Goal: Information Seeking & Learning: Compare options

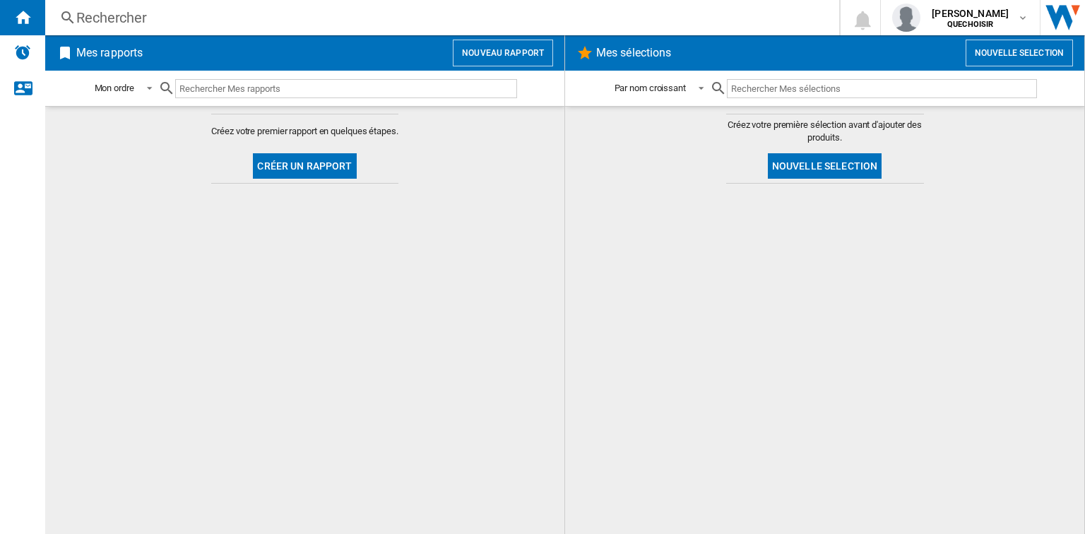
click at [85, 17] on div "Rechercher" at bounding box center [439, 18] width 726 height 20
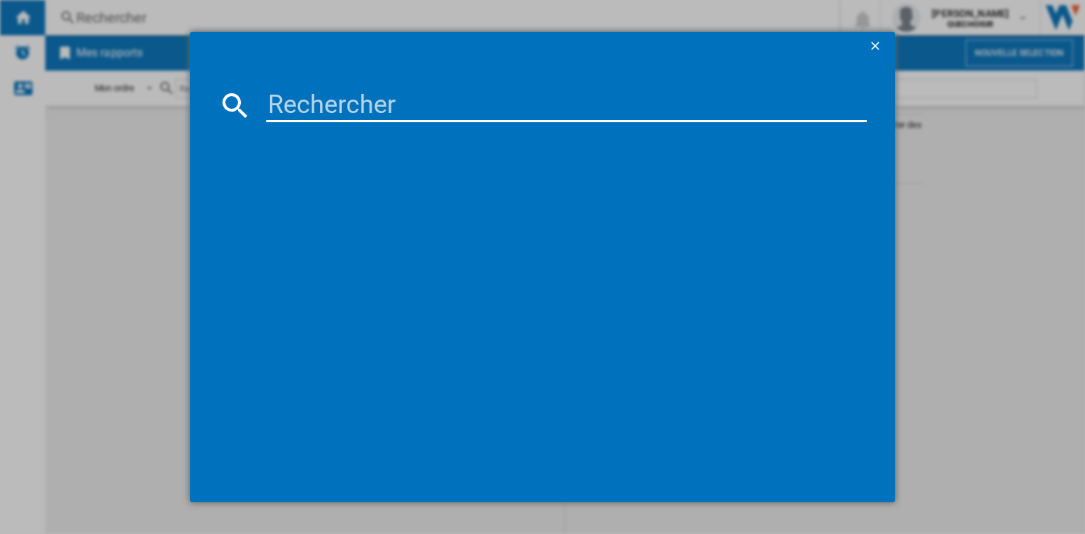
click at [356, 113] on input at bounding box center [566, 105] width 600 height 34
paste input "HM1072CE"
type input "HM1072CE"
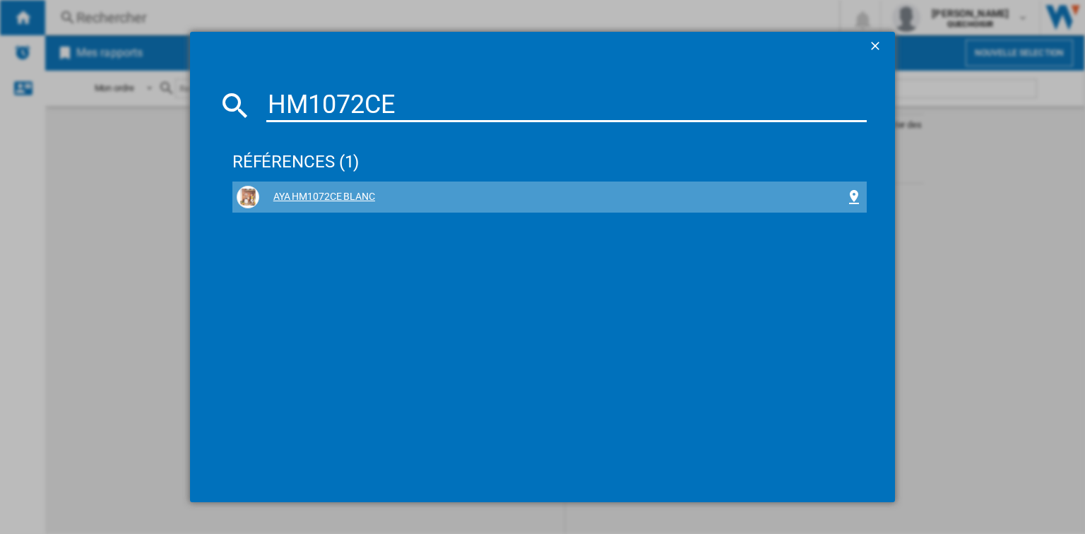
click at [326, 201] on div "AYA HM1072CE BLANC" at bounding box center [552, 197] width 586 height 14
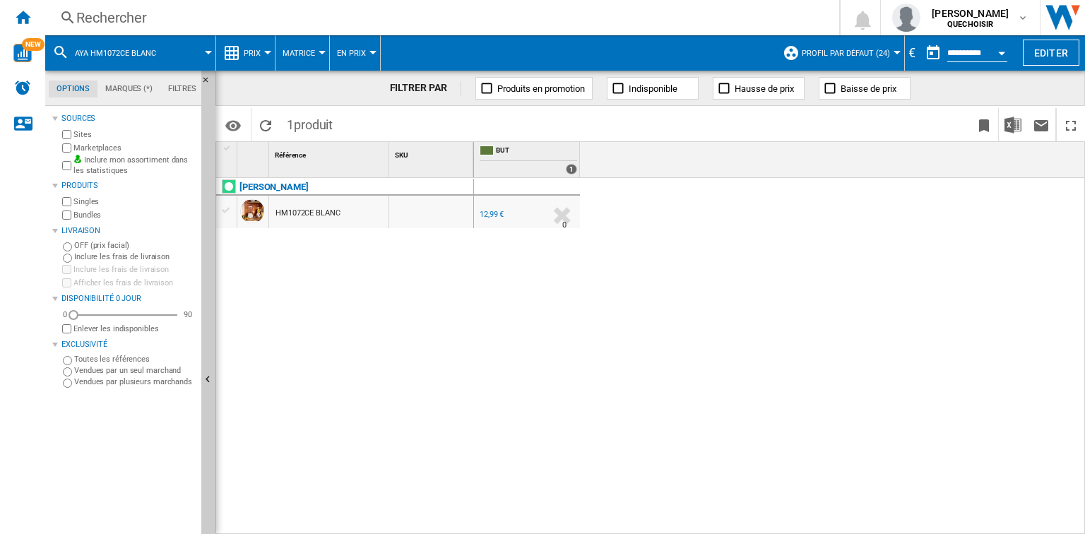
click at [145, 22] on div "Rechercher" at bounding box center [439, 18] width 726 height 20
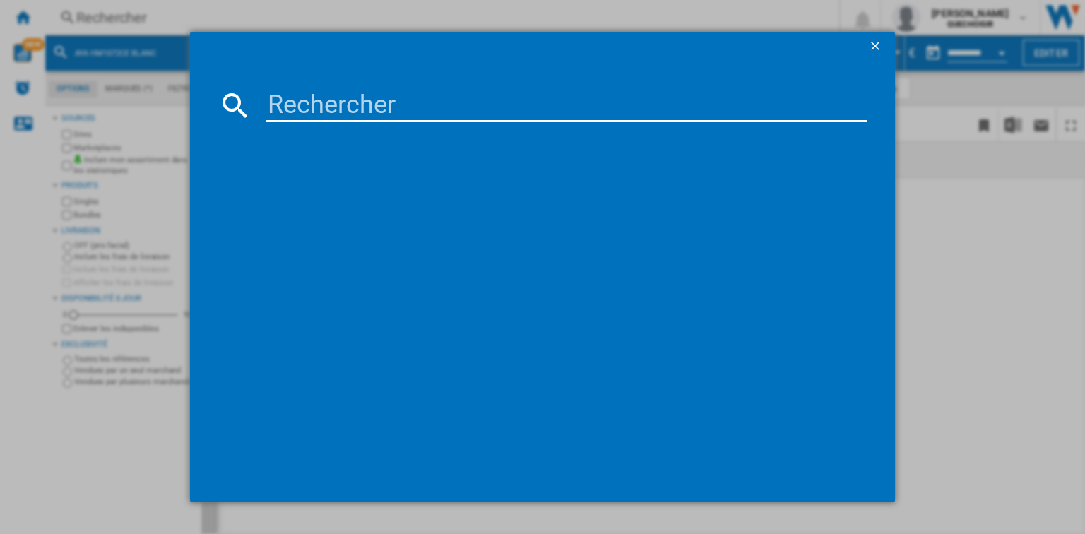
click at [294, 98] on input at bounding box center [566, 105] width 600 height 34
paste input "BXKM1001E"
type input "BXKM1001E"
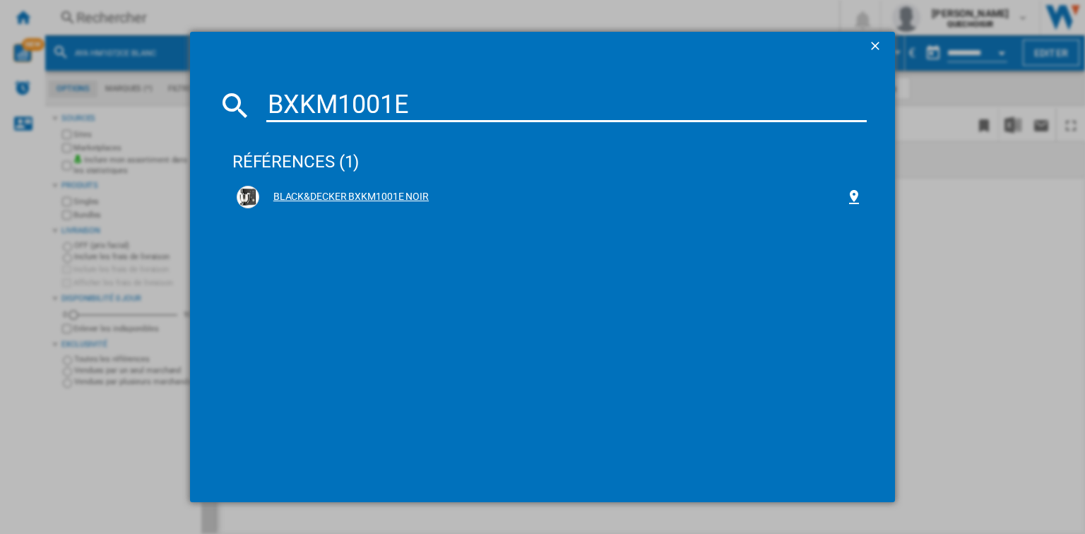
click at [357, 198] on div "BLACK&DECKER BXKM1001E NOIR" at bounding box center [552, 197] width 586 height 14
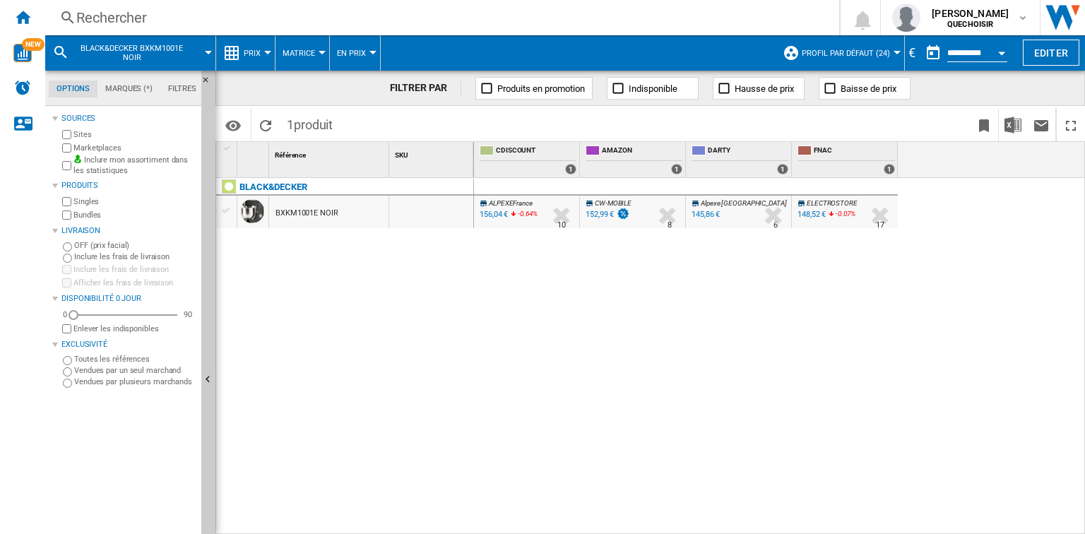
click at [816, 215] on div "148,52 €" at bounding box center [811, 214] width 28 height 9
click at [232, 31] on div "Rechercher Rechercher 0 [PERSON_NAME] QUECHOISIR QUECHOISIR Mes paramètres Se d…" at bounding box center [564, 17] width 1039 height 35
click at [234, 20] on div "Rechercher" at bounding box center [439, 18] width 726 height 20
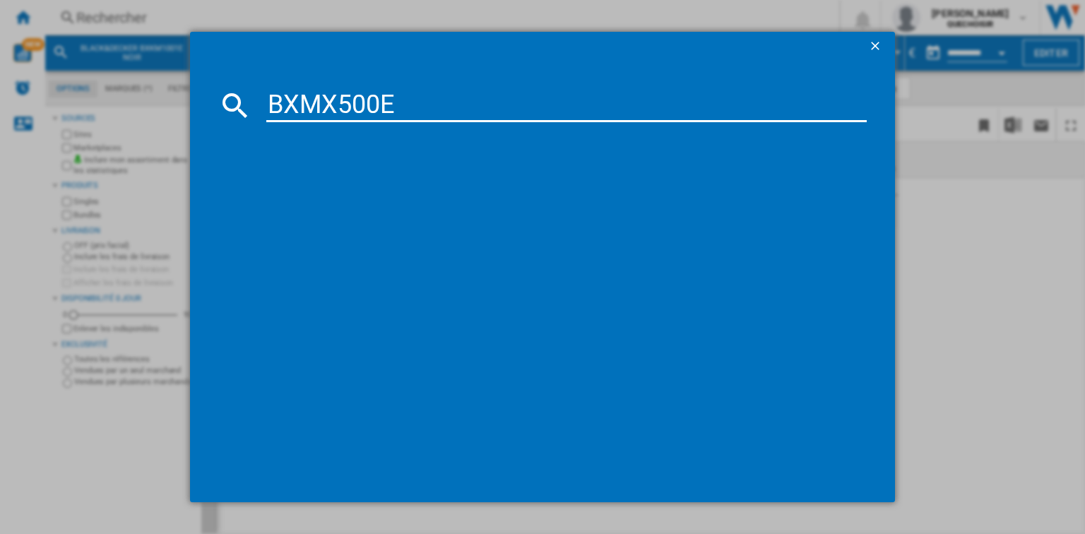
type input "BXMX500E"
click at [311, 190] on div "BLACK&DECKER BXMX500E NOIR" at bounding box center [552, 197] width 586 height 14
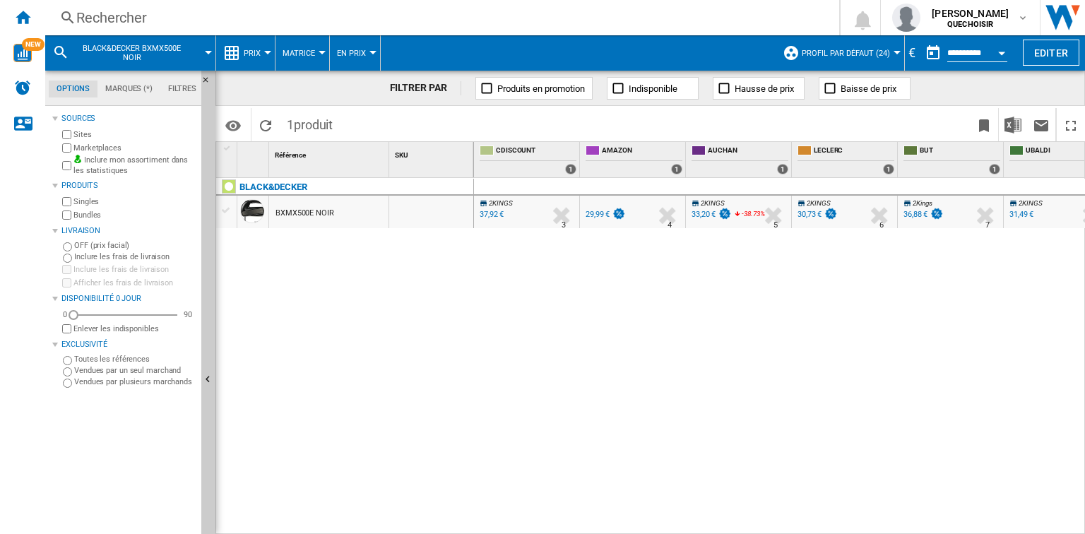
click at [204, 14] on div "Rechercher" at bounding box center [439, 18] width 726 height 20
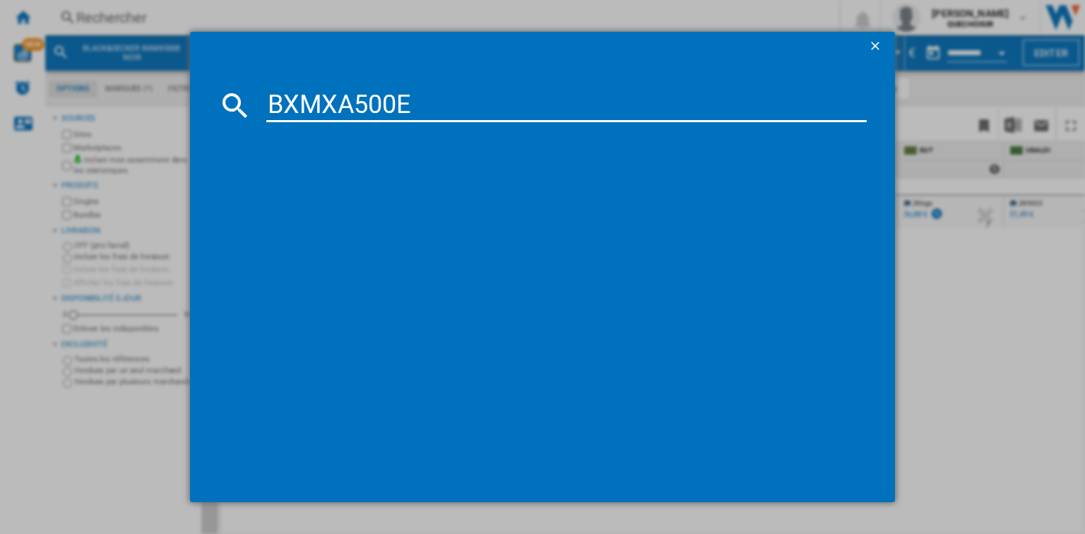
type input "BXMXA500E"
click at [353, 190] on div "BLACK&DECKER BXMXA500E NOIR" at bounding box center [552, 197] width 586 height 14
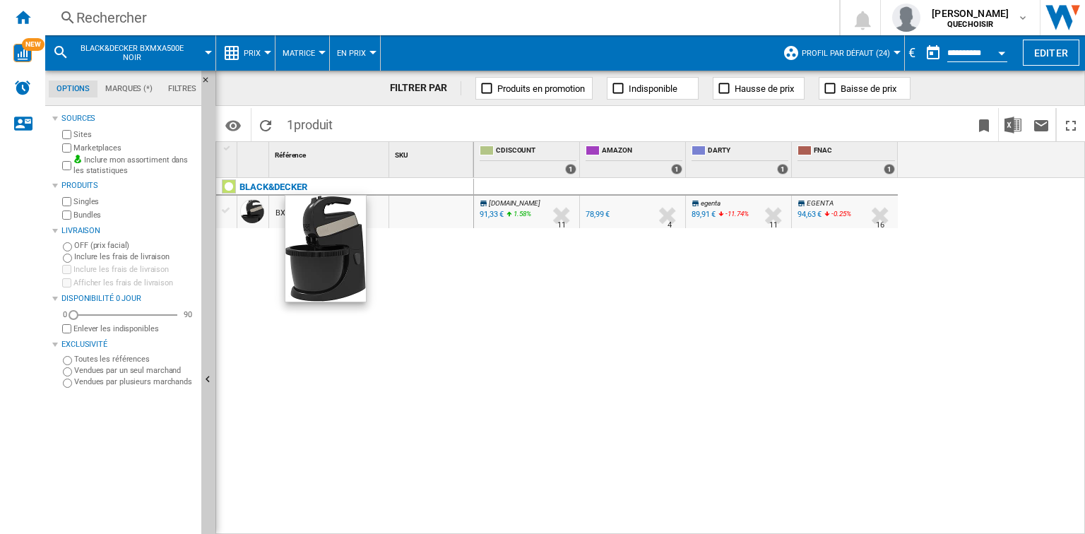
click at [249, 213] on div at bounding box center [252, 211] width 24 height 24
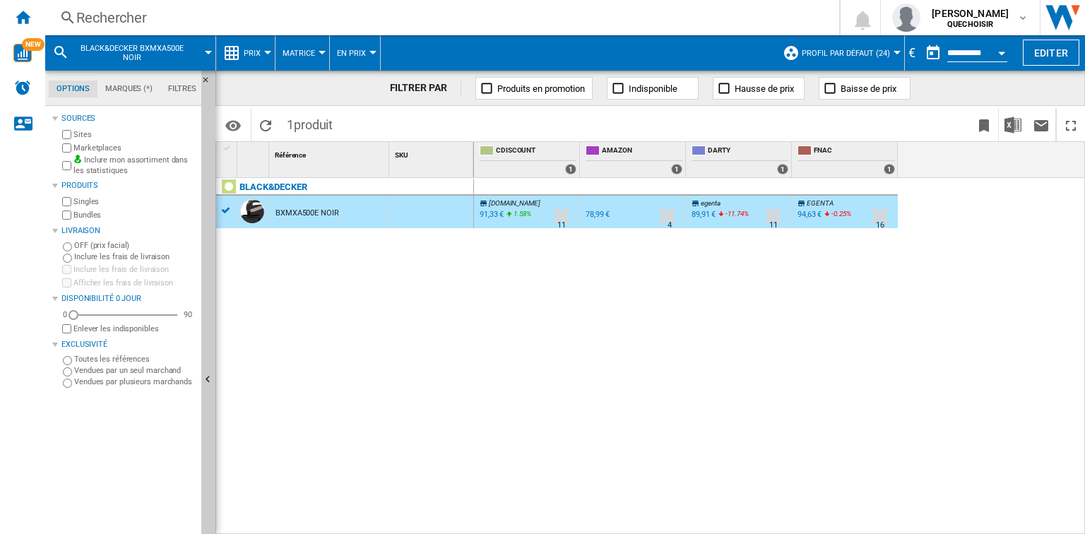
click at [277, 209] on div "BXMXA500E NOIR" at bounding box center [307, 213] width 64 height 32
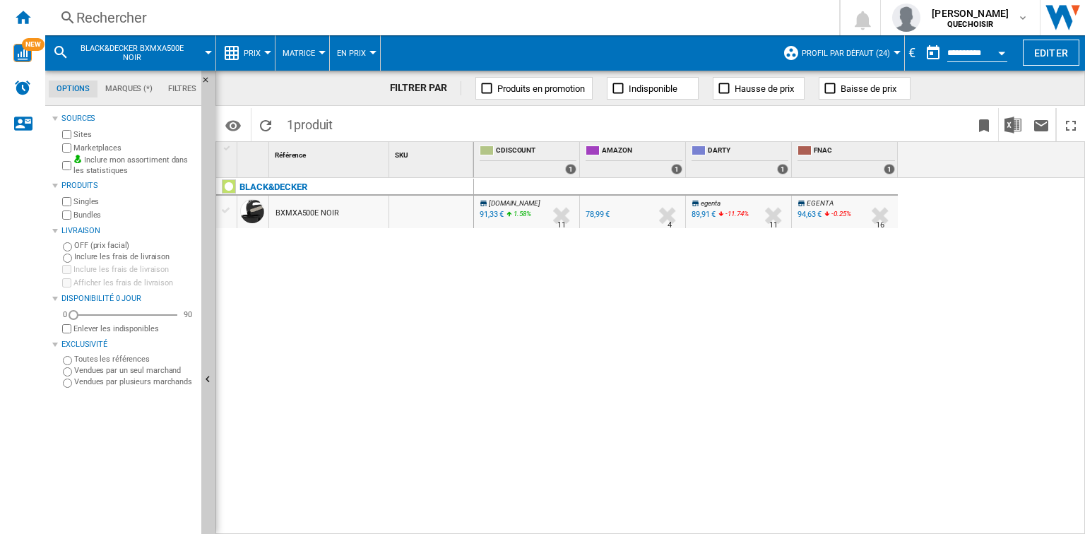
click at [802, 214] on div "94,63 €" at bounding box center [809, 214] width 24 height 9
click at [256, 22] on div "Rechercher" at bounding box center [439, 18] width 726 height 20
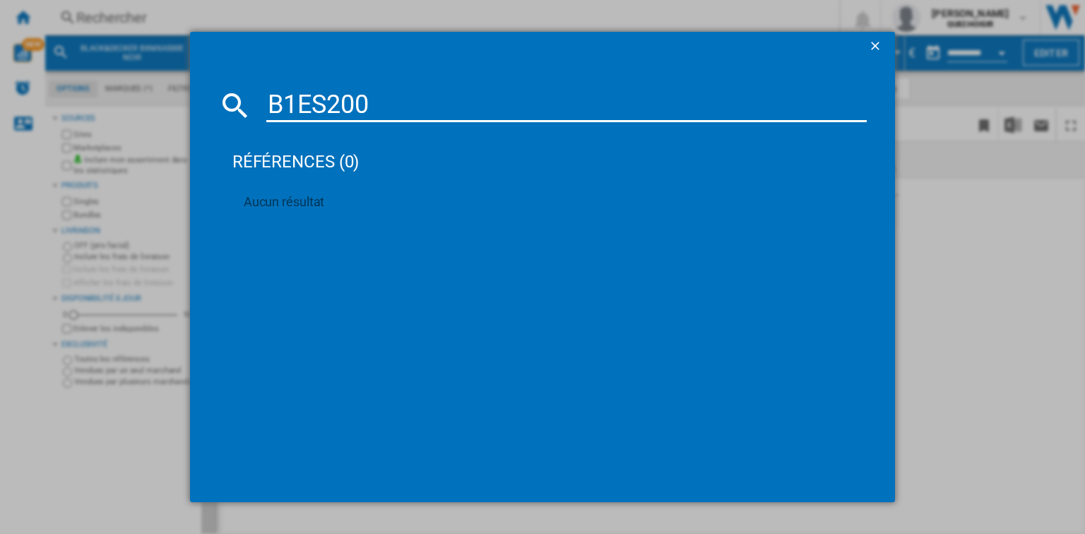
drag, startPoint x: 380, startPoint y: 107, endPoint x: 246, endPoint y: 108, distance: 134.2
click at [246, 108] on div "B1ES200" at bounding box center [542, 105] width 648 height 34
paste input "58L2"
type input "58L20"
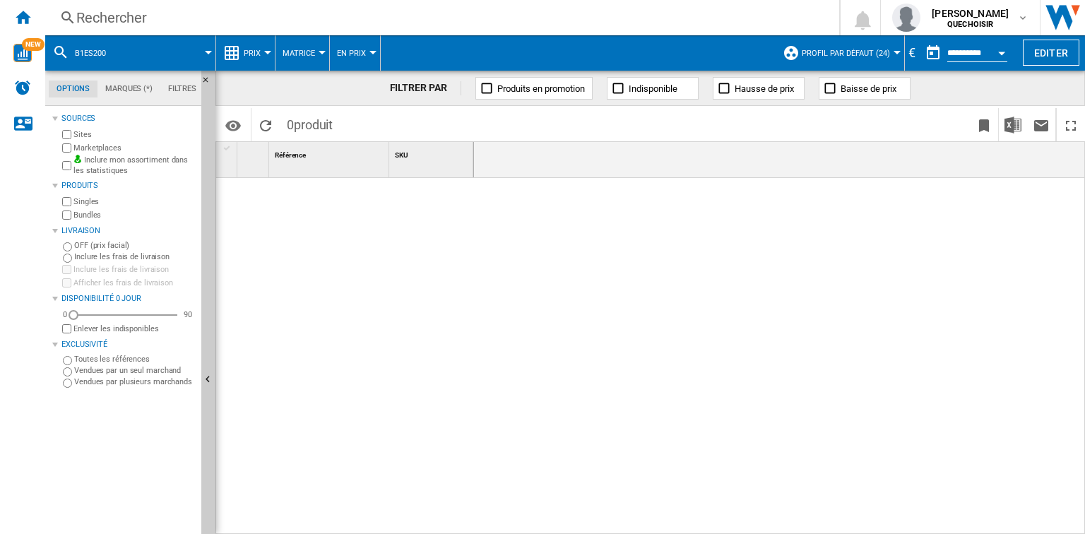
click at [121, 14] on div "Rechercher" at bounding box center [439, 18] width 726 height 20
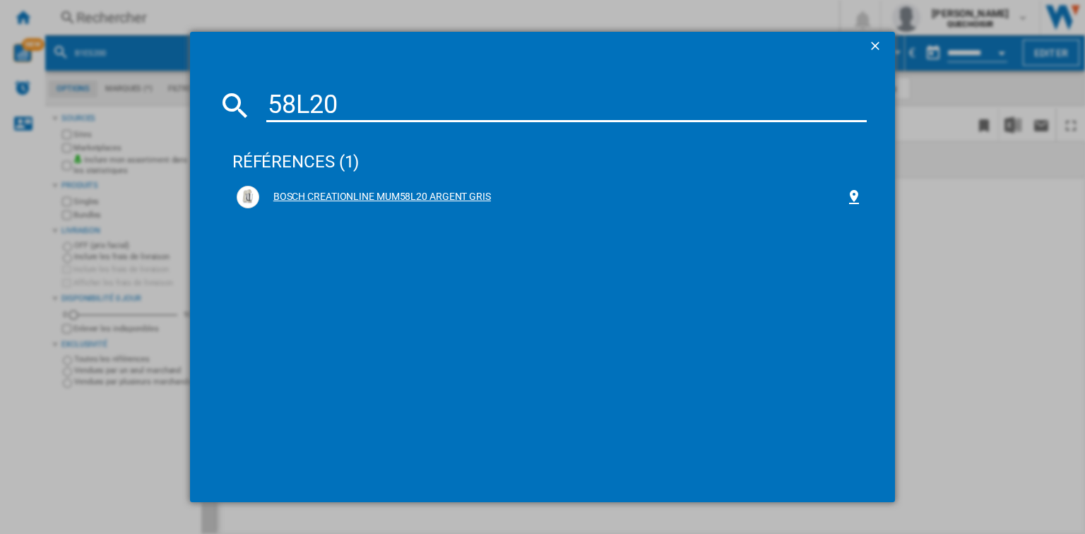
type input "58L20"
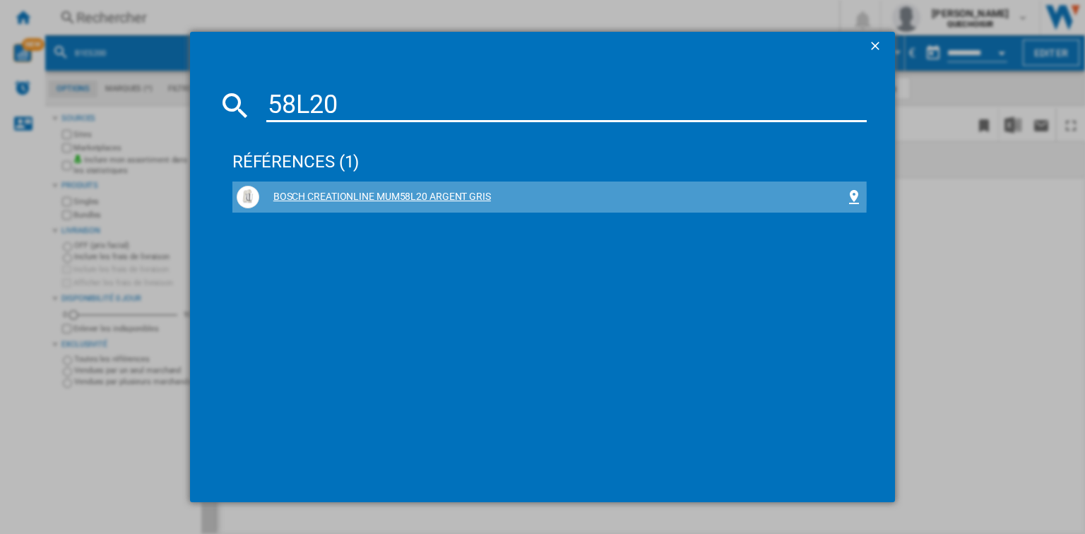
click at [314, 195] on div "BOSCH CREATIONLINE MUM58L20 ARGENT GRIS" at bounding box center [552, 197] width 586 height 14
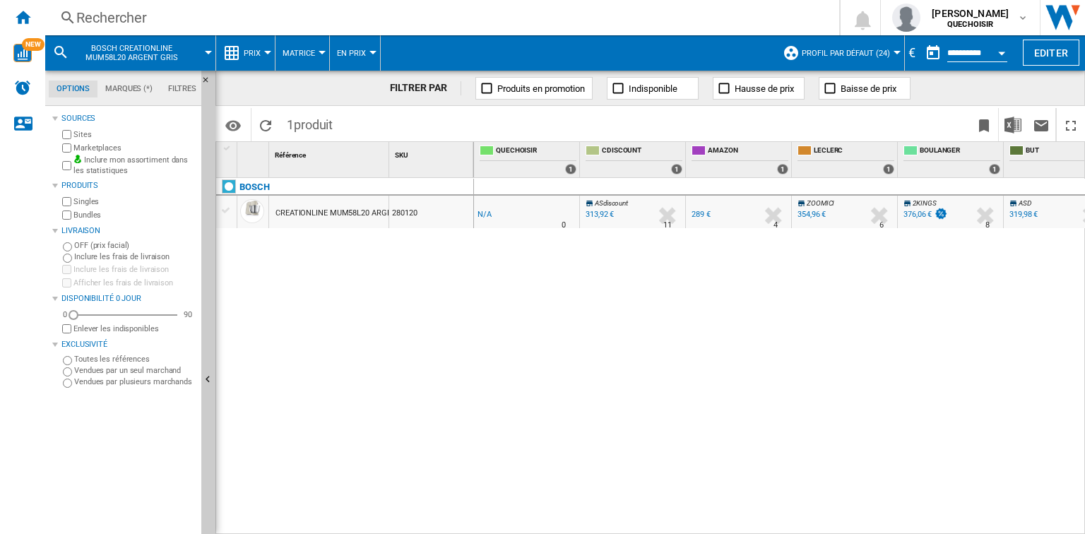
click at [203, 17] on div "Rechercher" at bounding box center [439, 18] width 726 height 20
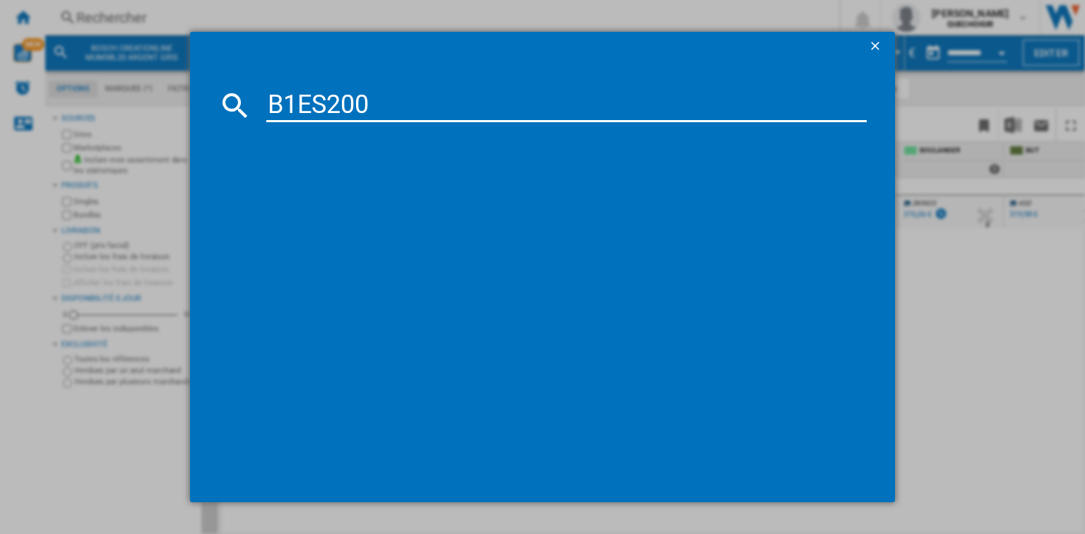
type input "B1ES200"
drag, startPoint x: 410, startPoint y: 105, endPoint x: 255, endPoint y: 107, distance: 155.4
click at [255, 107] on div "B1ES200" at bounding box center [542, 105] width 648 height 34
paste input
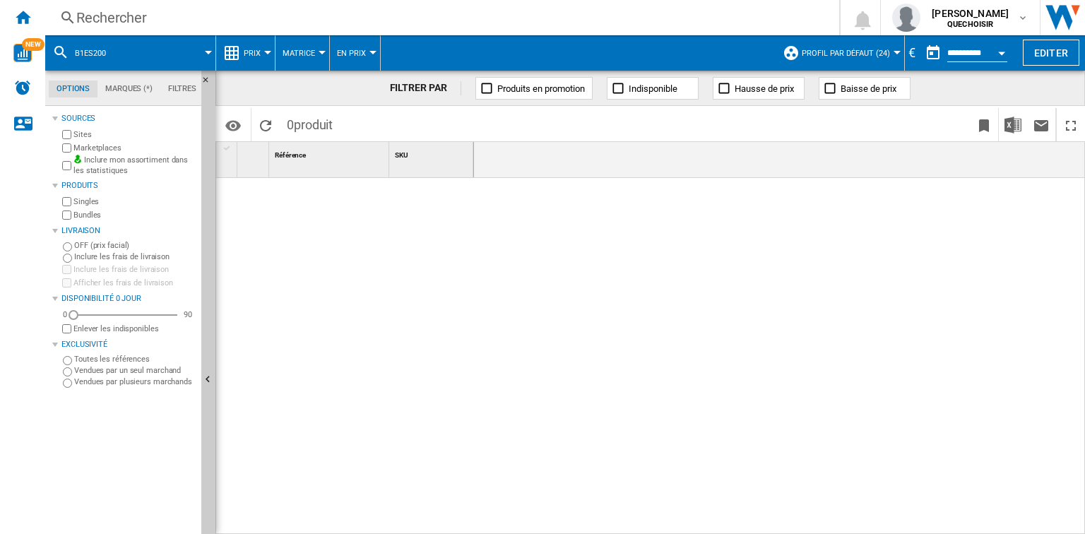
click at [135, 13] on div "Rechercher" at bounding box center [439, 18] width 726 height 20
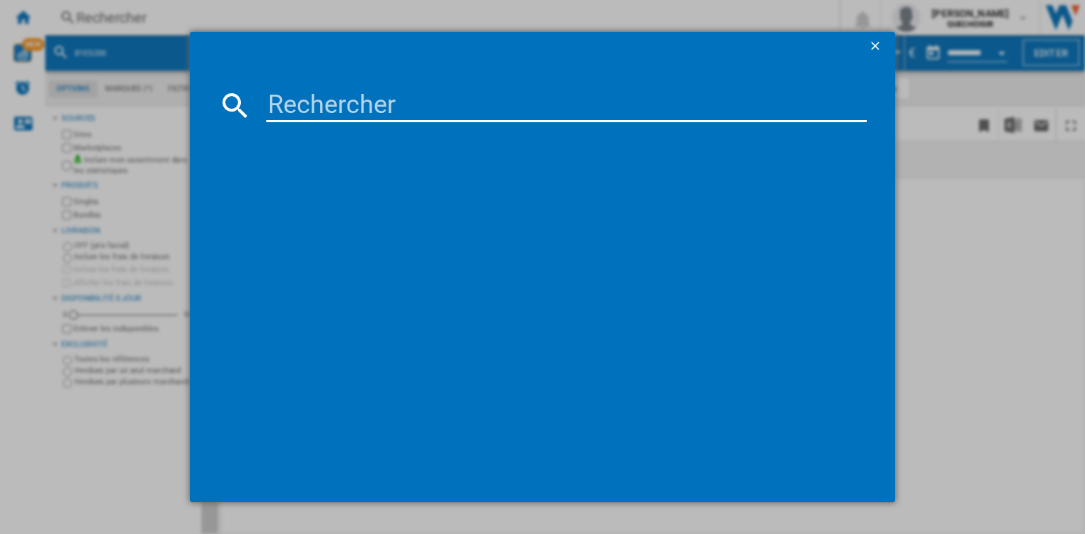
click at [317, 108] on input at bounding box center [566, 105] width 600 height 34
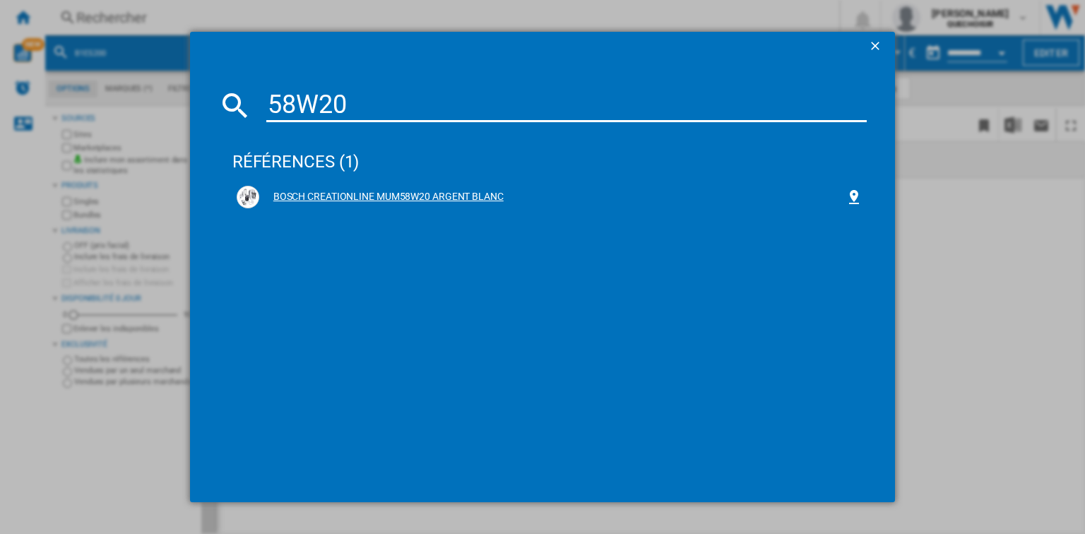
type input "58W20"
click at [299, 193] on div "BOSCH CREATIONLINE MUM58W20 ARGENT BLANC" at bounding box center [552, 197] width 586 height 14
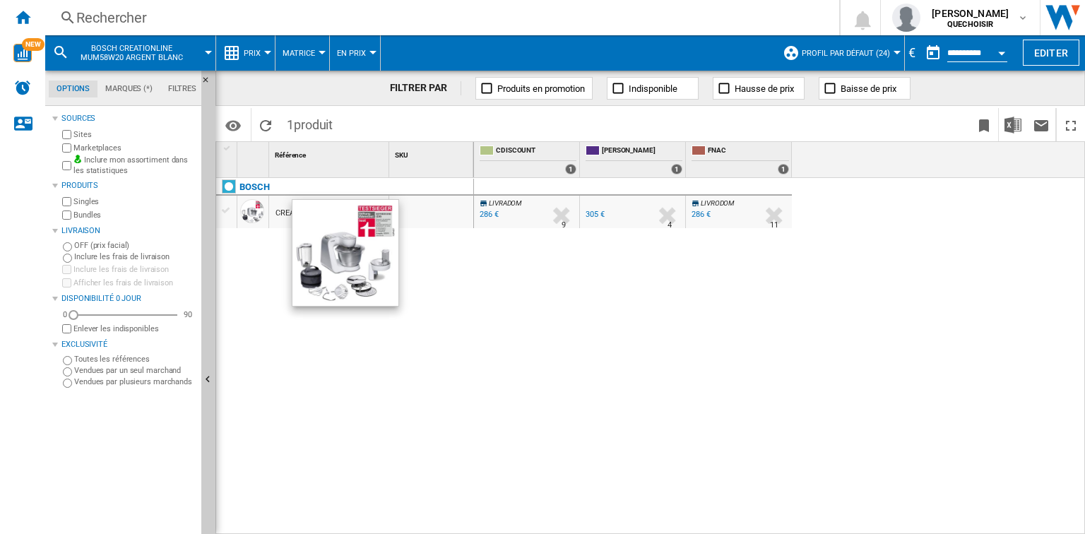
click at [244, 217] on div at bounding box center [252, 211] width 24 height 24
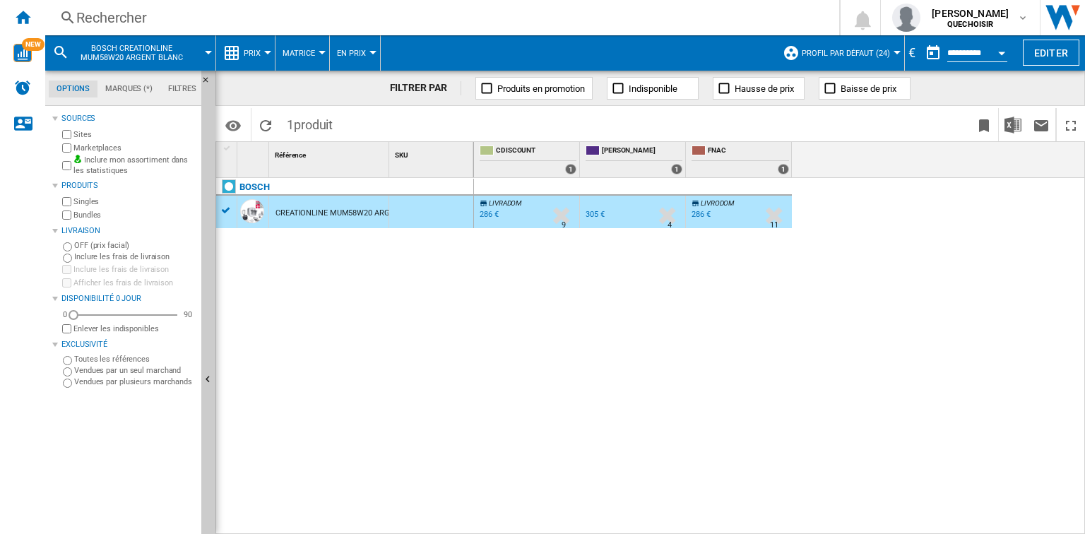
click at [297, 213] on div "CREATIONLINE MUM58W20 ARGENT BLANC" at bounding box center [352, 213] width 155 height 32
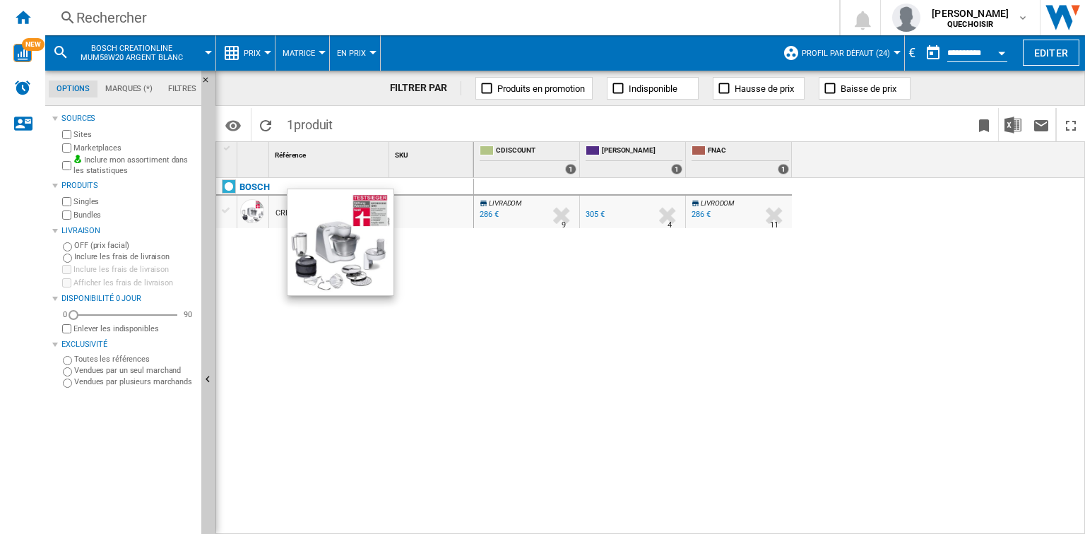
click at [257, 206] on div at bounding box center [252, 211] width 24 height 24
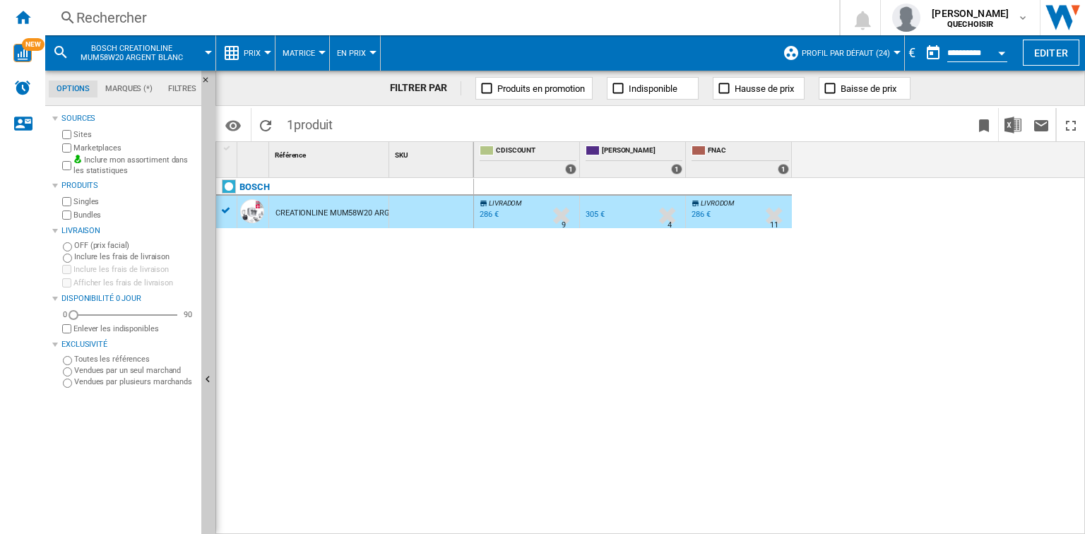
click at [286, 124] on span "1 produit" at bounding box center [310, 123] width 60 height 30
click at [131, 15] on div "Rechercher" at bounding box center [439, 18] width 726 height 20
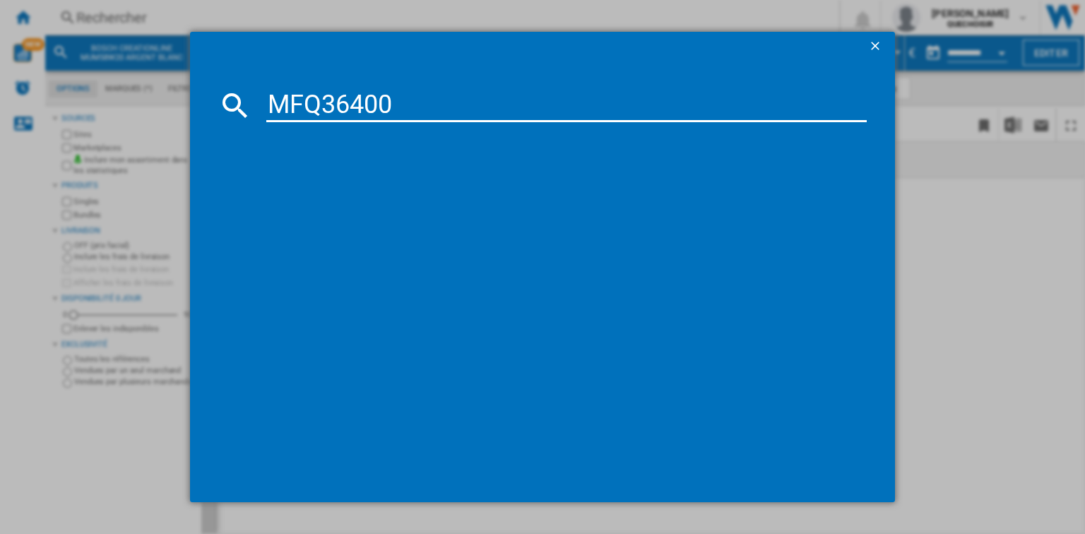
type input "MFQ36400"
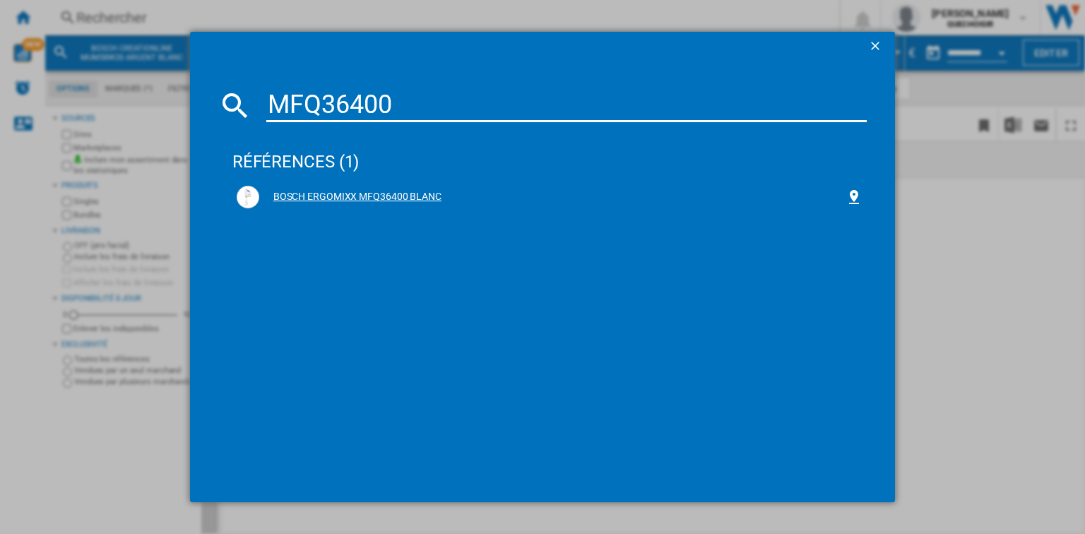
click at [331, 196] on div "BOSCH ERGOMIXX MFQ36400 BLANC" at bounding box center [552, 197] width 586 height 14
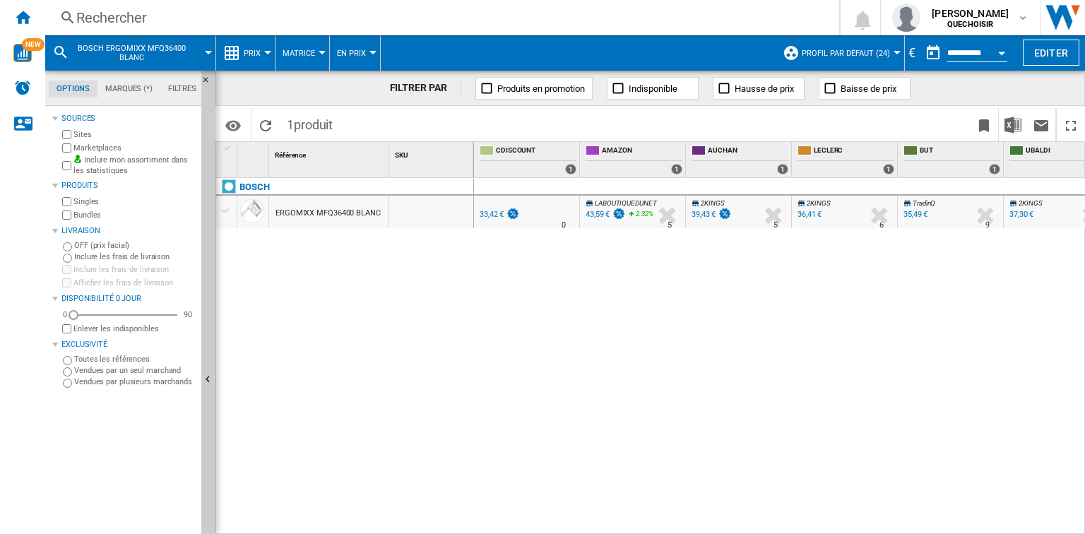
click at [120, 15] on div "Rechercher" at bounding box center [439, 18] width 726 height 20
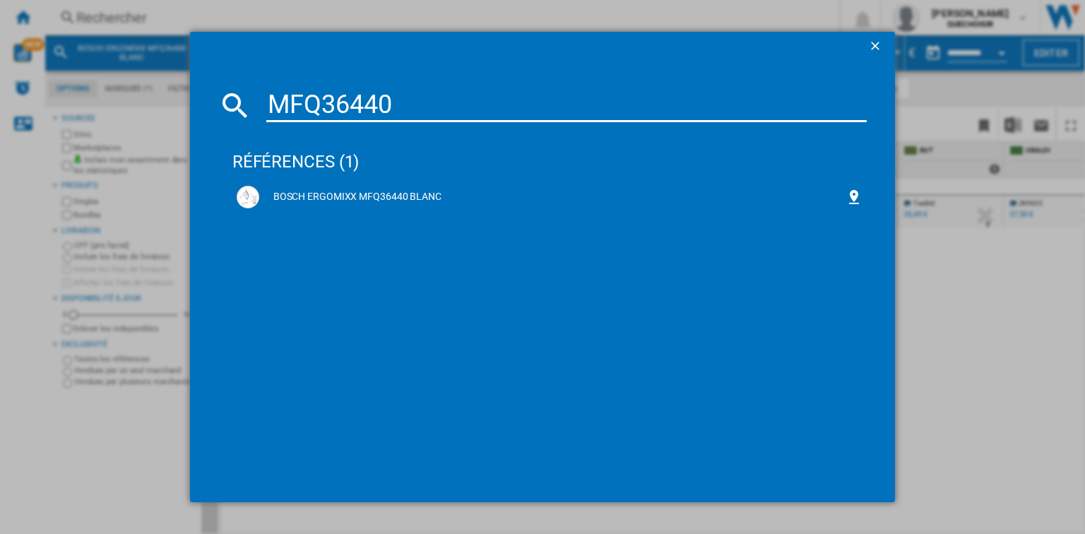
drag, startPoint x: 427, startPoint y: 99, endPoint x: 243, endPoint y: 107, distance: 183.8
click at [243, 107] on div "MFQ36440" at bounding box center [542, 105] width 648 height 34
paste input "S2EW0"
type input "S2EW00"
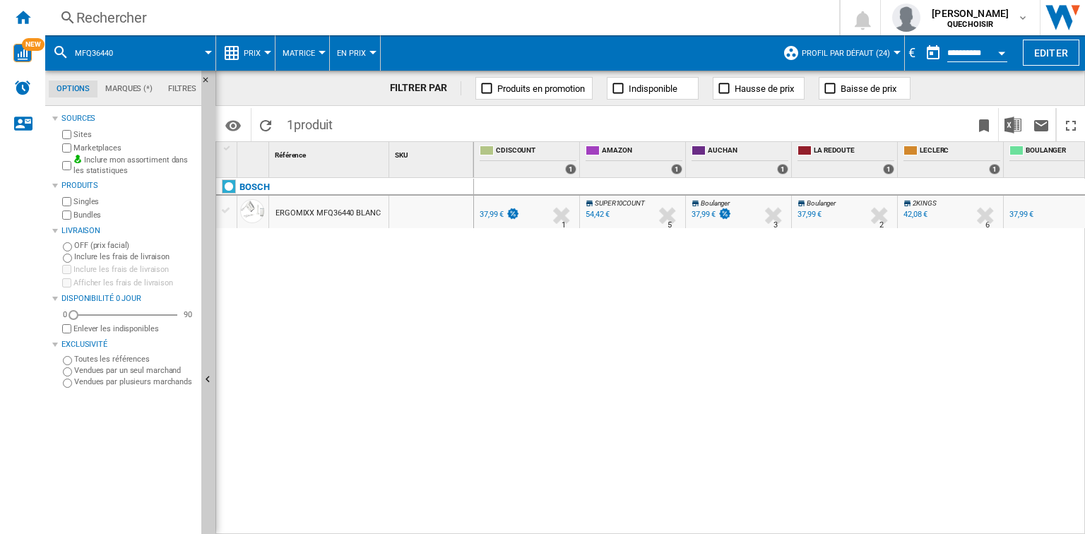
click at [172, 23] on div "Rechercher" at bounding box center [439, 18] width 726 height 20
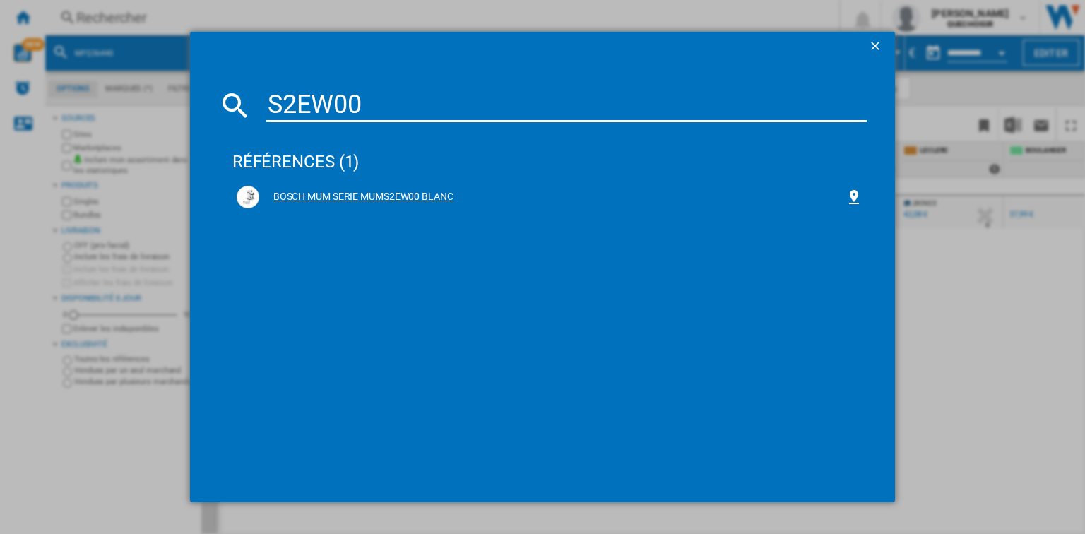
type input "S2EW00"
click at [356, 196] on div "BOSCH MUM SERIE MUMS2EW00 BLANC" at bounding box center [552, 197] width 586 height 14
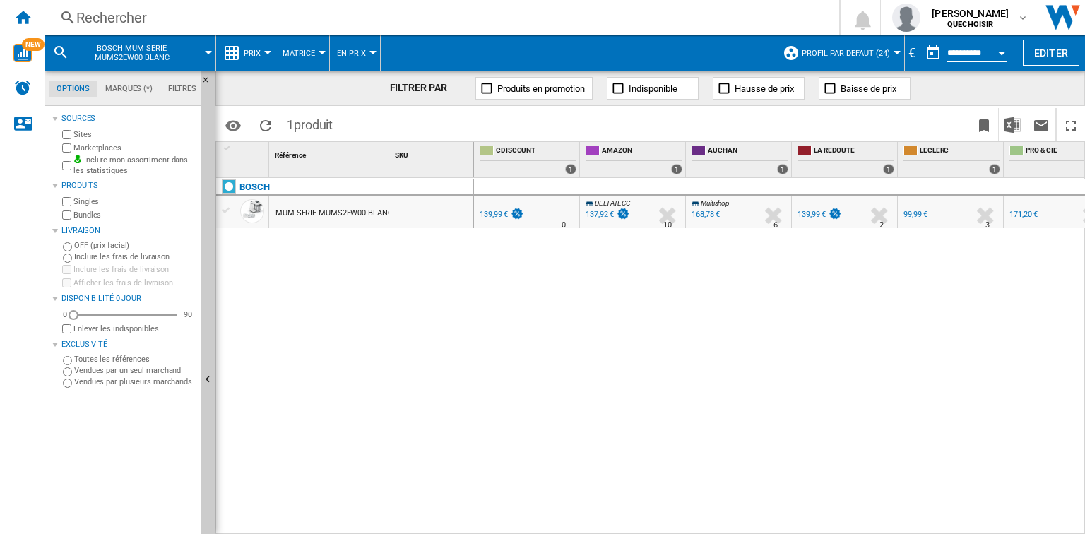
click at [698, 214] on div "168,78 €" at bounding box center [705, 214] width 28 height 9
click at [184, 19] on div "Rechercher" at bounding box center [439, 18] width 726 height 20
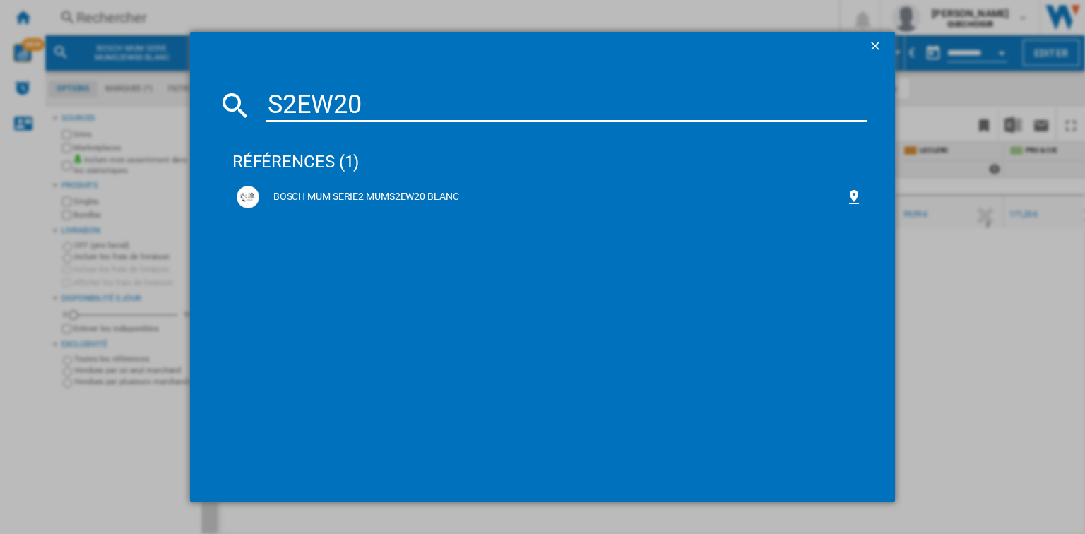
drag, startPoint x: 392, startPoint y: 105, endPoint x: 263, endPoint y: 105, distance: 129.2
click at [263, 105] on div "S2EW20" at bounding box center [542, 105] width 648 height 34
paste input "MFQ40301"
drag, startPoint x: 395, startPoint y: 112, endPoint x: 240, endPoint y: 122, distance: 155.7
click at [240, 122] on md-dialog-content "MFQ40301 références (1) BOSCH STYLINE COLOUR MFQ40301 BEIGE ARGENT" at bounding box center [542, 280] width 705 height 441
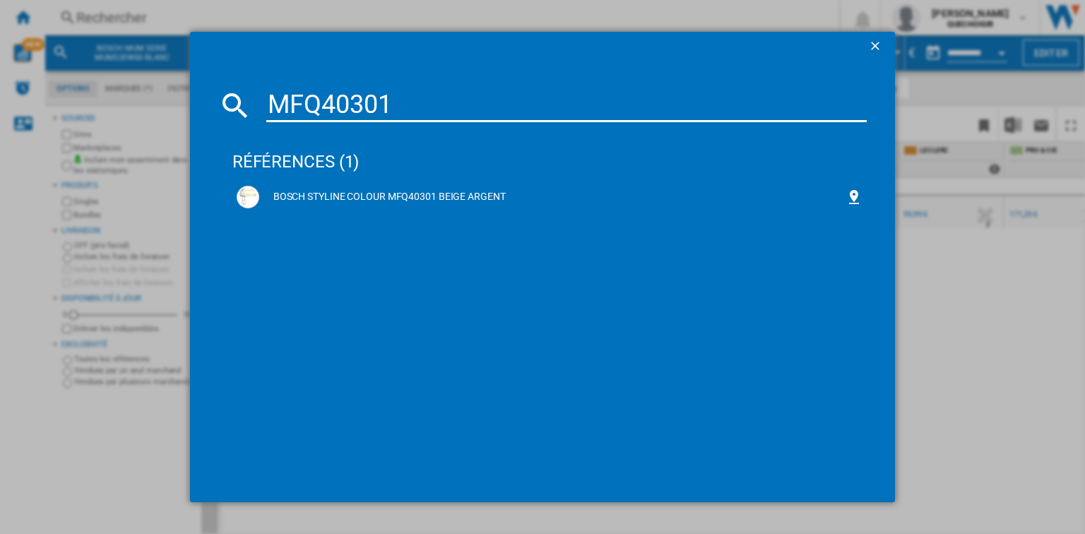
paste input "S2EW00"
type input "S2EW00"
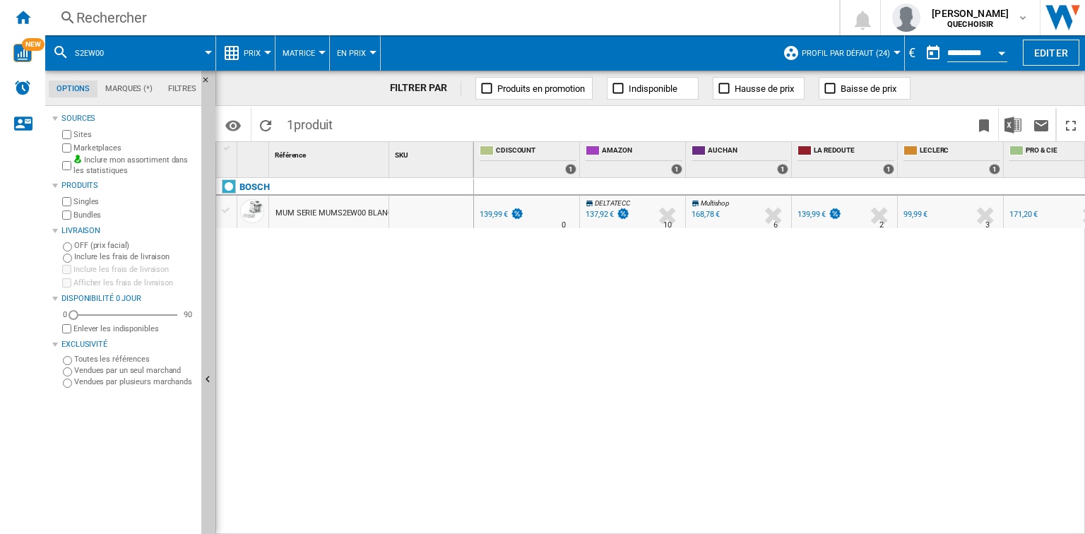
click at [147, 19] on div "Rechercher" at bounding box center [439, 18] width 726 height 20
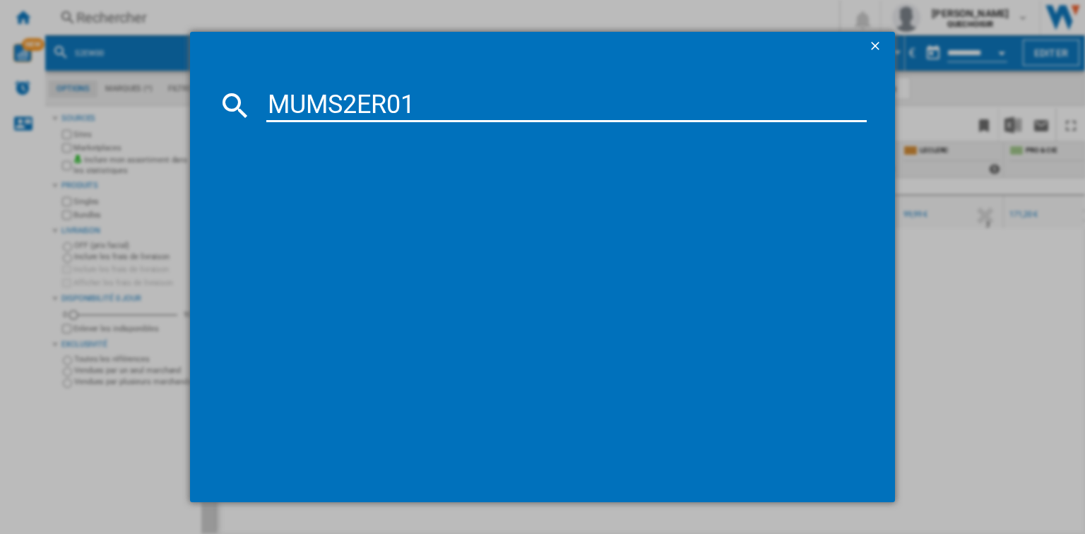
type input "MUMS2ER01"
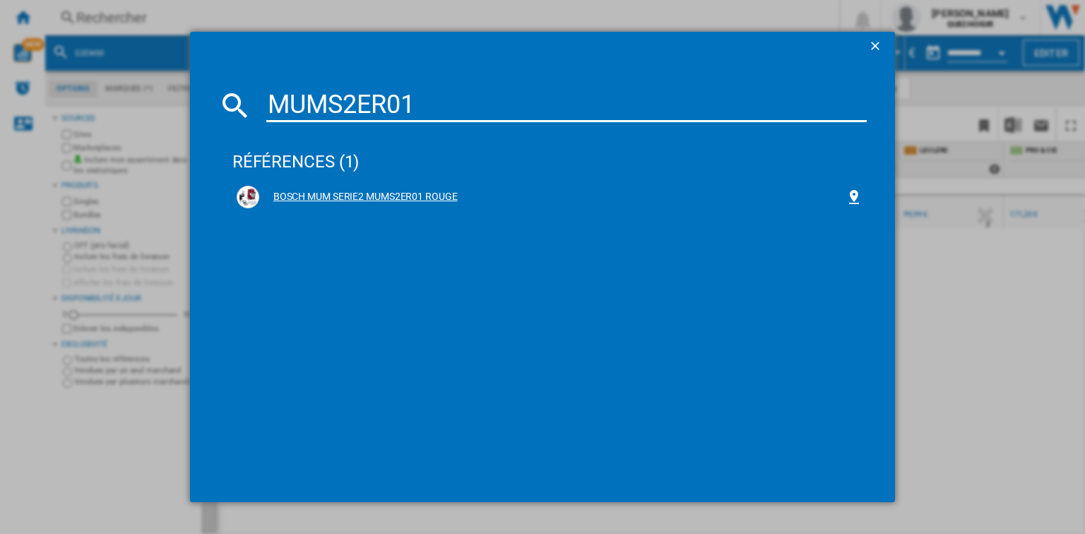
click at [344, 198] on div "BOSCH MUM SERIE2 MUMS2ER01 ROUGE" at bounding box center [552, 197] width 586 height 14
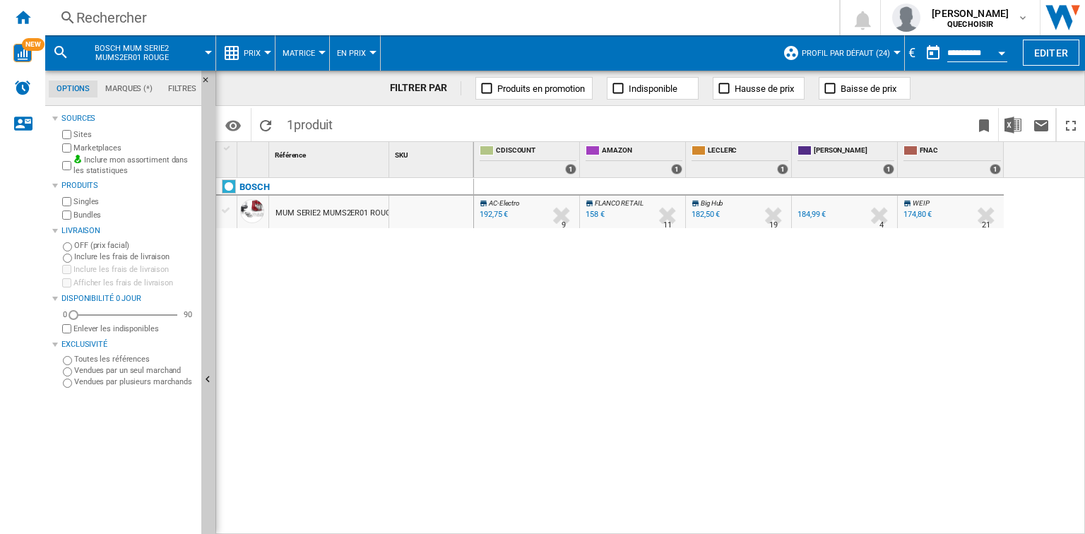
click at [915, 210] on div "174,80 €" at bounding box center [917, 214] width 28 height 9
click at [189, 25] on div "Rechercher" at bounding box center [439, 18] width 726 height 20
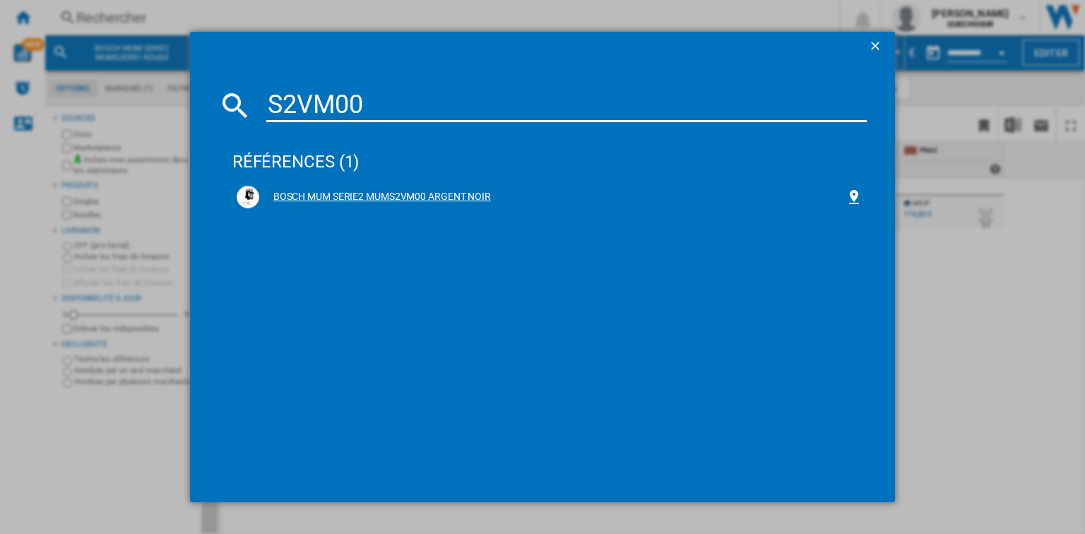
type input "S2VM00"
click at [356, 194] on div "BOSCH MUM SERIE2 MUMS2VM00 ARGENT NOIR" at bounding box center [552, 197] width 586 height 14
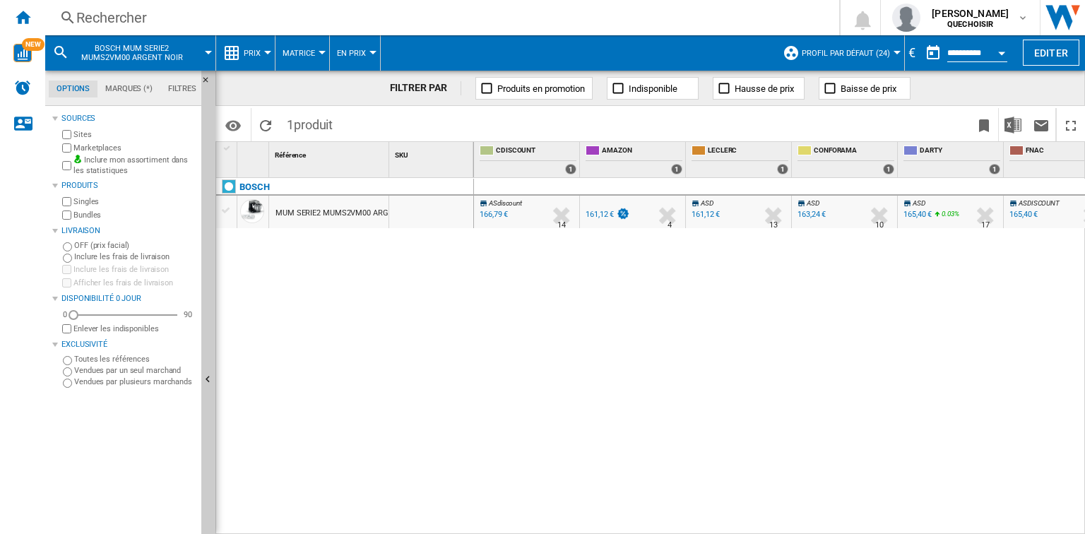
click at [1025, 208] on div "165,40 €" at bounding box center [1022, 215] width 30 height 14
click at [177, 8] on div "Rechercher" at bounding box center [439, 18] width 726 height 20
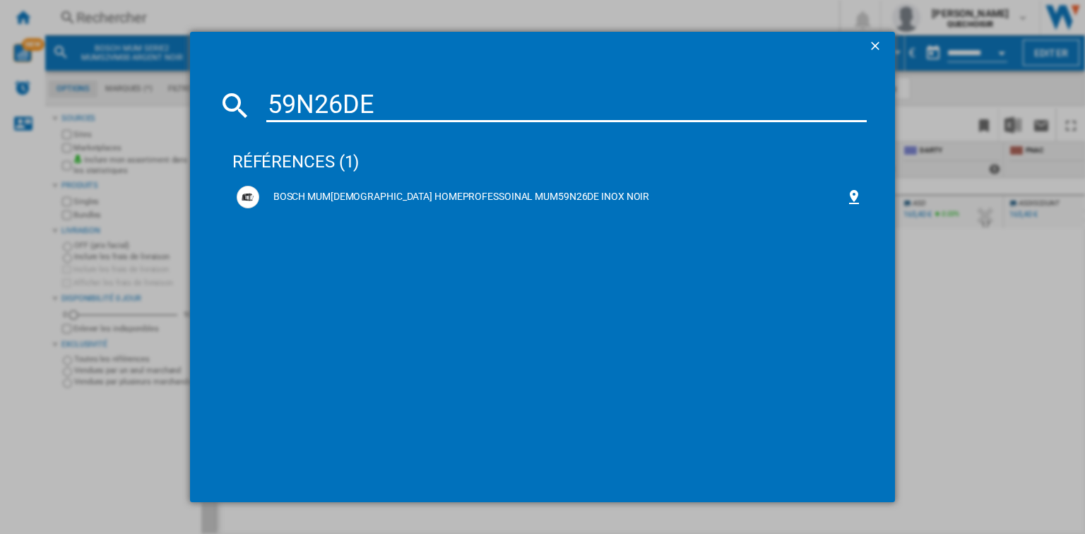
drag, startPoint x: 366, startPoint y: 99, endPoint x: 377, endPoint y: 99, distance: 10.6
click at [366, 99] on input "59N26DE" at bounding box center [566, 105] width 600 height 34
drag, startPoint x: 377, startPoint y: 99, endPoint x: 231, endPoint y: 105, distance: 146.3
click at [231, 105] on div "59N26DE" at bounding box center [542, 105] width 648 height 34
paste input "8A20"
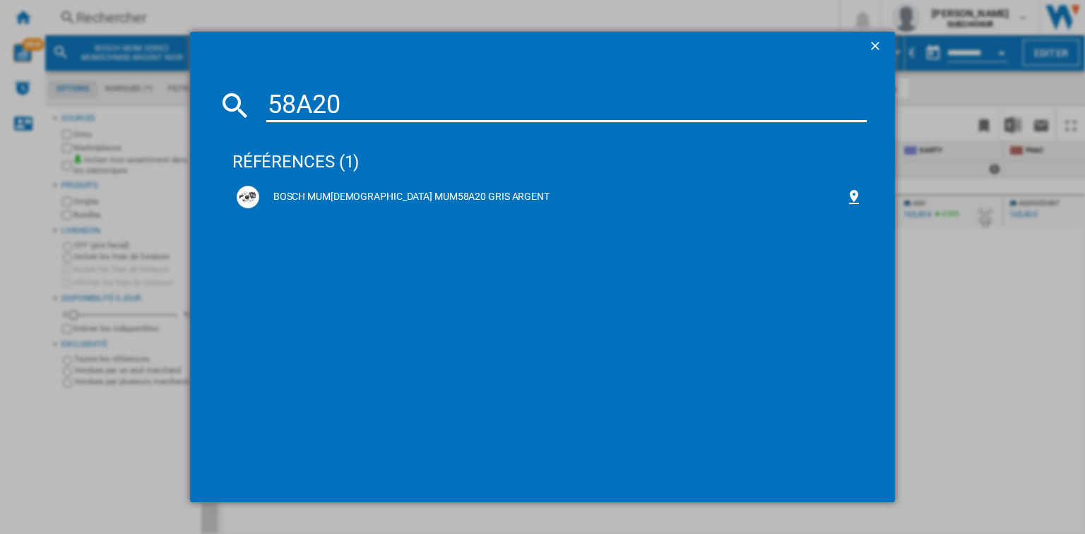
drag, startPoint x: 354, startPoint y: 104, endPoint x: 237, endPoint y: 113, distance: 116.9
click at [237, 113] on div "58A20" at bounding box center [542, 105] width 648 height 34
paste input "6N11"
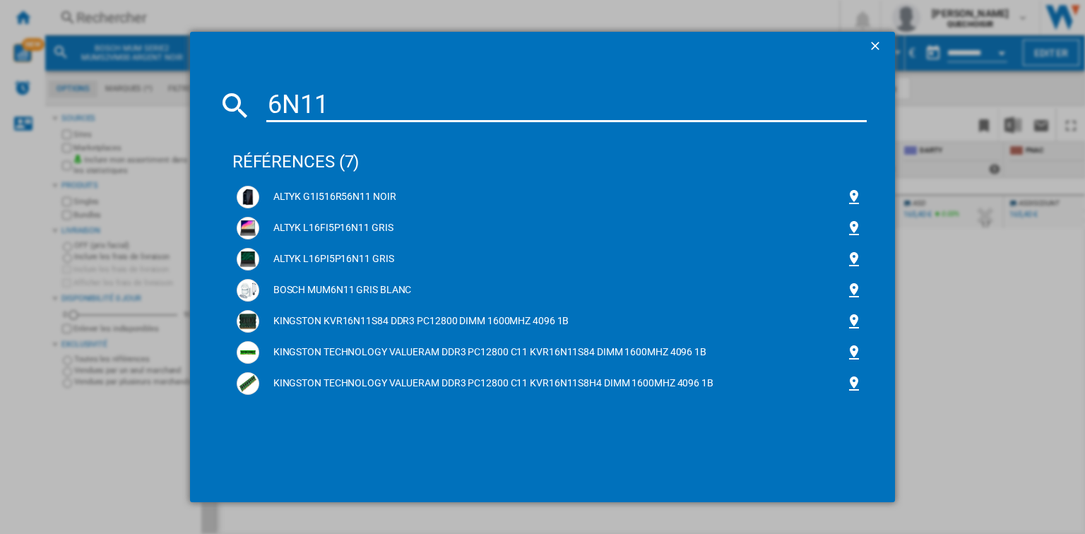
click at [268, 103] on input "6N11" at bounding box center [566, 105] width 600 height 34
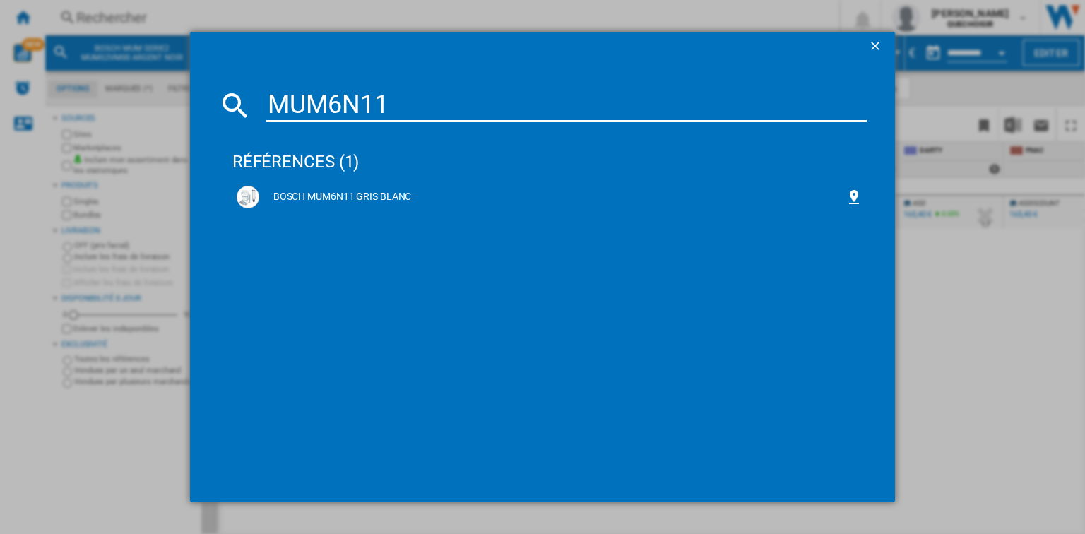
type input "MUM6N11"
click at [346, 197] on div "BOSCH MUM6N11 GRIS BLANC" at bounding box center [552, 197] width 586 height 14
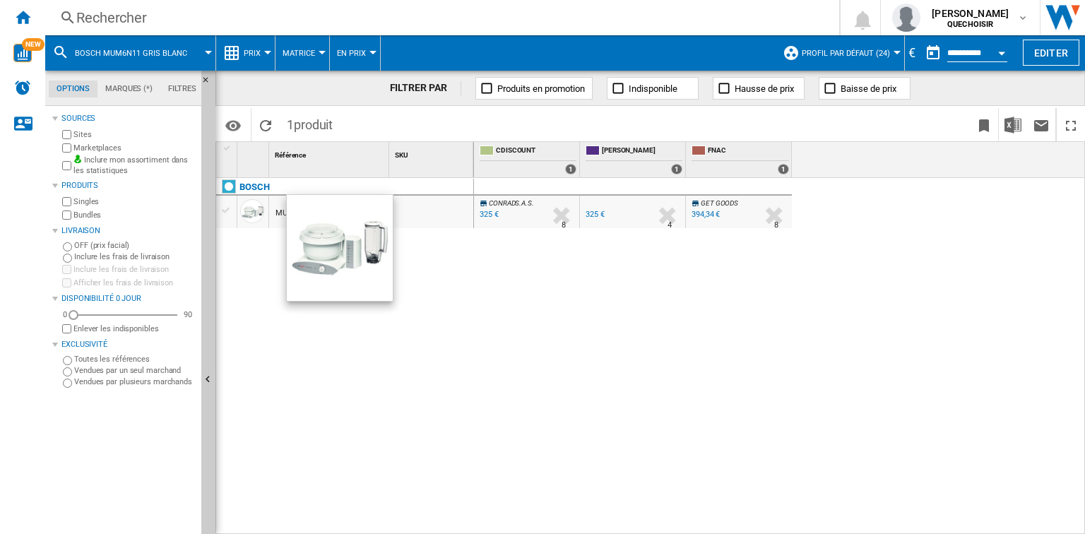
click at [250, 212] on div at bounding box center [252, 211] width 24 height 24
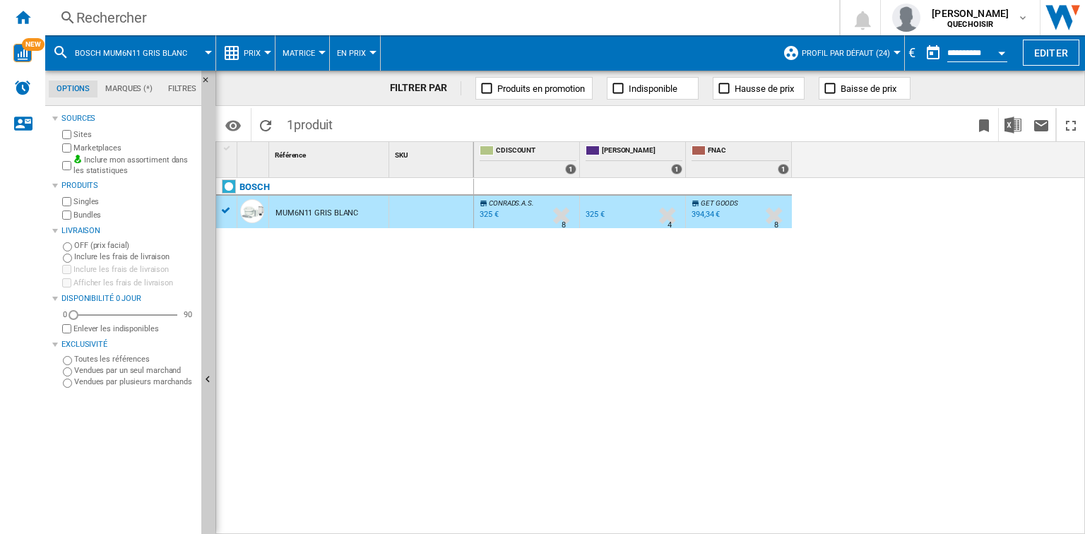
click at [157, 17] on div "Rechercher" at bounding box center [439, 18] width 726 height 20
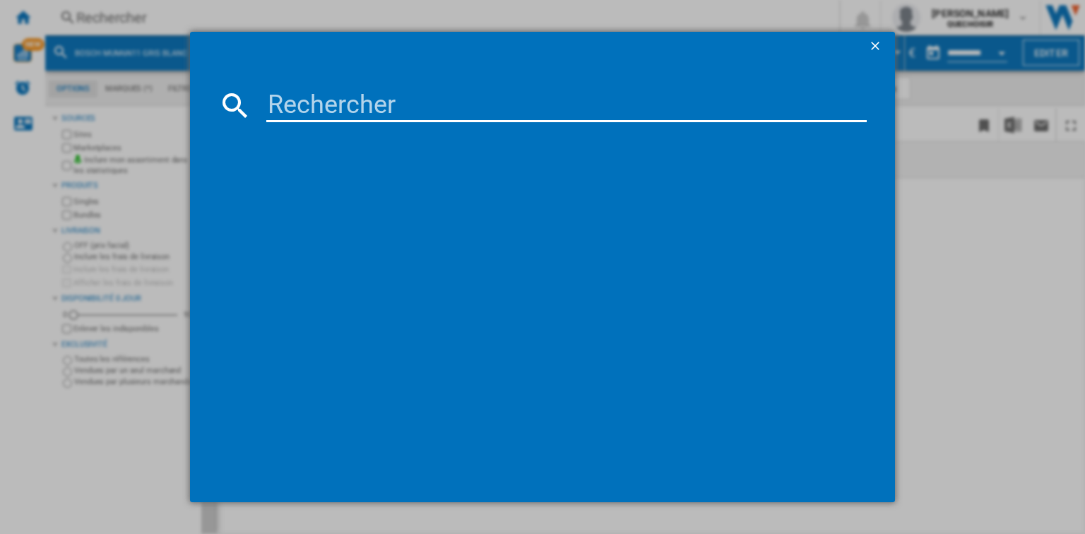
type input "S2EW30"
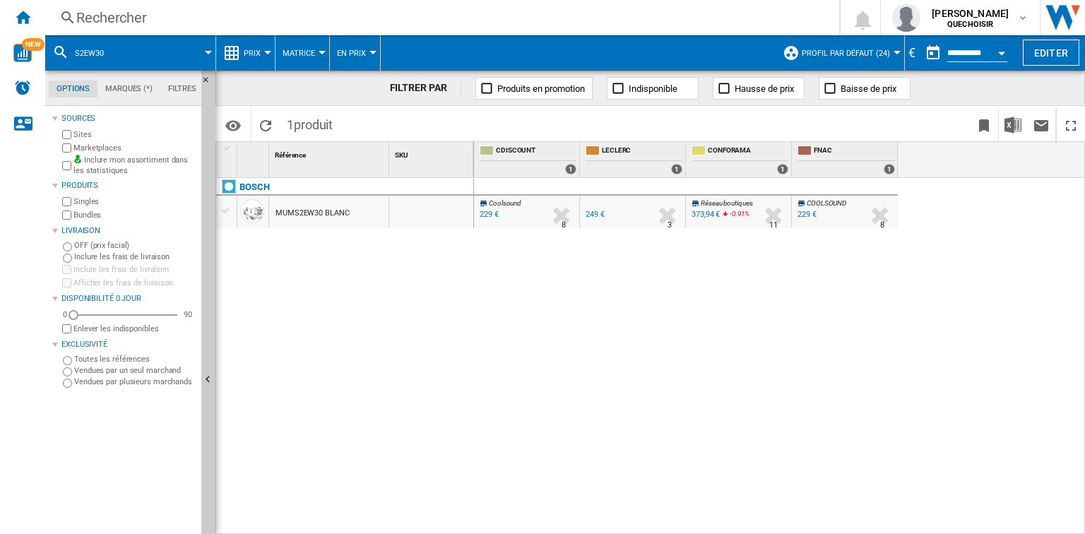
click at [169, 11] on div "Rechercher" at bounding box center [439, 18] width 726 height 20
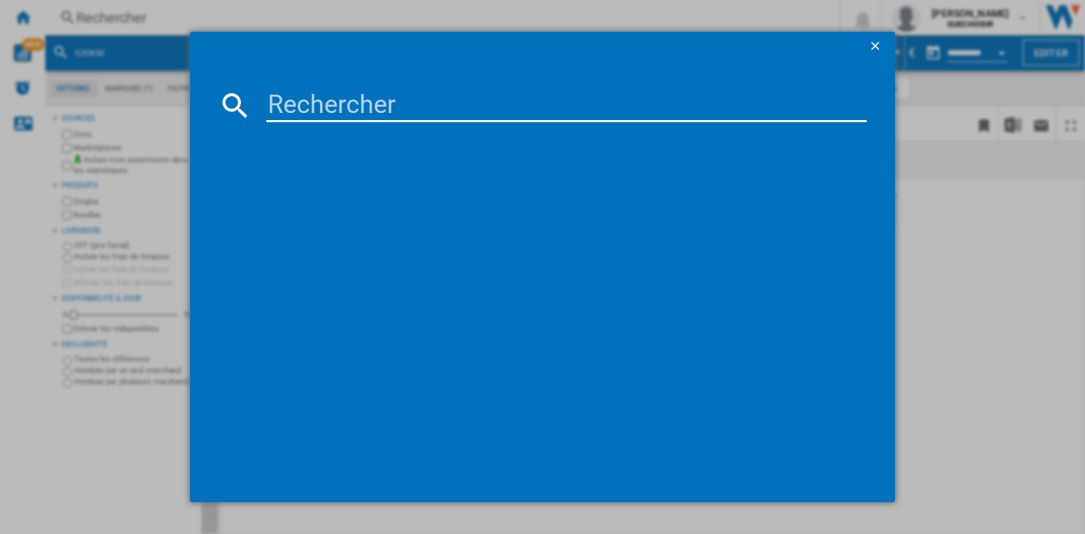
click at [302, 109] on input at bounding box center [566, 105] width 600 height 34
type input "MUMS2EW20"
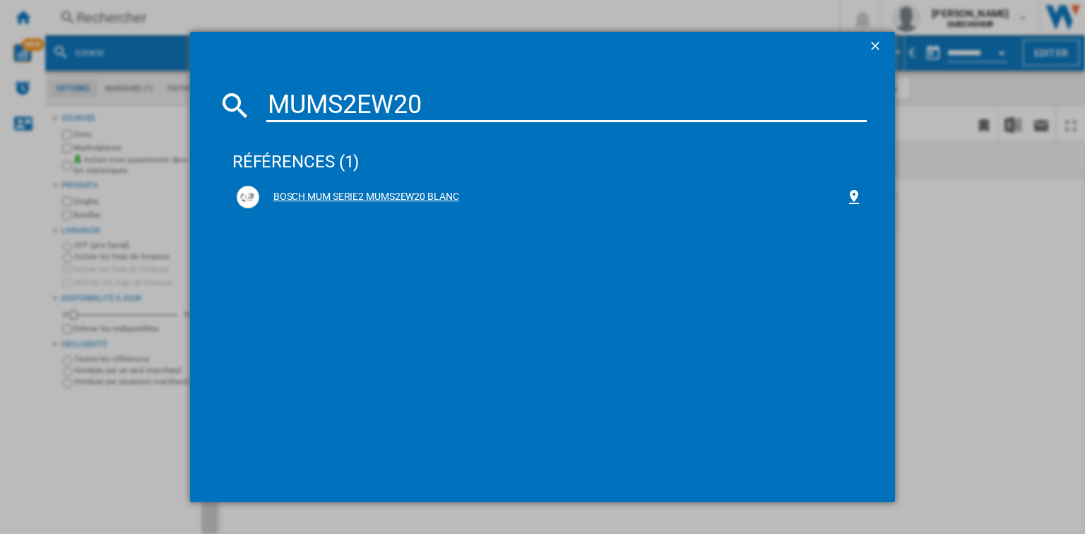
click at [367, 201] on div "BOSCH MUM SERIE2 MUMS2EW20 BLANC" at bounding box center [552, 197] width 586 height 14
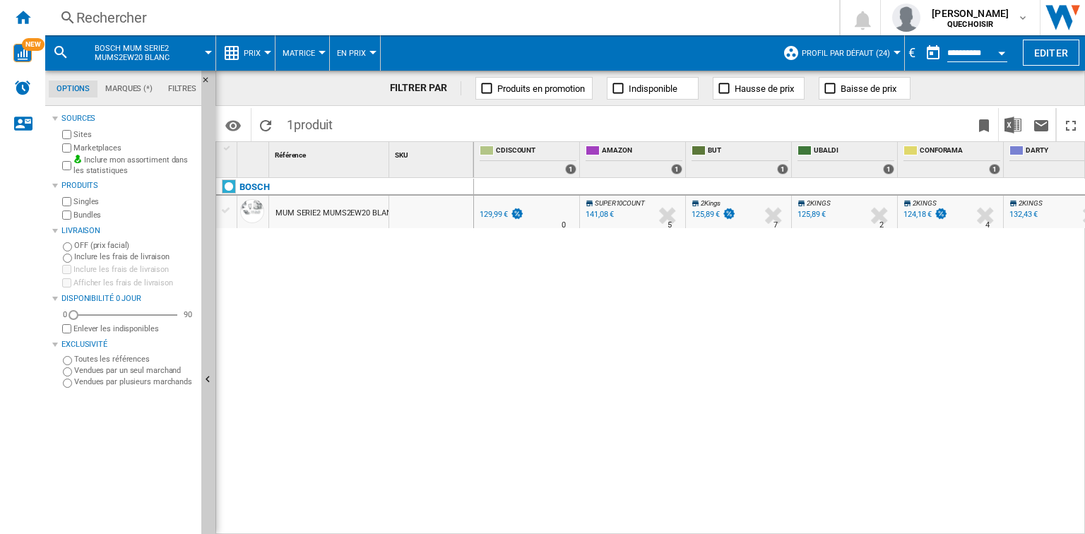
click at [1020, 210] on div "132,43 €" at bounding box center [1023, 214] width 28 height 9
click at [148, 23] on div "Rechercher" at bounding box center [439, 18] width 726 height 20
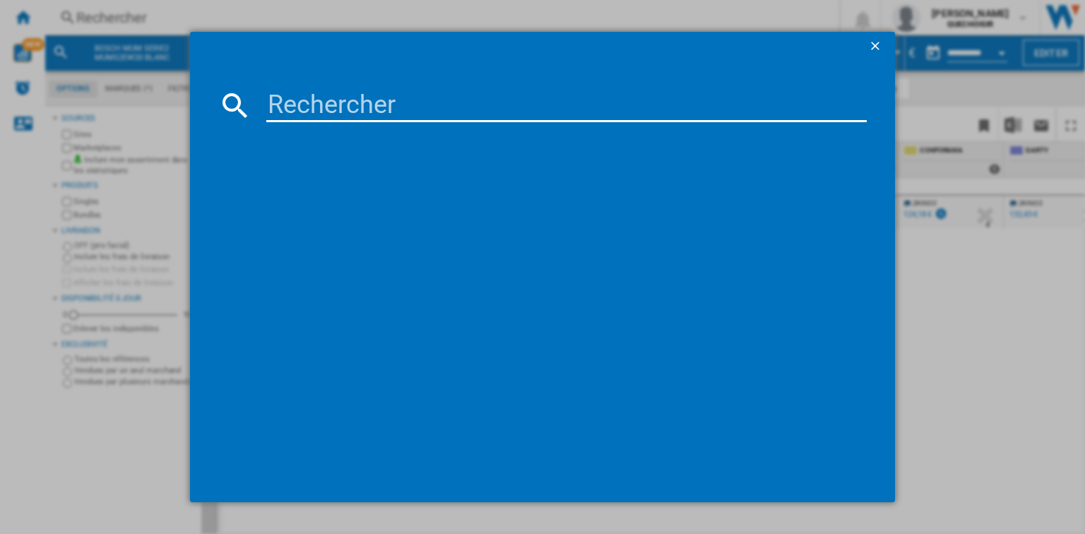
click at [364, 88] on input at bounding box center [566, 105] width 600 height 34
paste input "MUM54R00"
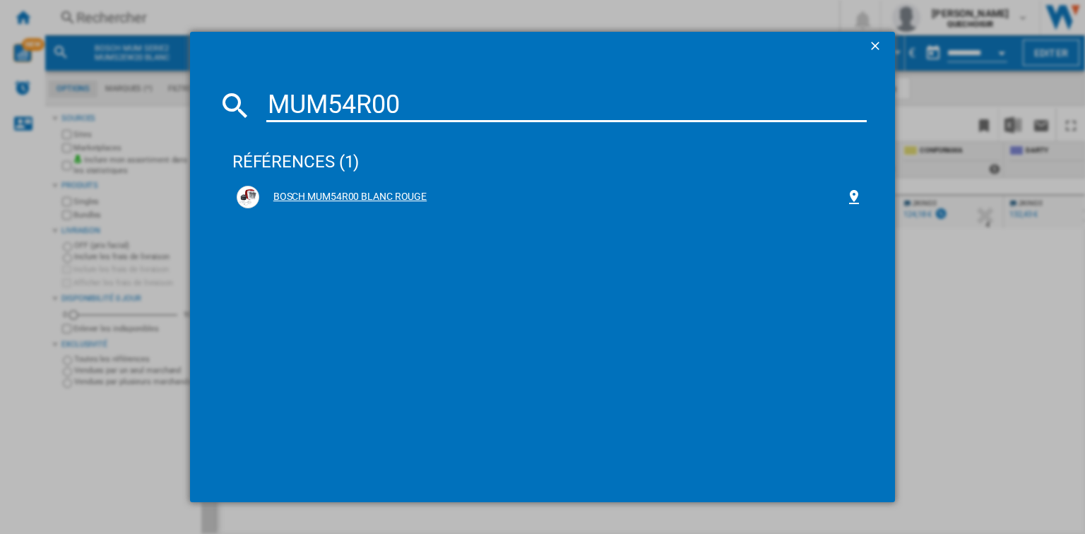
type input "MUM54R00"
click at [339, 191] on div "BOSCH MUM54R00 BLANC ROUGE" at bounding box center [552, 197] width 586 height 14
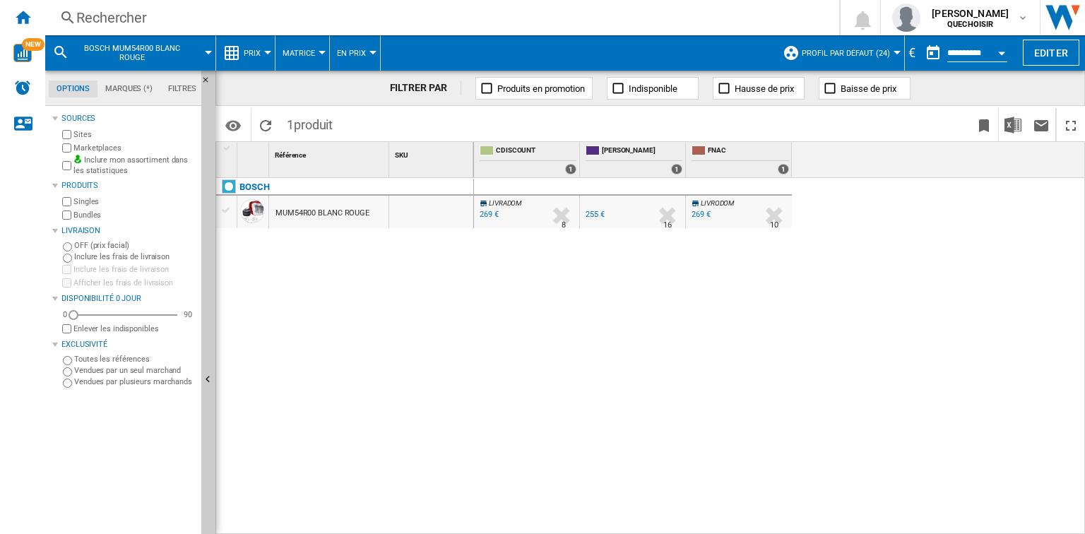
click at [701, 215] on div "269 €" at bounding box center [700, 214] width 19 height 9
click at [219, 11] on div "Rechercher" at bounding box center [439, 18] width 726 height 20
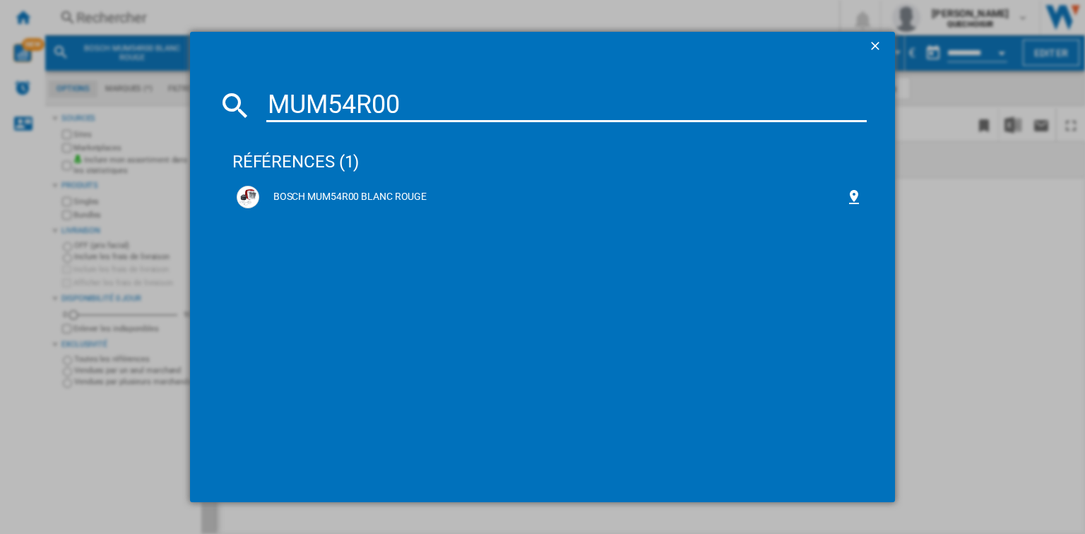
drag, startPoint x: 315, startPoint y: 107, endPoint x: 189, endPoint y: 107, distance: 125.7
click at [189, 107] on div "MUM54R00 références (1) BOSCH MUM54R00 BLANC ROUGE" at bounding box center [542, 267] width 1085 height 534
paste input "X72"
type input "MUM5X720"
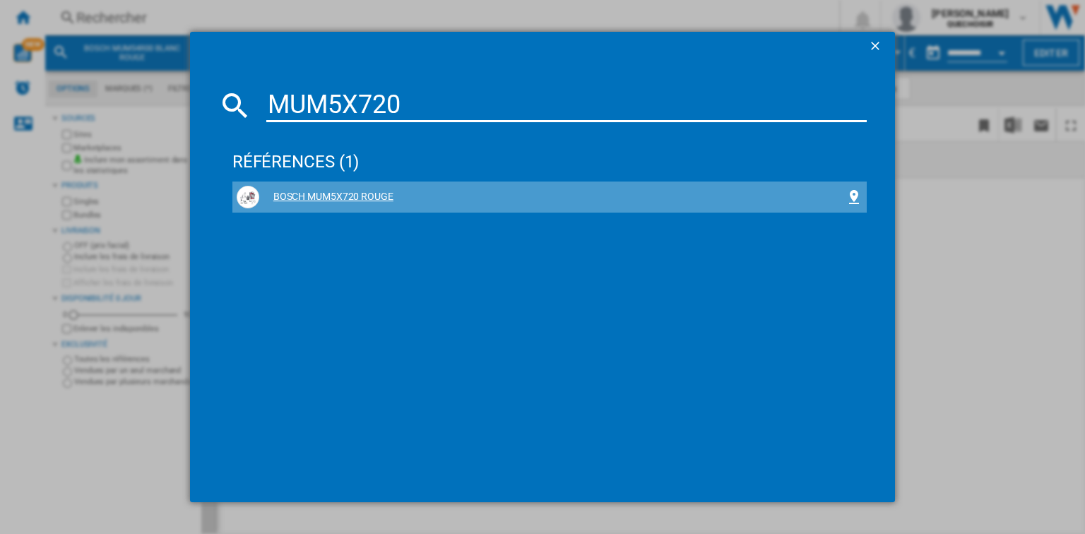
click at [317, 192] on div "BOSCH MUM5X720 ROUGE" at bounding box center [552, 197] width 586 height 14
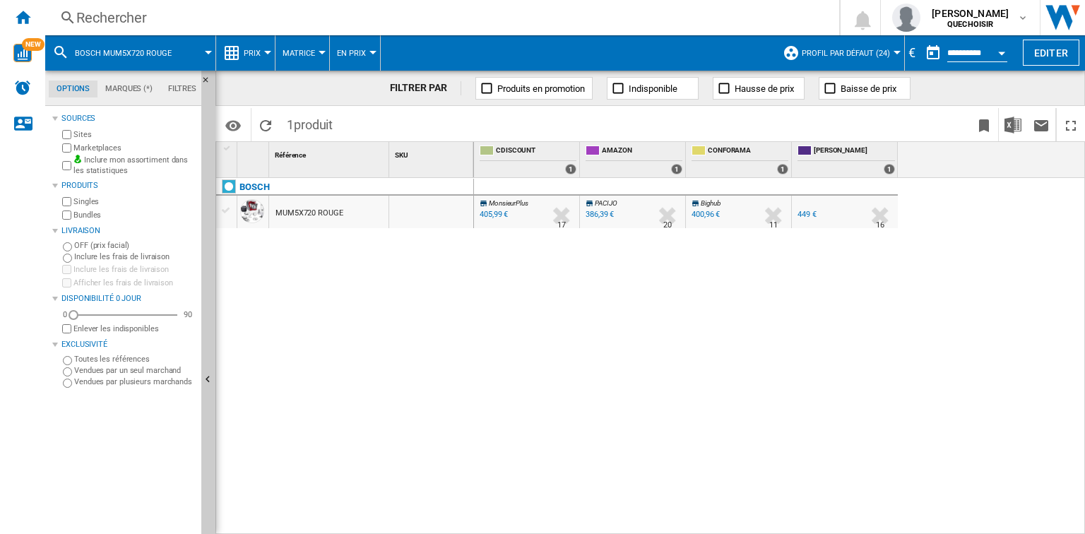
click at [705, 215] on div "400,96 €" at bounding box center [705, 214] width 28 height 9
click at [119, 24] on div "Rechercher" at bounding box center [439, 18] width 726 height 20
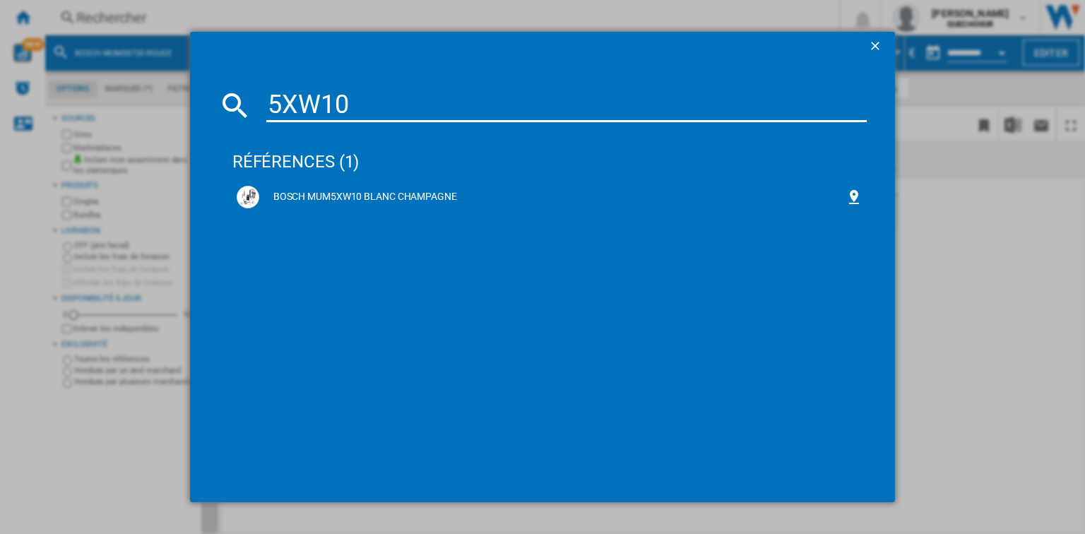
drag, startPoint x: 360, startPoint y: 98, endPoint x: 256, endPoint y: 102, distance: 103.9
click at [256, 102] on div "5XW10" at bounding box center [542, 105] width 648 height 34
paste input "MUM6N11"
type input "MUM6N11"
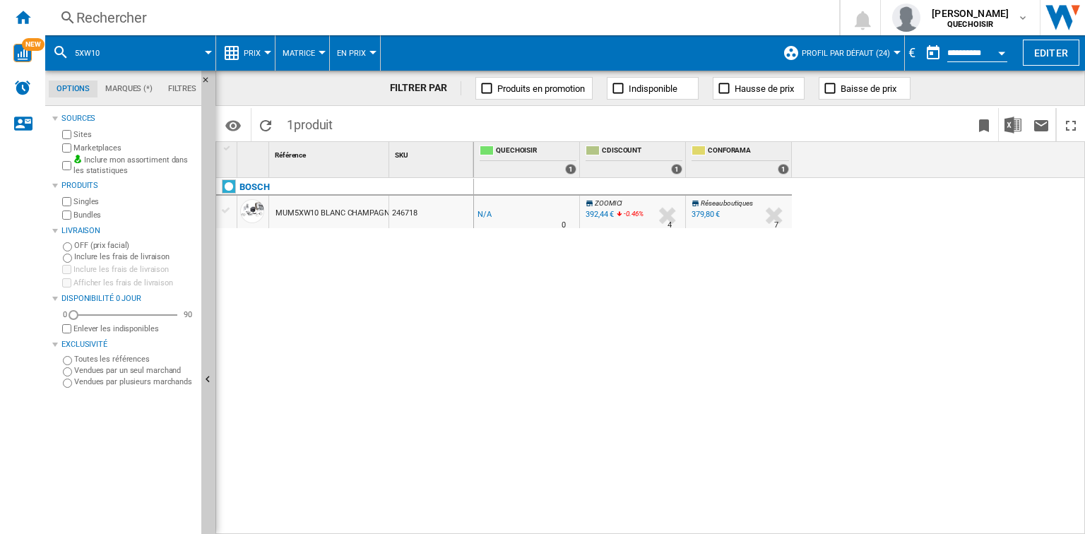
click at [706, 212] on div "379,80 €" at bounding box center [705, 214] width 28 height 9
click at [175, 20] on div "Rechercher" at bounding box center [439, 18] width 726 height 20
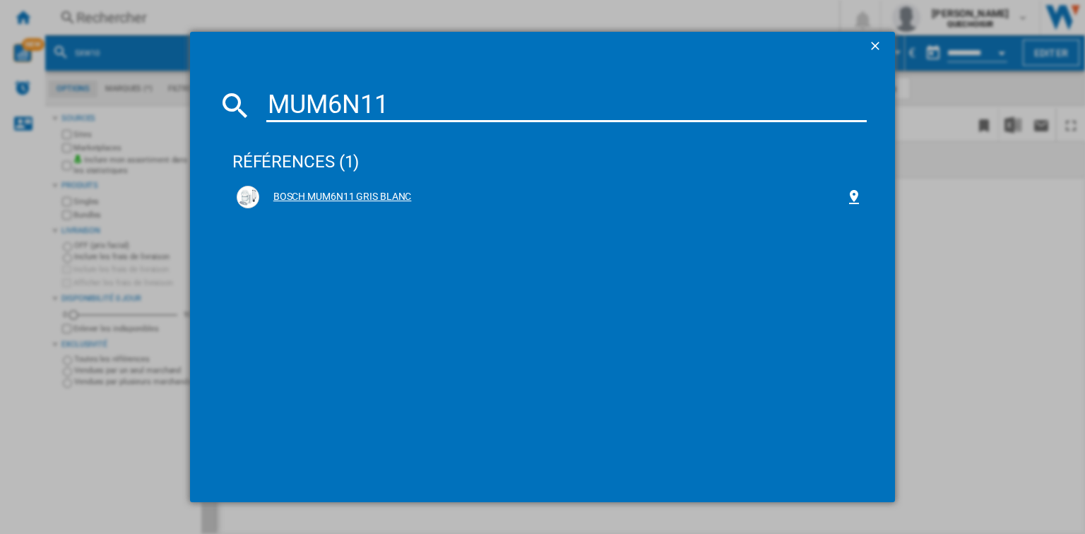
type input "MUM6N11"
click at [390, 190] on div "BOSCH MUM6N11 GRIS BLANC" at bounding box center [552, 197] width 586 height 14
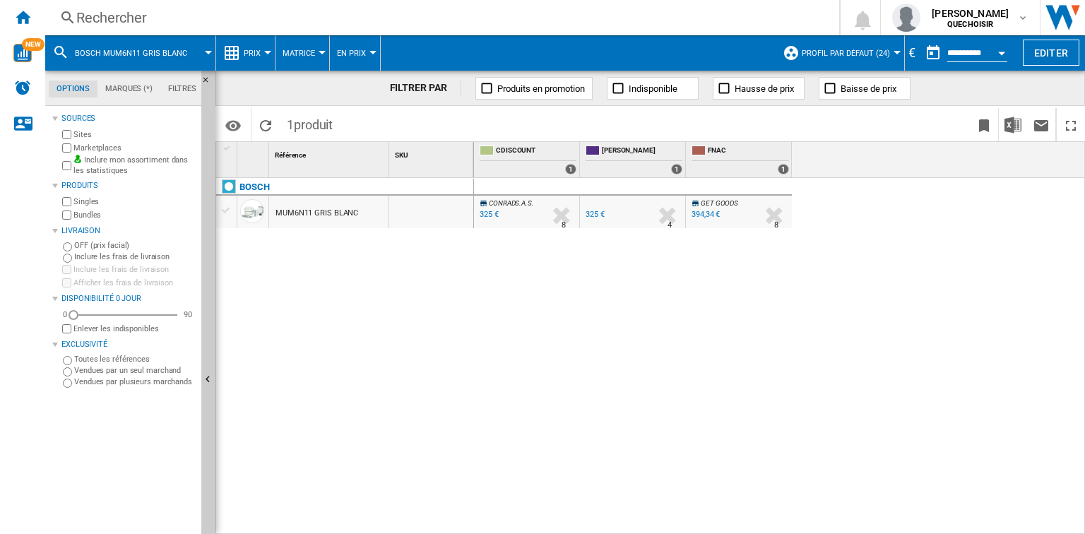
click at [709, 212] on div "394,34 €" at bounding box center [705, 214] width 28 height 9
click at [209, 16] on div "Rechercher" at bounding box center [439, 18] width 726 height 20
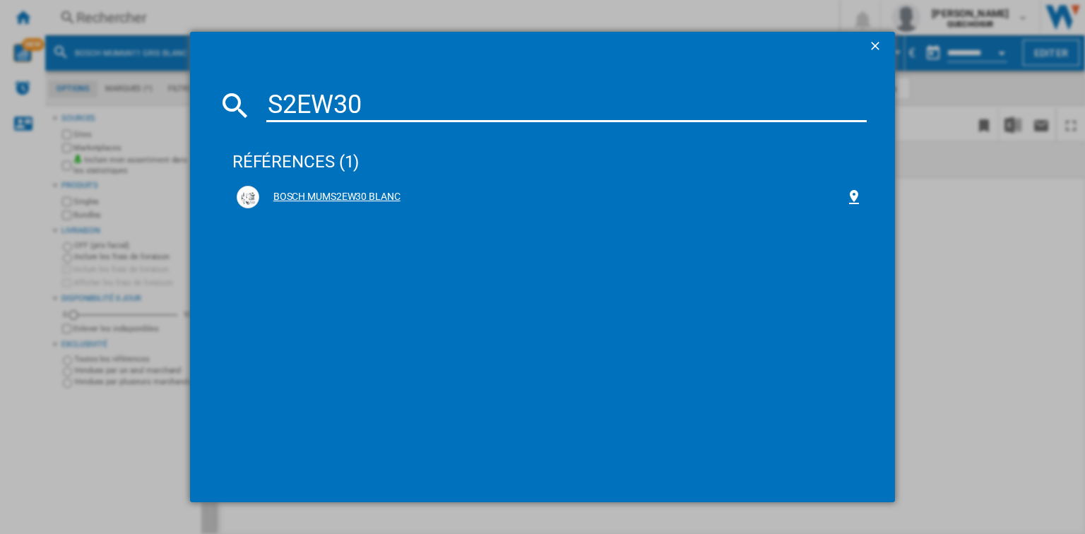
type input "S2EW30"
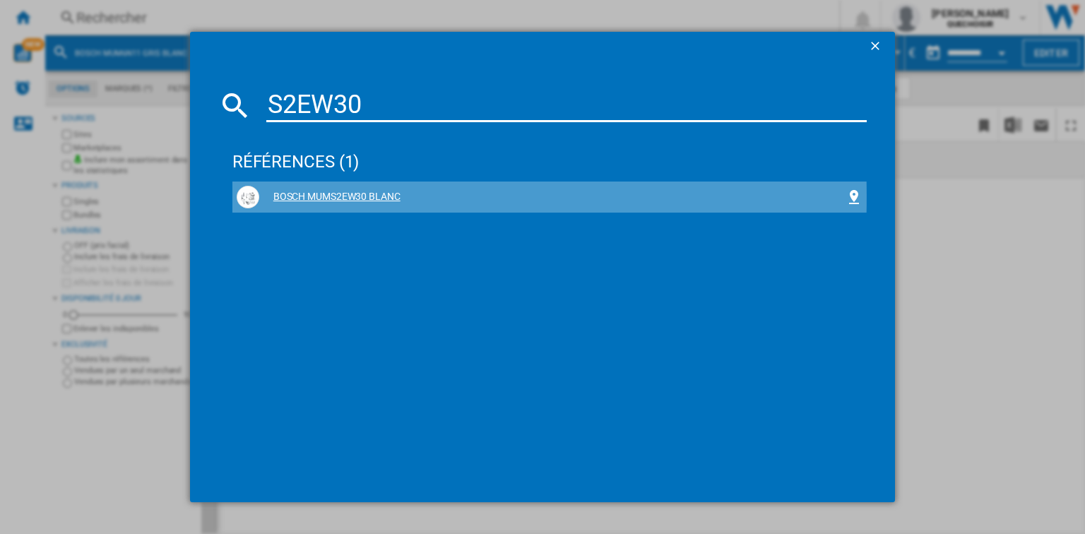
click at [339, 198] on div "BOSCH MUMS2EW30 BLANC" at bounding box center [552, 197] width 586 height 14
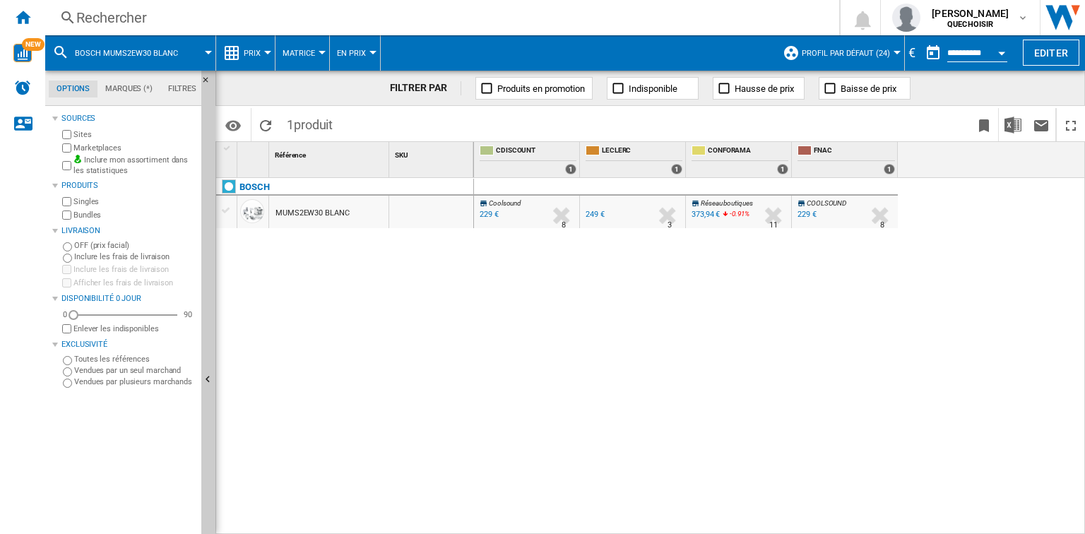
click at [798, 213] on div "229 €" at bounding box center [806, 214] width 19 height 9
click at [160, 13] on div "Rechercher" at bounding box center [439, 18] width 726 height 20
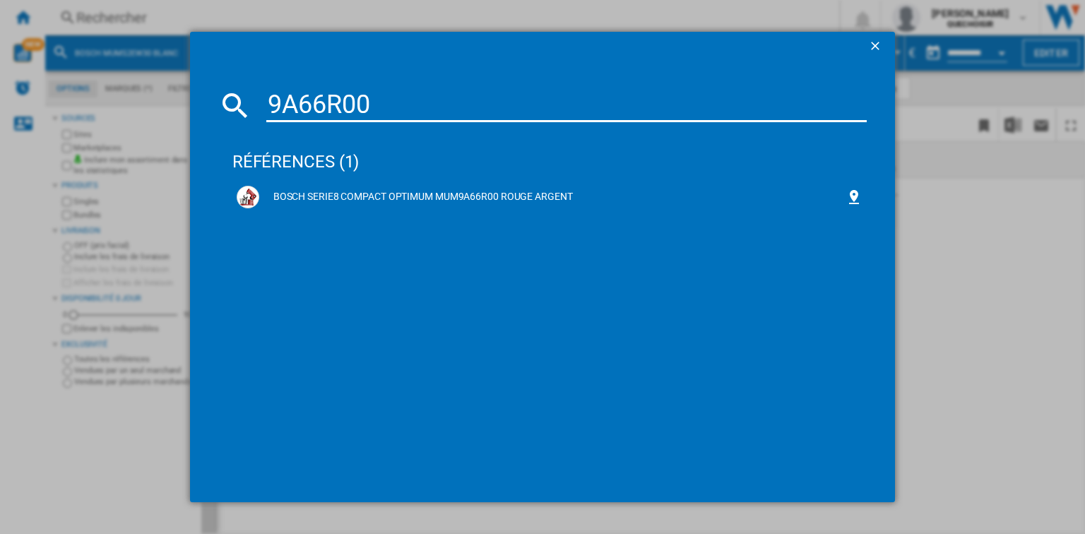
drag, startPoint x: 379, startPoint y: 108, endPoint x: 245, endPoint y: 108, distance: 134.2
click at [245, 108] on div "9A66R00" at bounding box center [542, 105] width 648 height 34
paste input "MUM9D33S11"
type input "MUM9D33S11"
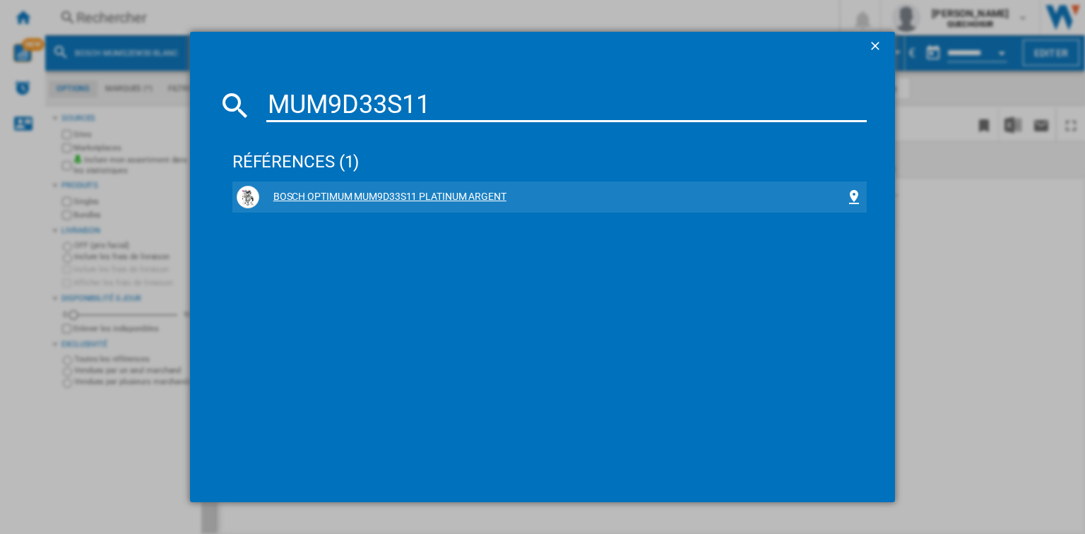
click at [350, 194] on div "BOSCH OPTIMUM MUM9D33S11 PLATINUM ARGENT" at bounding box center [552, 197] width 586 height 14
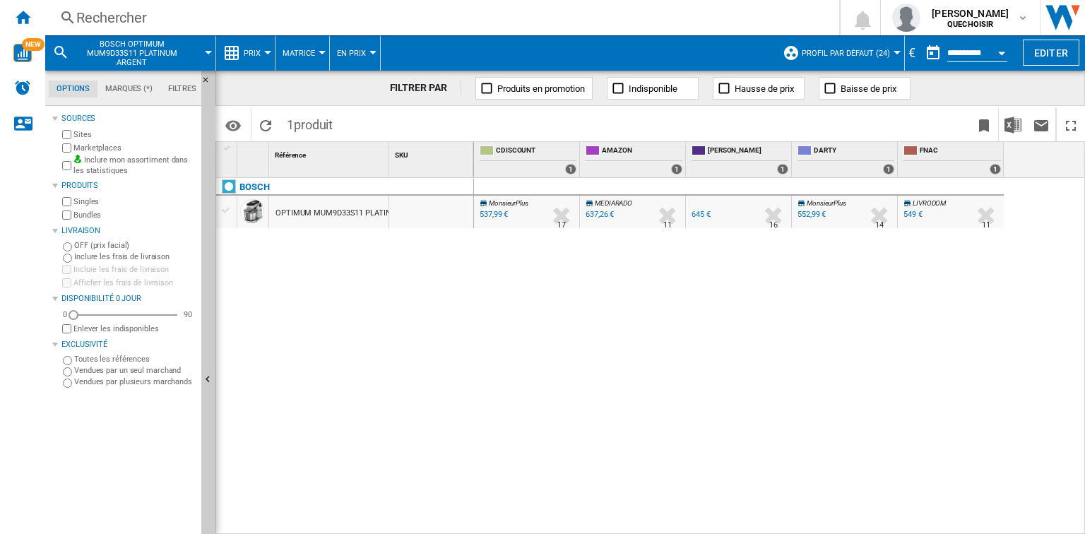
click at [911, 213] on div "549 €" at bounding box center [912, 214] width 19 height 9
click at [287, 13] on div "Rechercher" at bounding box center [439, 18] width 726 height 20
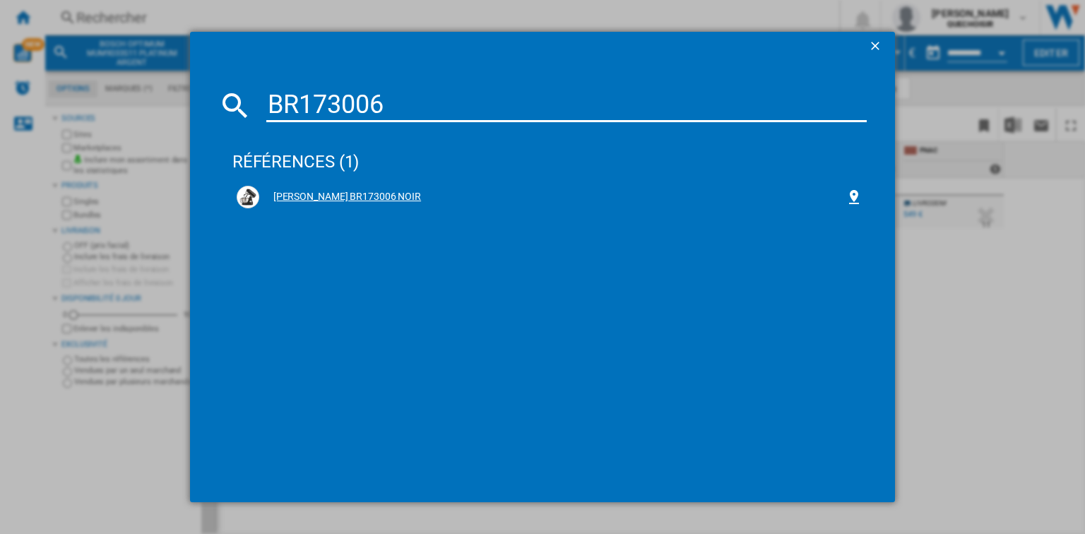
type input "BR173006"
click at [359, 203] on div "BRANDT BR173006 NOIR" at bounding box center [552, 197] width 586 height 14
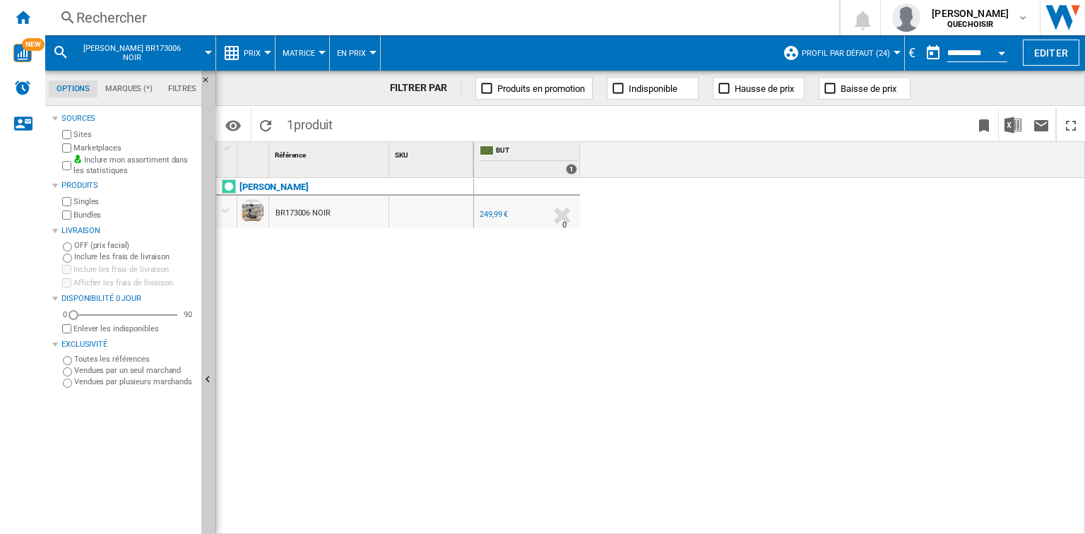
click at [503, 215] on div "249,99 €" at bounding box center [493, 214] width 28 height 9
click at [167, 25] on div "Rechercher" at bounding box center [439, 18] width 726 height 20
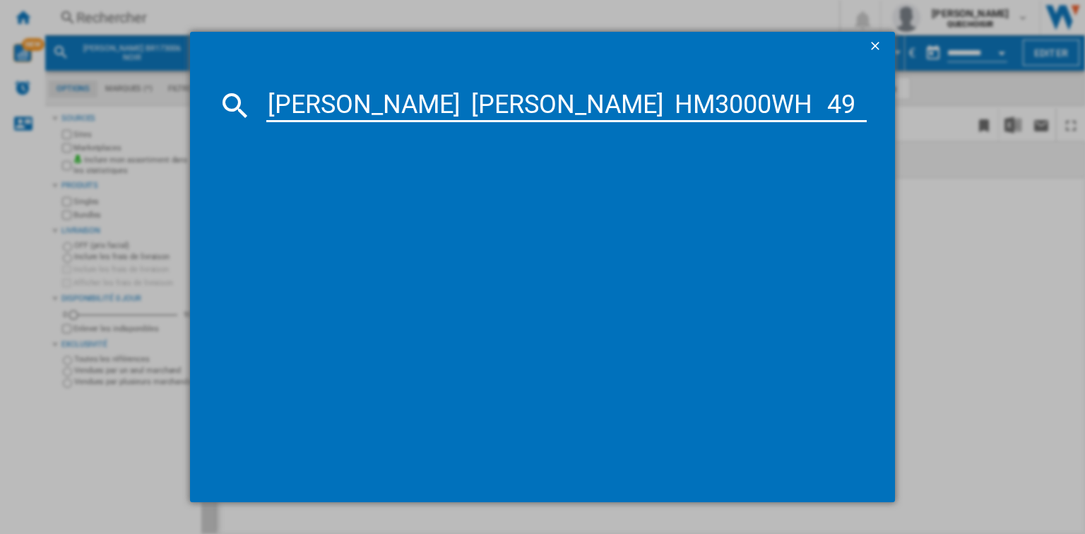
scroll to position [0, 1319]
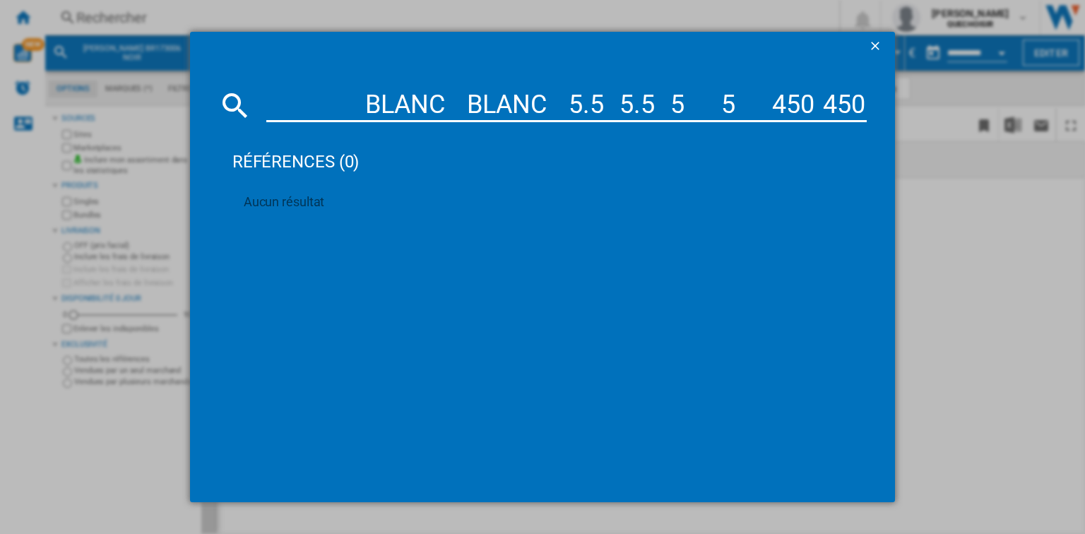
type input "De'Longhi BRAUN HM3000WH 49 BLANC BLANC 5.5 5.5 5 5 450 450"
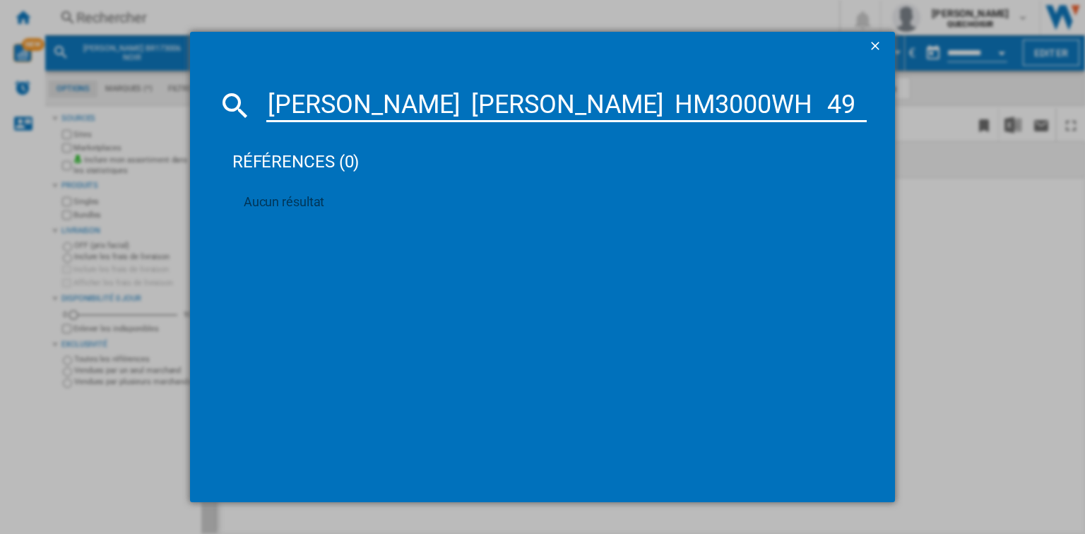
click at [880, 43] on ng-md-icon "getI18NText('BUTTONS.CLOSE_DIALOG')" at bounding box center [876, 47] width 17 height 17
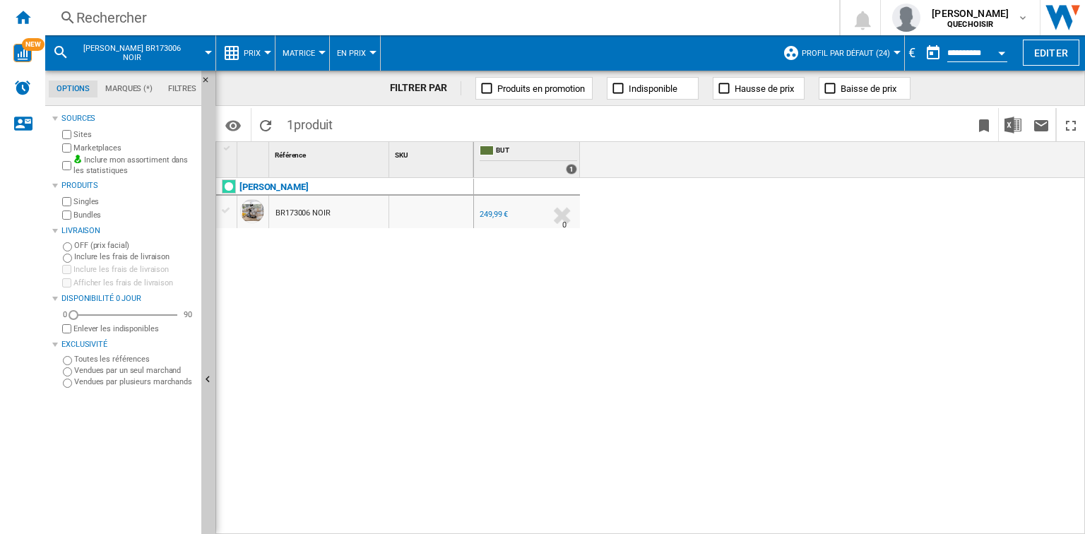
click at [195, 18] on div "Rechercher" at bounding box center [439, 18] width 726 height 20
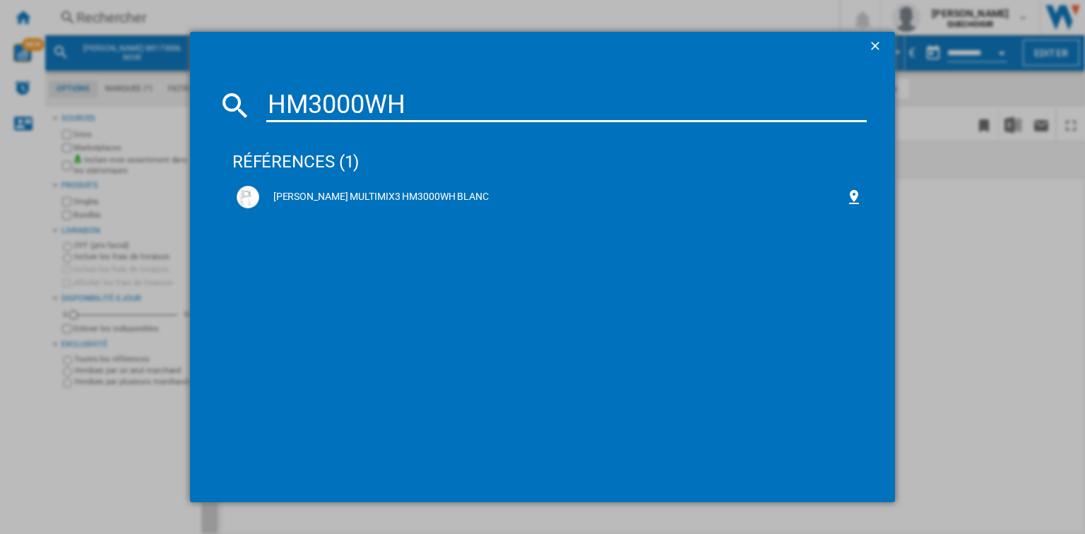
drag, startPoint x: 422, startPoint y: 103, endPoint x: 232, endPoint y: 104, distance: 190.7
click at [232, 104] on div "HM3000WH" at bounding box center [542, 105] width 648 height 34
paste input "1"
drag, startPoint x: 413, startPoint y: 93, endPoint x: 259, endPoint y: 100, distance: 154.1
click at [259, 100] on div "HM3100WH" at bounding box center [542, 105] width 648 height 34
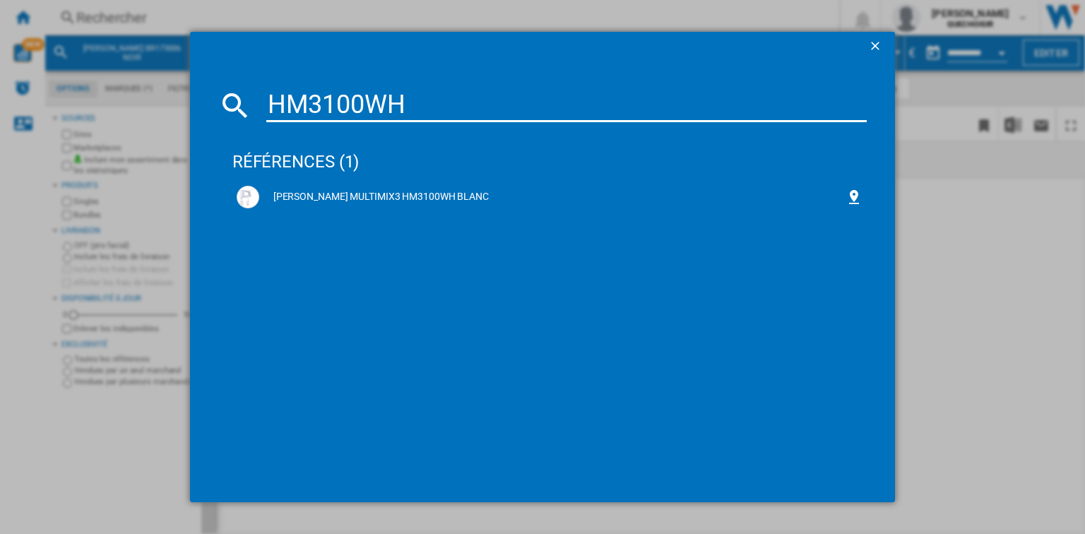
paste input "5"
drag, startPoint x: 486, startPoint y: 99, endPoint x: 239, endPoint y: 114, distance: 246.9
click at [239, 114] on div "HM3105WH" at bounding box center [542, 105] width 648 height 34
paste input "7"
drag, startPoint x: 419, startPoint y: 107, endPoint x: 250, endPoint y: 107, distance: 168.8
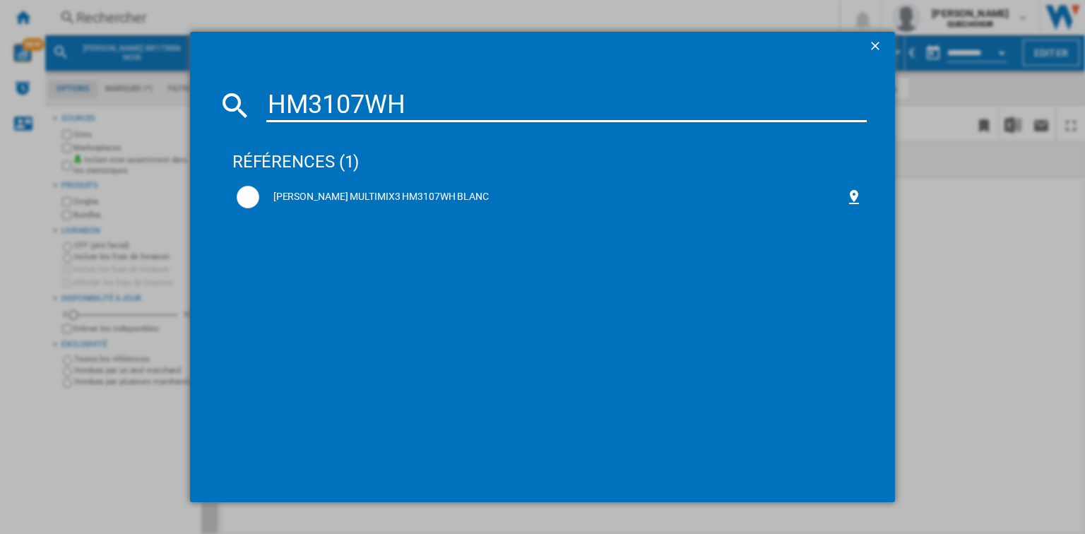
click at [250, 107] on div "HM3107WH" at bounding box center [542, 105] width 648 height 34
paste input "35"
drag, startPoint x: 421, startPoint y: 105, endPoint x: 243, endPoint y: 109, distance: 178.0
click at [243, 109] on div "HM3135WH" at bounding box center [542, 105] width 648 height 34
paste input "5107"
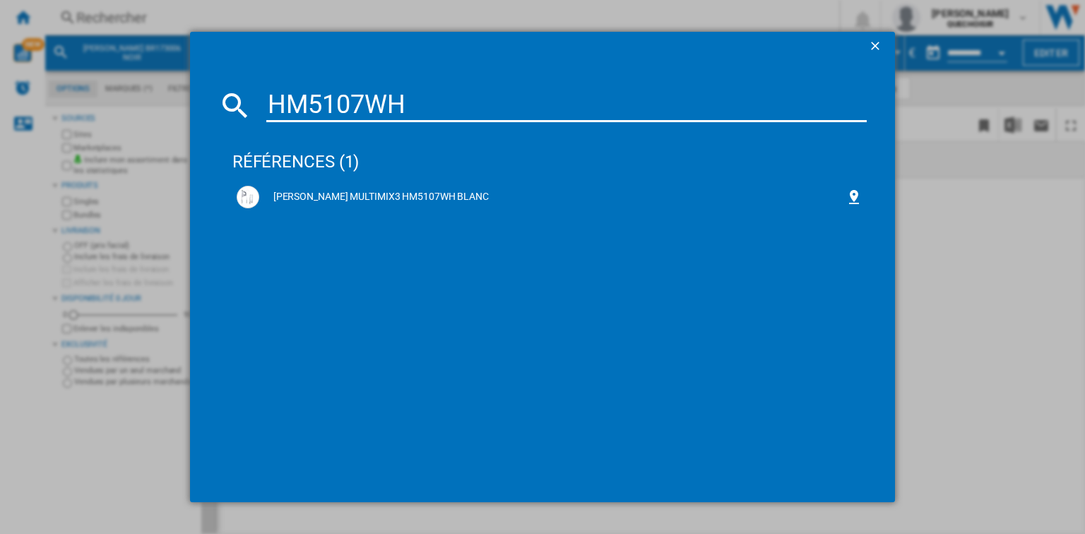
drag, startPoint x: 421, startPoint y: 99, endPoint x: 208, endPoint y: 102, distance: 213.3
click at [208, 102] on md-dialog-content "HM5107WH références (1) BRAUN MULTIMIX3 HM5107WH BLANC" at bounding box center [542, 280] width 705 height 441
paste input "000"
drag, startPoint x: 505, startPoint y: 117, endPoint x: 263, endPoint y: 112, distance: 241.5
click at [263, 112] on div "HM5000WH" at bounding box center [542, 105] width 648 height 34
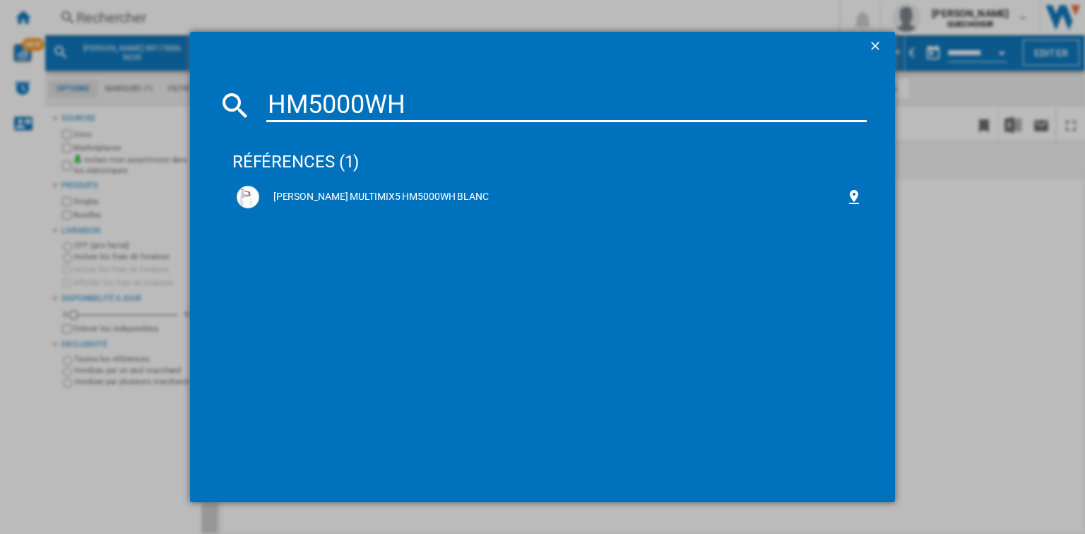
paste input "1"
drag, startPoint x: 412, startPoint y: 100, endPoint x: 266, endPoint y: 116, distance: 147.1
click at [266, 116] on input "HM5100WH" at bounding box center [566, 105] width 600 height 34
paste input "37"
drag, startPoint x: 418, startPoint y: 110, endPoint x: 268, endPoint y: 127, distance: 150.7
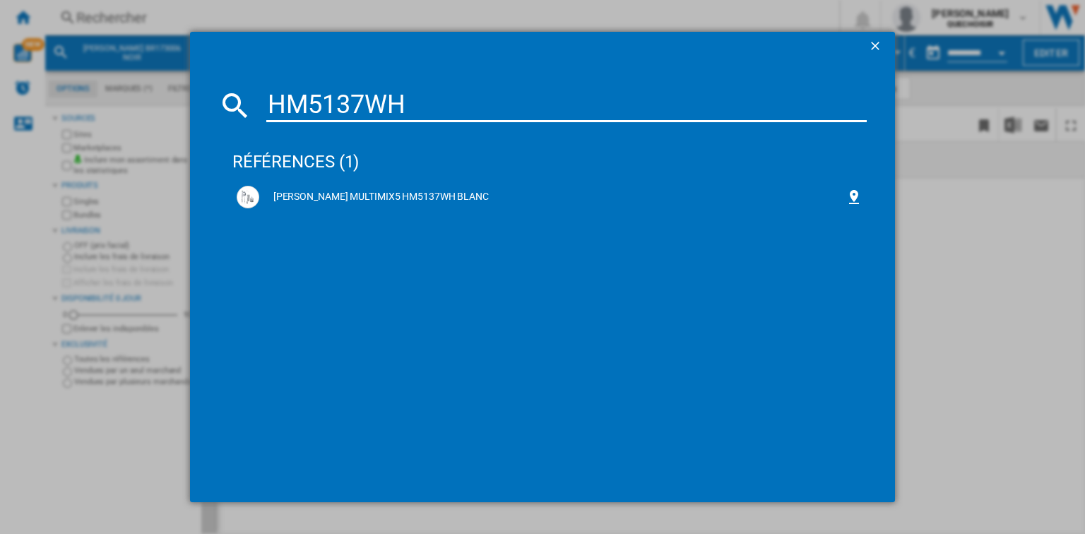
click at [268, 127] on md-dialog-content "HM5137WH références (1) BRAUN MULTIMIX5 HM5137WH BLANC" at bounding box center [542, 280] width 705 height 441
paste input "MQ55755M"
type input "MQ55755M"
click at [296, 198] on div "BRAUN MULTIQUICK5 PRO MQ55755M NOIR" at bounding box center [552, 197] width 586 height 14
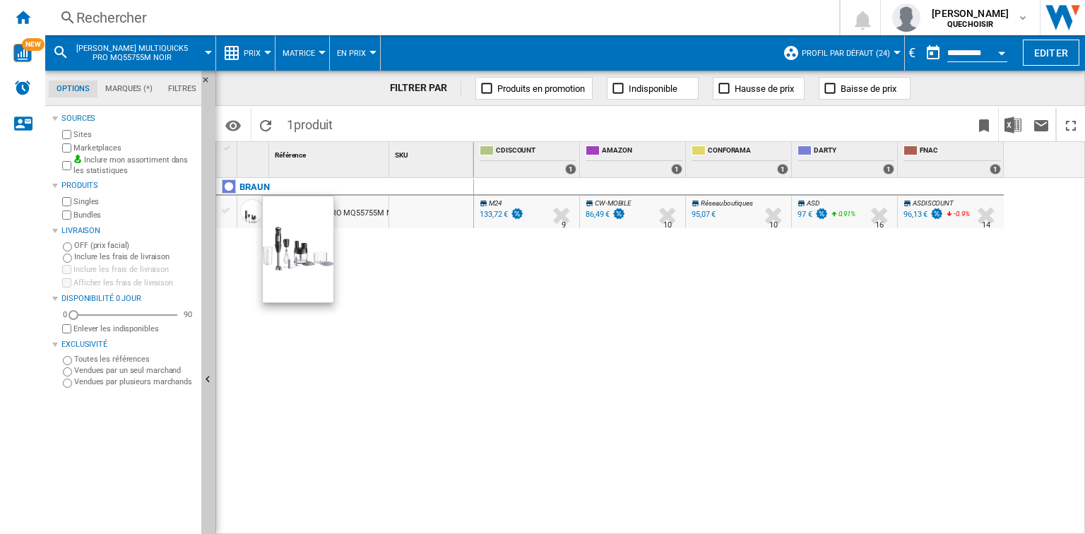
click at [246, 213] on div at bounding box center [252, 211] width 24 height 24
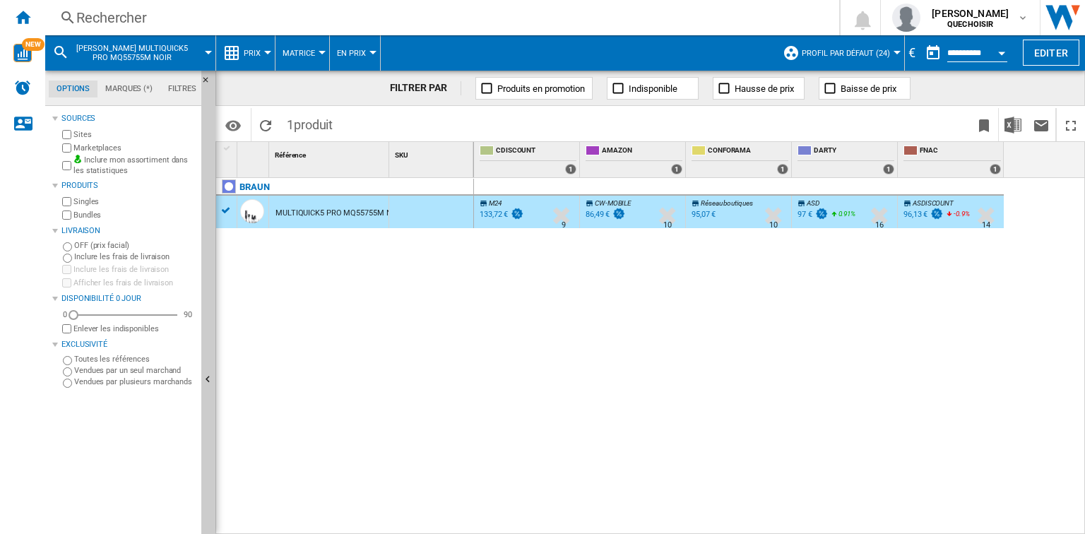
click at [302, 212] on div "MULTIQUICK5 PRO MQ55755M NOIR" at bounding box center [339, 213] width 129 height 32
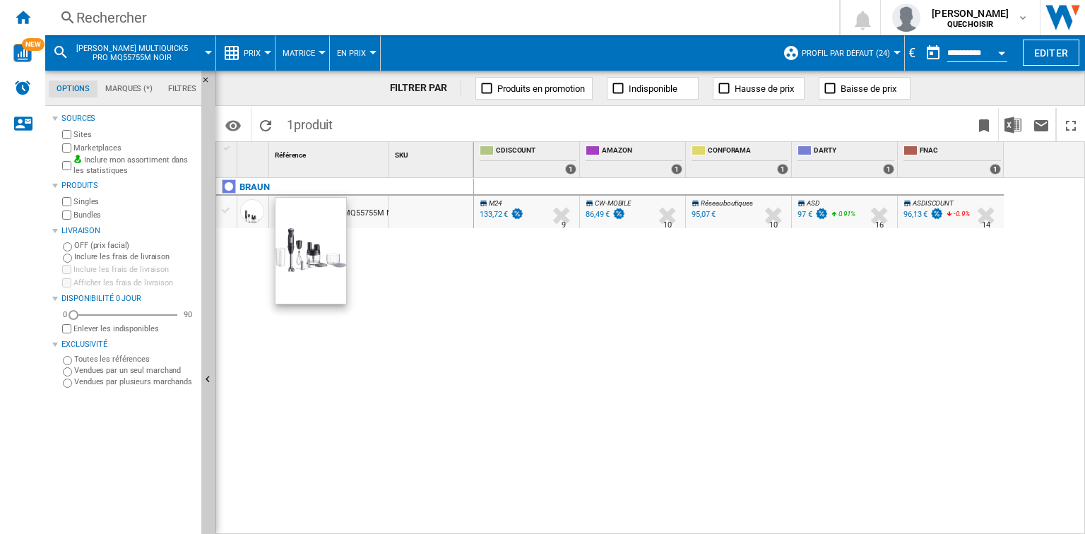
click at [245, 212] on div at bounding box center [252, 211] width 24 height 24
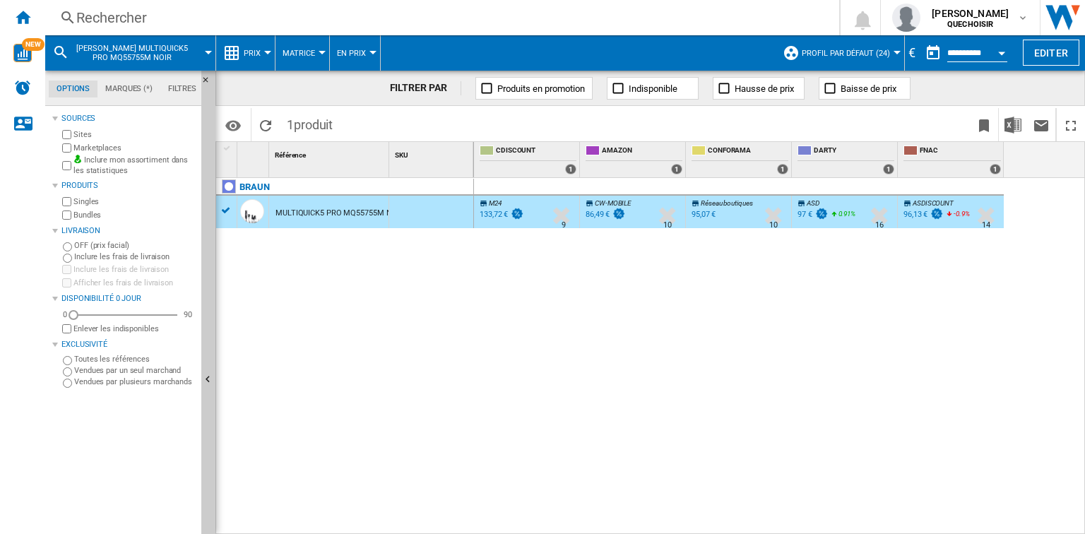
click at [918, 212] on div "96,13 €" at bounding box center [915, 214] width 24 height 9
click at [273, 25] on div "Rechercher" at bounding box center [439, 18] width 726 height 20
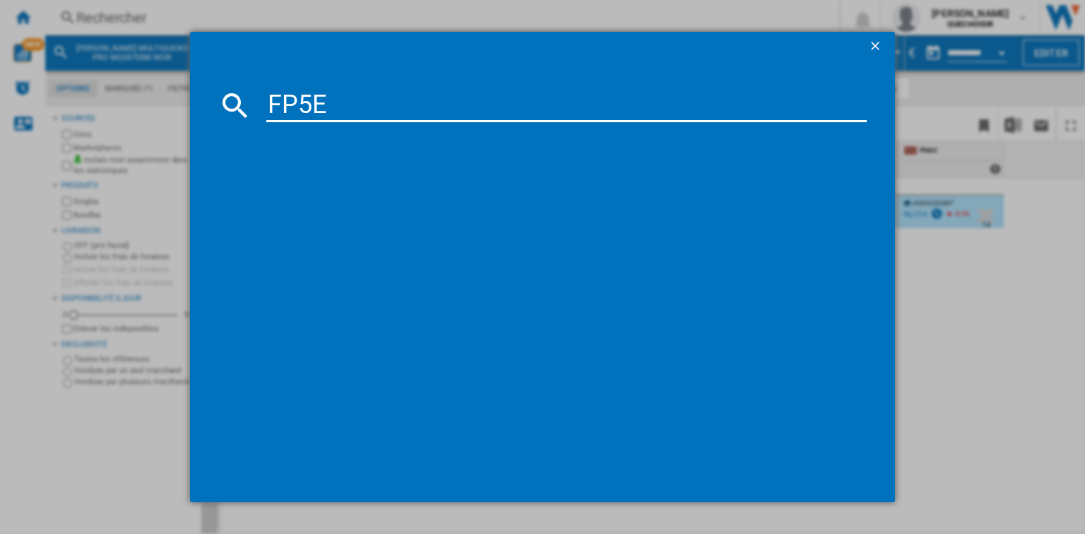
type input "FP5E"
click at [324, 195] on div "CUISINART FP5E GRIS" at bounding box center [552, 197] width 586 height 14
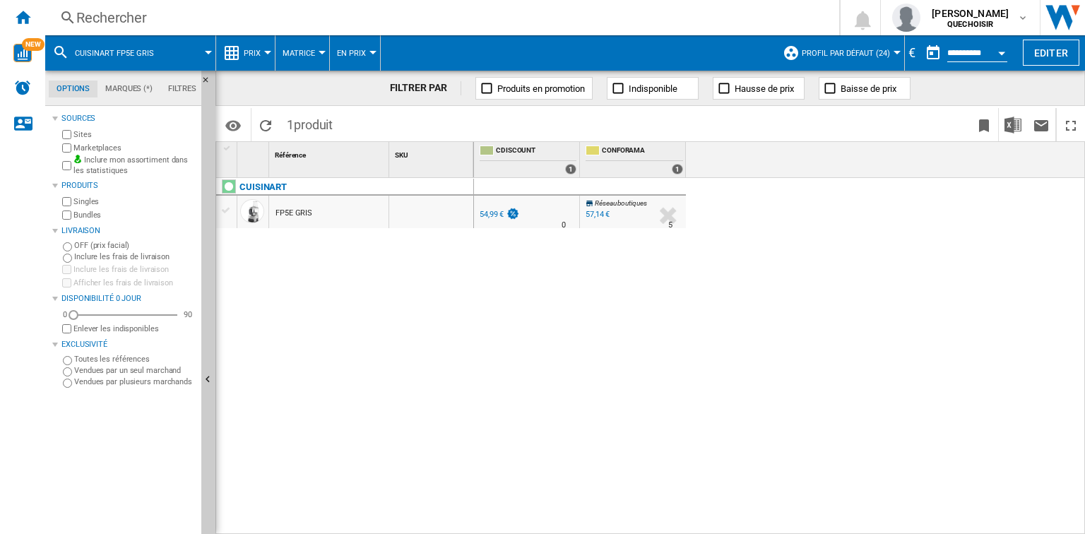
click at [598, 215] on div "57,14 €" at bounding box center [597, 214] width 24 height 9
click at [175, 17] on div "Rechercher" at bounding box center [439, 18] width 726 height 20
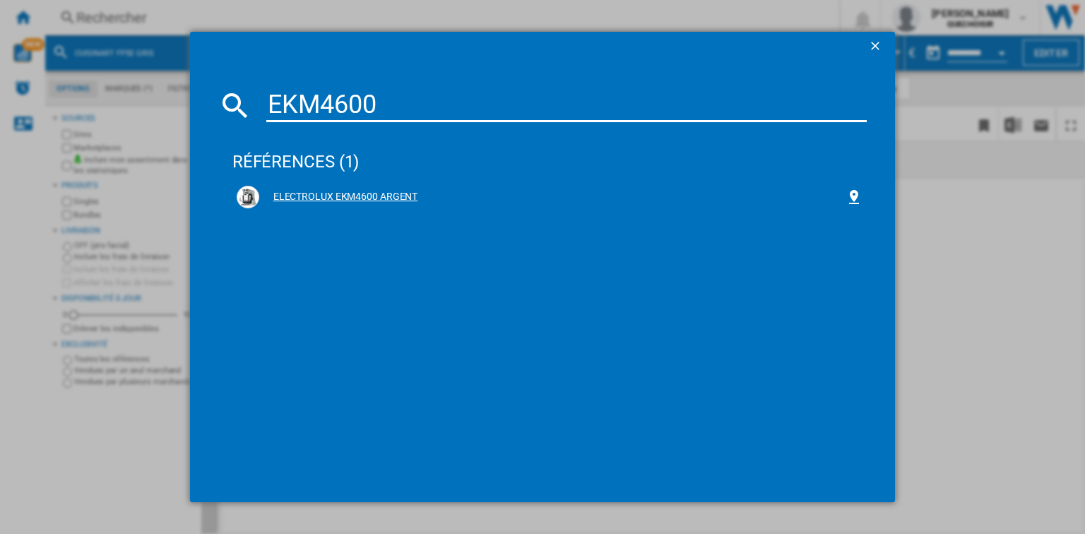
type input "EKM4600"
click at [378, 188] on div "ELECTROLUX EKM4600 ARGENT" at bounding box center [550, 197] width 626 height 23
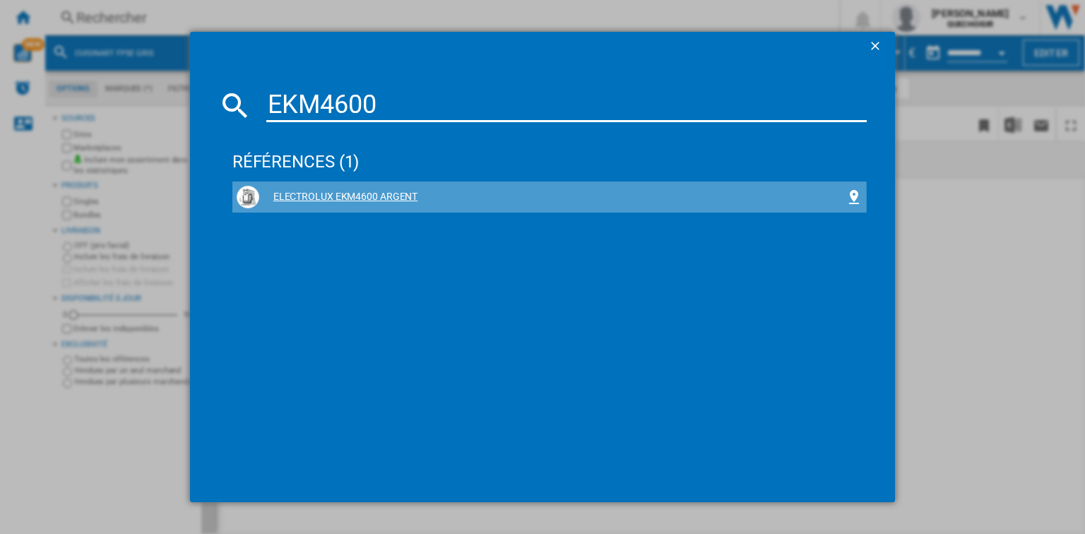
click at [368, 198] on div "ELECTROLUX EKM4600 ARGENT" at bounding box center [552, 197] width 586 height 14
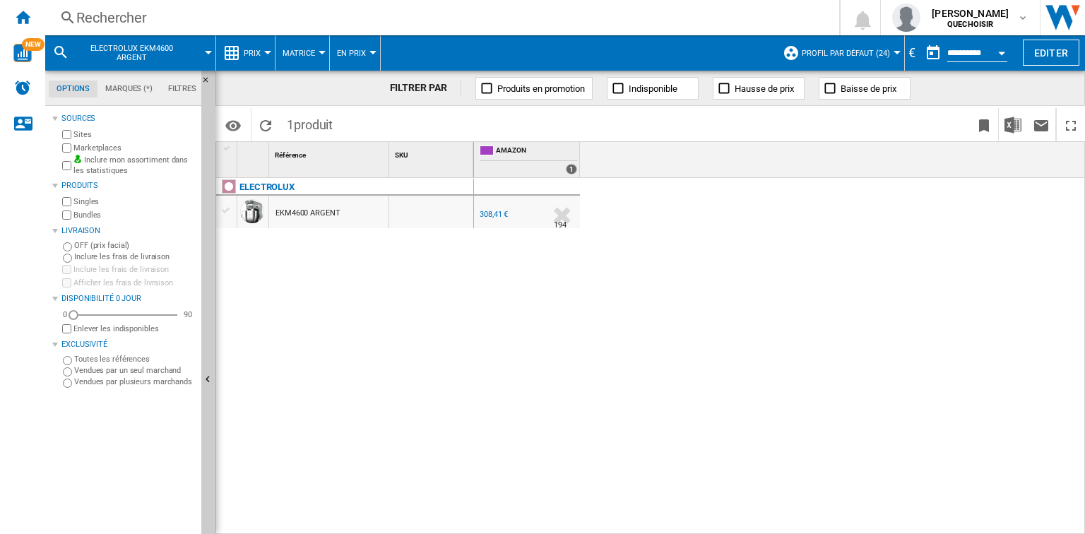
click at [487, 212] on div "308,41 €" at bounding box center [493, 214] width 28 height 9
click at [228, 20] on div "Rechercher" at bounding box center [439, 18] width 726 height 20
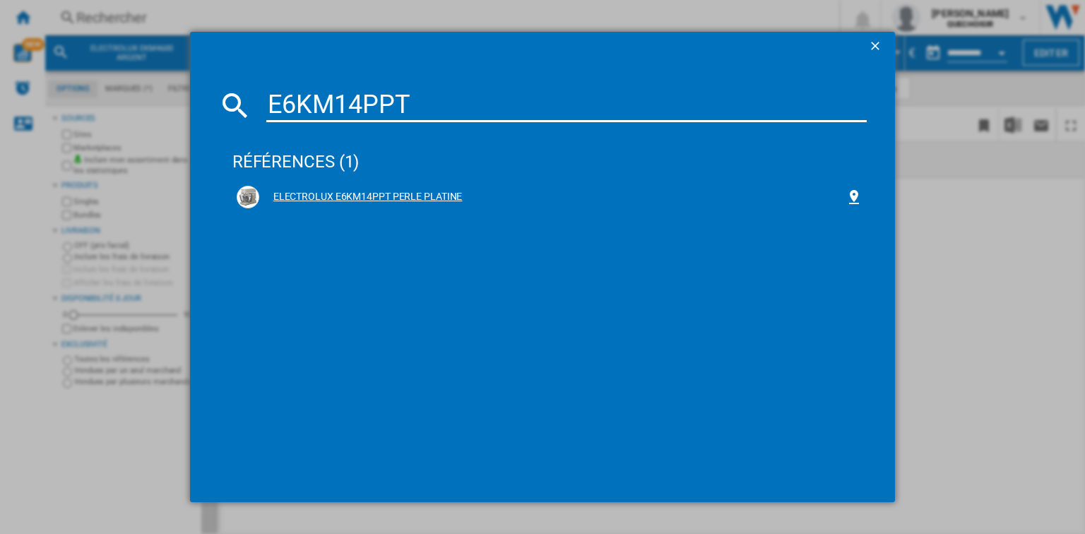
type input "‎E6KM14PPT"
click at [288, 193] on div "ELECTROLUX ‎E6KM14PPT PERLE PLATINE" at bounding box center [552, 197] width 586 height 14
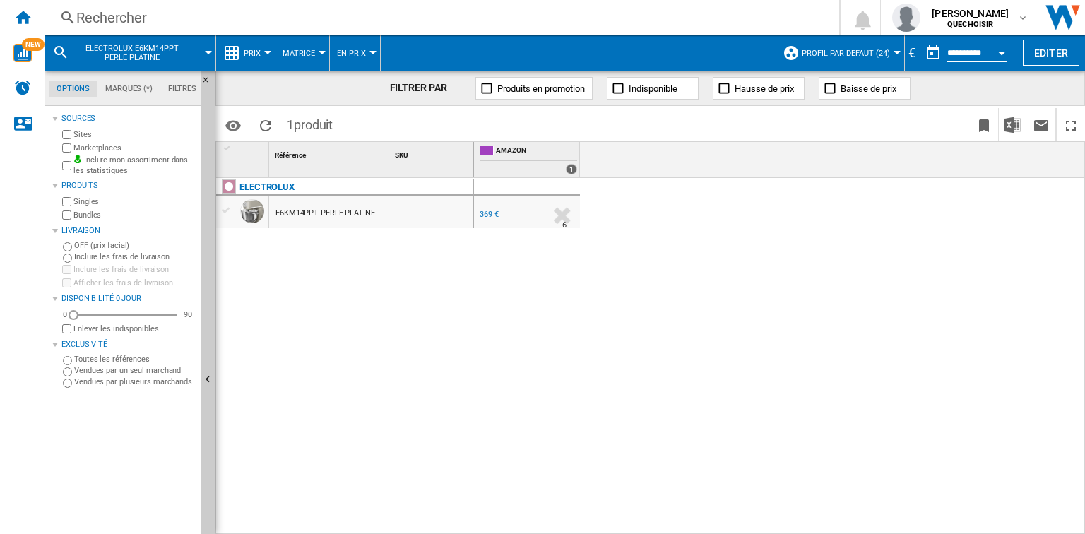
click at [484, 213] on div "369 €" at bounding box center [488, 214] width 19 height 9
click at [234, 18] on div "Rechercher" at bounding box center [439, 18] width 726 height 20
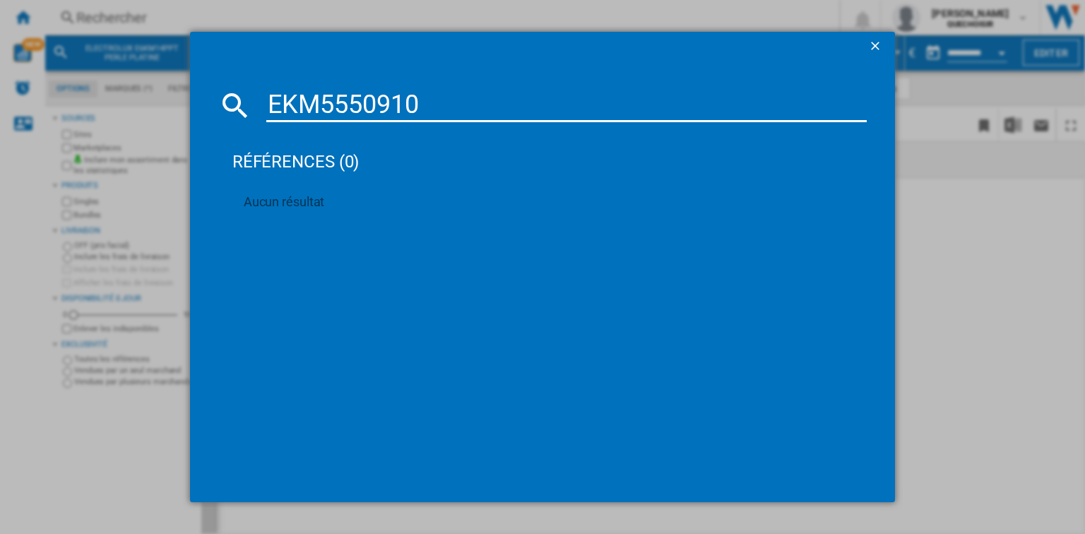
type input "‎EKM5550‎910"
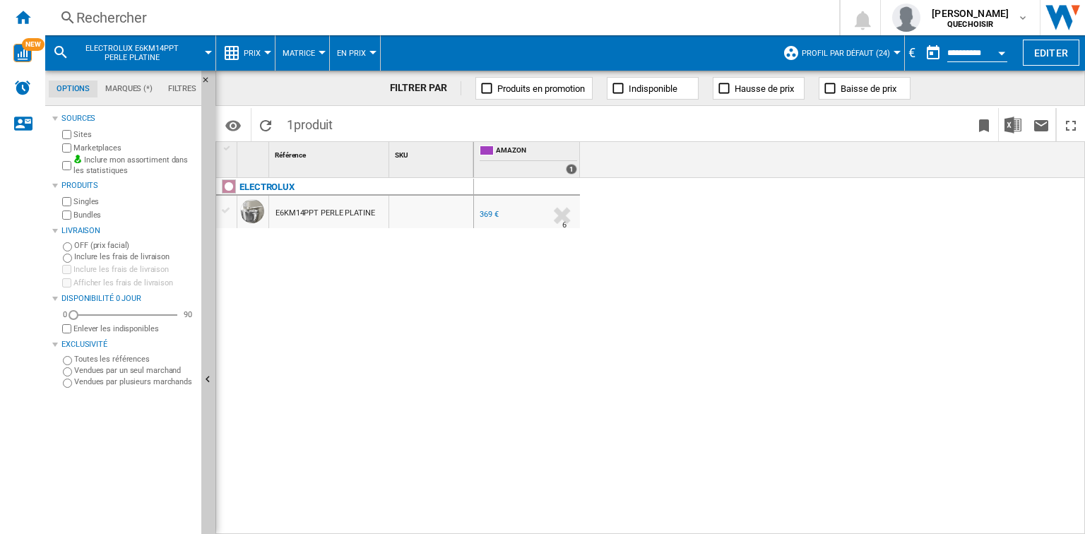
click at [203, 20] on div "Rechercher" at bounding box center [439, 18] width 726 height 20
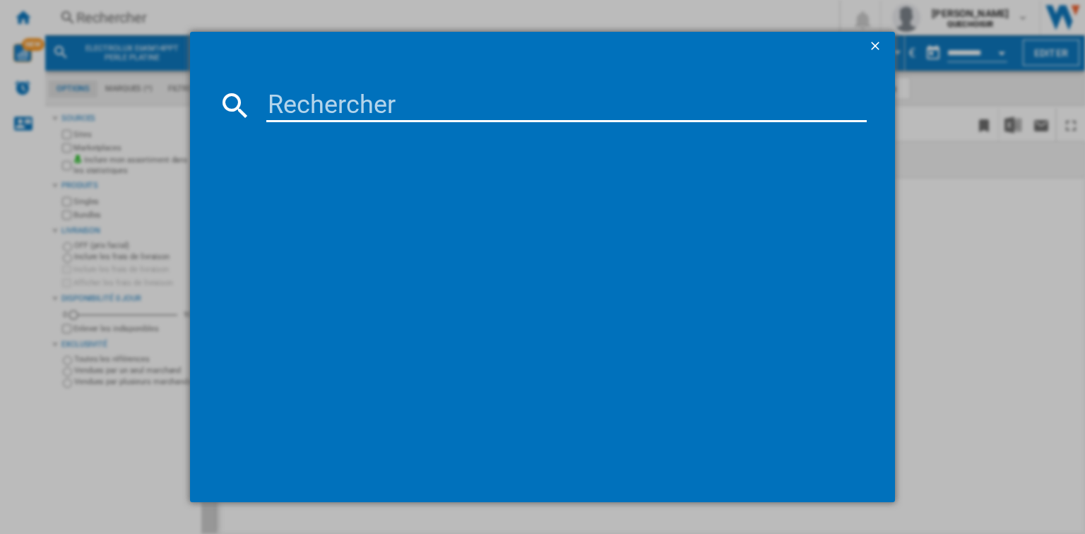
click at [317, 113] on input at bounding box center [566, 105] width 600 height 34
paste input "EBT5"
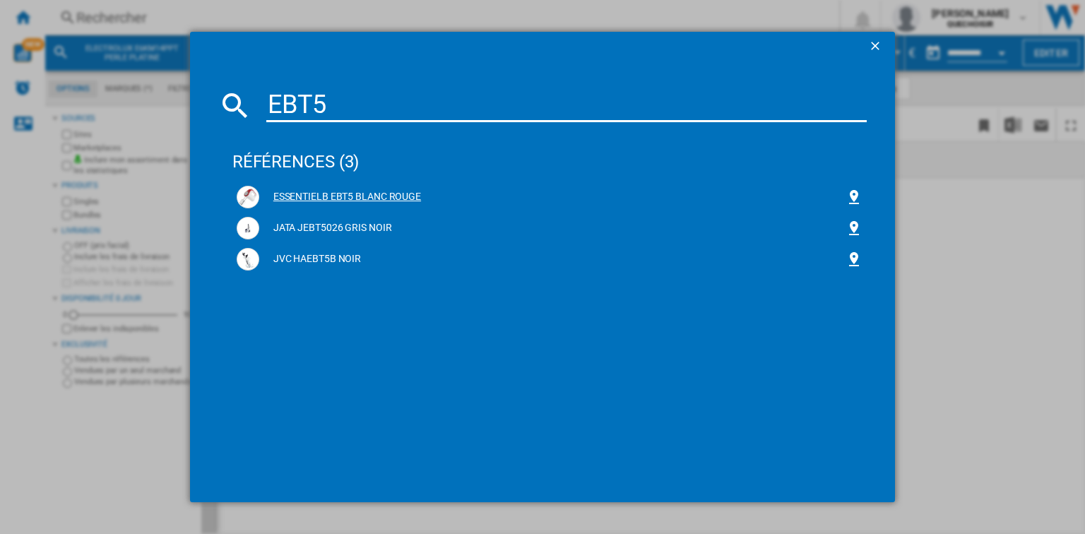
type input "EBT5"
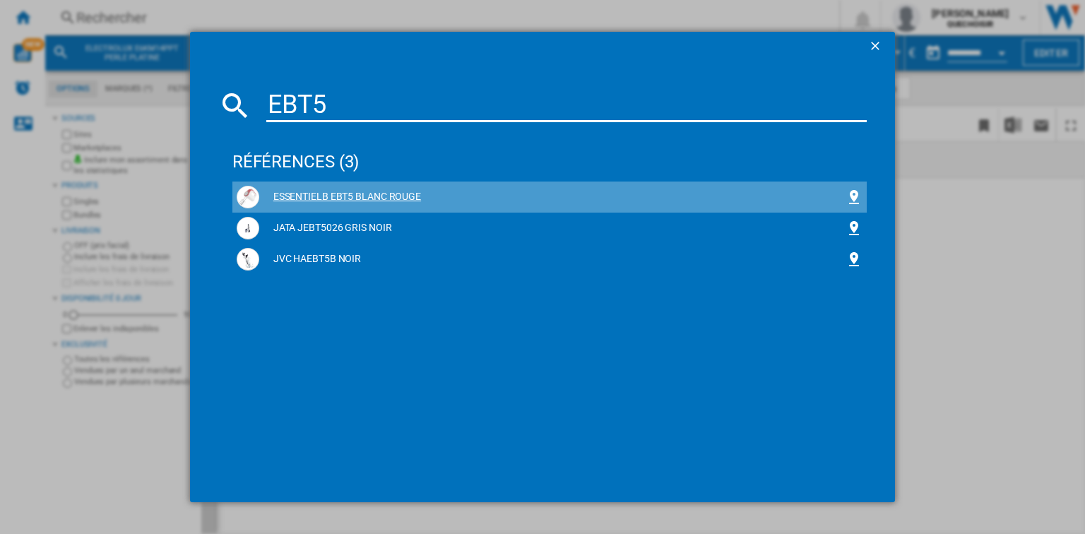
click at [403, 201] on div "ESSENTIELB EBT5 BLANC ROUGE" at bounding box center [552, 197] width 586 height 14
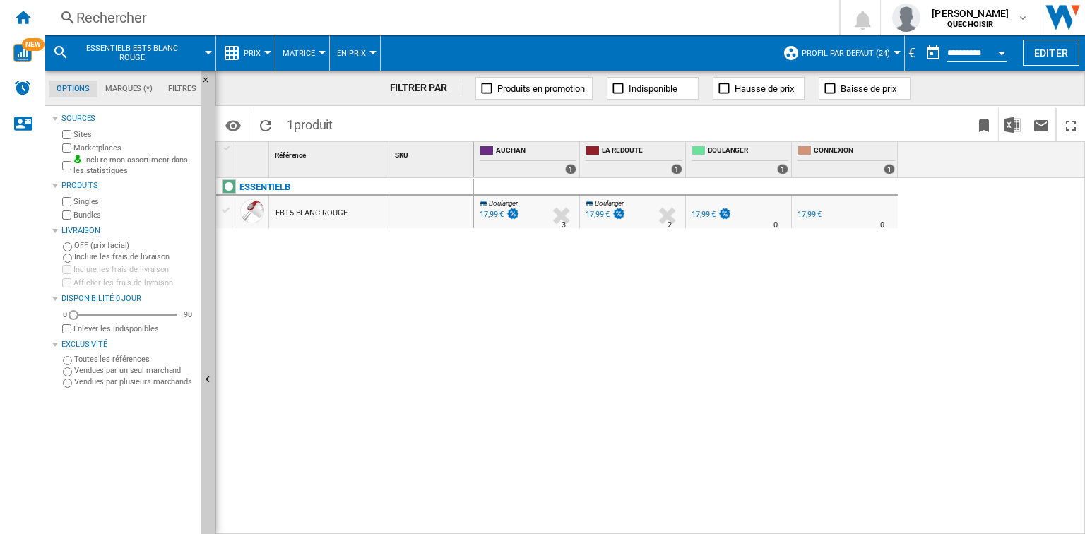
click at [215, 15] on div "Rechercher" at bounding box center [439, 18] width 726 height 20
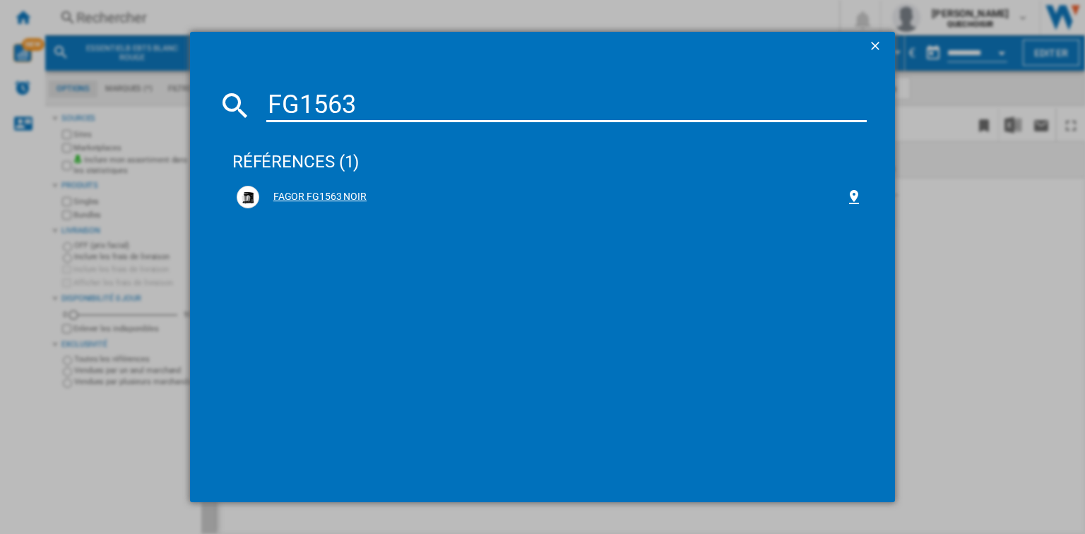
type input "FG1563"
click at [291, 195] on div "FAGOR FG1563 NOIR" at bounding box center [552, 197] width 586 height 14
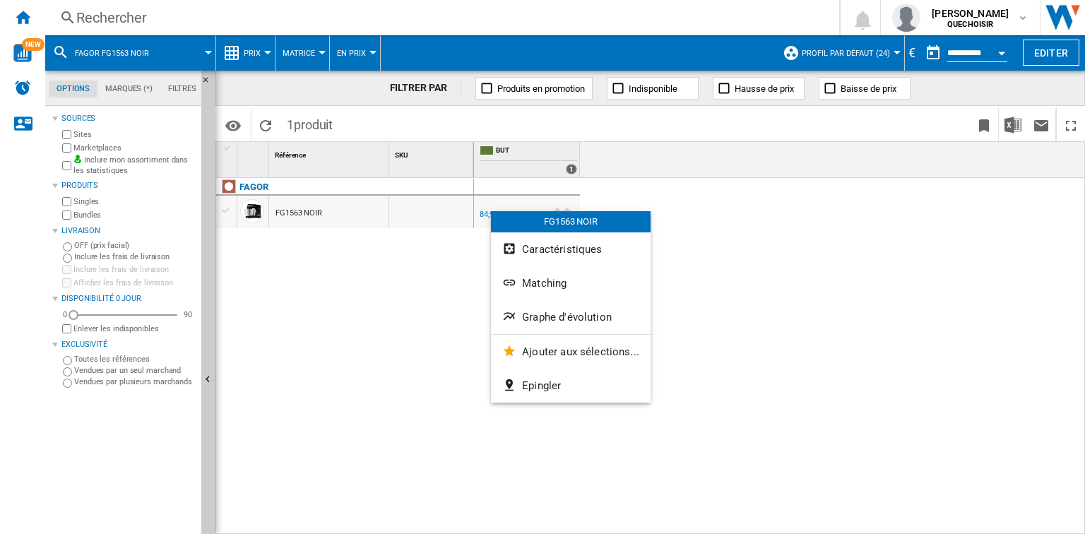
click at [483, 212] on div at bounding box center [542, 267] width 1085 height 534
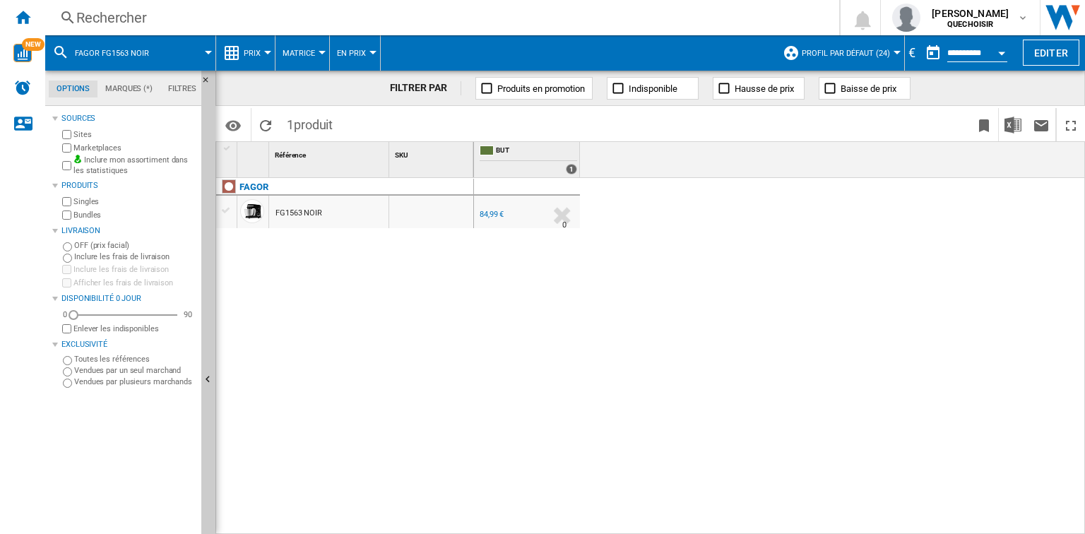
click at [483, 212] on div "84,99 €" at bounding box center [491, 214] width 24 height 9
click at [317, 20] on div "Rechercher" at bounding box center [439, 18] width 726 height 20
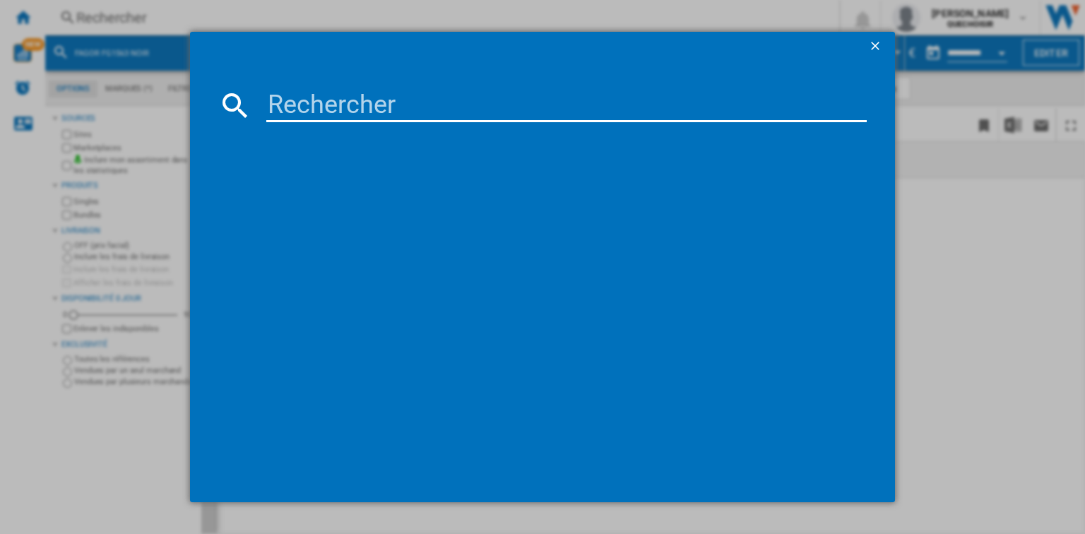
click at [384, 112] on input at bounding box center [566, 105] width 600 height 34
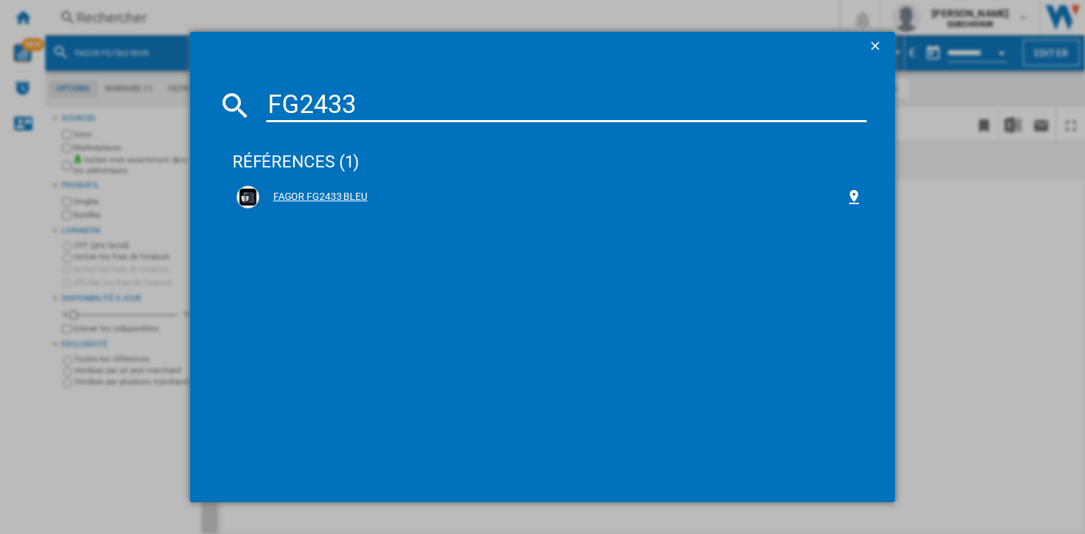
type input "FG2433"
click at [362, 193] on div "FAGOR FG2433 BLEU" at bounding box center [552, 197] width 586 height 14
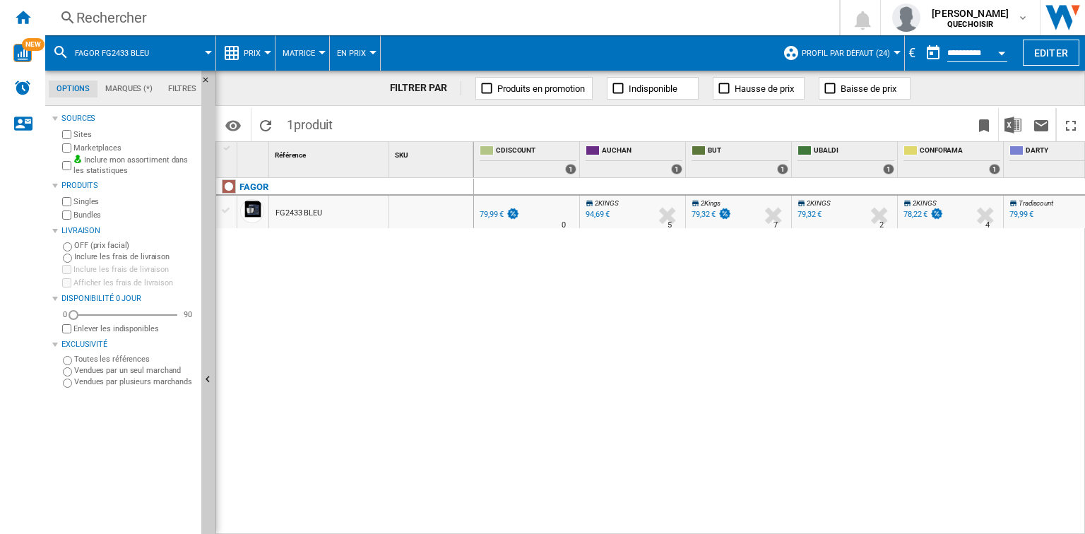
click at [920, 217] on div "78,22 €" at bounding box center [915, 214] width 24 height 9
click at [285, 18] on div "Rechercher" at bounding box center [439, 18] width 726 height 20
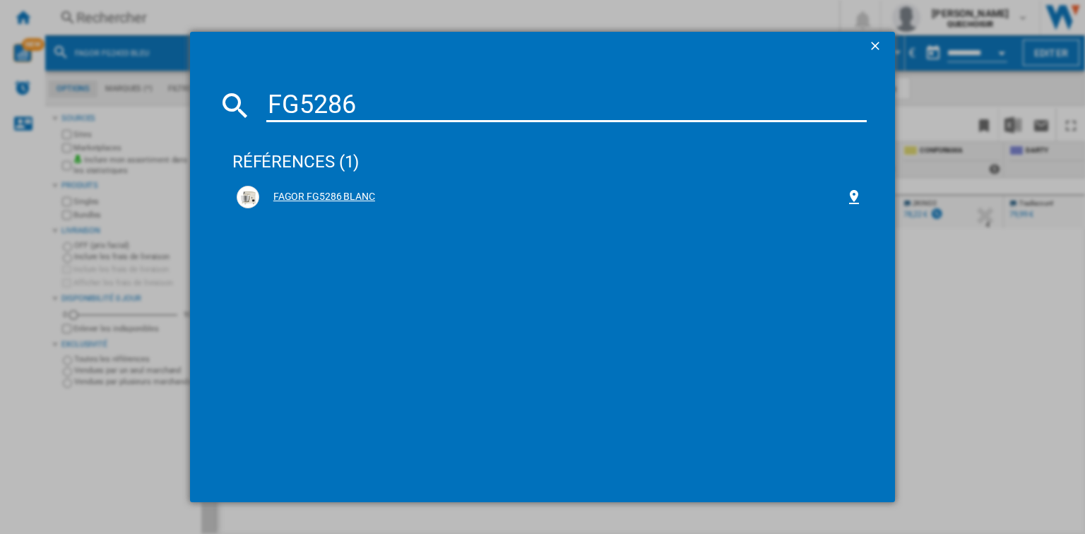
type input "FG5286"
click at [325, 193] on div "FAGOR FG5286 BLANC" at bounding box center [552, 197] width 586 height 14
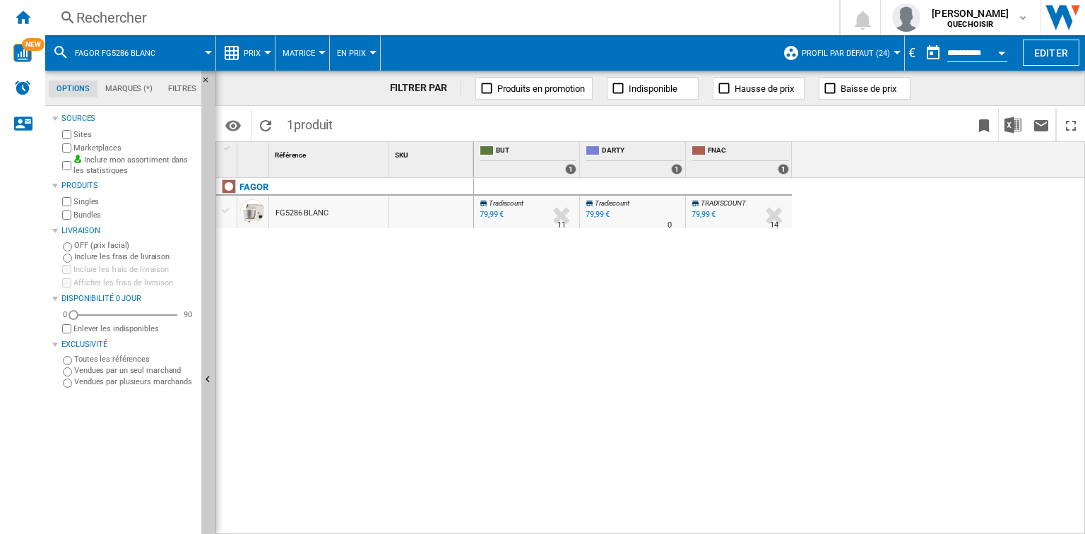
click at [706, 210] on div "79,99 €" at bounding box center [703, 214] width 24 height 9
click at [705, 215] on div "79,99 €" at bounding box center [703, 214] width 24 height 9
click at [249, 17] on div "Rechercher" at bounding box center [439, 18] width 726 height 20
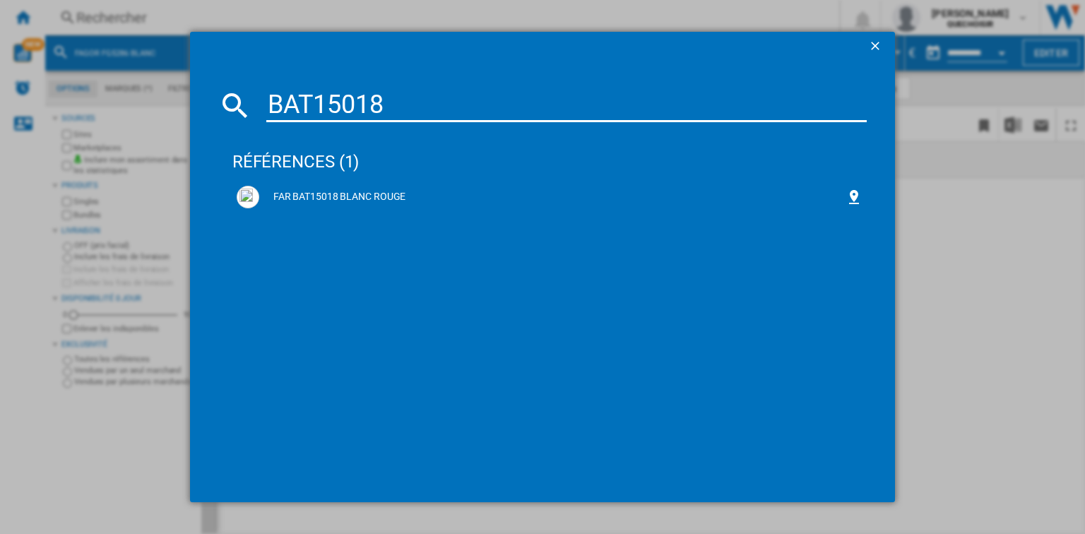
click at [237, 102] on div "BAT15018" at bounding box center [542, 105] width 648 height 34
paste input "KM24600AD"
type input "KM24600AD"
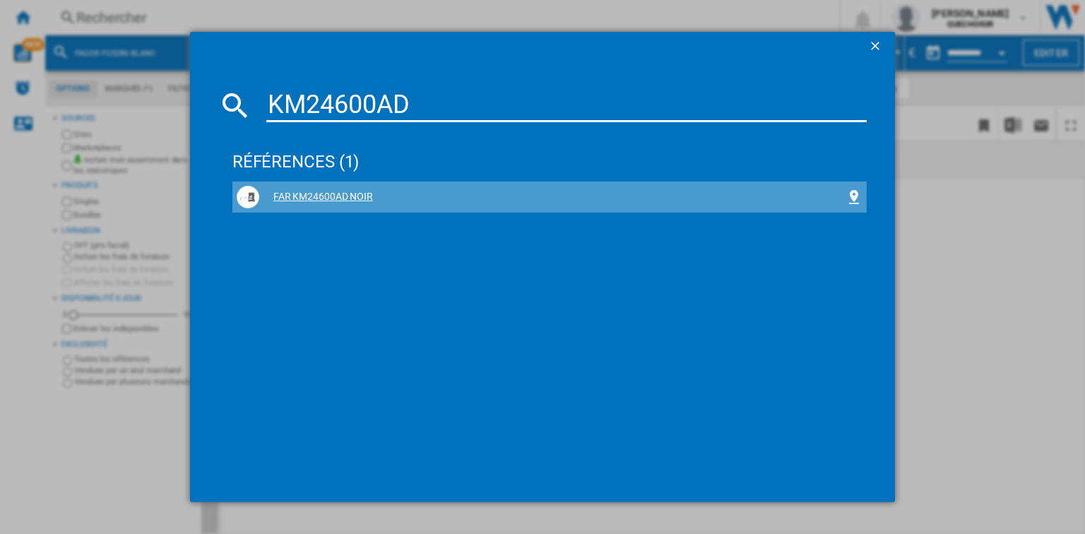
click at [288, 198] on div "FAR KM24600AD NOIR" at bounding box center [552, 197] width 586 height 14
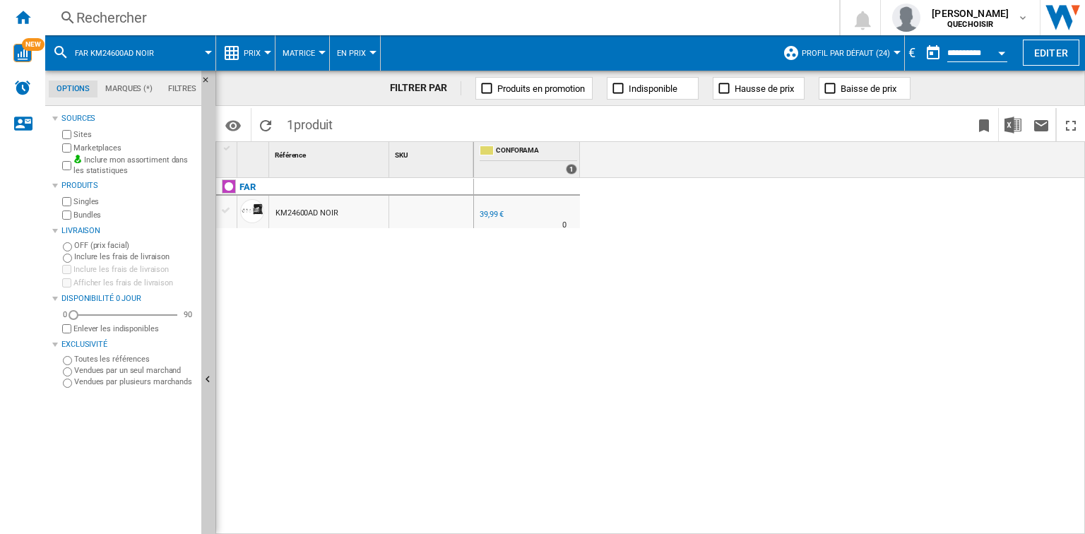
click at [494, 210] on div "39,99 €" at bounding box center [491, 214] width 24 height 9
click at [109, 8] on div "Rechercher" at bounding box center [439, 18] width 726 height 20
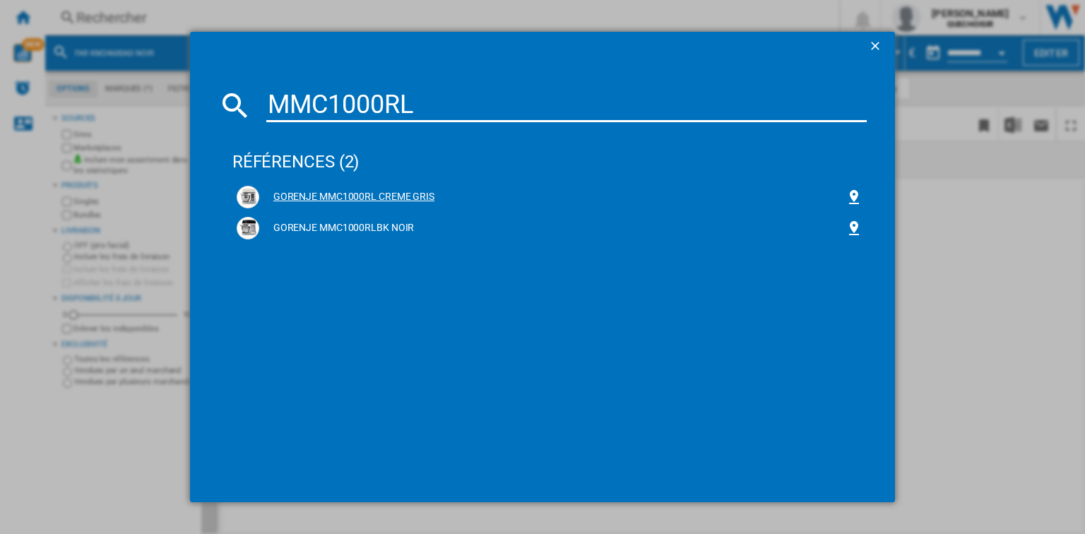
type input "MMC1000RL"
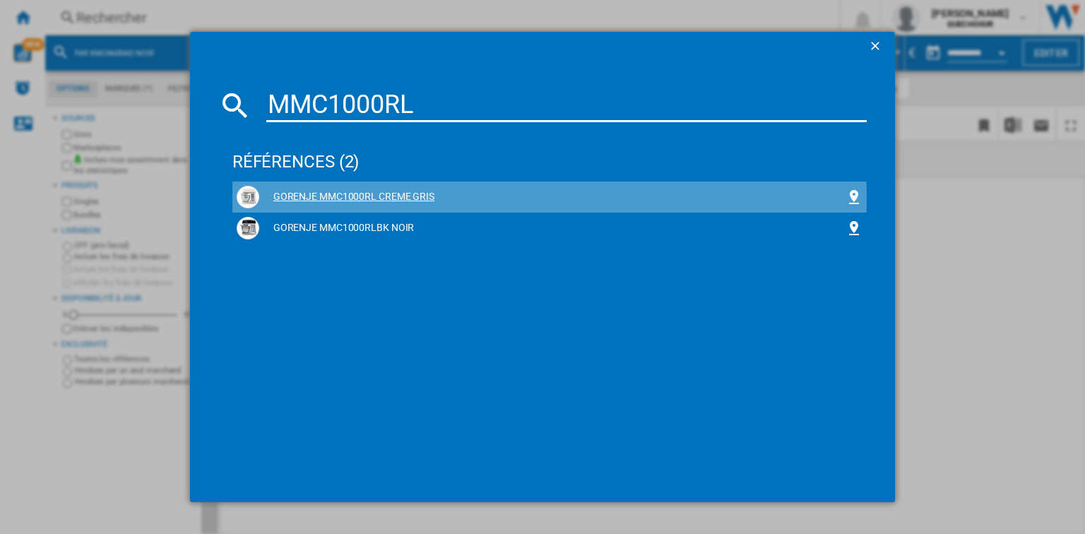
click at [386, 198] on div "GORENJE MMC1000RL CREME GRIS" at bounding box center [552, 197] width 586 height 14
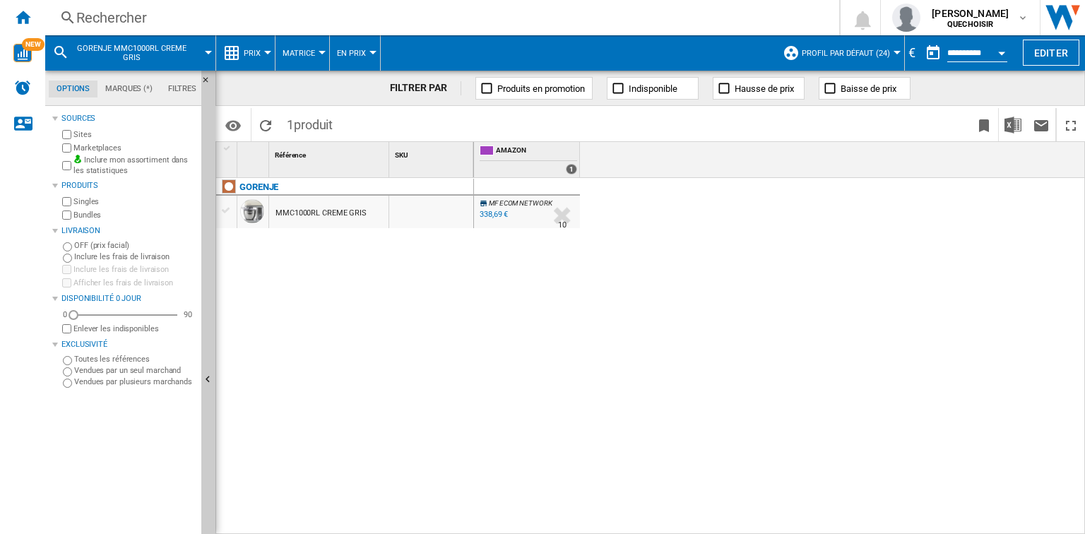
click at [485, 212] on div "338,69 €" at bounding box center [493, 214] width 28 height 9
click at [84, 18] on div "Rechercher" at bounding box center [439, 18] width 726 height 20
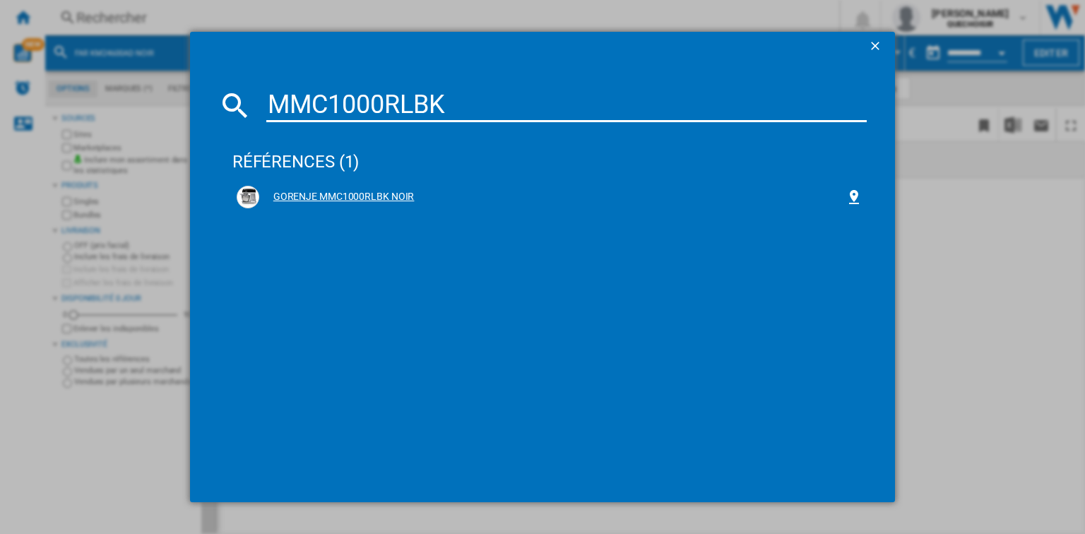
type input "MMC1000RLBK"
click at [340, 199] on div "GORENJE MMC1000RLBK NOIR" at bounding box center [552, 197] width 586 height 14
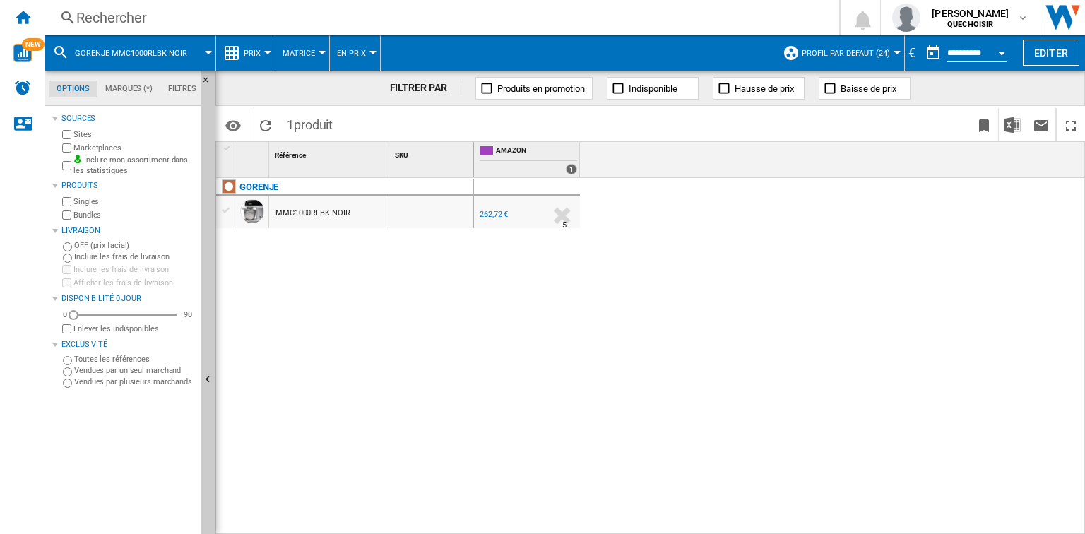
click at [498, 214] on div "262,72 €" at bounding box center [493, 214] width 28 height 9
click at [241, 28] on div "Rechercher Rechercher 0 marie bar QUECHOISIR QUECHOISIR Mes paramètres Se décon…" at bounding box center [564, 17] width 1039 height 35
click at [160, 20] on div "Rechercher" at bounding box center [439, 18] width 726 height 20
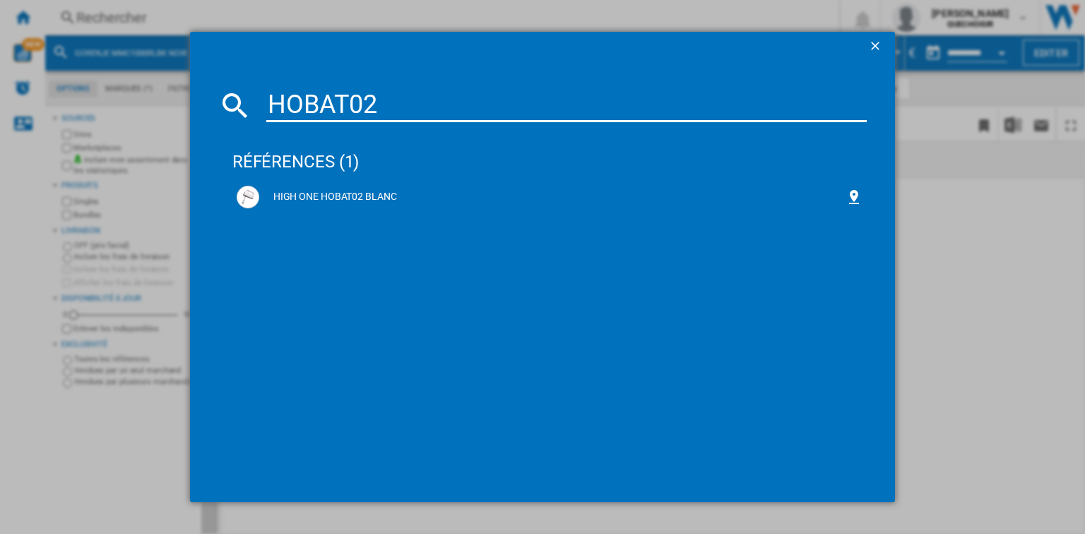
drag, startPoint x: 378, startPoint y: 105, endPoint x: 262, endPoint y: 107, distance: 115.8
click at [262, 107] on div "HOBAT02" at bounding box center [542, 105] width 648 height 34
paste input "FP1215W"
type input "HOFP1215W"
click at [322, 192] on div "HIGH ONE HOFP1215W BLANC" at bounding box center [552, 197] width 586 height 14
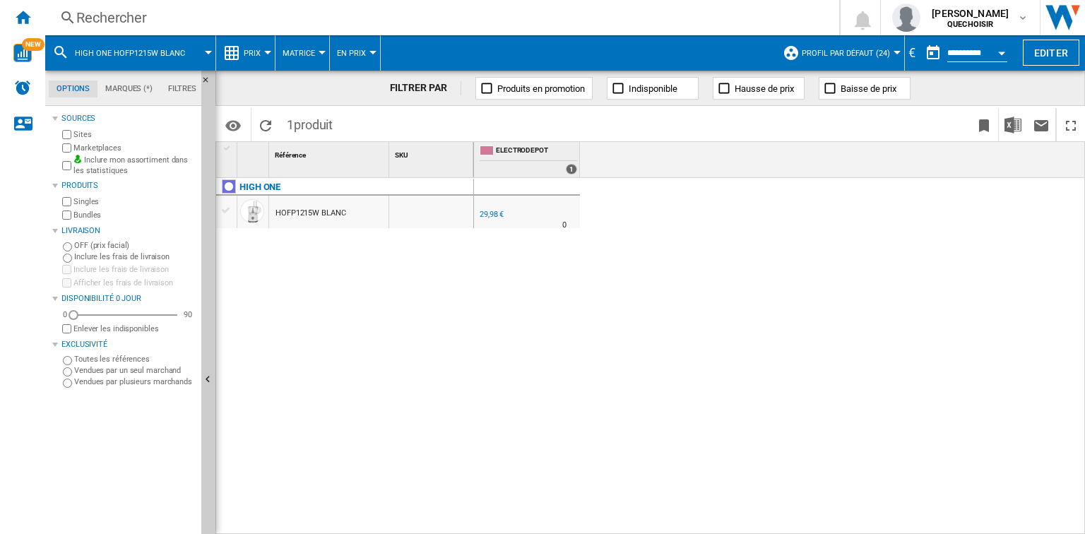
click at [489, 217] on div "29,98 €" at bounding box center [491, 214] width 24 height 9
click at [192, 31] on div "Rechercher Rechercher 0 marie bar QUECHOISIR QUECHOISIR Mes paramètres Se décon…" at bounding box center [564, 17] width 1039 height 35
click at [172, 13] on div "Rechercher" at bounding box center [439, 18] width 726 height 20
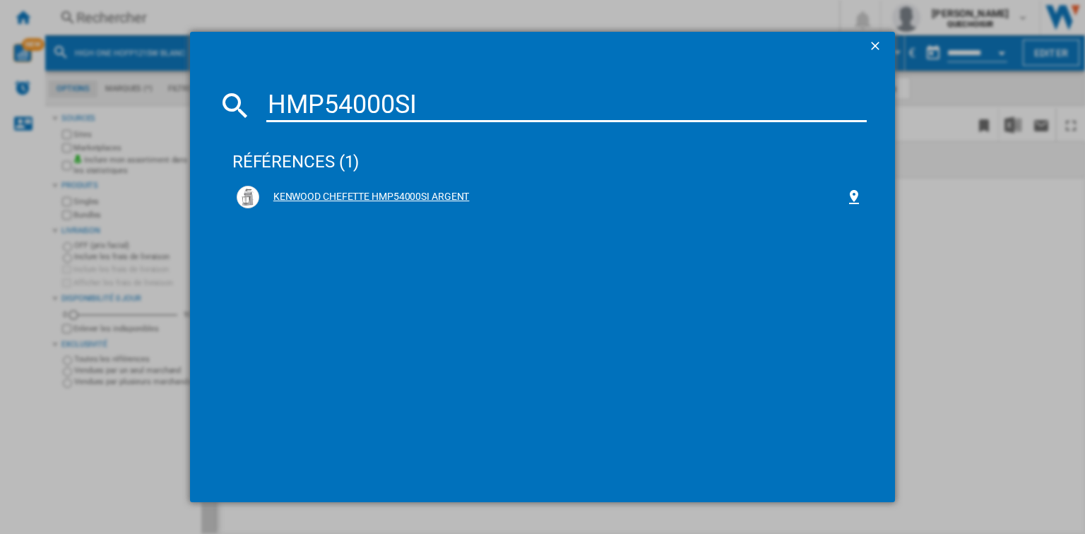
type input "HMP54000SI"
click at [388, 199] on div "KENWOOD CHEFETTE HMP54000SI ARGENT" at bounding box center [552, 197] width 586 height 14
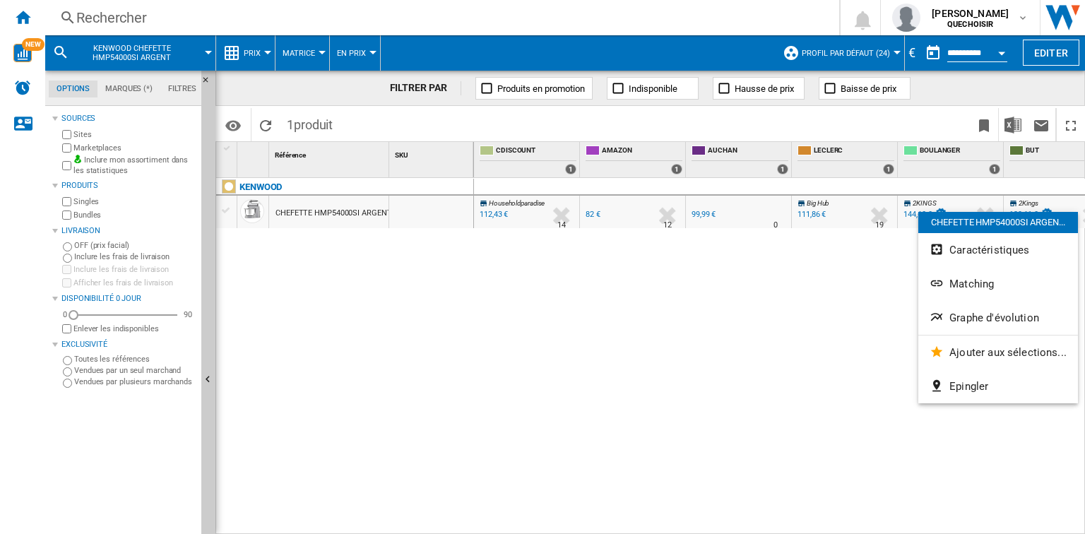
click at [909, 217] on div at bounding box center [542, 267] width 1085 height 534
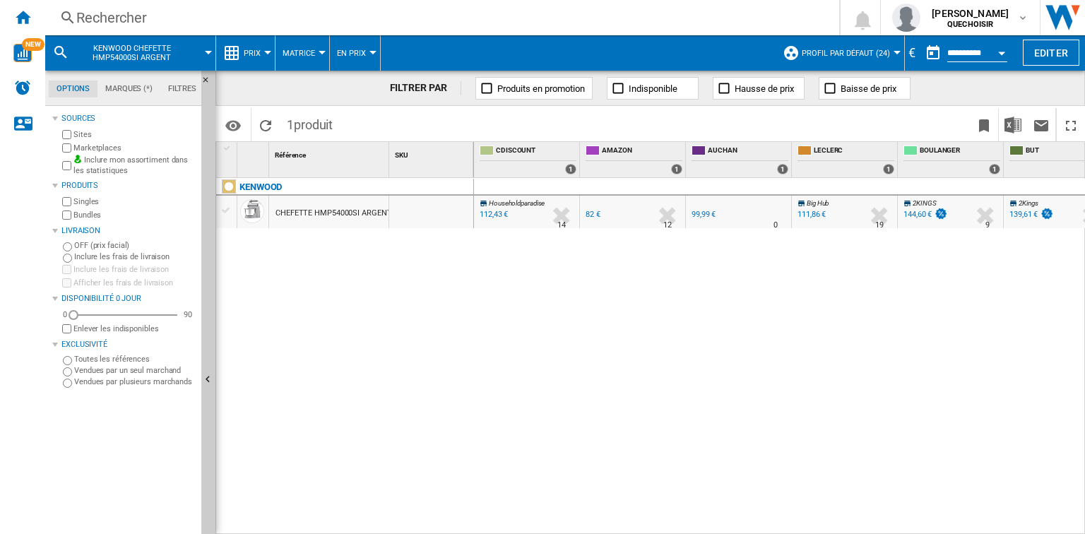
click at [909, 217] on div "144,60 €" at bounding box center [917, 214] width 28 height 9
click at [148, 16] on div "Rechercher" at bounding box center [439, 18] width 726 height 20
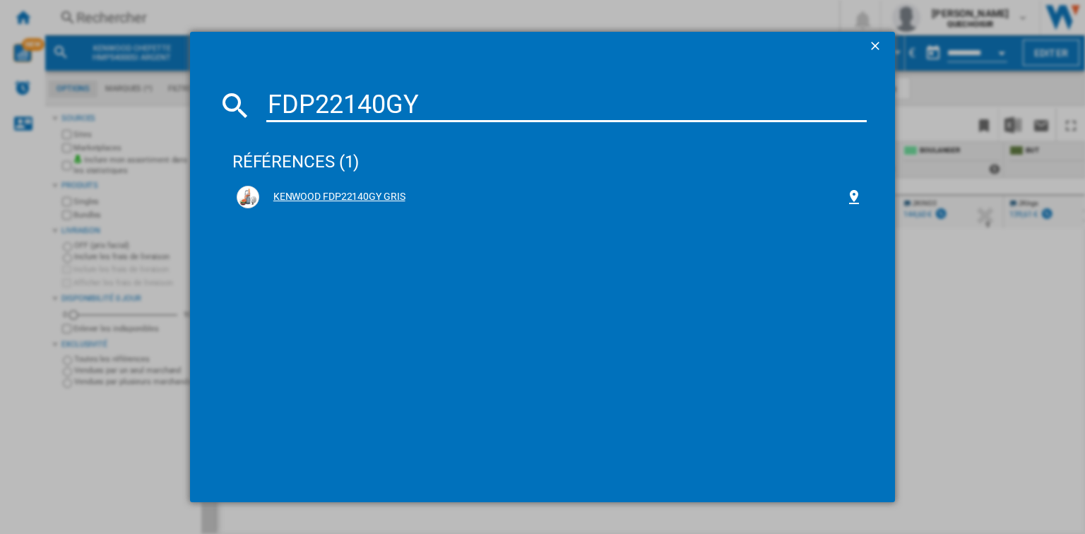
type input "FDP22140GY"
click at [308, 189] on div "KENWOOD FDP22140GY GRIS" at bounding box center [550, 197] width 626 height 23
click at [350, 201] on div "KENWOOD FDP22140GY GRIS" at bounding box center [552, 197] width 586 height 14
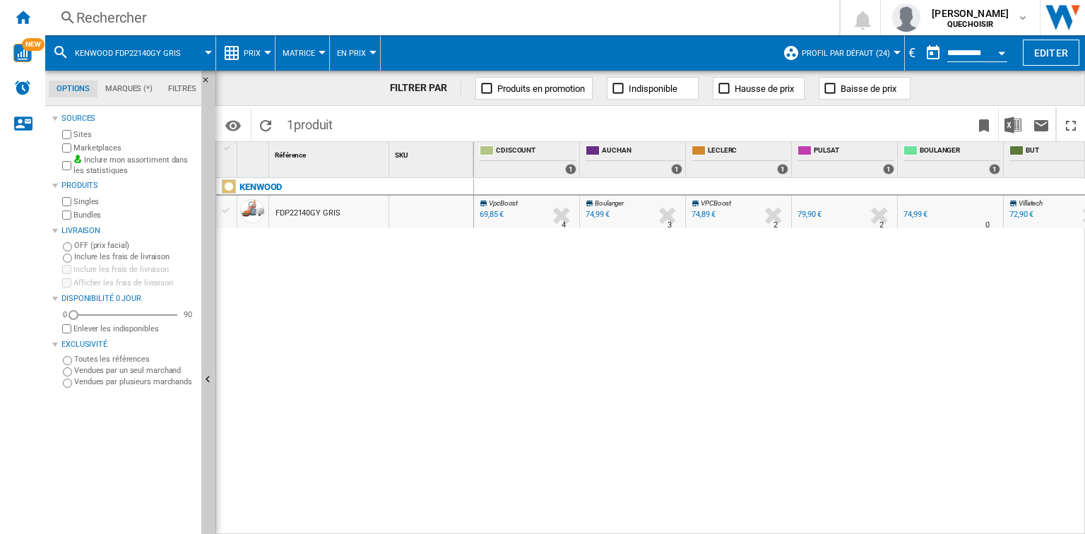
click at [920, 212] on div "74,99 €" at bounding box center [915, 214] width 24 height 9
click at [181, 20] on div "Rechercher" at bounding box center [439, 18] width 726 height 20
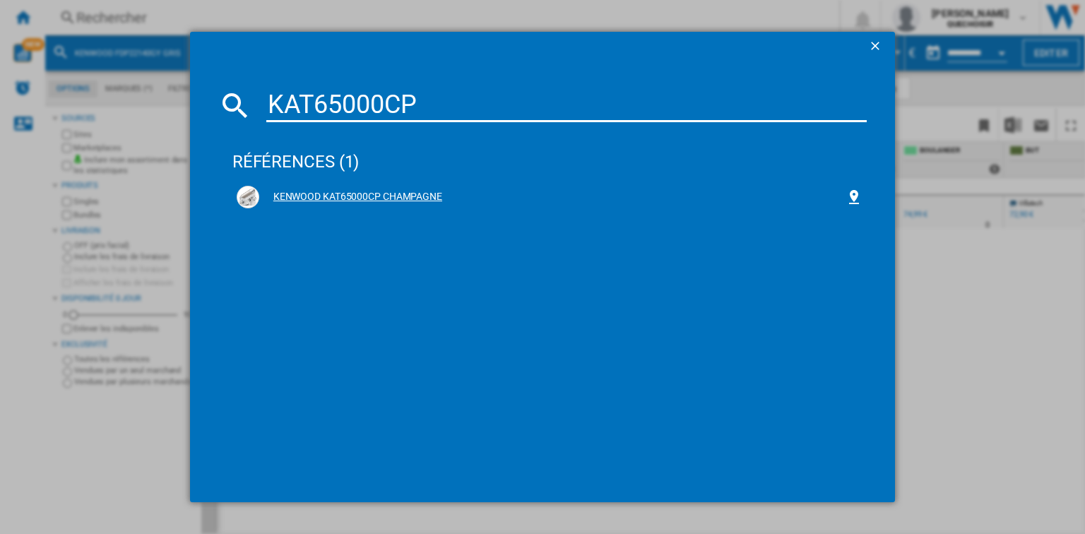
type input "KAT65000CP"
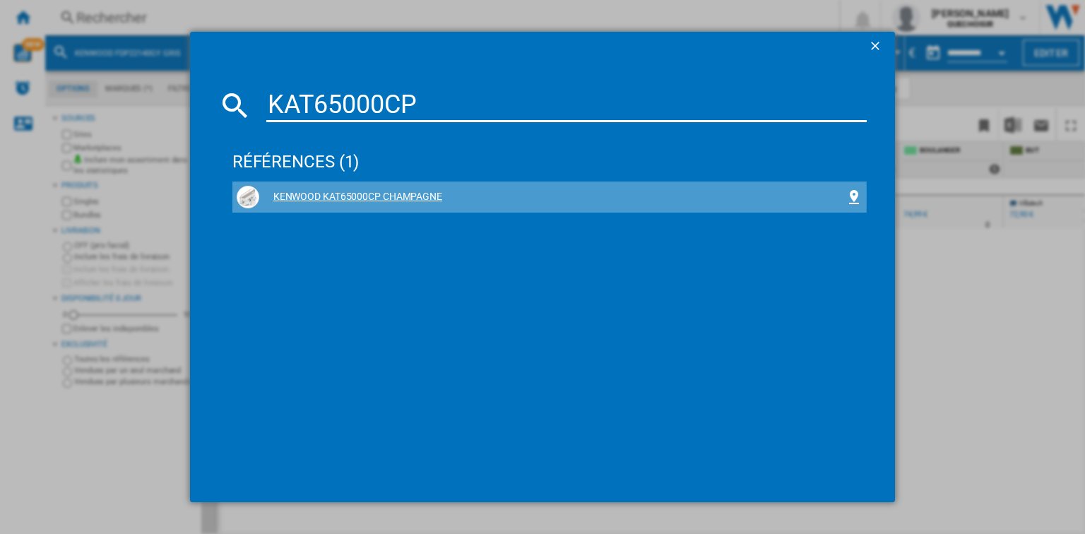
click at [352, 197] on div "KENWOOD KAT65000CP CHAMPAGNE" at bounding box center [552, 197] width 586 height 14
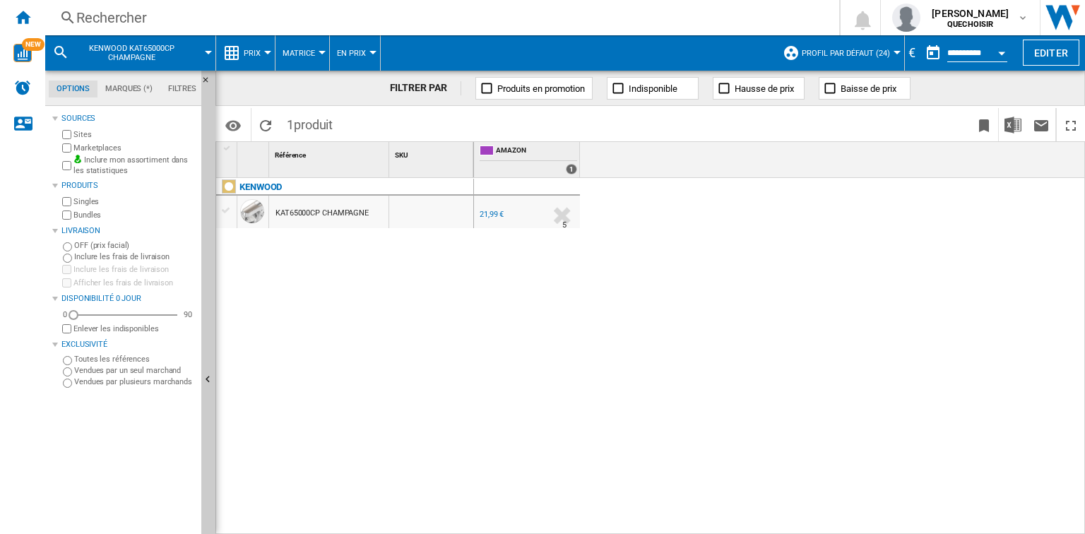
click at [493, 213] on div "21,99 €" at bounding box center [491, 214] width 24 height 9
click at [270, 12] on div "Rechercher" at bounding box center [439, 18] width 726 height 20
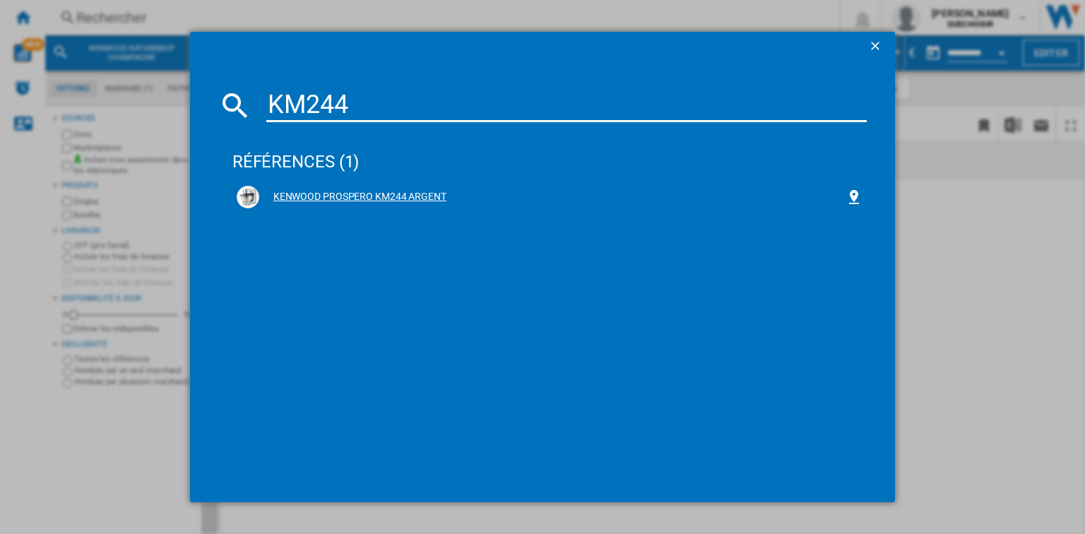
type input "KM244"
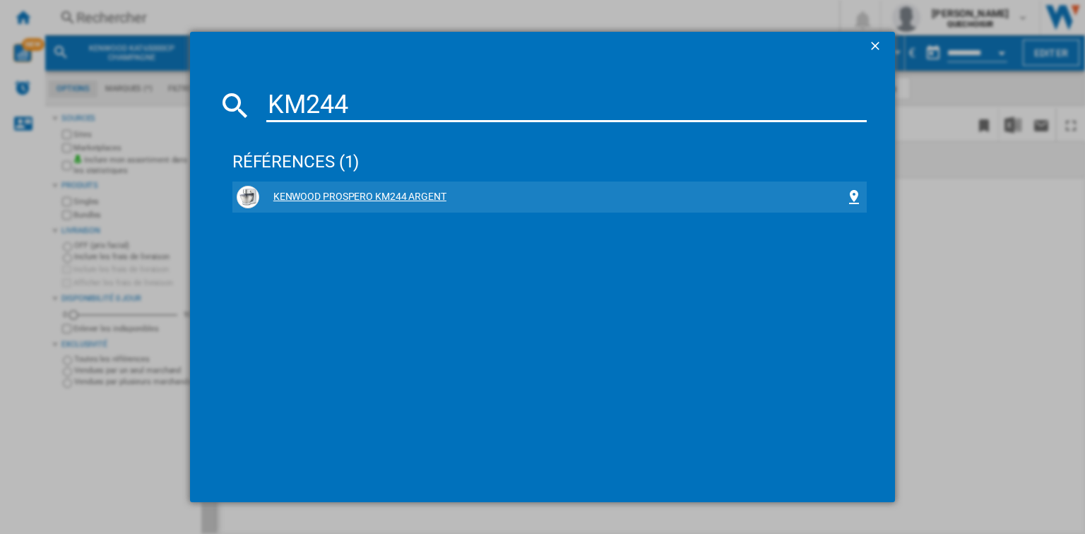
click at [350, 198] on div "KENWOOD PROSPERO KM244 ARGENT" at bounding box center [552, 197] width 586 height 14
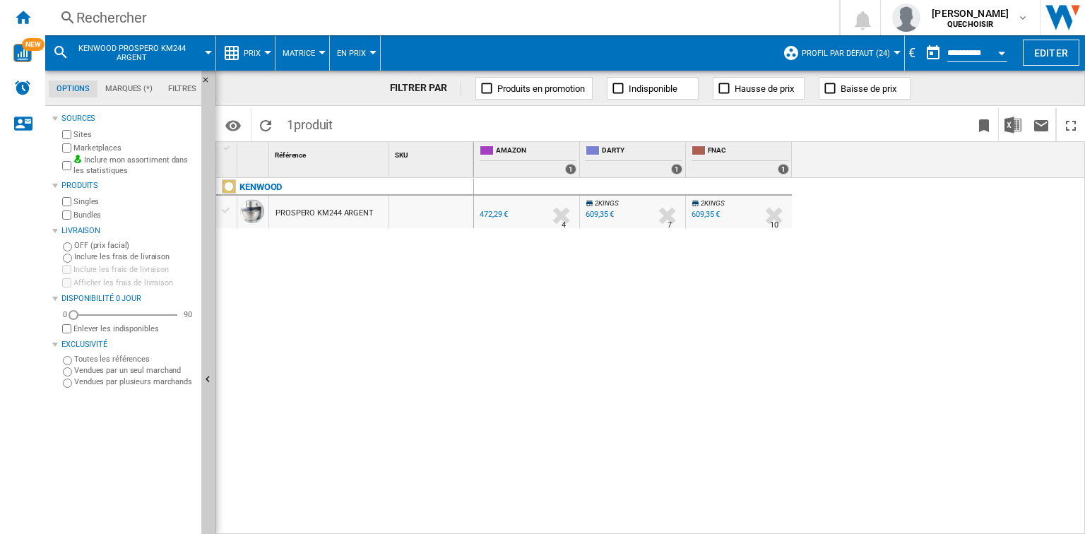
click at [611, 212] on div "609,35 €" at bounding box center [599, 214] width 28 height 9
click at [208, 17] on div "Rechercher" at bounding box center [439, 18] width 726 height 20
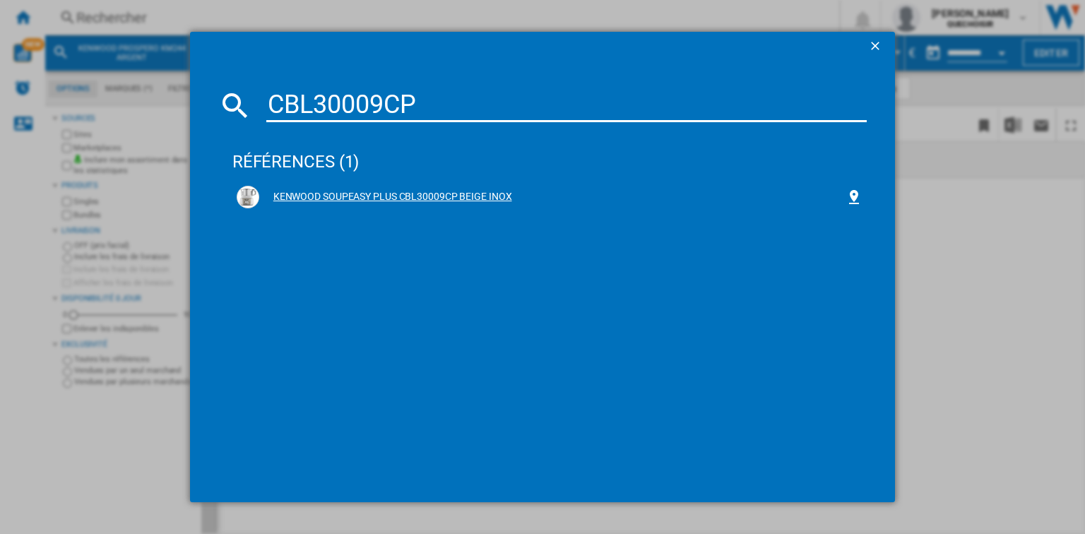
type input "CBL30009CP"
click at [366, 198] on div "KENWOOD SOUPEASY PLUS CBL30009CP BEIGE INOX" at bounding box center [552, 197] width 586 height 14
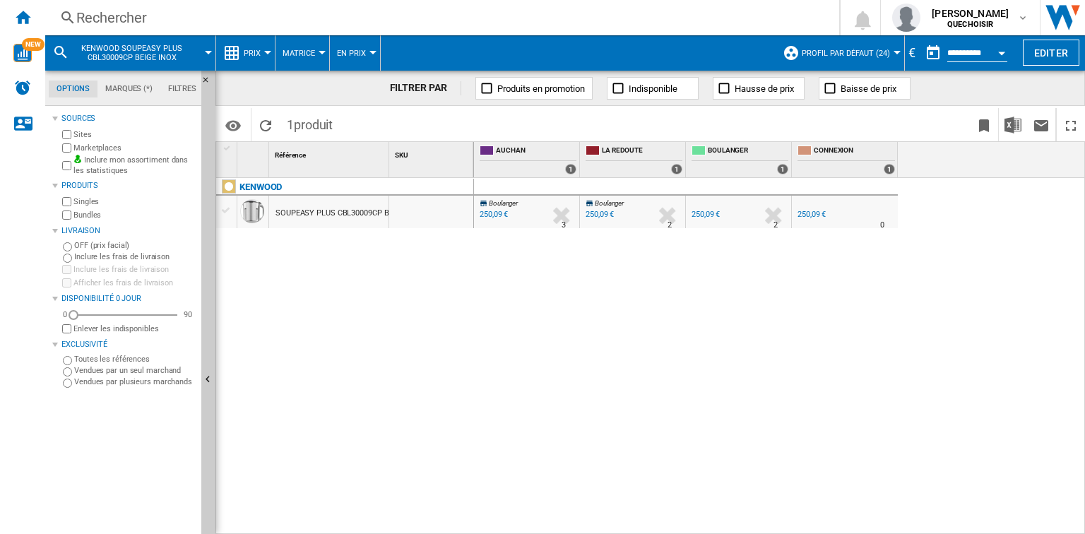
click at [712, 211] on div "250,09 €" at bounding box center [705, 214] width 28 height 9
click at [246, 28] on div "Rechercher Rechercher 0 marie bar QUECHOISIR QUECHOISIR Mes paramètres Se décon…" at bounding box center [564, 17] width 1039 height 35
click at [143, 17] on div "Rechercher" at bounding box center [439, 18] width 726 height 20
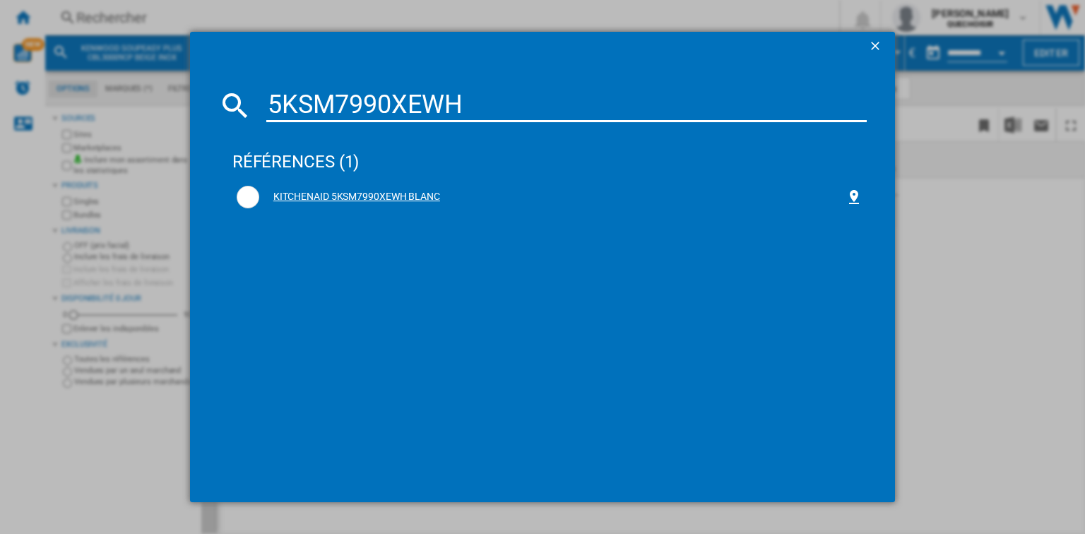
type input "5KSM7990XEWH"
click at [359, 201] on div "KITCHENAID 5KSM7990XEWH BLANC" at bounding box center [552, 197] width 586 height 14
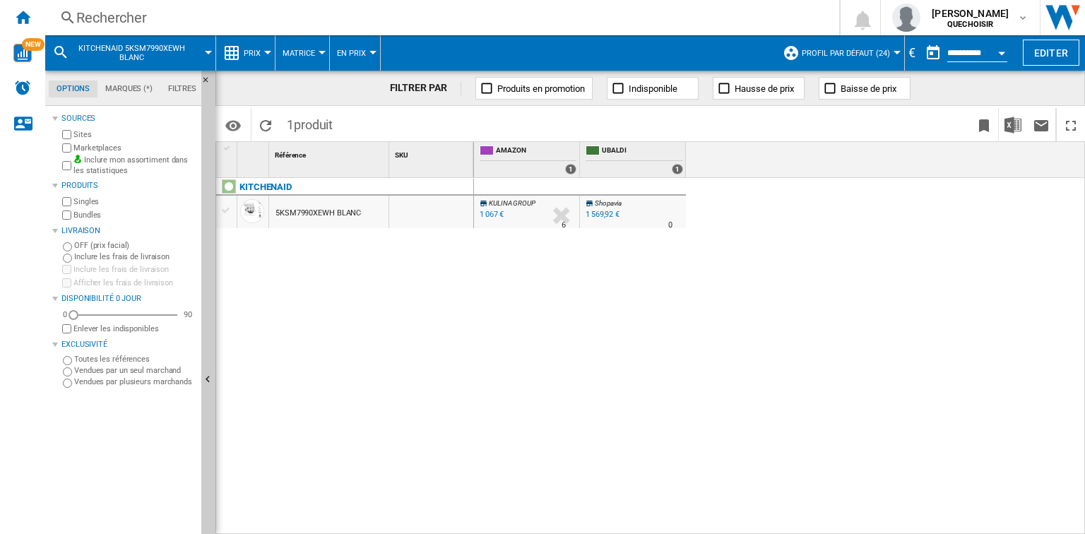
click at [600, 213] on div "1 569,92 €" at bounding box center [602, 214] width 34 height 9
click at [267, 8] on div "Rechercher" at bounding box center [439, 18] width 726 height 20
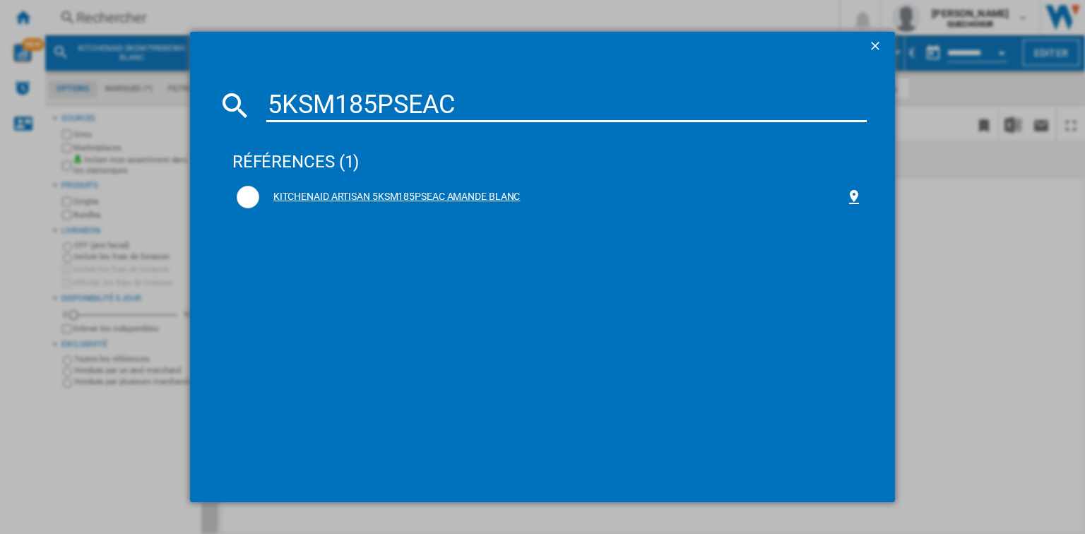
type input "5KSM185PSEAC"
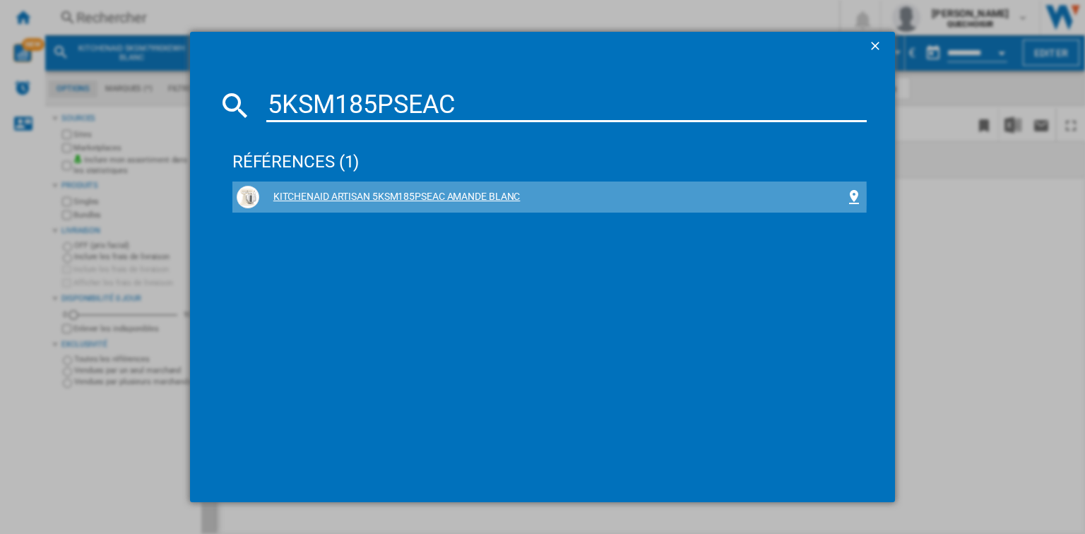
click at [357, 196] on div "KITCHENAID ARTISAN 5KSM185PSEAC AMANDE BLANC" at bounding box center [552, 197] width 586 height 14
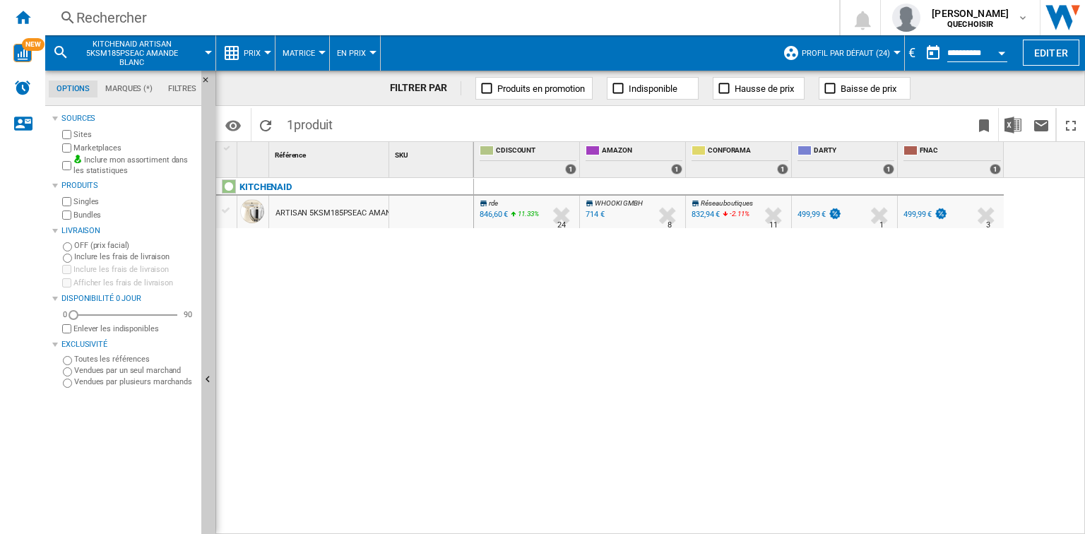
click at [922, 216] on div "499,99 €" at bounding box center [917, 214] width 28 height 9
click at [219, 28] on div "Rechercher Rechercher 0 marie bar QUECHOISIR QUECHOISIR Mes paramètres Se décon…" at bounding box center [564, 17] width 1039 height 35
click at [146, 18] on div "Rechercher" at bounding box center [439, 18] width 726 height 20
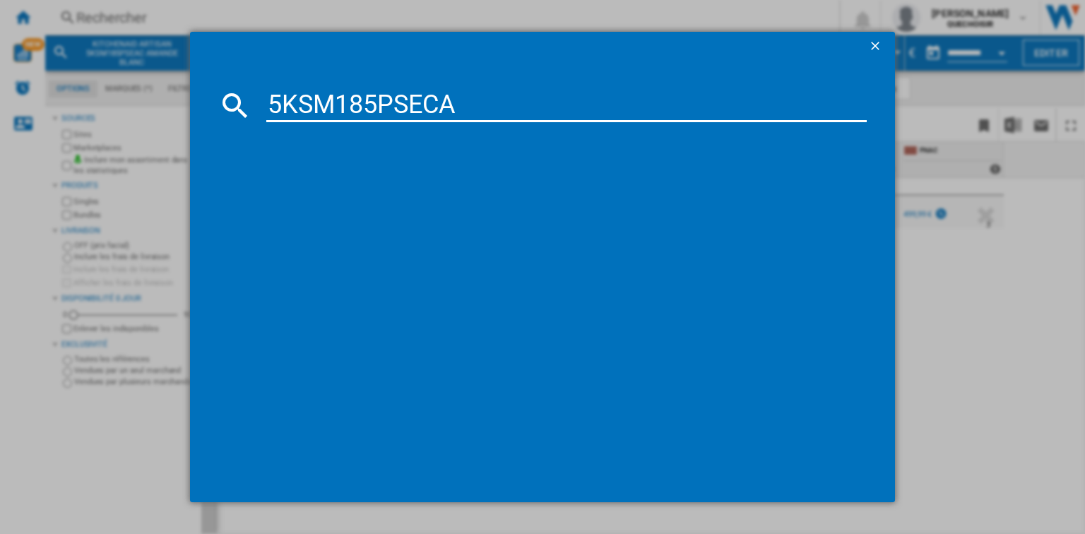
type input "5KSM185PSECA"
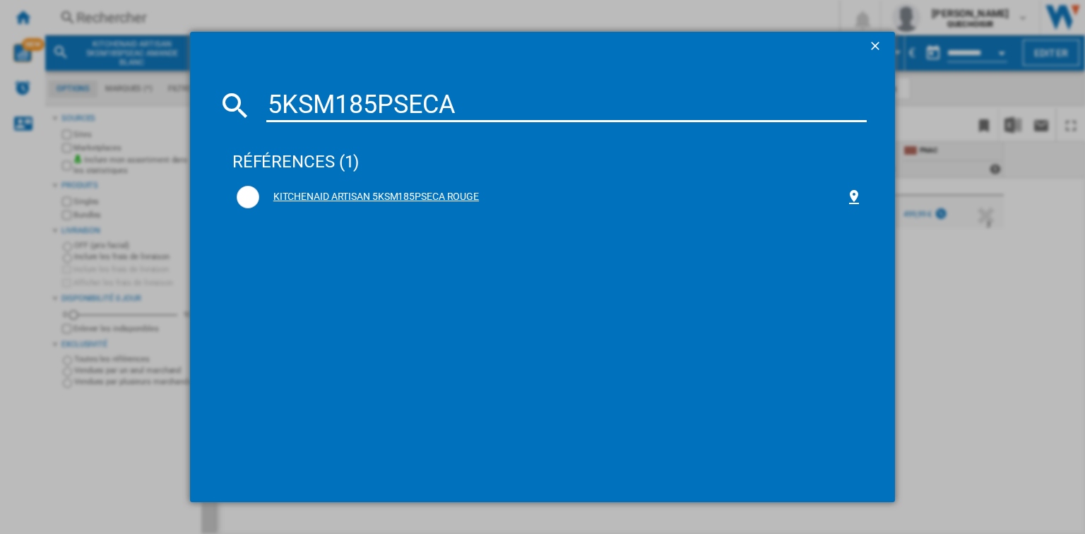
click at [371, 199] on div "KITCHENAID ARTISAN 5KSM185PSECA ROUGE" at bounding box center [552, 197] width 586 height 14
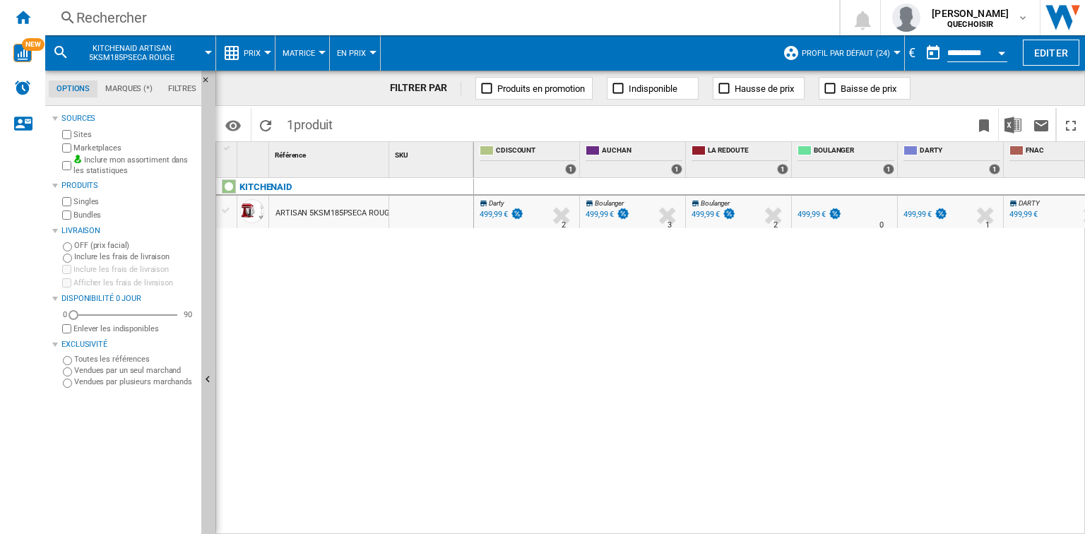
click at [806, 208] on div "499,99 €" at bounding box center [818, 215] width 47 height 14
click at [271, 25] on div "Rechercher" at bounding box center [439, 18] width 726 height 20
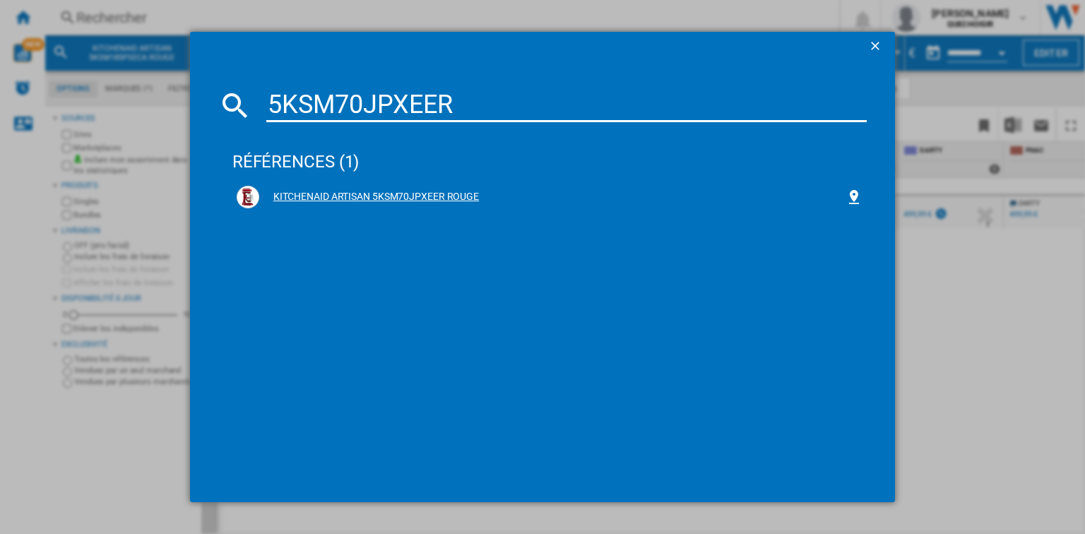
type input "5KSM70JPXEER"
click at [353, 192] on div "KITCHENAID ARTISAN 5KSM70JPXEER ROUGE" at bounding box center [552, 197] width 586 height 14
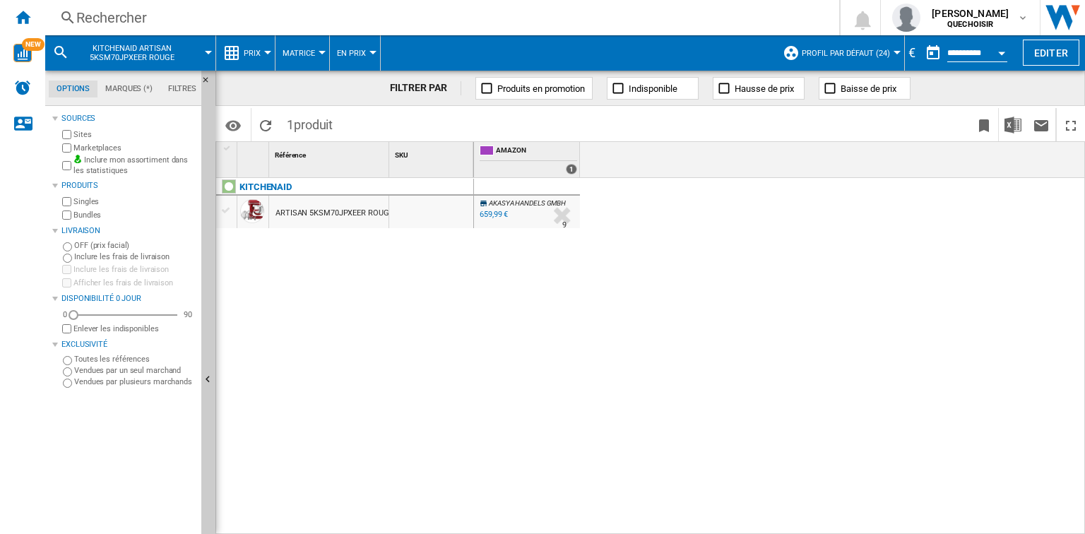
click at [488, 214] on div "659,99 €" at bounding box center [493, 214] width 28 height 9
click at [174, 17] on div "Rechercher" at bounding box center [439, 18] width 726 height 20
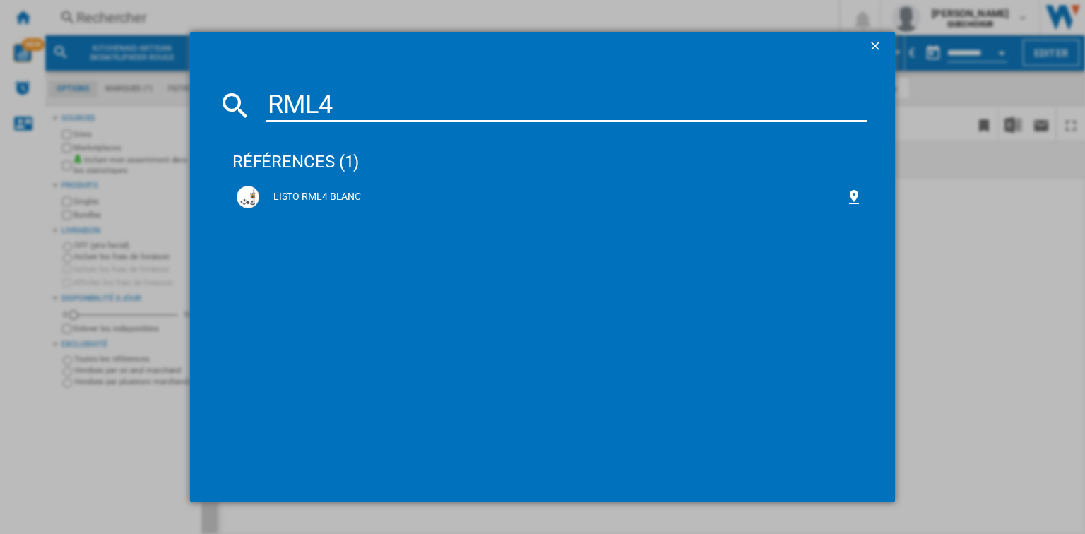
type input "RML4"
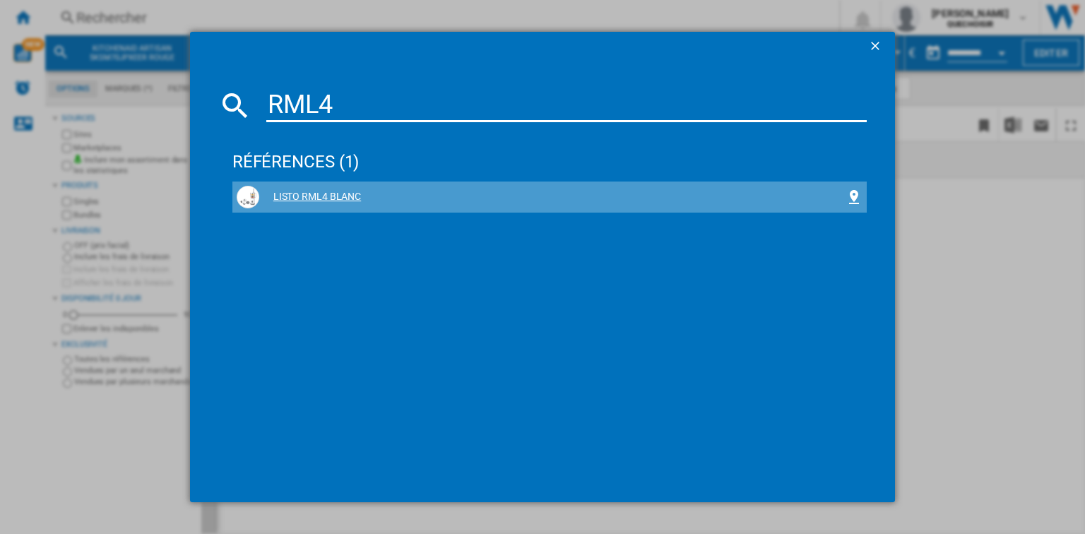
click at [334, 193] on div "LISTO RML4 BLANC" at bounding box center [552, 197] width 586 height 14
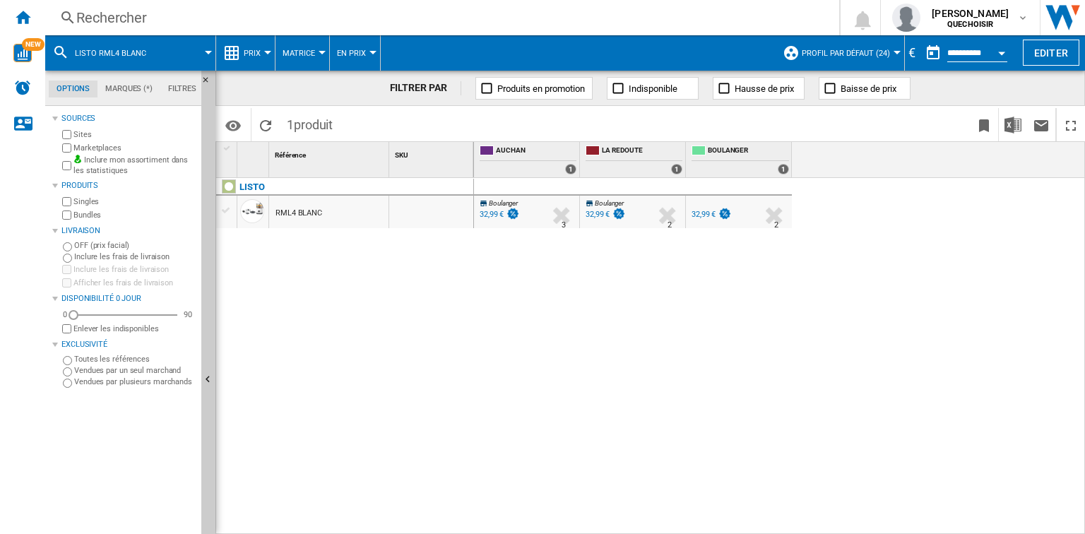
click at [712, 212] on div "32,99 €" at bounding box center [703, 214] width 24 height 9
click at [189, 11] on div "Rechercher" at bounding box center [439, 18] width 726 height 20
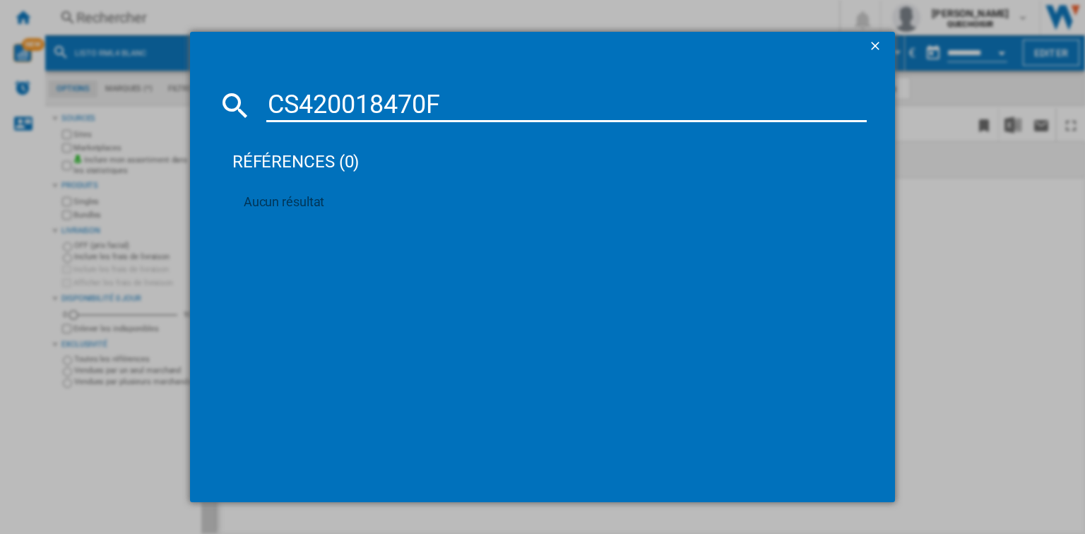
click at [450, 101] on input "CS420018470F" at bounding box center [566, 105] width 600 height 34
drag, startPoint x: 450, startPoint y: 101, endPoint x: 253, endPoint y: 106, distance: 197.1
click at [253, 106] on div "CS420018470F" at bounding box center [542, 105] width 648 height 34
paste input "1"
type input "CS420018471F"
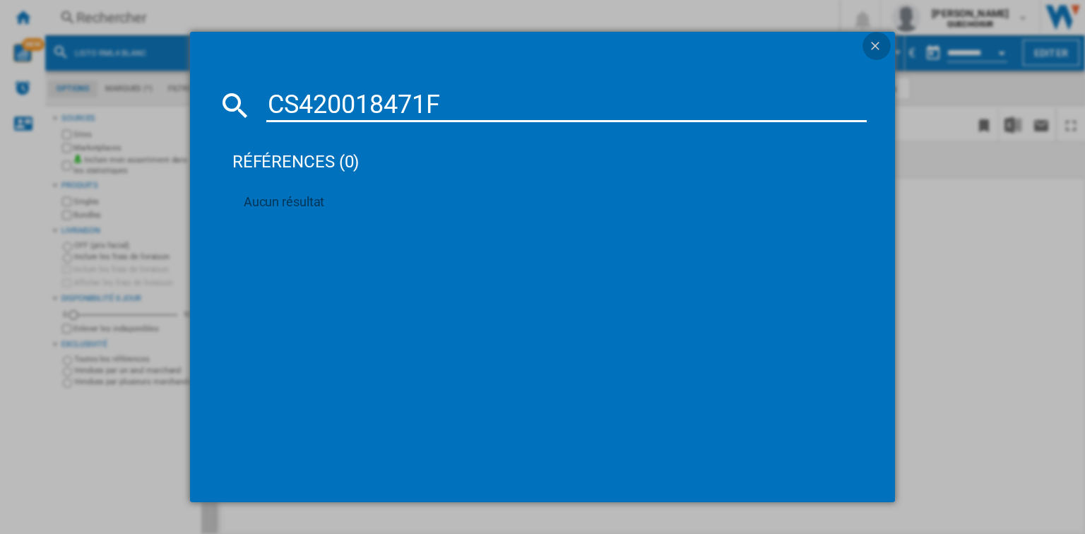
click at [876, 42] on ng-md-icon "getI18NText('BUTTONS.CLOSE_DIALOG')" at bounding box center [876, 47] width 17 height 17
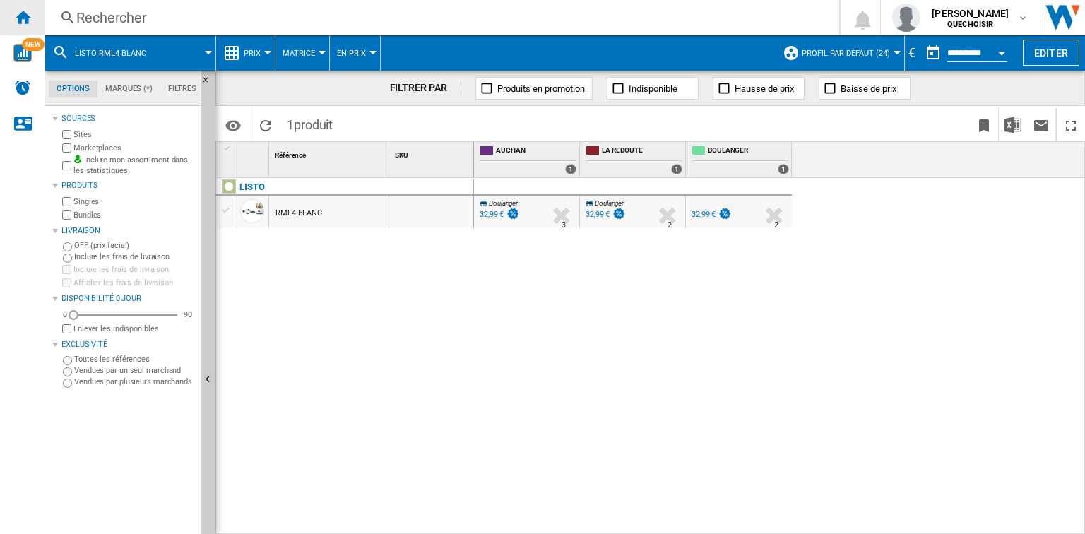
click at [36, 25] on div "Accueil" at bounding box center [22, 17] width 45 height 35
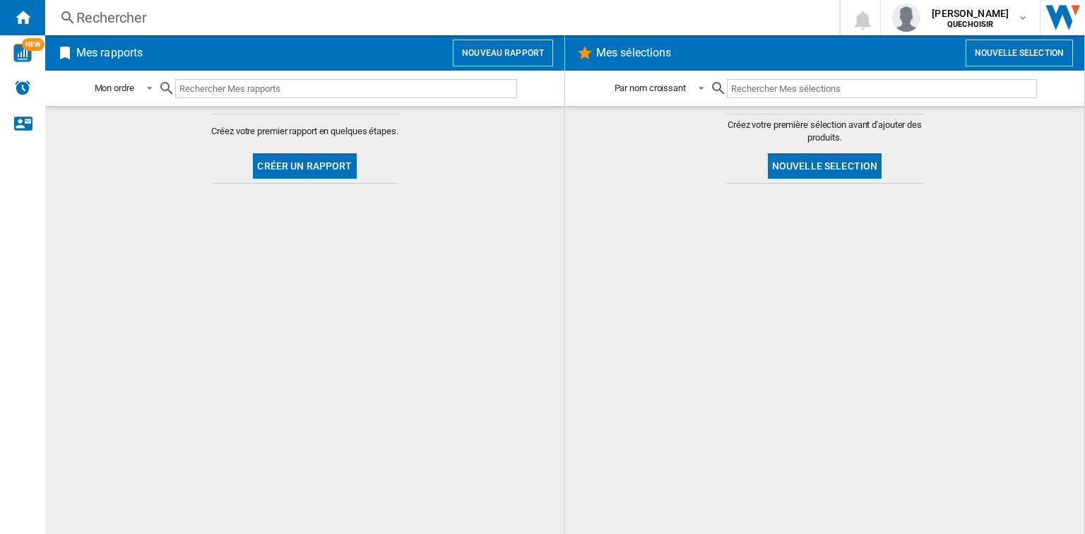
click at [537, 59] on button "Nouveau rapport" at bounding box center [503, 53] width 100 height 27
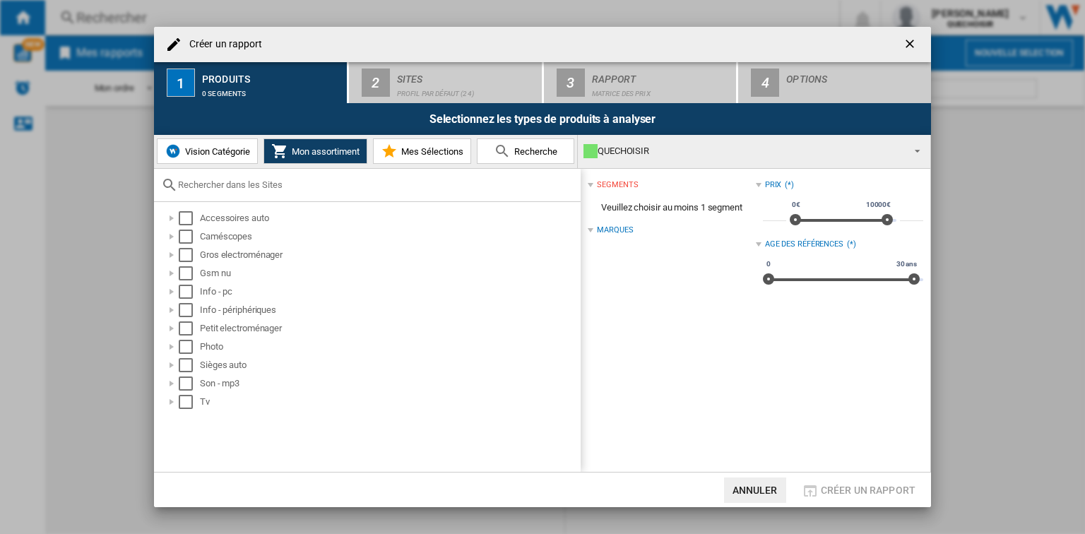
click at [215, 159] on button "Vision Catégorie" at bounding box center [207, 150] width 101 height 25
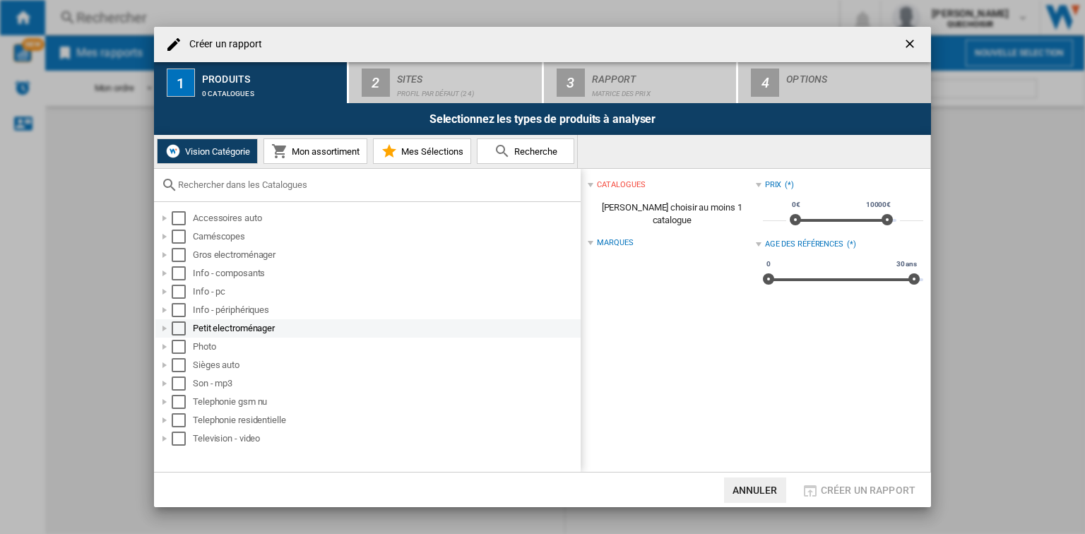
click at [167, 323] on div at bounding box center [164, 328] width 14 height 14
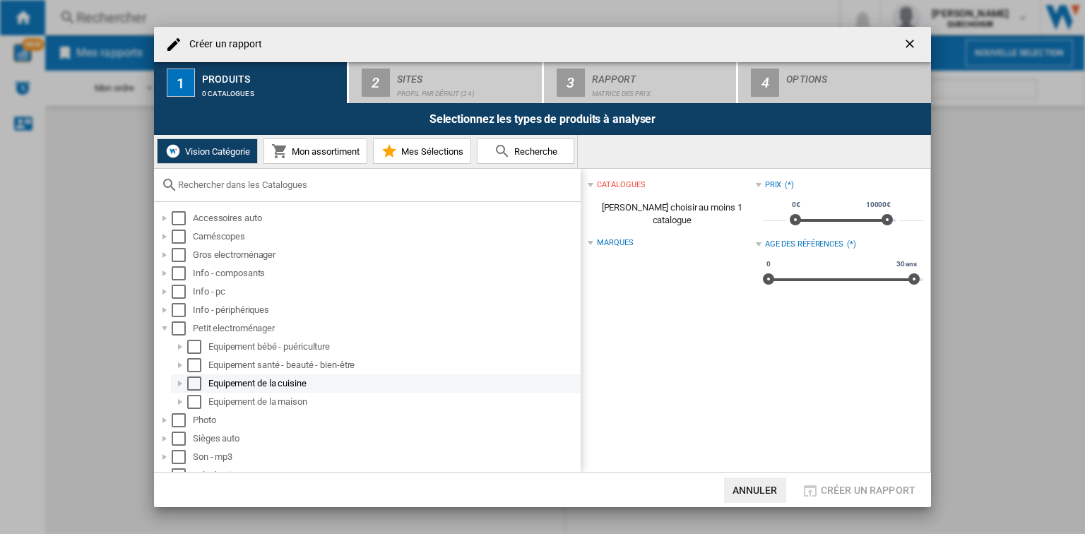
click at [179, 382] on div at bounding box center [180, 383] width 14 height 14
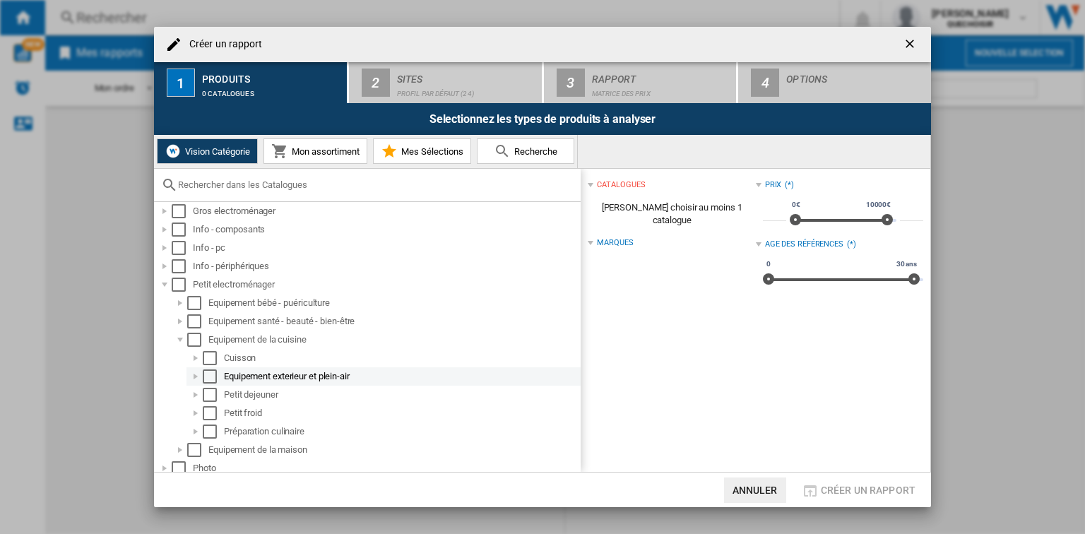
scroll to position [141, 0]
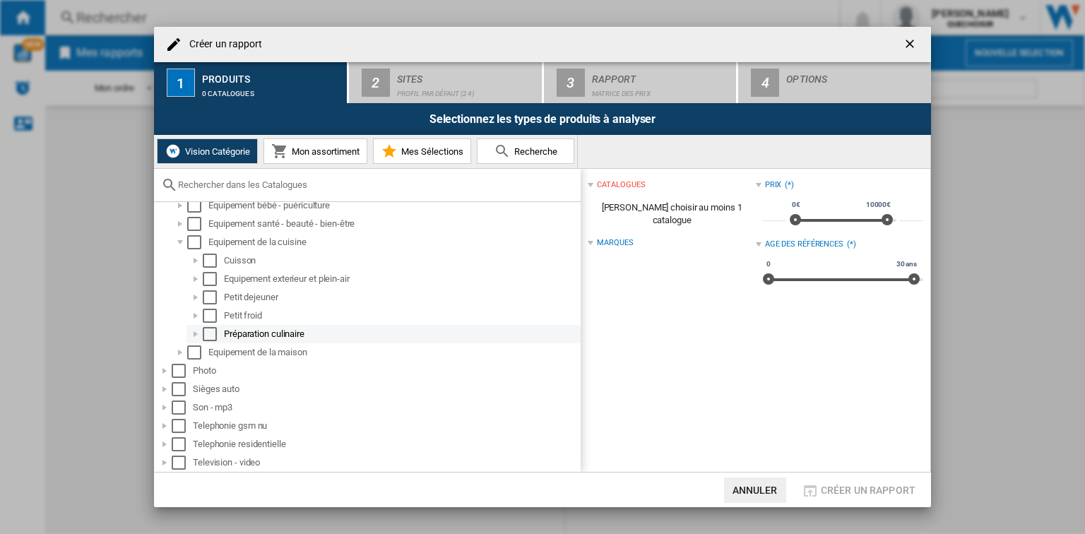
click at [192, 330] on div at bounding box center [196, 334] width 14 height 14
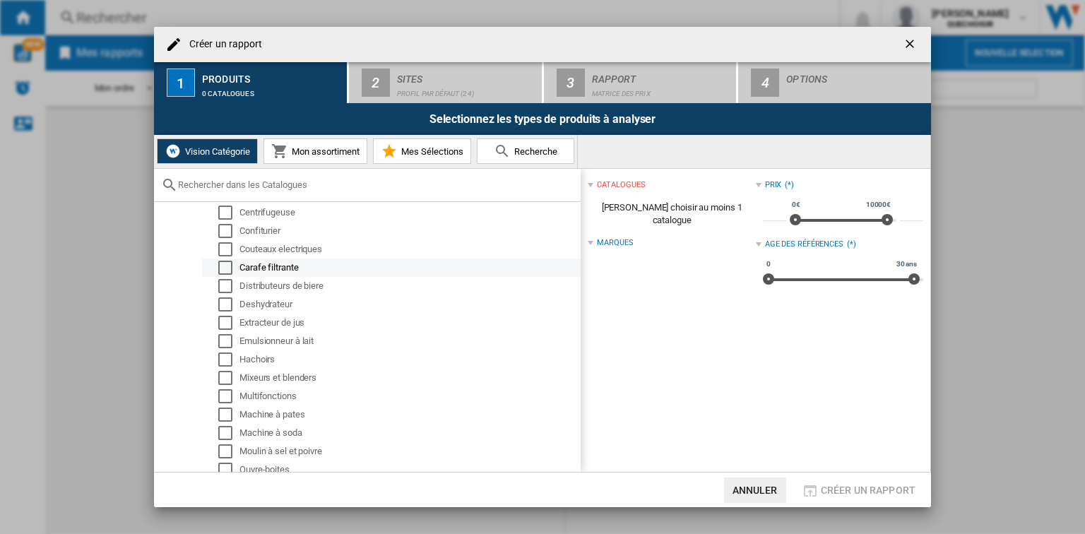
scroll to position [367, 0]
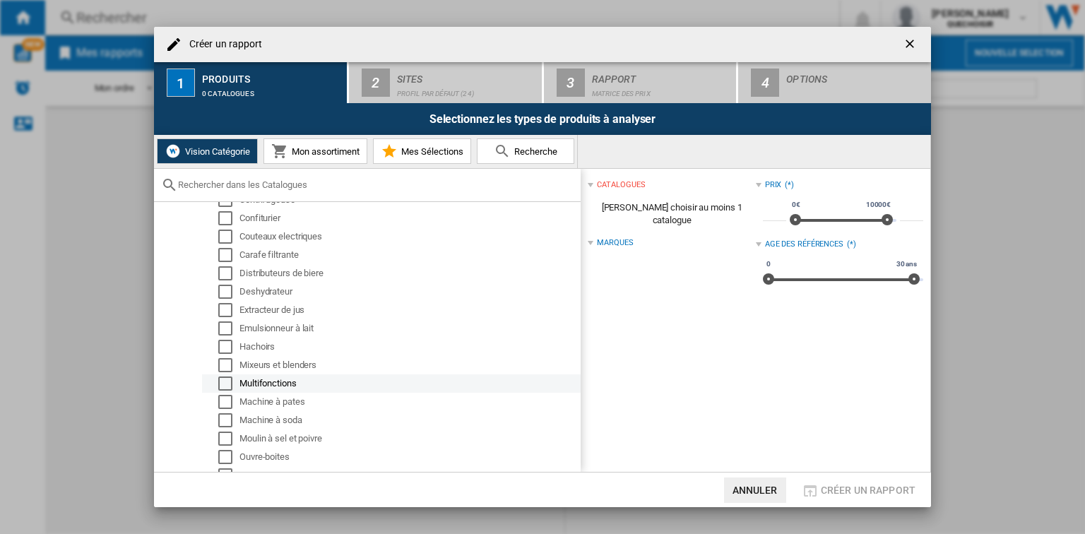
click at [283, 386] on div "Multifonctions" at bounding box center [408, 383] width 339 height 14
click at [222, 383] on div "Select" at bounding box center [225, 383] width 14 height 14
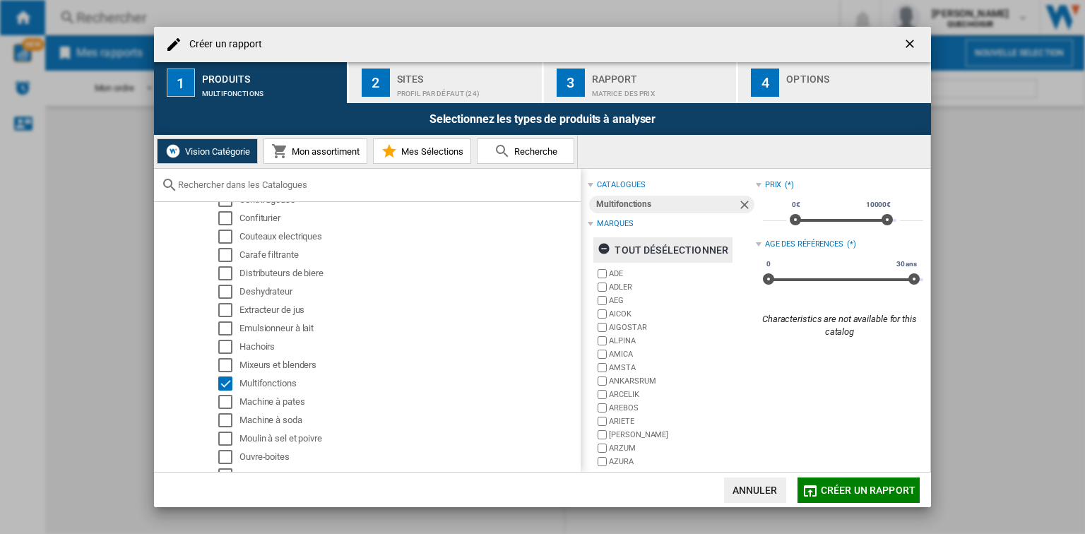
click at [603, 251] on ng-md-icon "button" at bounding box center [605, 250] width 17 height 17
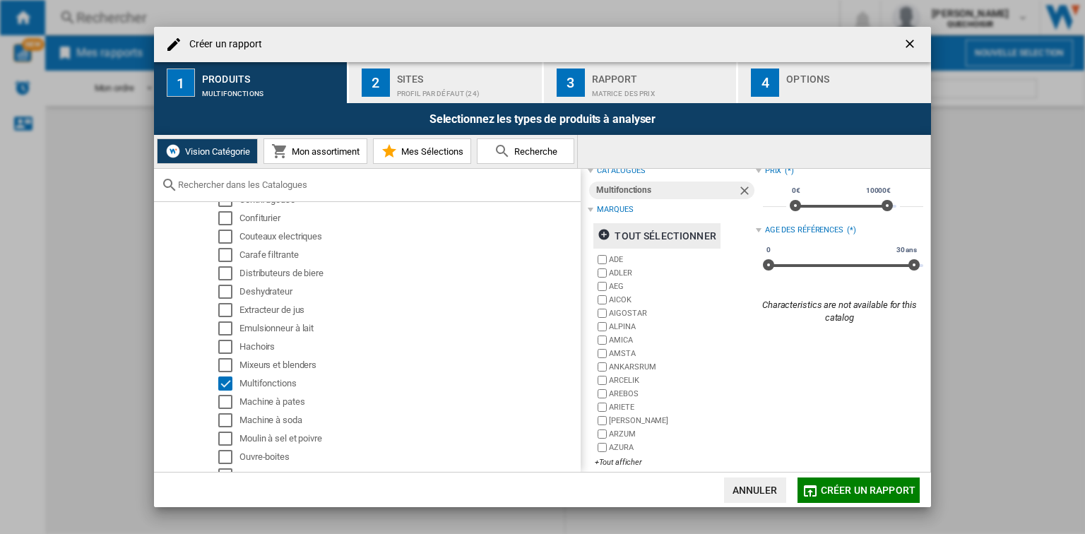
scroll to position [26, 0]
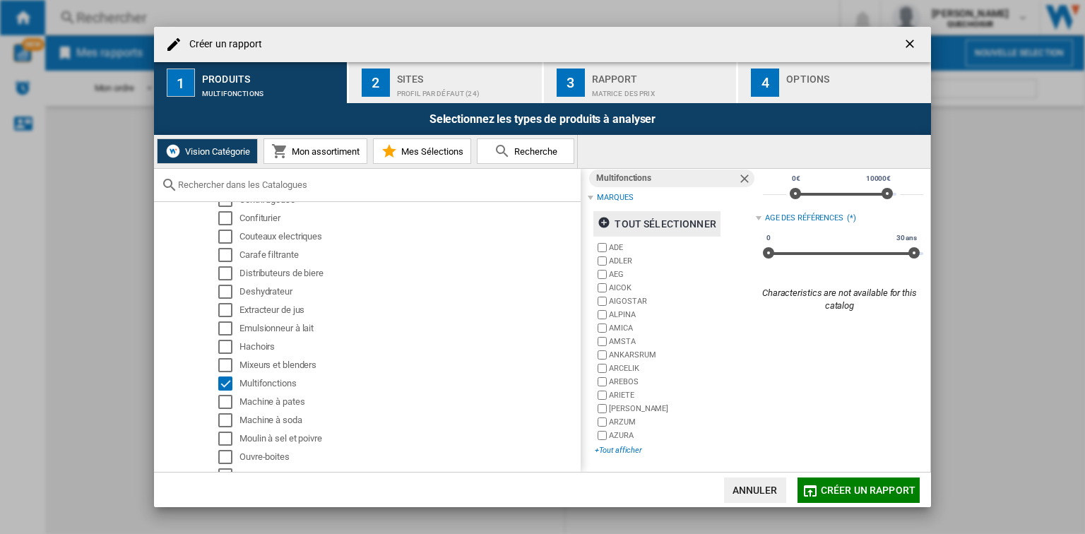
click at [619, 446] on div "+Tout afficher" at bounding box center [675, 450] width 160 height 11
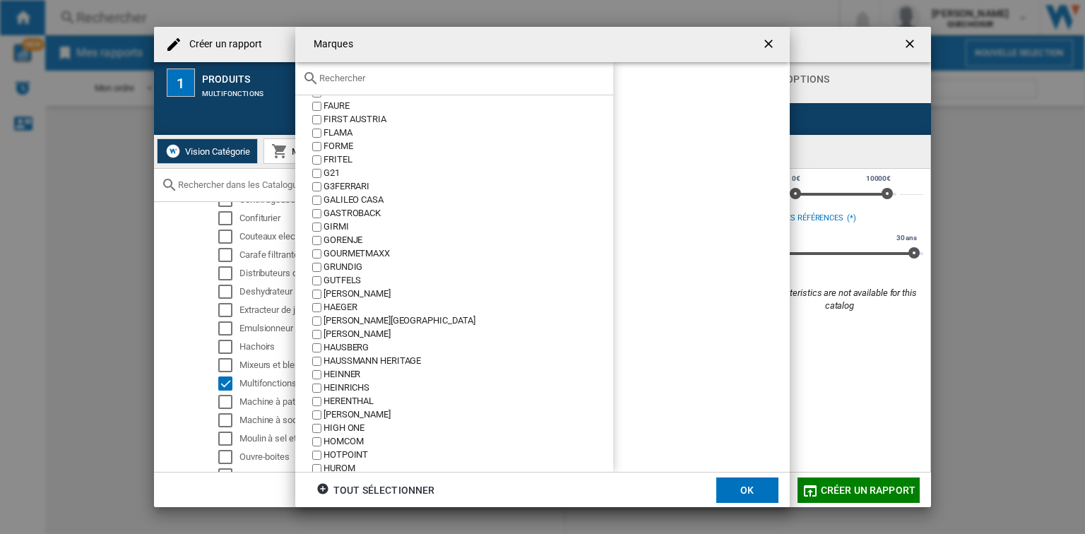
scroll to position [1130, 0]
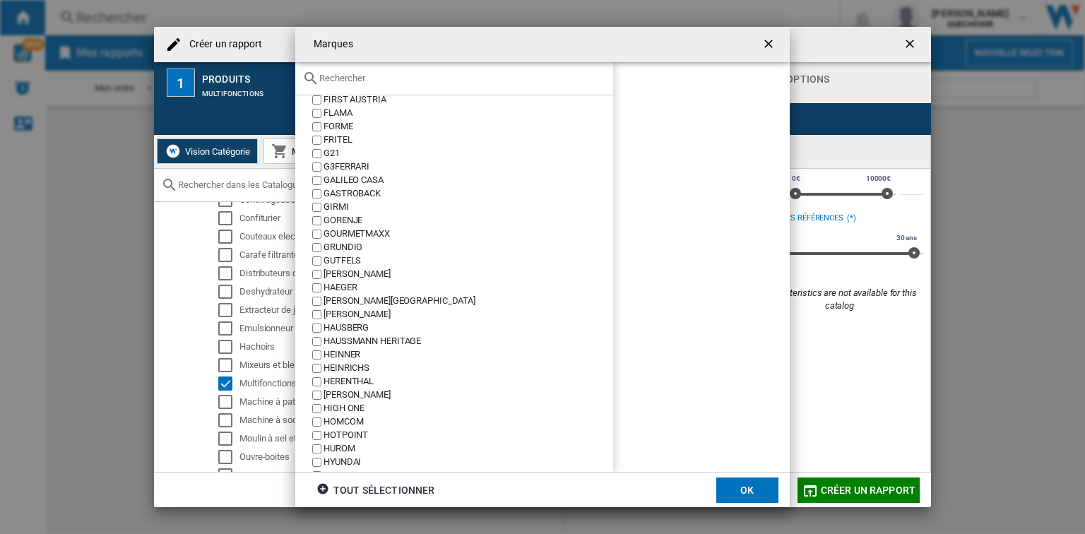
click at [336, 71] on div at bounding box center [454, 78] width 318 height 33
click at [342, 78] on input "text" at bounding box center [462, 78] width 287 height 11
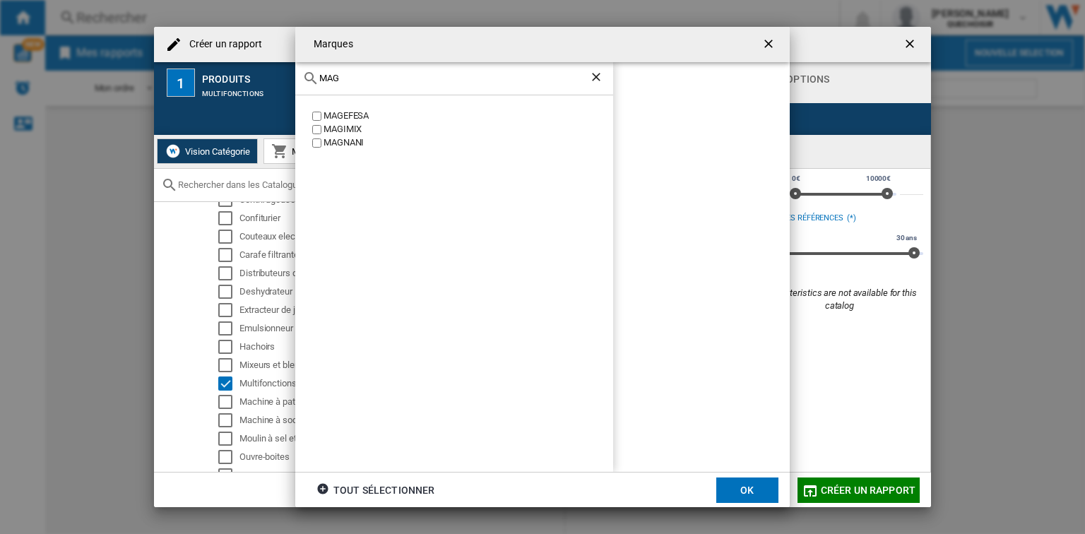
type input "MAG"
click at [339, 123] on div "MAGIMIX" at bounding box center [468, 129] width 290 height 13
click at [739, 487] on button "OK" at bounding box center [747, 489] width 62 height 25
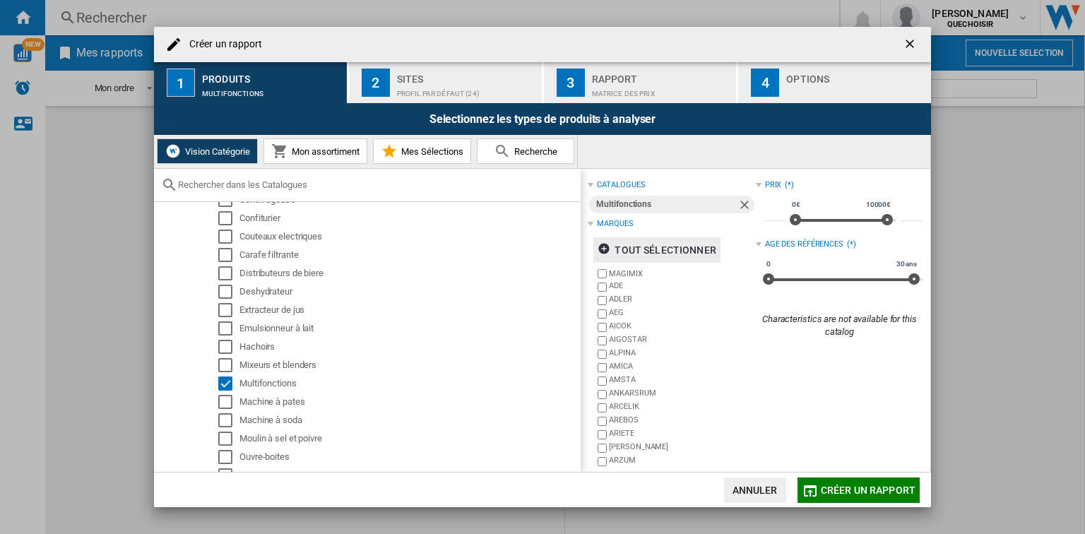
click at [445, 77] on div "Sites" at bounding box center [466, 75] width 139 height 15
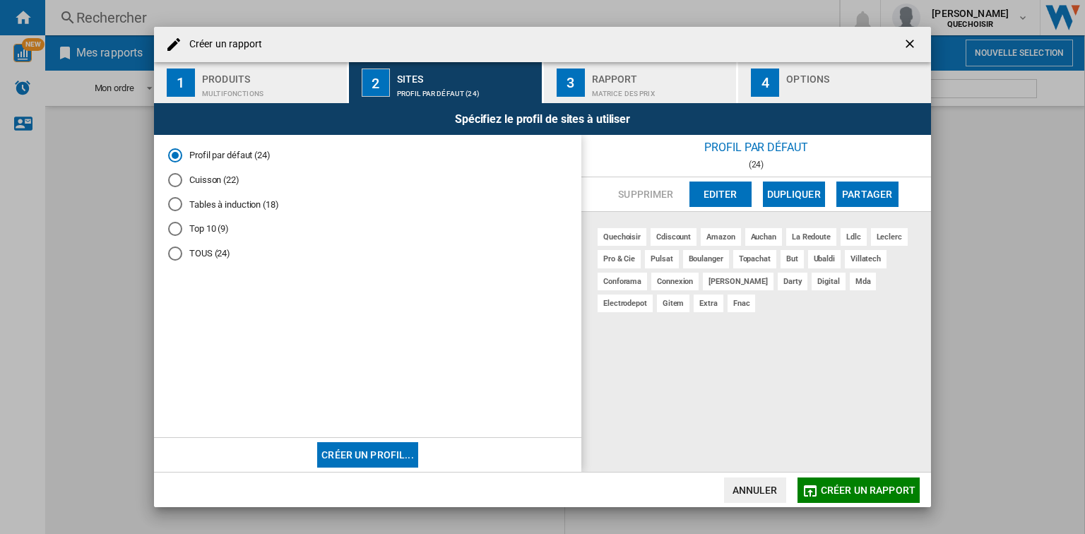
click at [633, 74] on div "Rapport" at bounding box center [661, 75] width 139 height 15
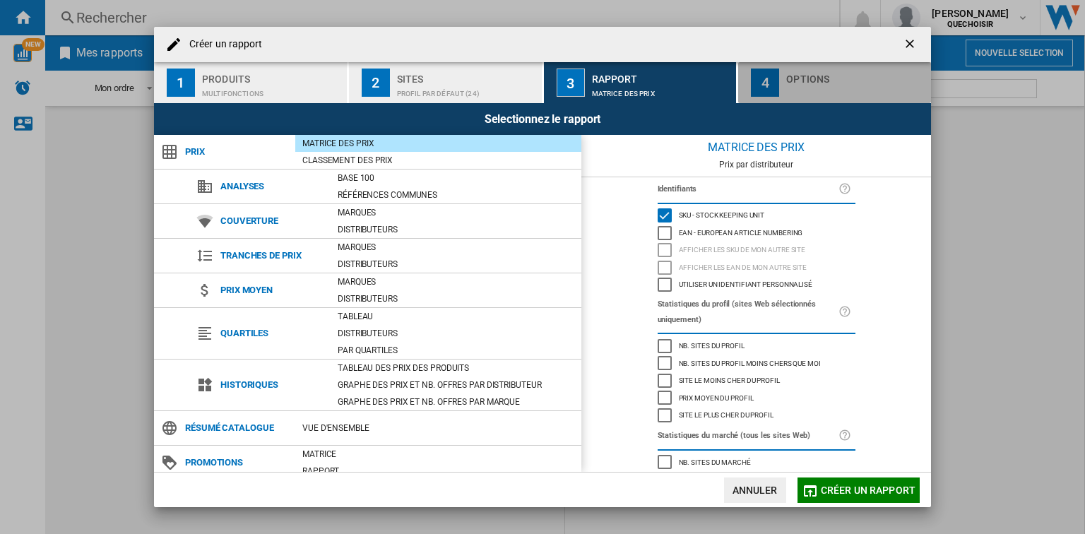
click at [807, 88] on div "button" at bounding box center [855, 90] width 139 height 15
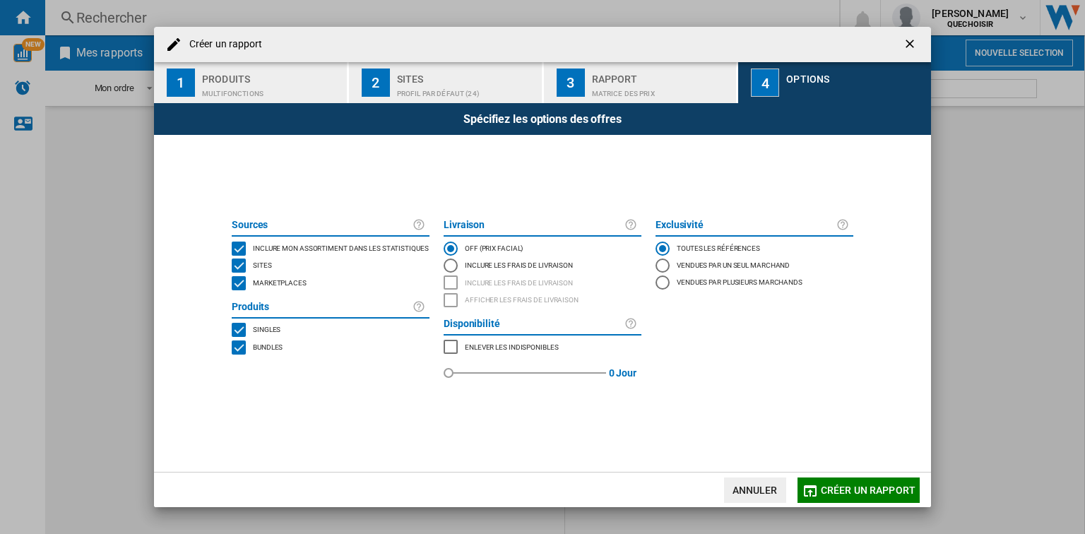
click at [270, 348] on span "Bundles" at bounding box center [268, 346] width 30 height 10
click at [283, 282] on span "Marketplaces" at bounding box center [280, 282] width 54 height 10
click at [846, 496] on button "Créer un rapport" at bounding box center [858, 489] width 122 height 25
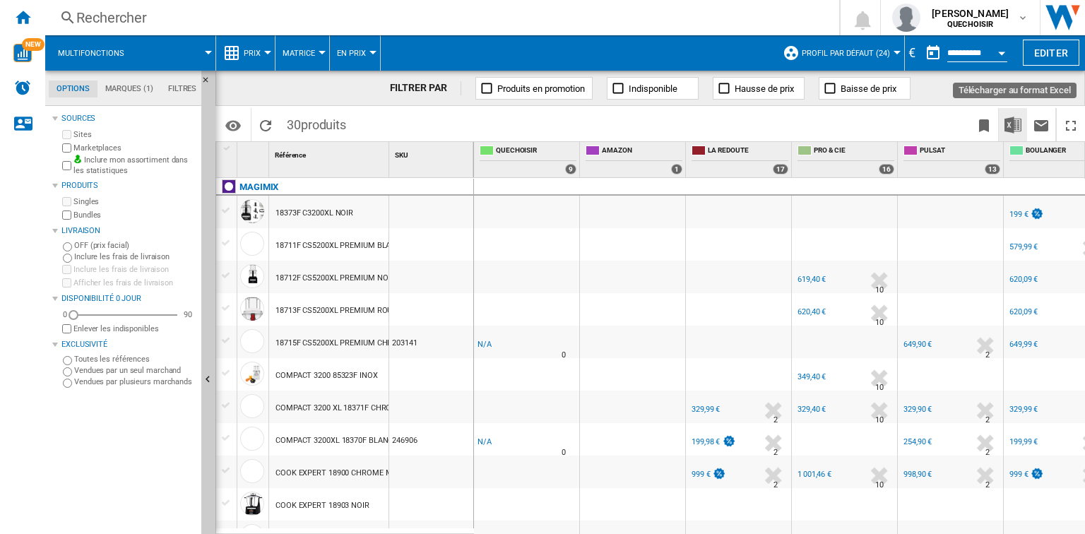
click at [1015, 122] on img "Télécharger au format Excel" at bounding box center [1012, 125] width 17 height 17
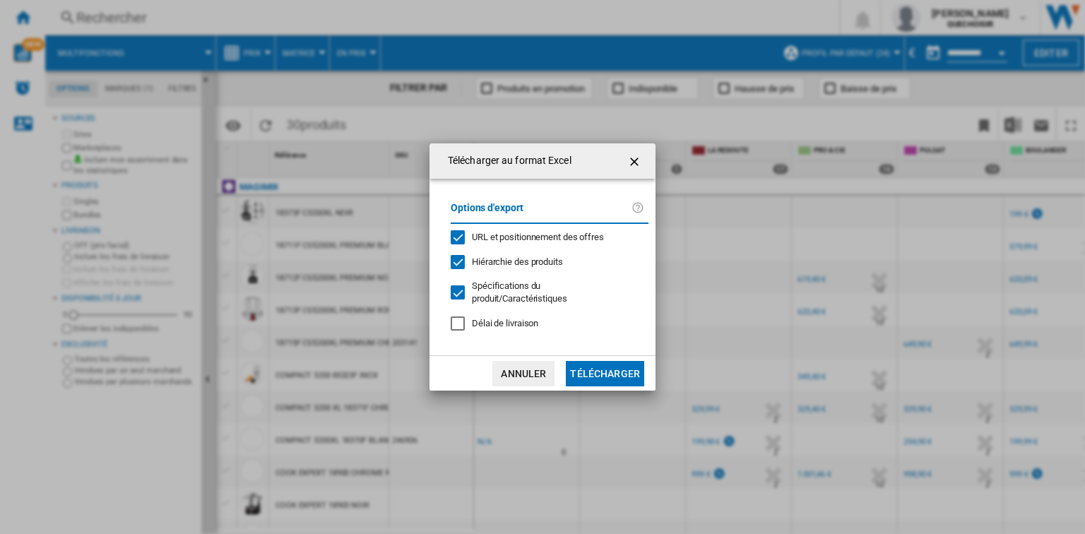
click at [600, 362] on button "Télécharger" at bounding box center [605, 373] width 78 height 25
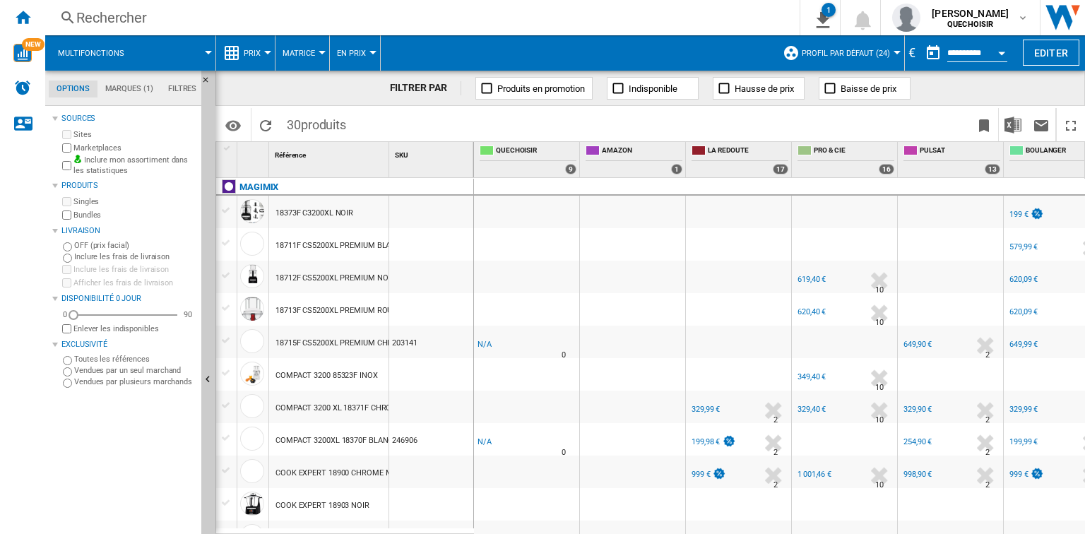
click at [222, 17] on div "Rechercher" at bounding box center [419, 18] width 686 height 20
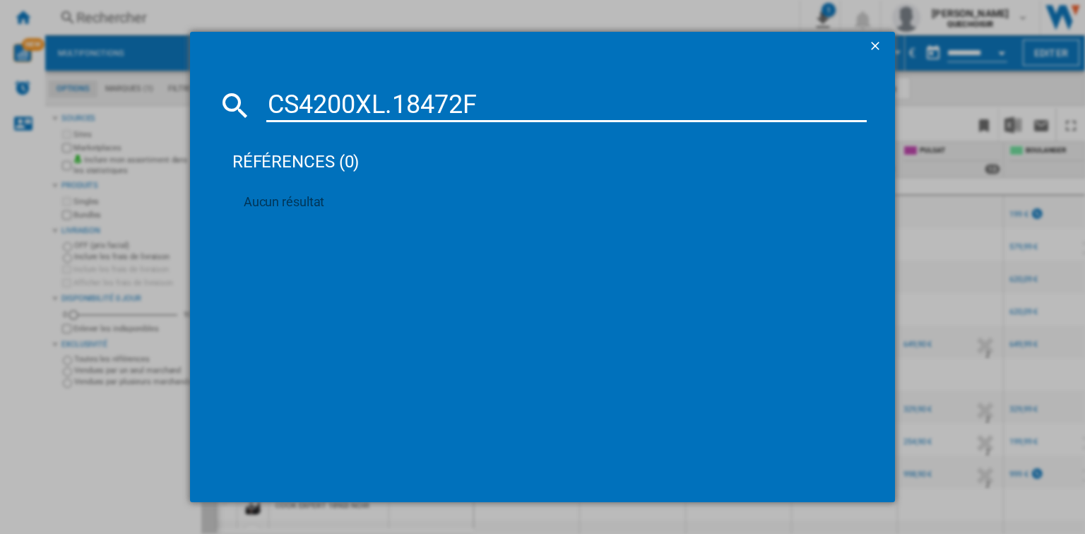
click at [398, 105] on input "CS4200XL.18472F" at bounding box center [566, 105] width 600 height 34
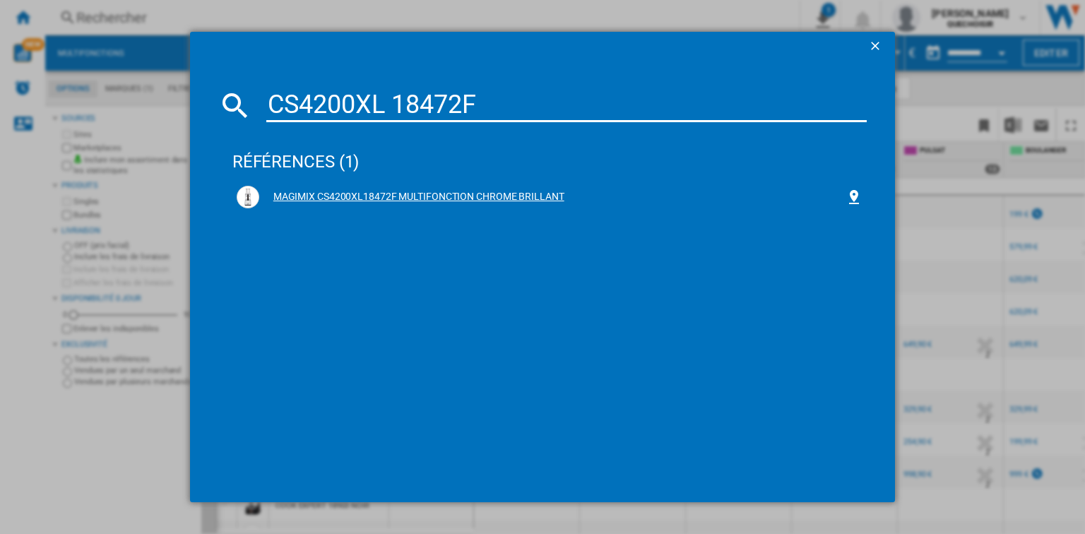
type input "CS4200XL 18472F"
click at [377, 197] on div "MAGIMIX CS4200XL18472F MULTIFONCTION CHROME BRILLANT" at bounding box center [552, 197] width 586 height 14
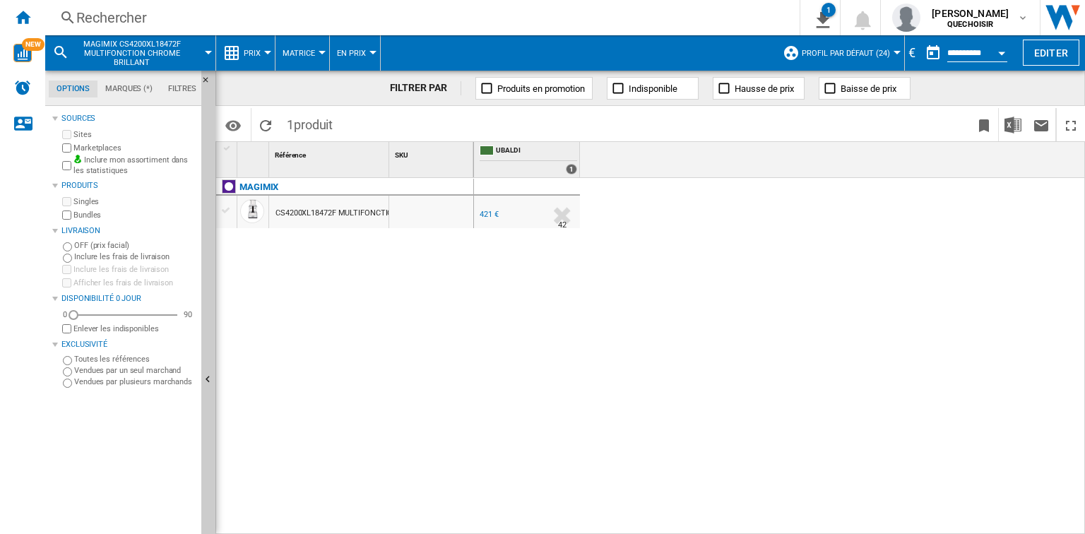
click at [491, 212] on div "421 €" at bounding box center [488, 214] width 19 height 9
click at [277, 17] on div "Rechercher" at bounding box center [419, 18] width 686 height 20
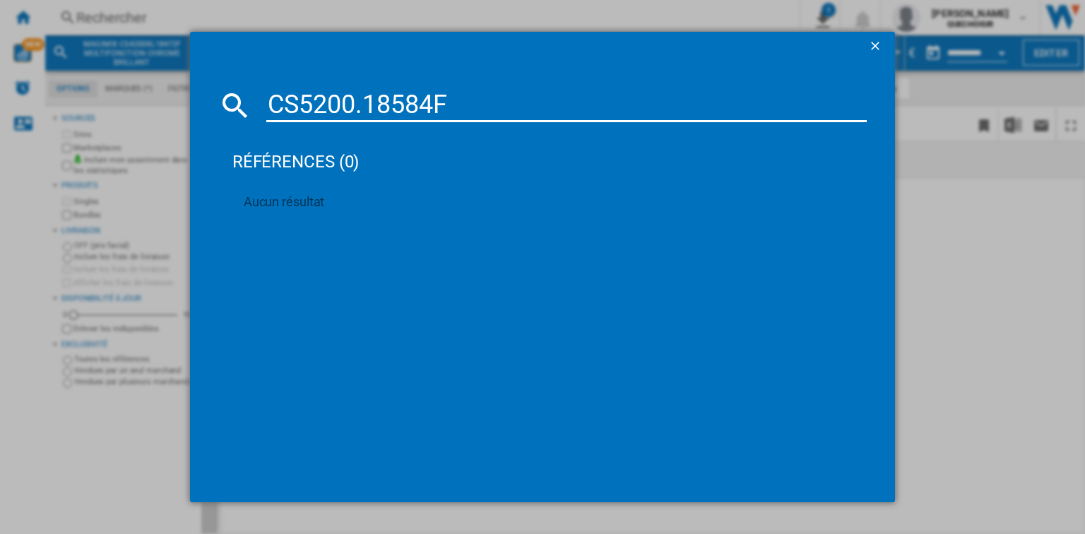
click at [364, 109] on input "CS5200.18584F" at bounding box center [566, 105] width 600 height 34
type input "CS5200 18584F"
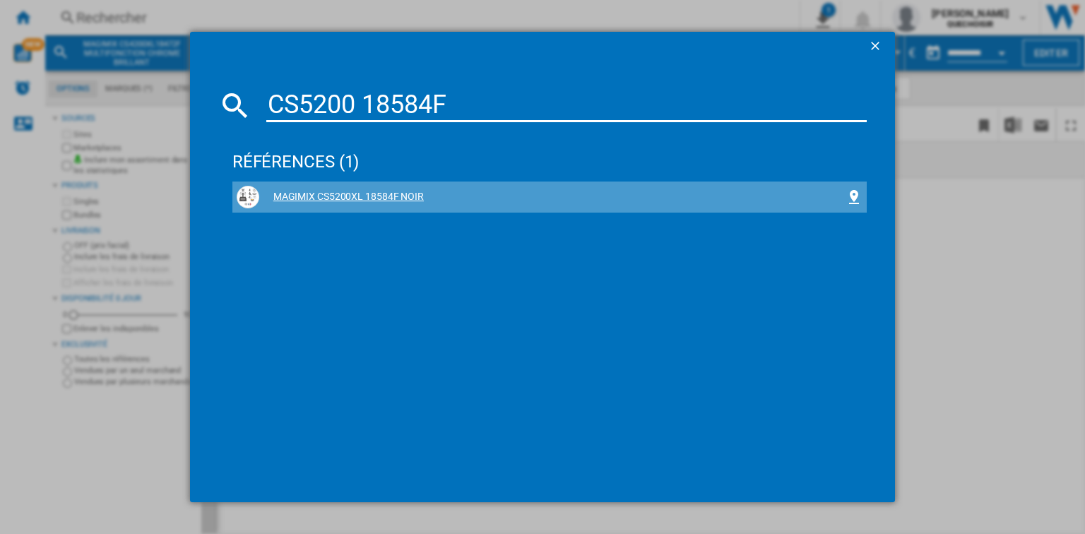
click at [319, 203] on div "MAGIMIX CS5200XL 18584F NOIR" at bounding box center [550, 197] width 626 height 23
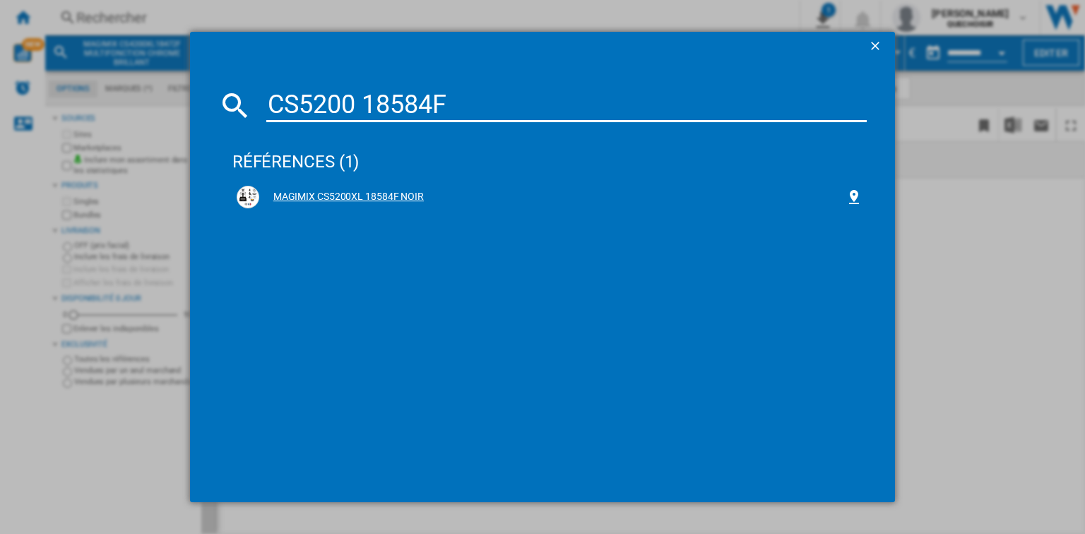
click at [364, 201] on div "MAGIMIX CS5200XL 18584F NOIR" at bounding box center [552, 197] width 586 height 14
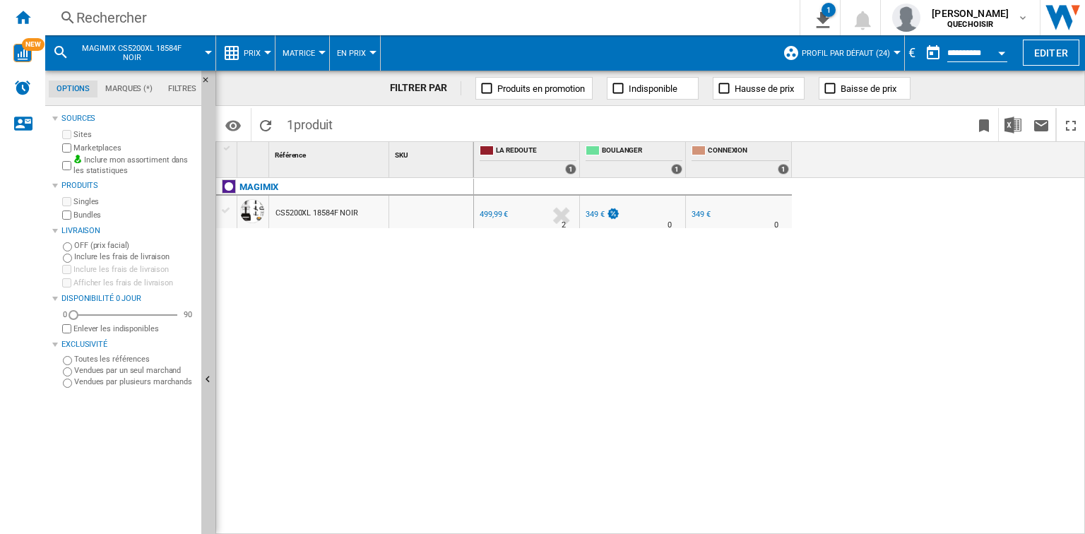
click at [597, 215] on div "349 €" at bounding box center [594, 214] width 19 height 9
click at [177, 20] on div "Rechercher" at bounding box center [419, 18] width 686 height 20
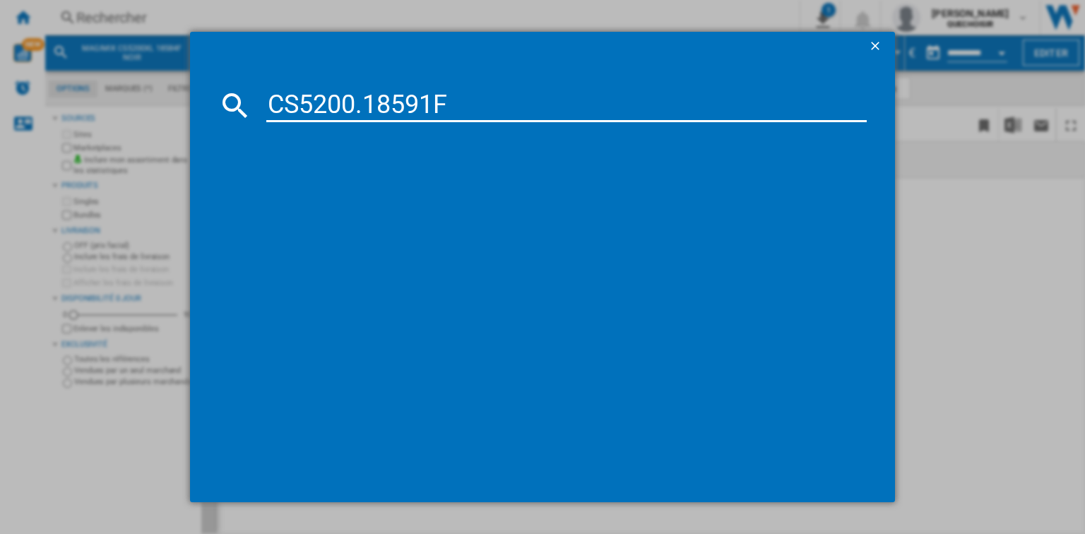
click at [367, 102] on input "CS5200.18591F" at bounding box center [566, 105] width 600 height 34
type input "CS5200 18591F"
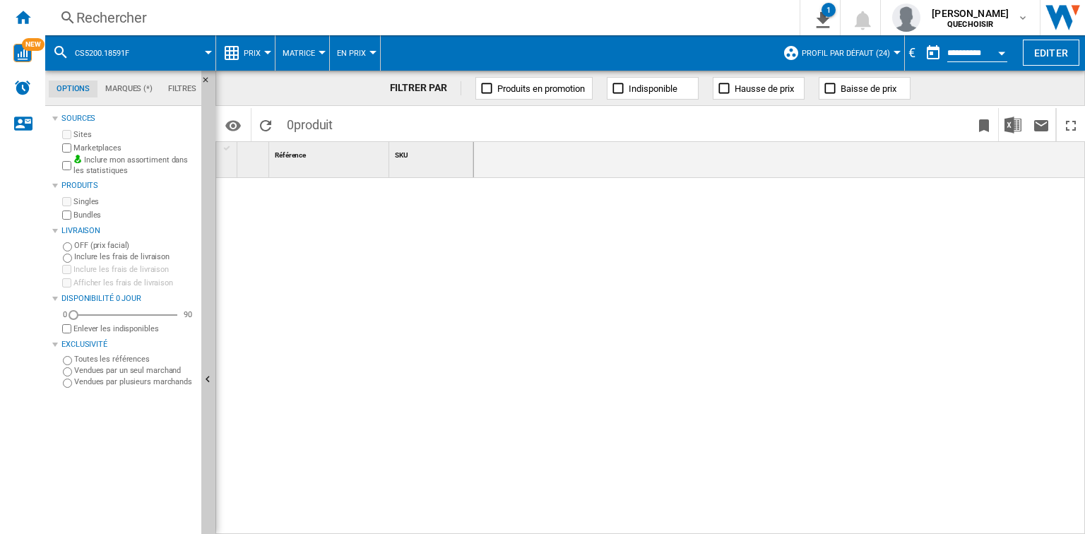
click at [183, 20] on div "Rechercher" at bounding box center [419, 18] width 686 height 20
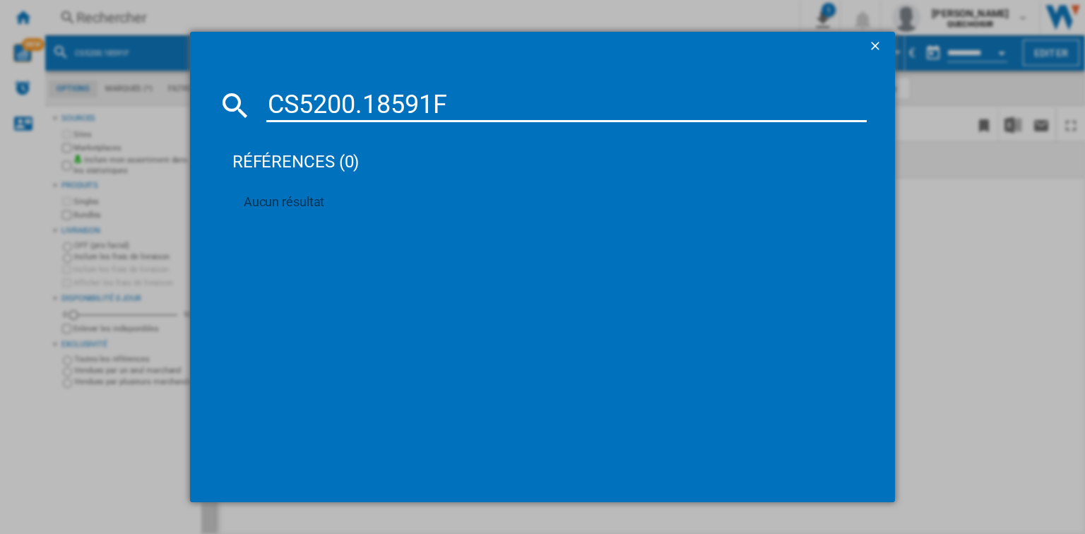
click at [362, 97] on input "CS5200.18591F" at bounding box center [566, 105] width 600 height 34
type input "CS5200 18591F"
click at [348, 190] on div "MAGIMIX CS5200XL 18591F CHROME MAT" at bounding box center [552, 197] width 586 height 14
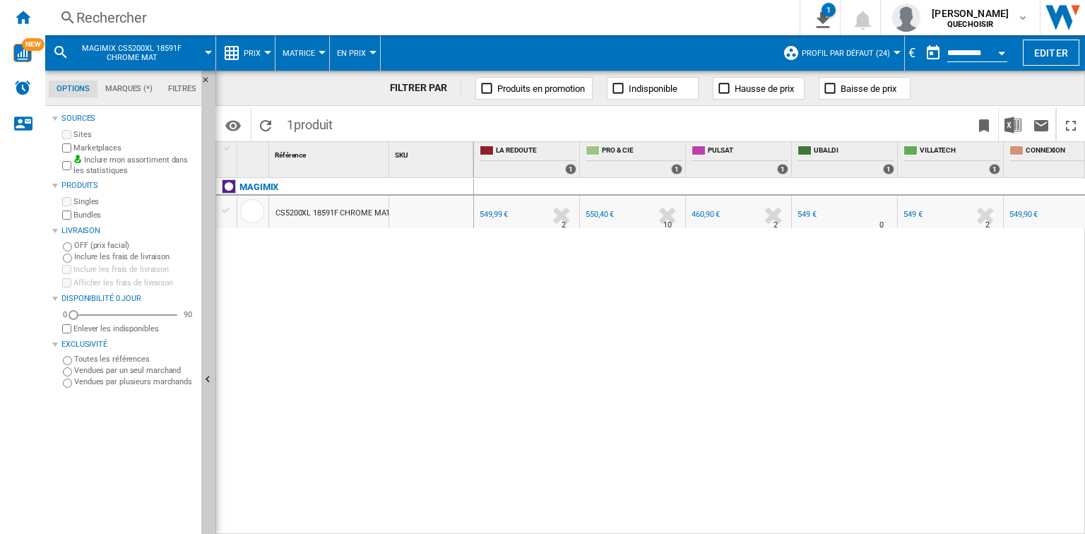
click at [810, 215] on div "549 €" at bounding box center [806, 214] width 19 height 9
click at [170, 13] on div "Rechercher" at bounding box center [419, 18] width 686 height 20
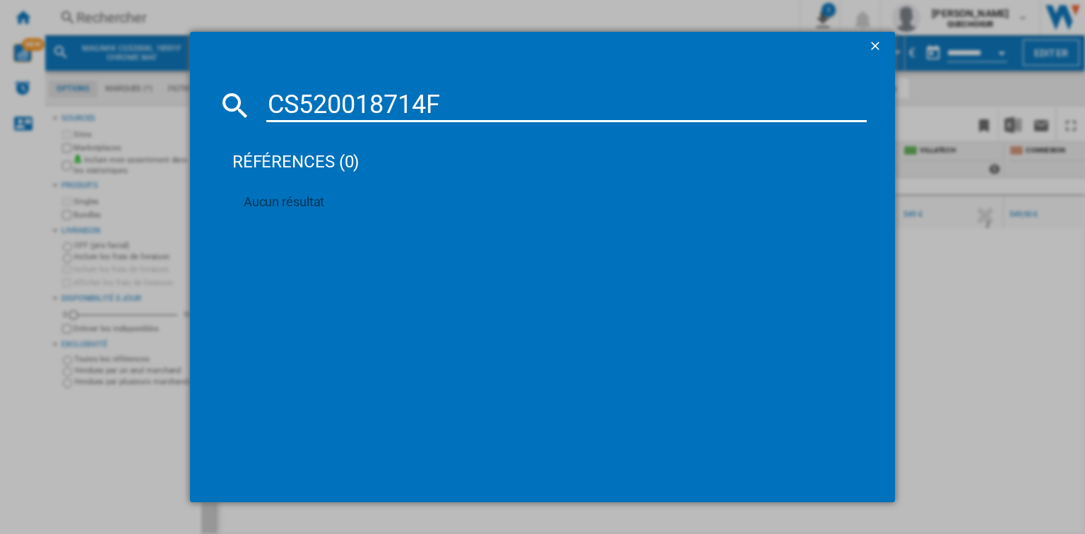
click at [357, 106] on input "CS520018714F" at bounding box center [566, 105] width 600 height 34
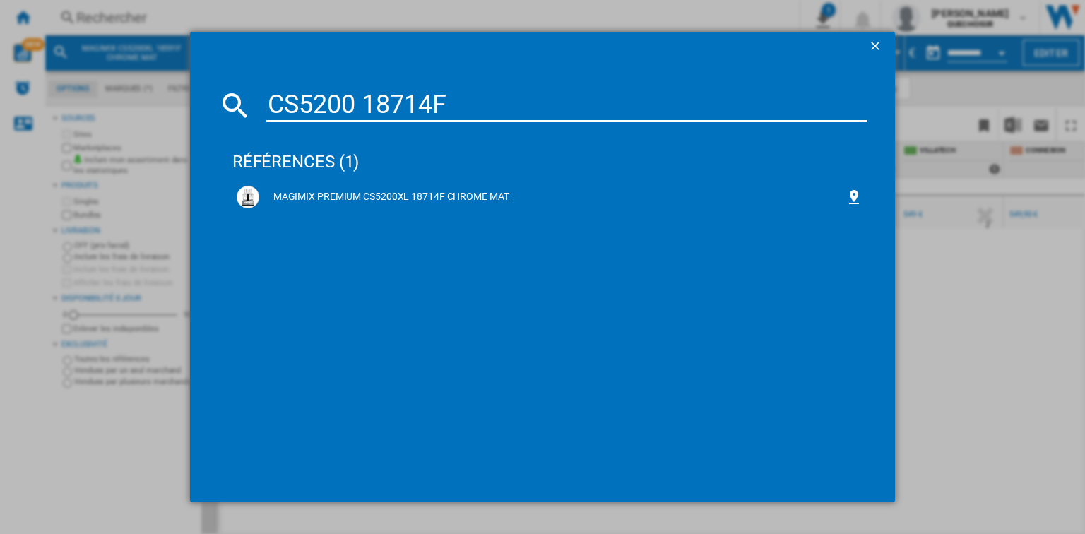
type input "CS5200 18714F"
click at [334, 195] on div "MAGIMIX PREMIUM CS5200XL 18714F CHROME MAT" at bounding box center [552, 197] width 586 height 14
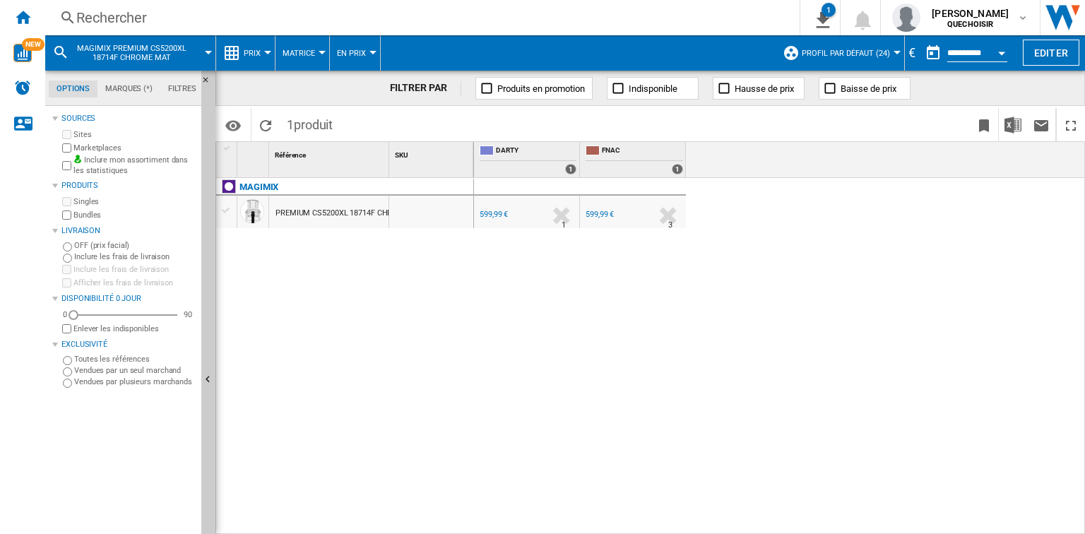
click at [604, 217] on div "599,99 €" at bounding box center [599, 214] width 28 height 9
click at [136, 23] on div "Rechercher" at bounding box center [419, 18] width 686 height 20
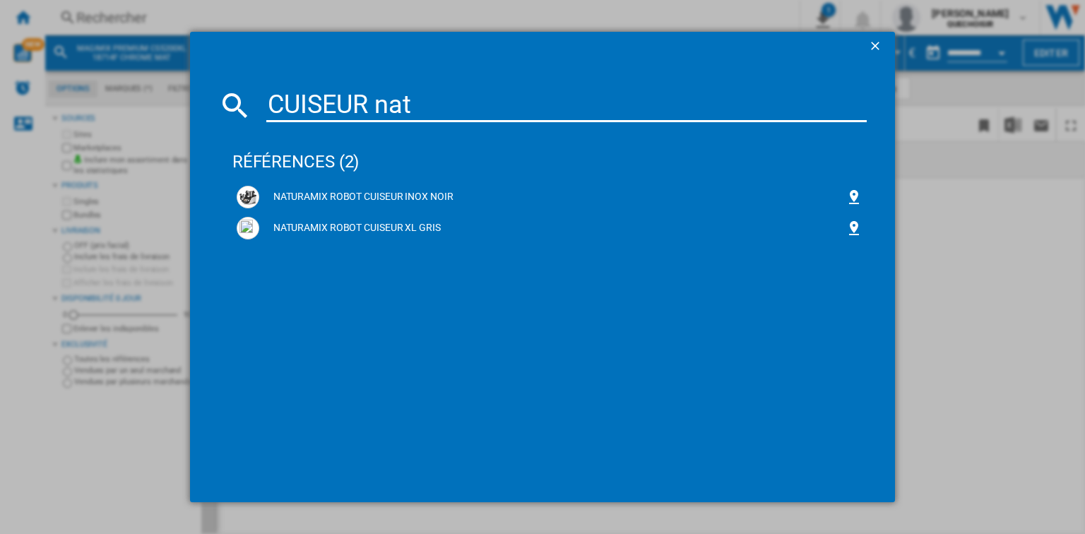
type input "CUISEUR nat"
drag, startPoint x: 308, startPoint y: 157, endPoint x: 316, endPoint y: 159, distance: 8.7
click at [308, 157] on div "références (2)" at bounding box center [549, 155] width 634 height 52
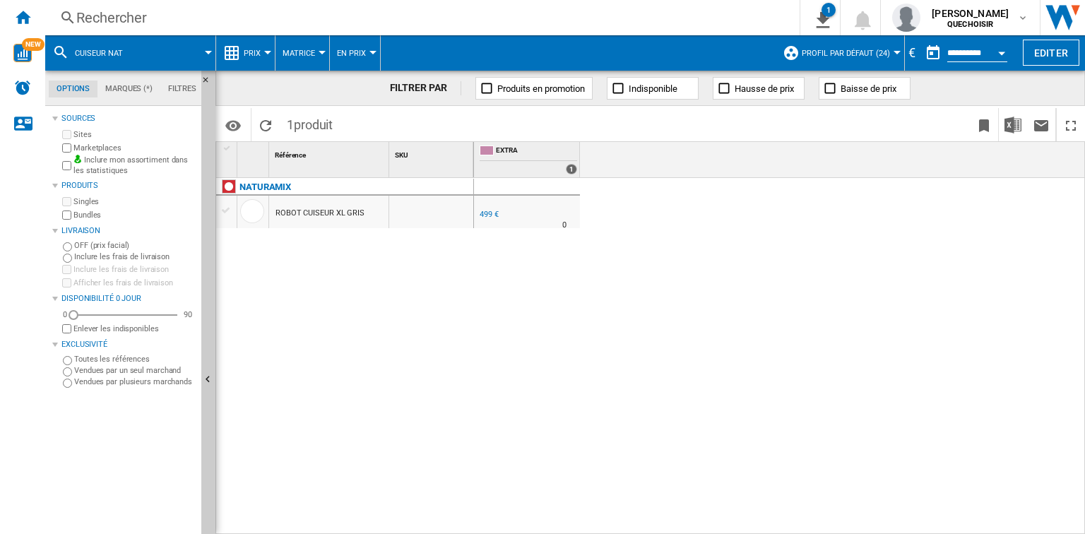
click at [144, 20] on div "Rechercher" at bounding box center [419, 18] width 686 height 20
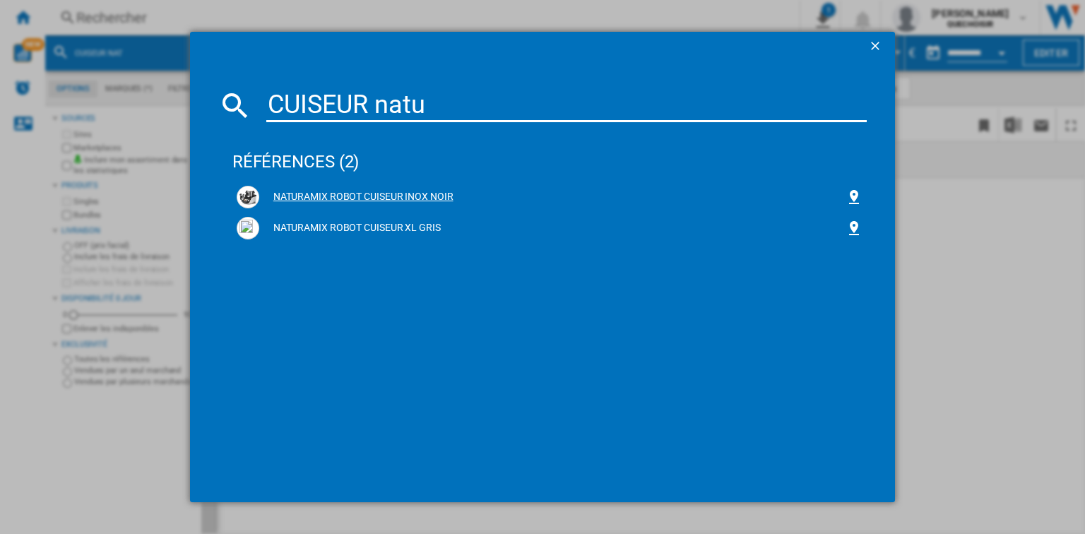
type input "CUISEUR natu"
click at [319, 195] on div "NATURAMIX ROBOT CUISEUR INOX NOIR" at bounding box center [552, 197] width 586 height 14
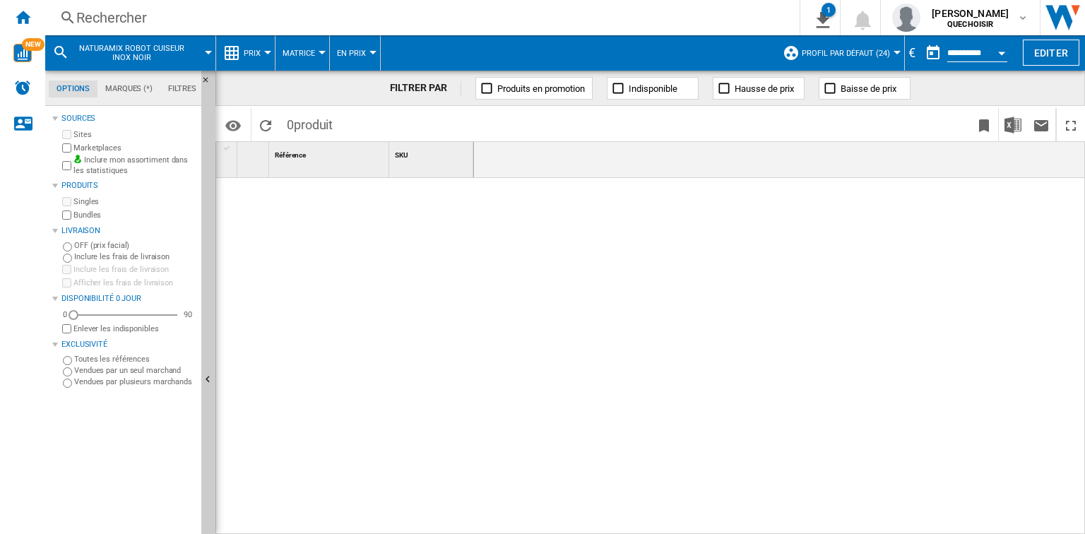
click at [128, 13] on div "Rechercher" at bounding box center [419, 18] width 686 height 20
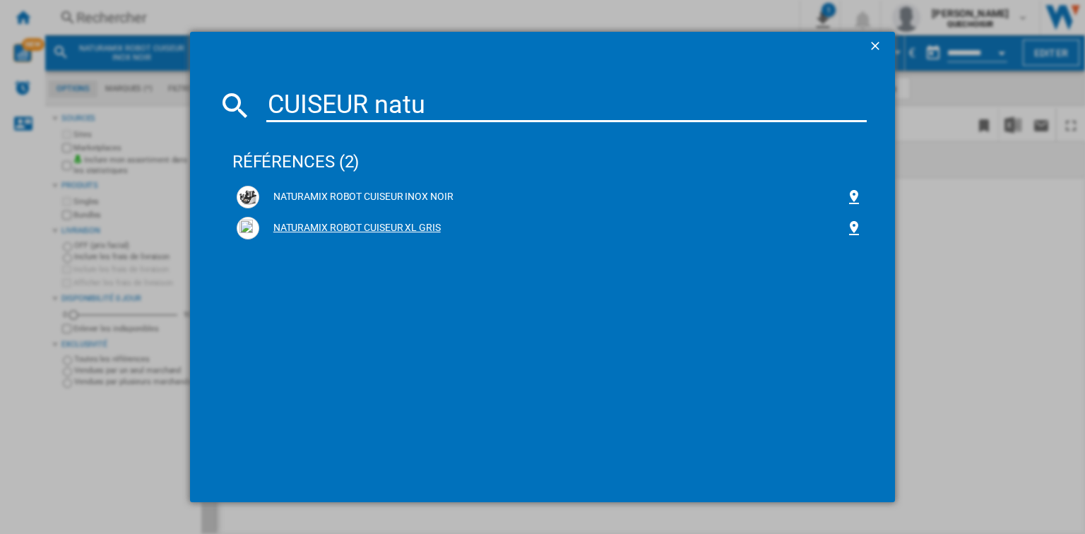
type input "CUISEUR natu"
click at [297, 219] on div "NATURAMIX ROBOT CUISEUR XL GRIS" at bounding box center [550, 228] width 626 height 23
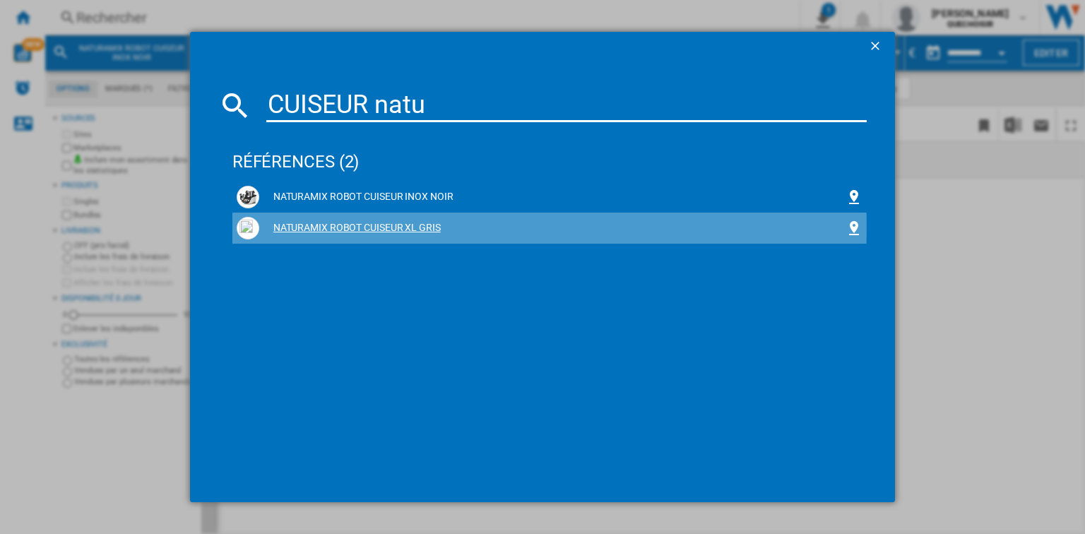
click at [330, 226] on div "NATURAMIX ROBOT CUISEUR XL GRIS" at bounding box center [552, 228] width 586 height 14
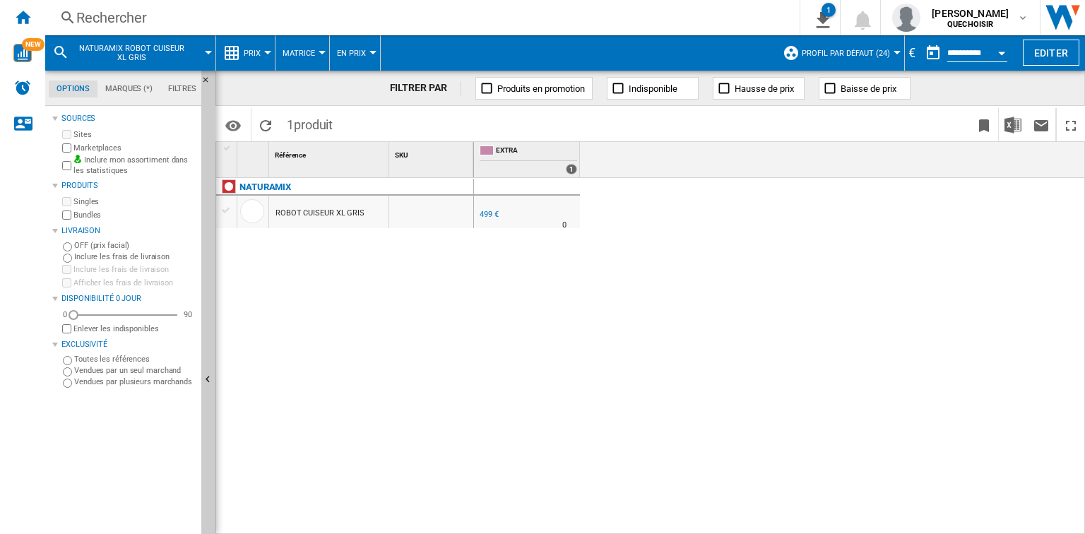
click at [491, 218] on div "499 €" at bounding box center [488, 214] width 19 height 9
click at [225, 18] on div "Rechercher" at bounding box center [419, 18] width 686 height 20
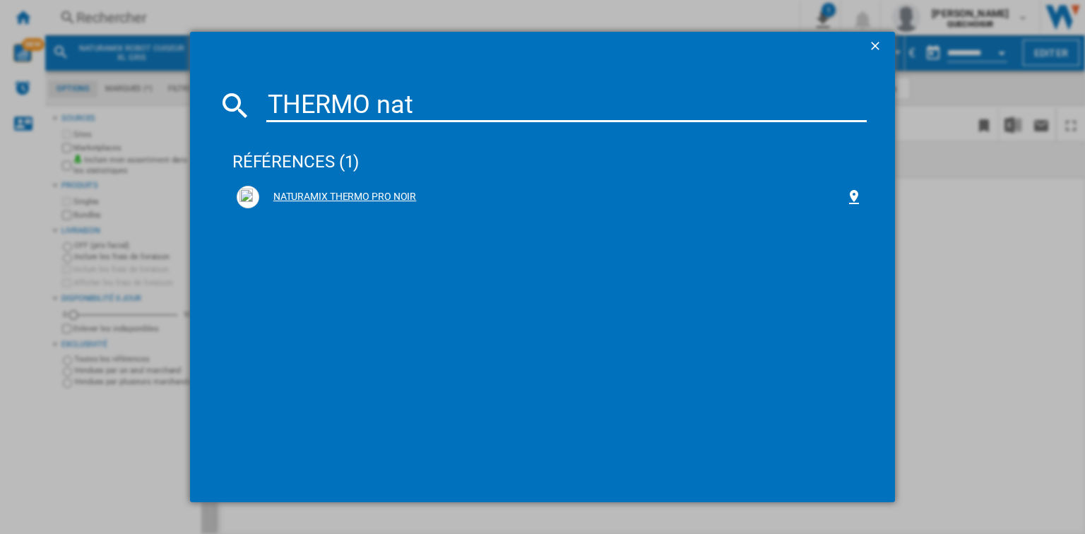
type input "THERMO nat"
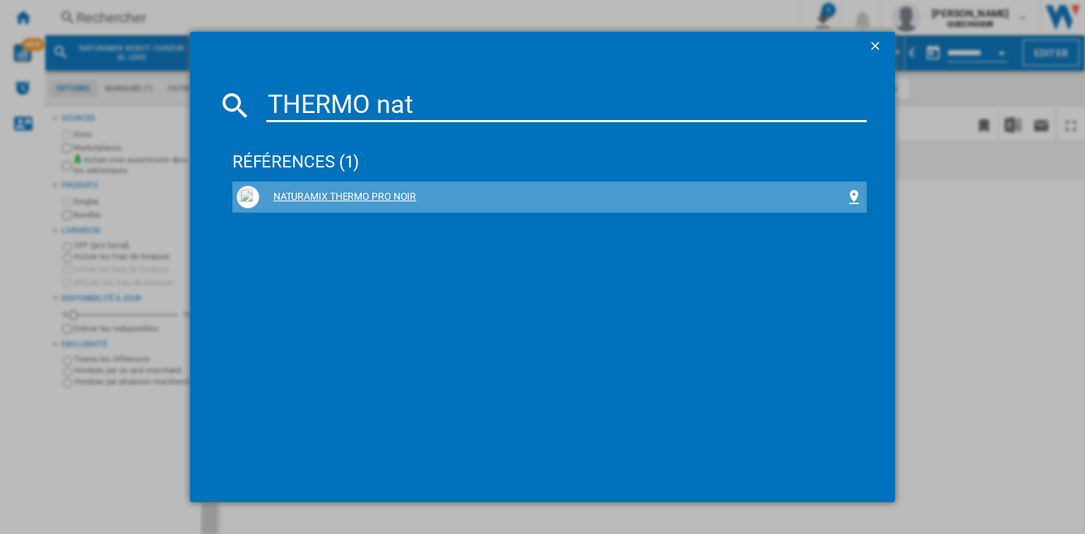
click at [362, 194] on div "NATURAMIX THERMO PRO NOIR" at bounding box center [552, 197] width 586 height 14
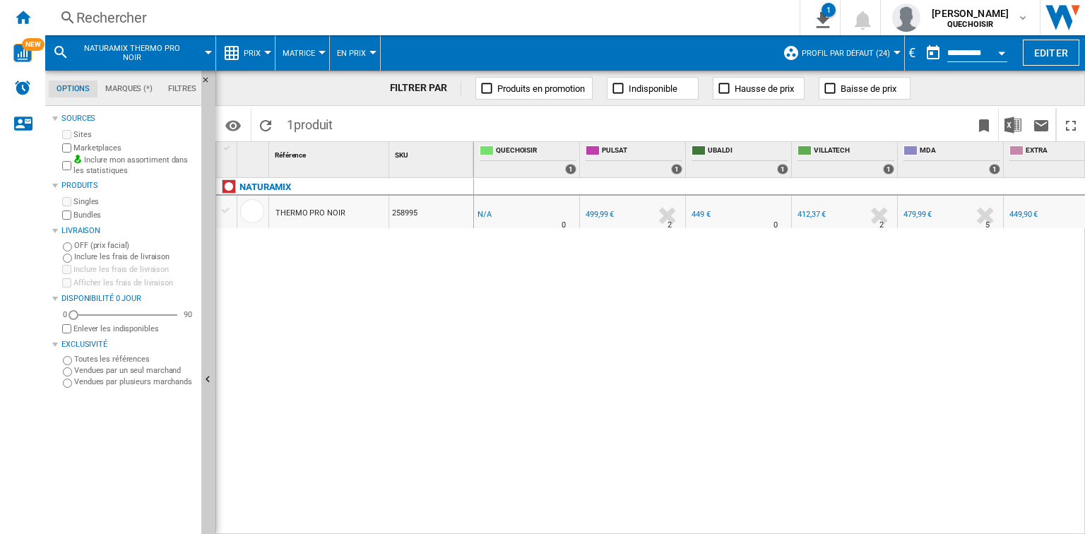
click at [707, 212] on div "449 €" at bounding box center [700, 214] width 19 height 9
click at [193, 20] on div "Rechercher" at bounding box center [419, 18] width 686 height 20
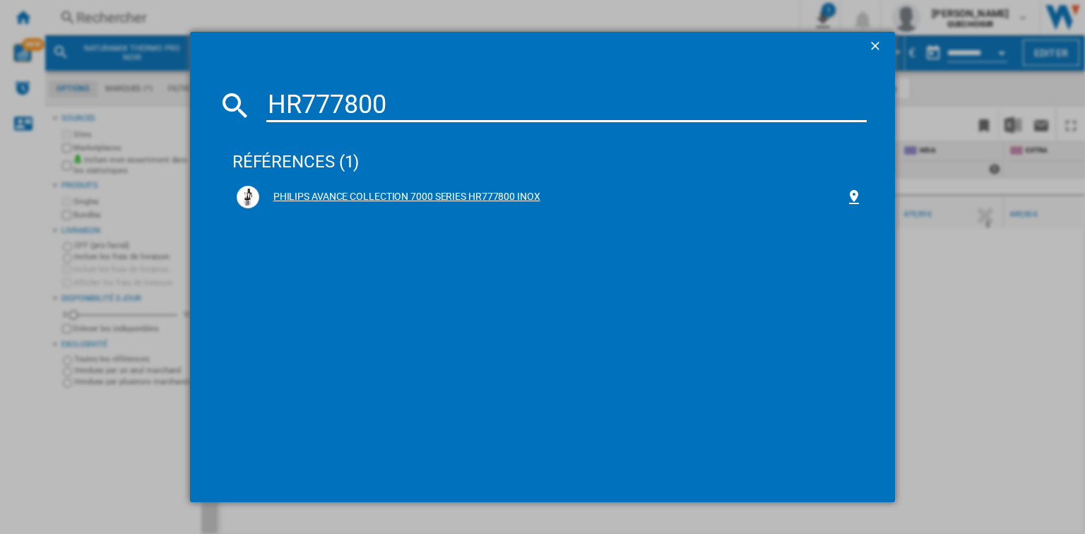
type input "HR777800"
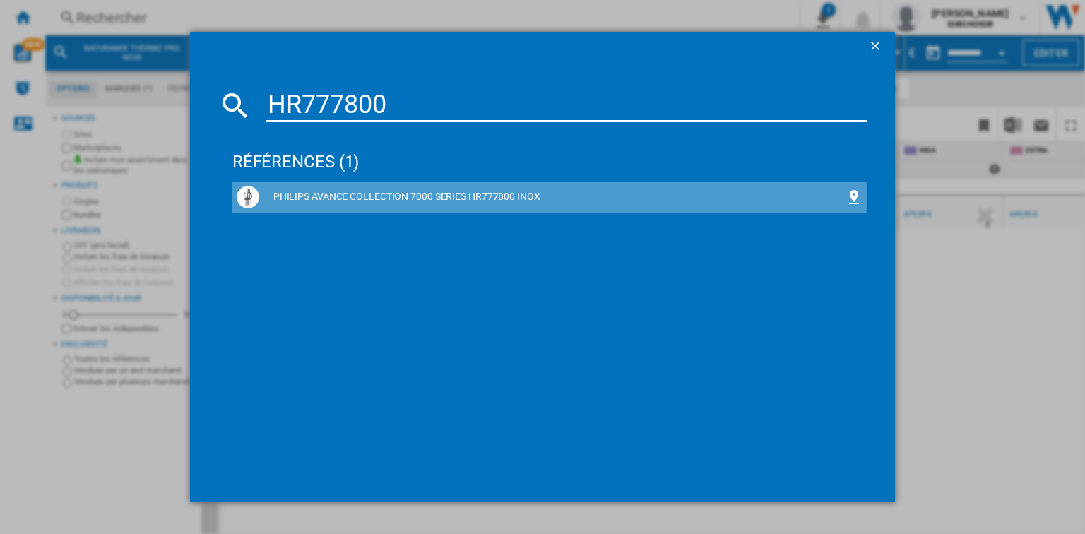
click at [405, 197] on div "PHILIPS AVANCE COLLECTION 7000 SERIES HR777800 INOX" at bounding box center [552, 197] width 586 height 14
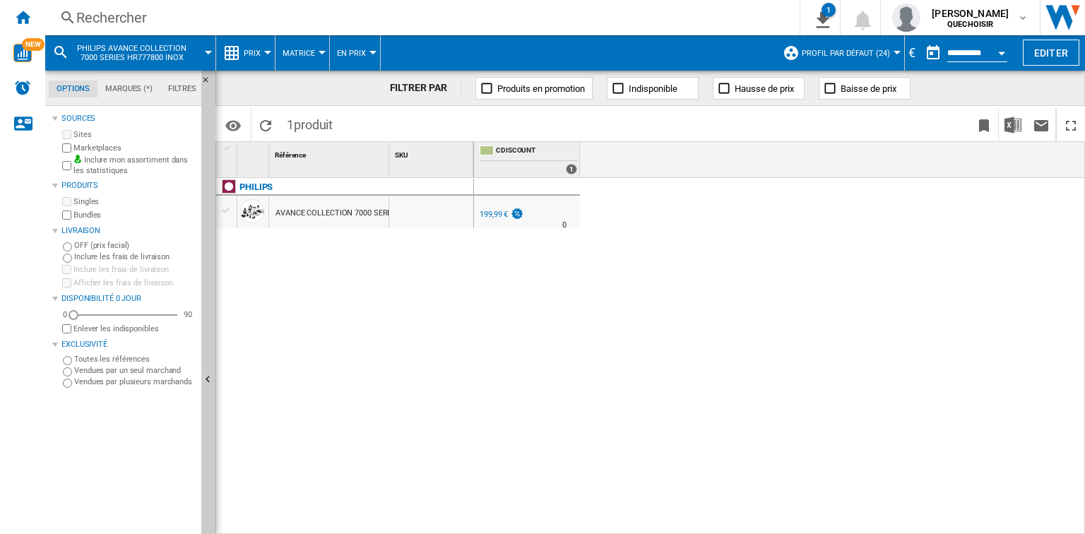
click at [503, 213] on div "199,99 €" at bounding box center [493, 214] width 28 height 9
click at [225, 14] on div "Rechercher" at bounding box center [419, 18] width 686 height 20
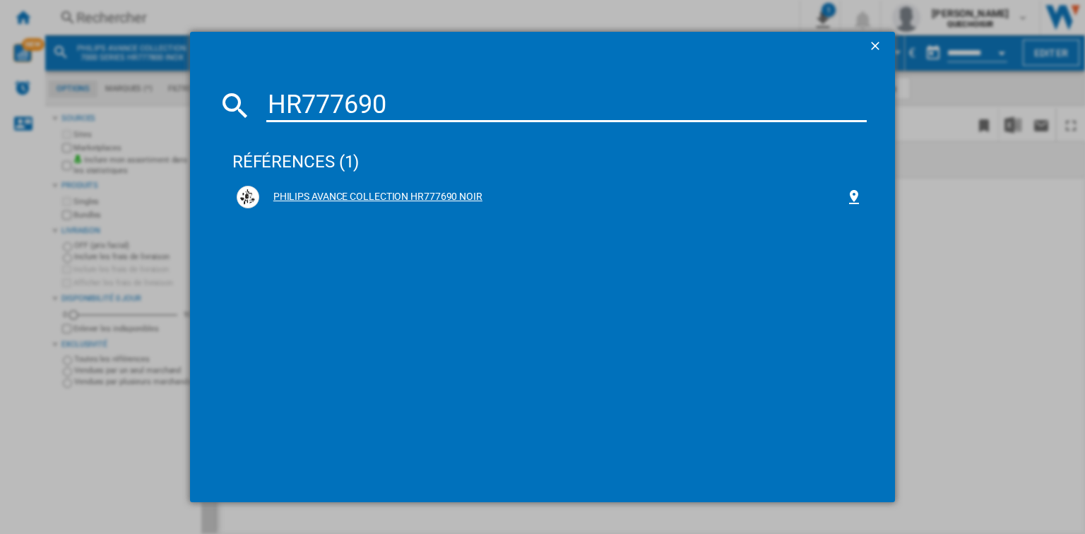
type input "HR777690"
click at [321, 193] on div "PHILIPS AVANCE COLLECTION HR777690 NOIR" at bounding box center [552, 197] width 586 height 14
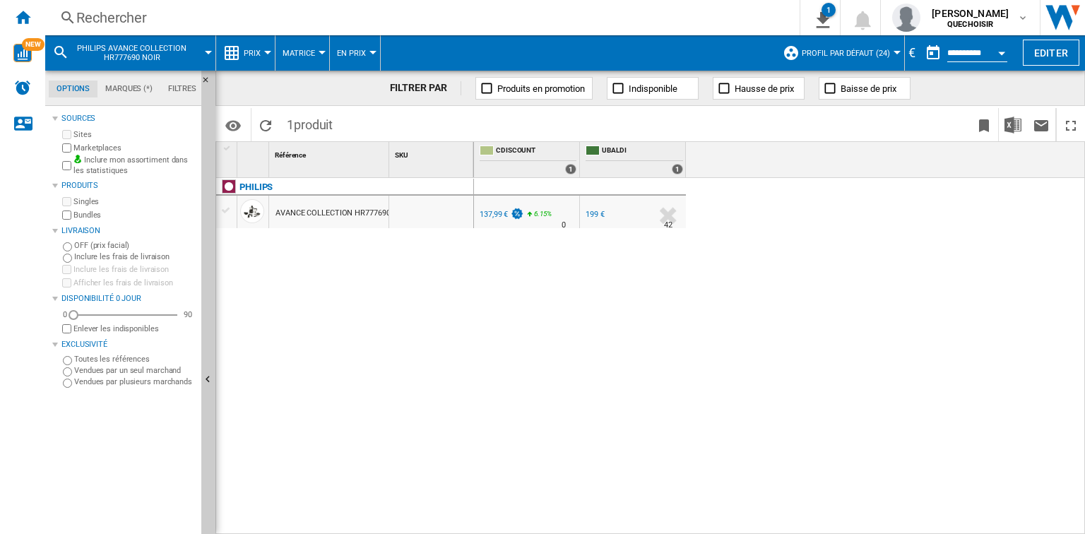
click at [603, 213] on div "199 €" at bounding box center [594, 214] width 19 height 9
click at [243, 22] on div "Rechercher" at bounding box center [419, 18] width 686 height 20
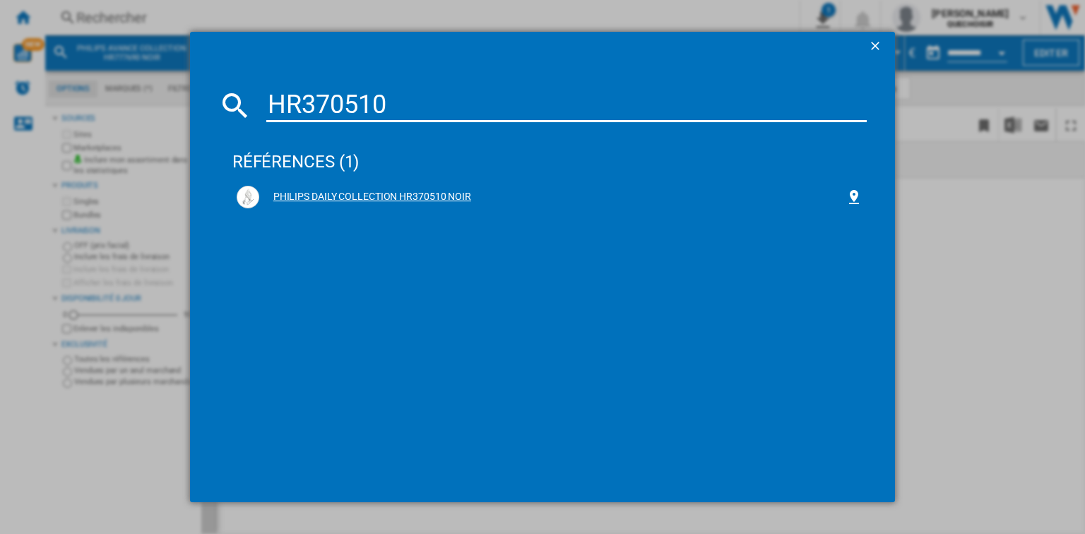
type input "HR370510"
click at [432, 198] on div "PHILIPS DAILY COLLECTION HR370510 NOIR" at bounding box center [552, 197] width 586 height 14
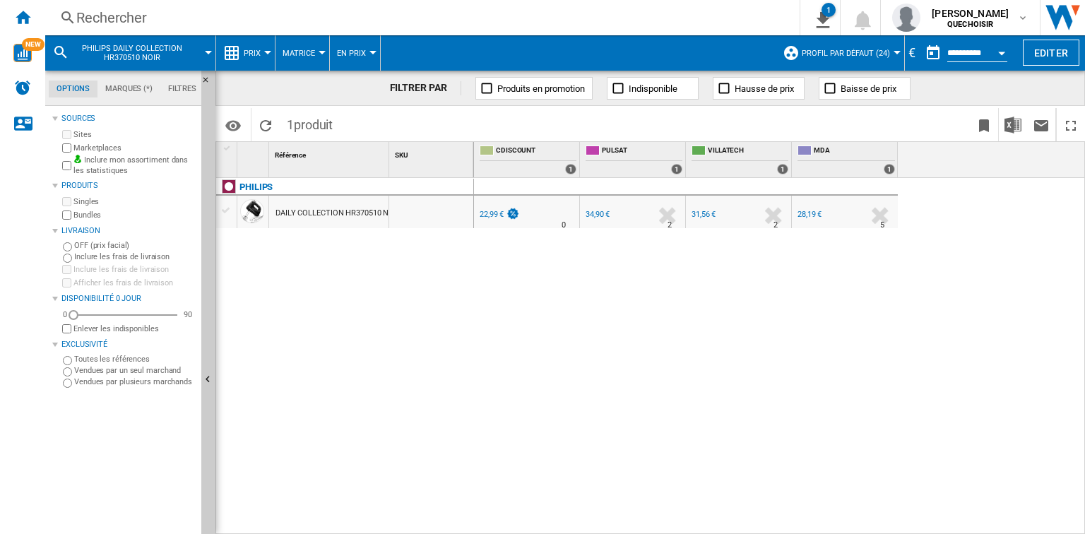
click at [706, 213] on div "31,56 €" at bounding box center [703, 214] width 24 height 9
click at [220, 23] on div "Rechercher" at bounding box center [419, 18] width 686 height 20
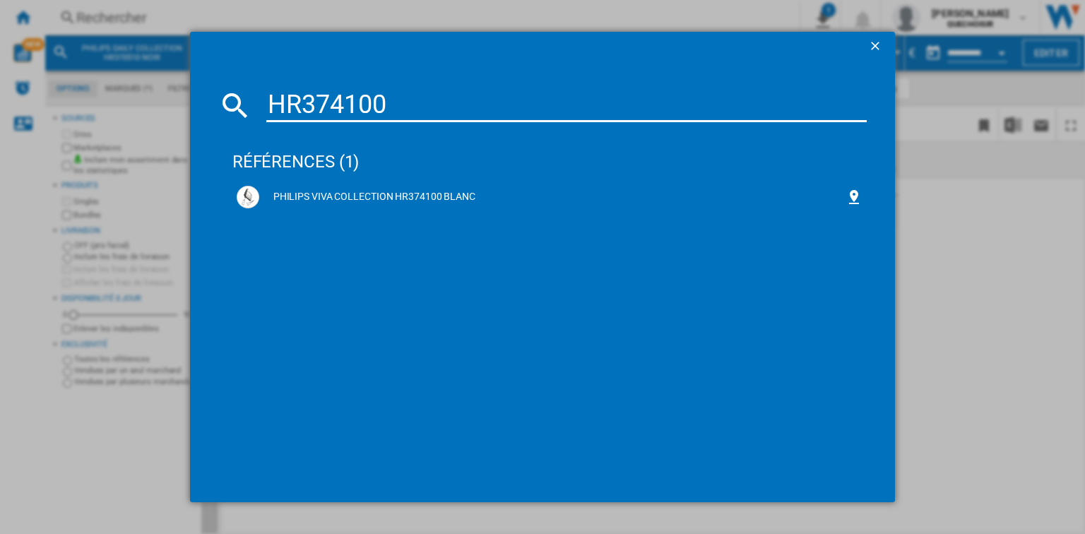
click at [463, 86] on md-dialog-content "HR374100 références (1) PHILIPS VIVA COLLECTION HR374100 BLANC" at bounding box center [542, 280] width 705 height 441
drag, startPoint x: 465, startPoint y: 107, endPoint x: 246, endPoint y: 121, distance: 218.7
click at [246, 121] on div "HR374100" at bounding box center [542, 105] width 648 height 34
paste input "5"
type input "HR374500"
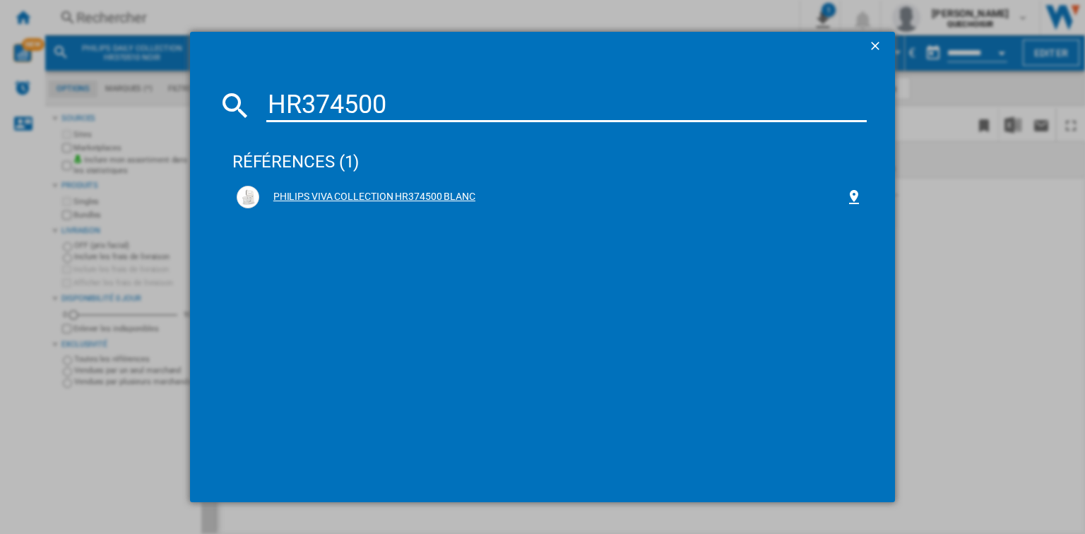
click at [387, 199] on div "PHILIPS VIVA COLLECTION HR374500 BLANC" at bounding box center [552, 197] width 586 height 14
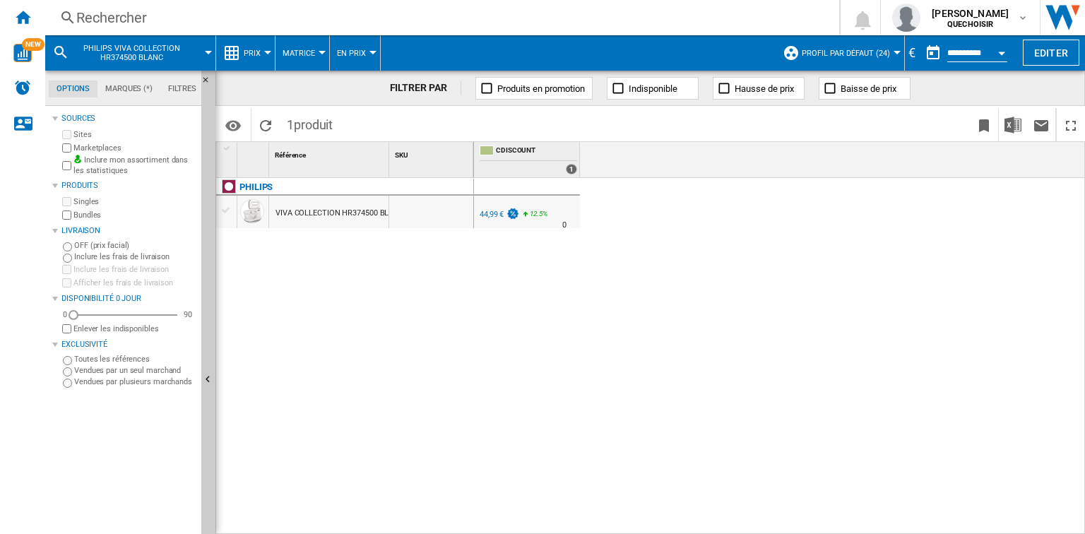
click at [223, 9] on div "Rechercher" at bounding box center [439, 18] width 726 height 20
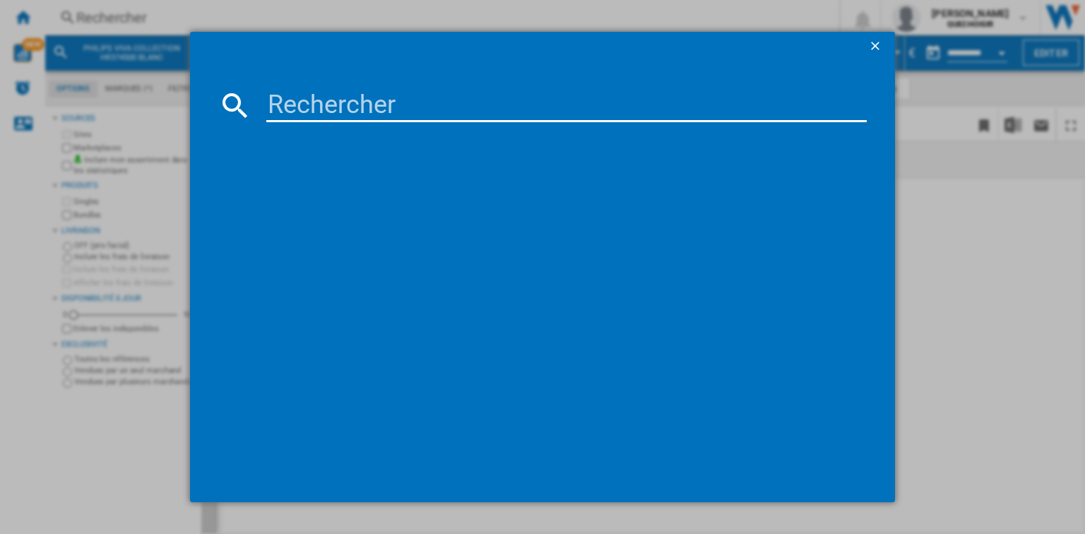
click at [321, 105] on input at bounding box center [566, 105] width 600 height 34
paste input "10006027"
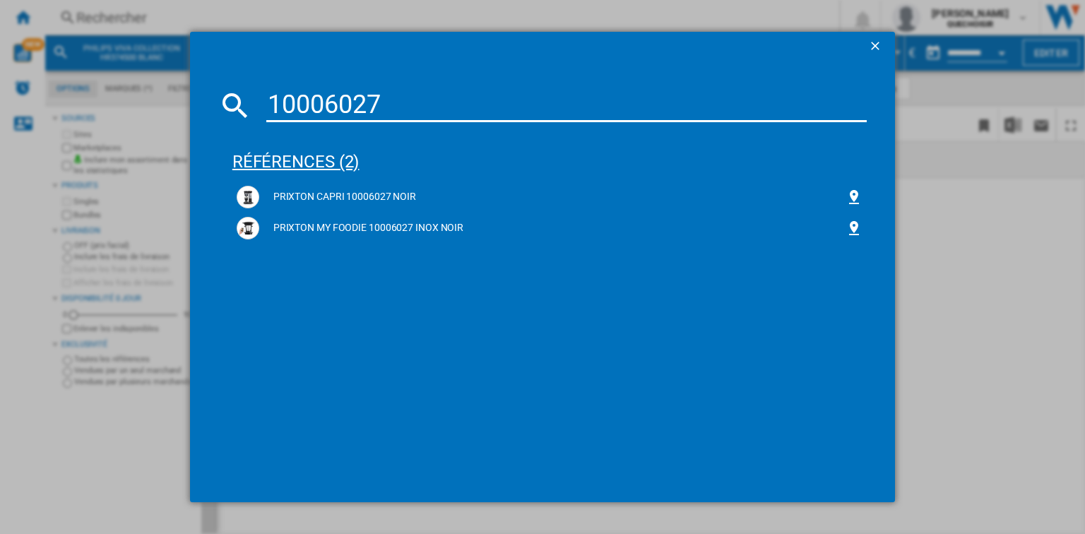
type input "10006027"
click at [347, 164] on div "références (2)" at bounding box center [549, 155] width 634 height 52
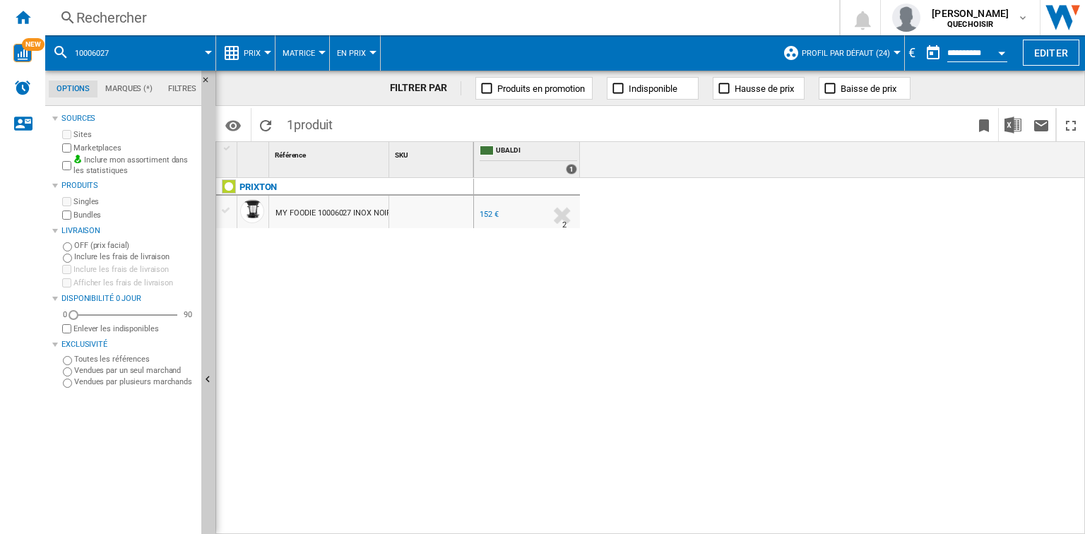
click at [487, 215] on div "152 €" at bounding box center [488, 214] width 19 height 9
click at [195, 14] on div "Rechercher" at bounding box center [439, 18] width 726 height 20
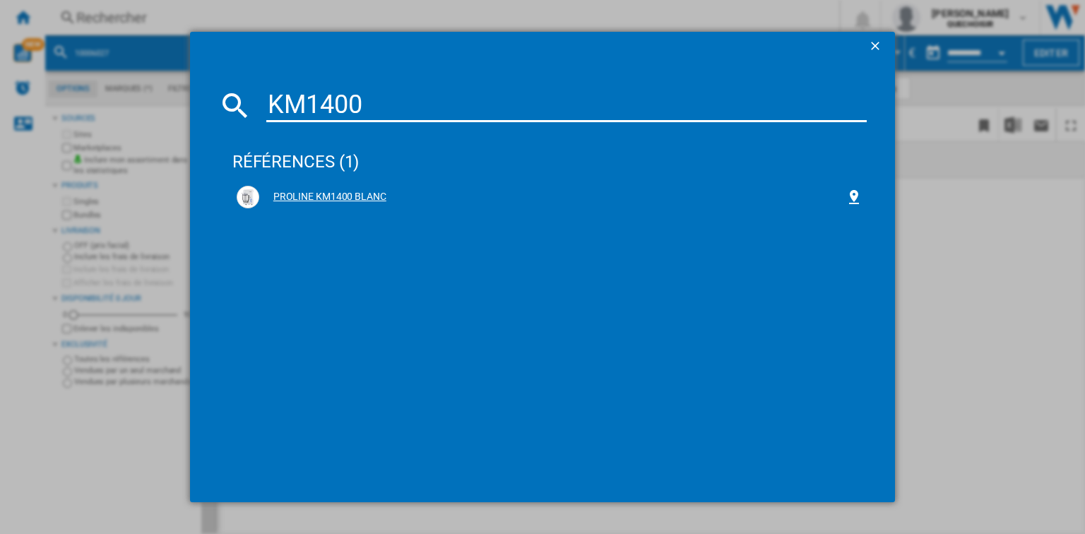
type input "KM1400"
click at [332, 189] on div "PROLINE KM1400 BLANC" at bounding box center [550, 197] width 626 height 23
click at [342, 197] on div "PROLINE KM1400 BLANC" at bounding box center [552, 197] width 586 height 14
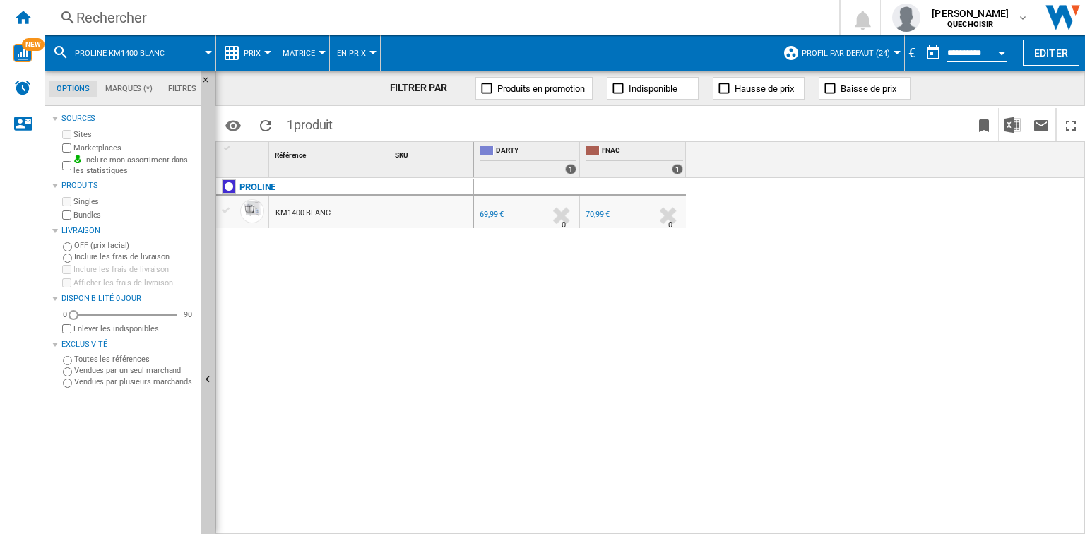
click at [492, 217] on div "69,99 €" at bounding box center [491, 214] width 24 height 9
click at [213, 17] on div "Rechercher" at bounding box center [439, 18] width 726 height 20
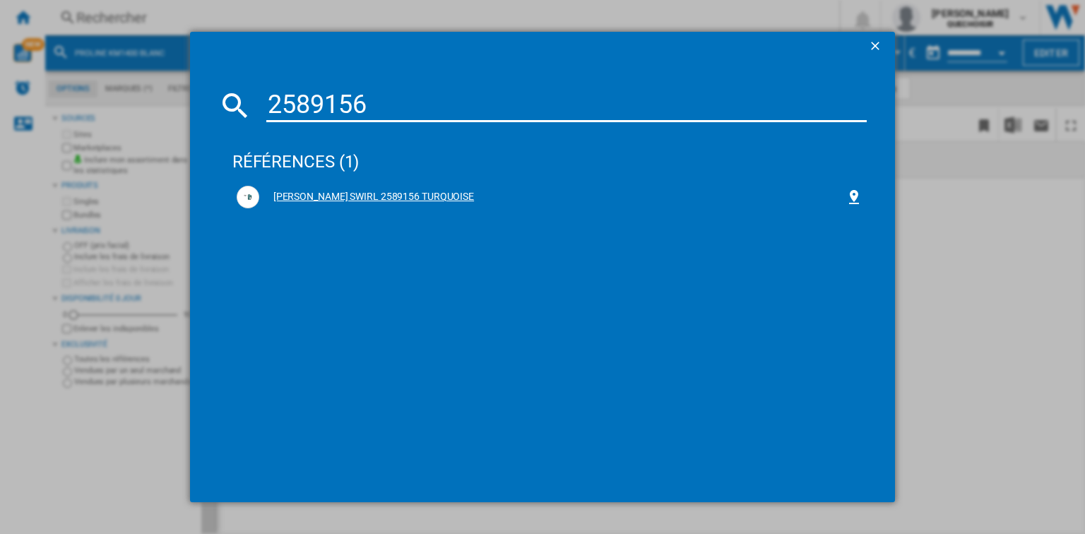
type input "2589156"
click at [326, 196] on div "RUSSELL HOBBS SWIRL 2589156 TURQUOISE" at bounding box center [552, 197] width 586 height 14
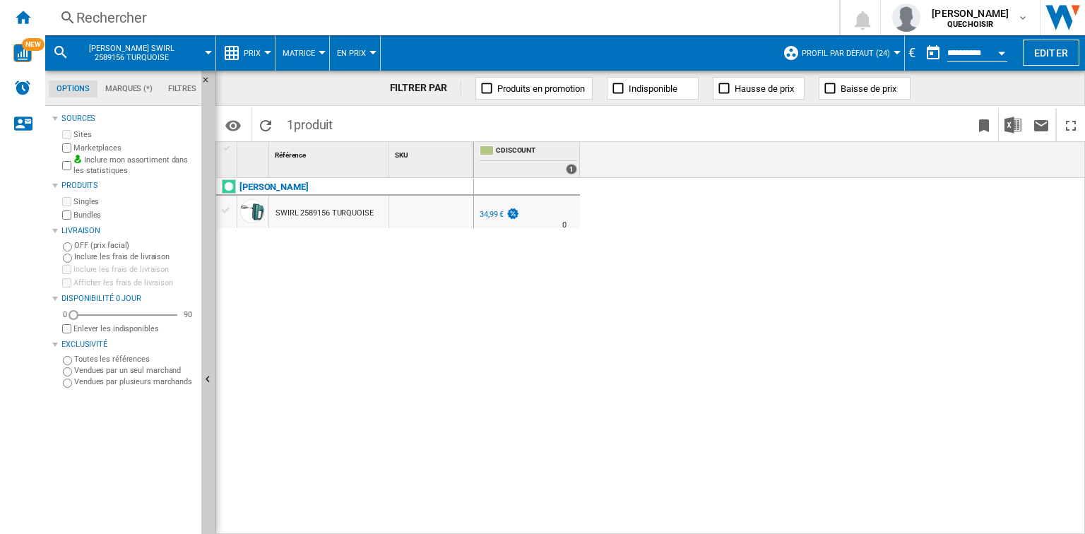
click at [220, 22] on div "Rechercher" at bounding box center [439, 18] width 726 height 20
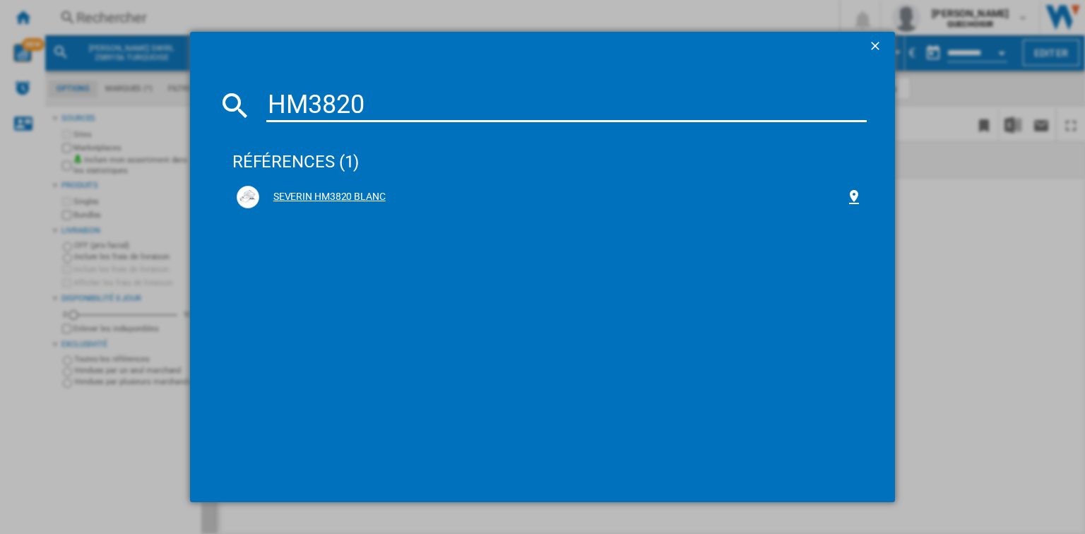
type input "HM3820"
click at [290, 191] on div "SEVERIN HM3820 BLANC" at bounding box center [552, 197] width 586 height 14
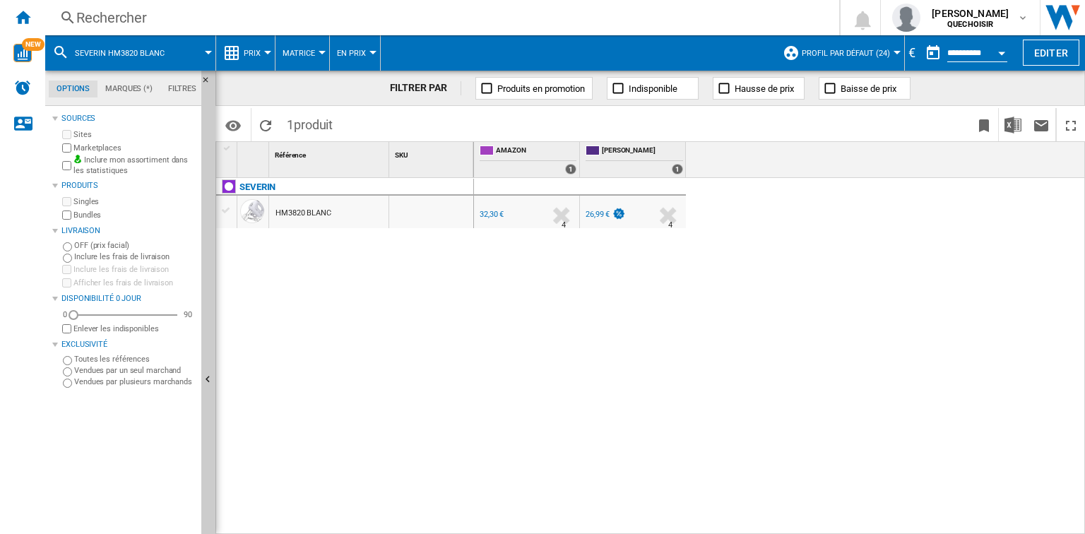
click at [188, 4] on div "Rechercher Rechercher 0 [PERSON_NAME] QUECHOISIR QUECHOISIR Mes paramètres Se d…" at bounding box center [564, 17] width 1039 height 35
click at [184, 14] on div "Rechercher" at bounding box center [439, 18] width 726 height 20
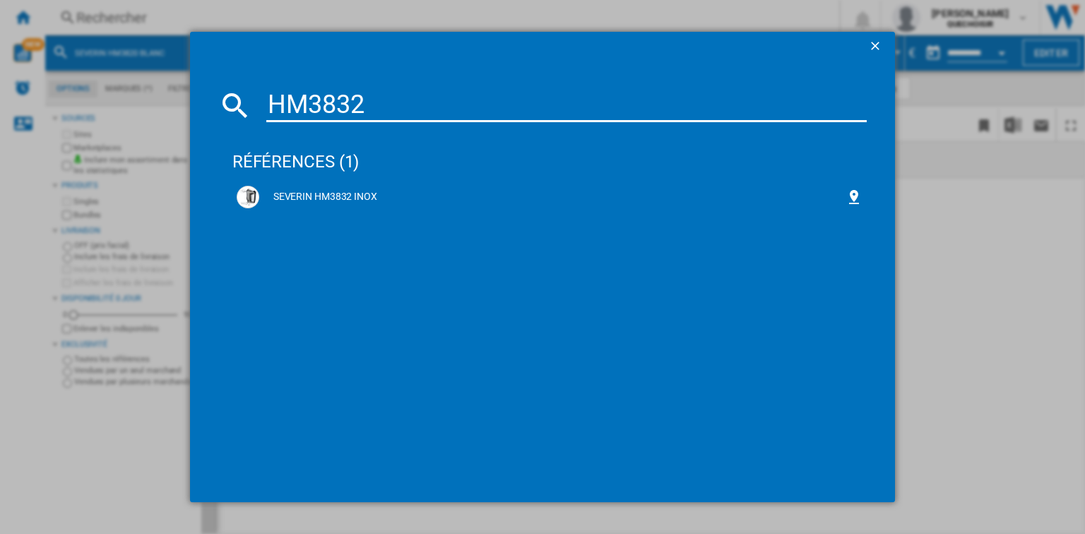
drag, startPoint x: 393, startPoint y: 94, endPoint x: 220, endPoint y: 94, distance: 172.3
click at [220, 94] on div "HM3832" at bounding box center [542, 105] width 648 height 34
paste input "1073"
drag, startPoint x: 395, startPoint y: 93, endPoint x: 246, endPoint y: 105, distance: 149.5
click at [251, 105] on div "HM1073" at bounding box center [542, 105] width 648 height 34
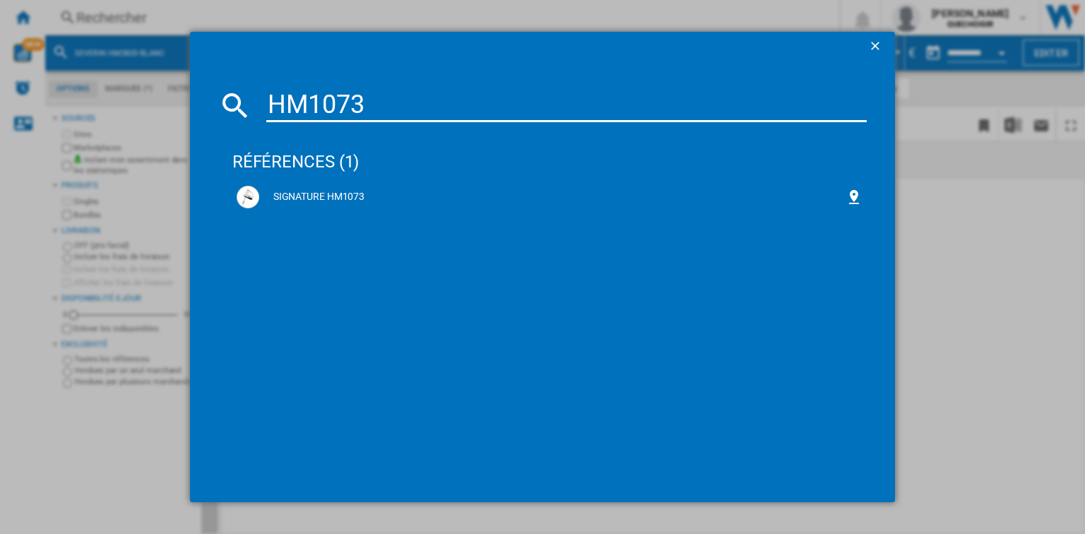
paste input "T650E"
type input "HT650E"
click at [314, 198] on div "TEFAL POWERMIX SILENCE HT650E ARGENT" at bounding box center [552, 197] width 586 height 14
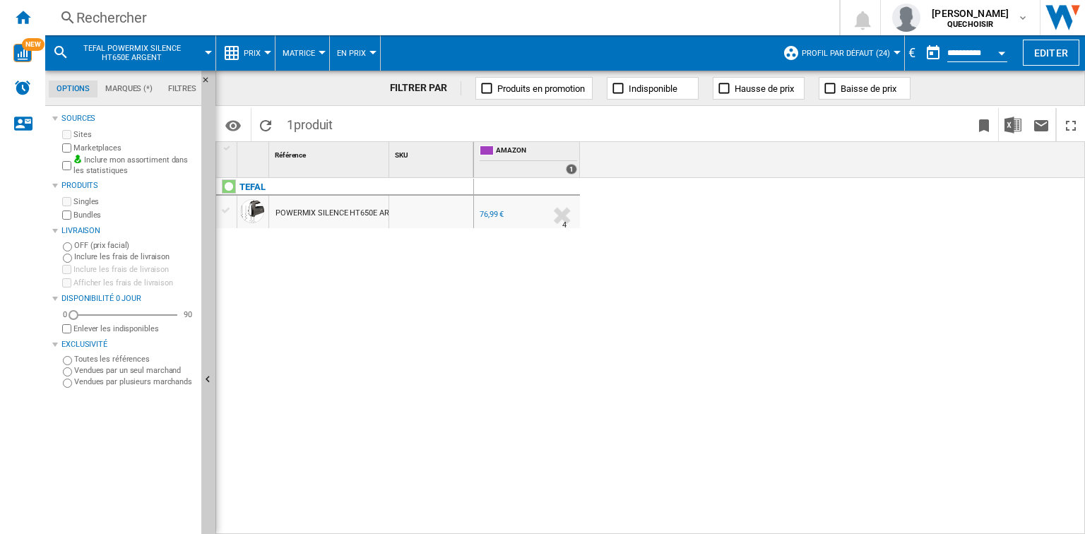
click at [484, 211] on div "76,99 €" at bounding box center [491, 214] width 24 height 9
click at [233, 25] on div "Rechercher" at bounding box center [439, 18] width 726 height 20
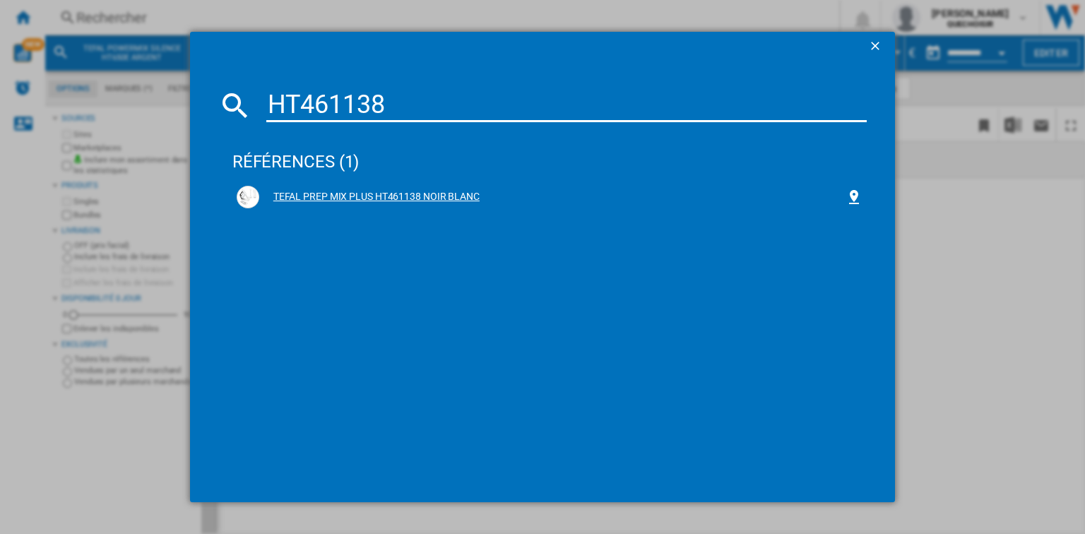
type input "HT461138"
click at [354, 199] on div "TEFAL PREP MIX PLUS HT461138 NOIR BLANC" at bounding box center [552, 197] width 586 height 14
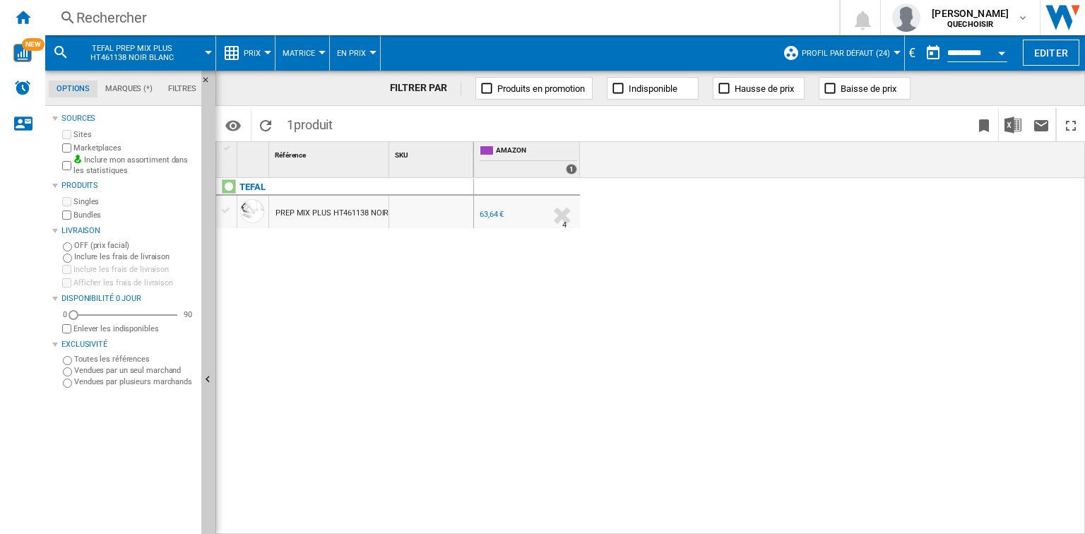
click at [494, 215] on div "63,64 €" at bounding box center [491, 214] width 24 height 9
click at [145, 26] on div "Rechercher" at bounding box center [439, 18] width 726 height 20
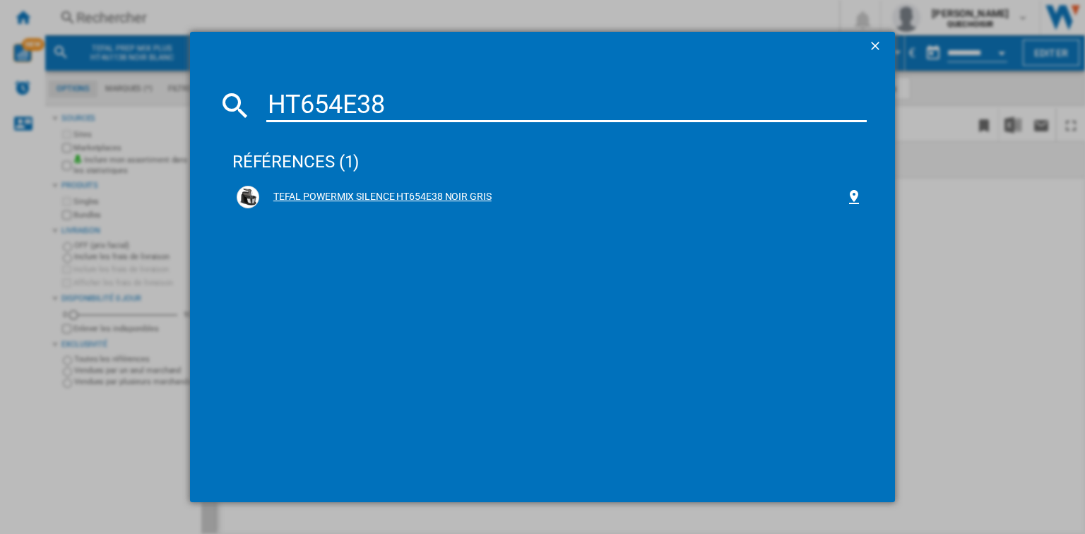
type input "HT654E38"
click at [368, 203] on div "TEFAL POWERMIX SILENCE HT654E38 NOIR GRIS" at bounding box center [550, 197] width 626 height 23
click at [361, 192] on div "TEFAL POWERMIX SILENCE HT654E38 NOIR GRIS" at bounding box center [552, 197] width 586 height 14
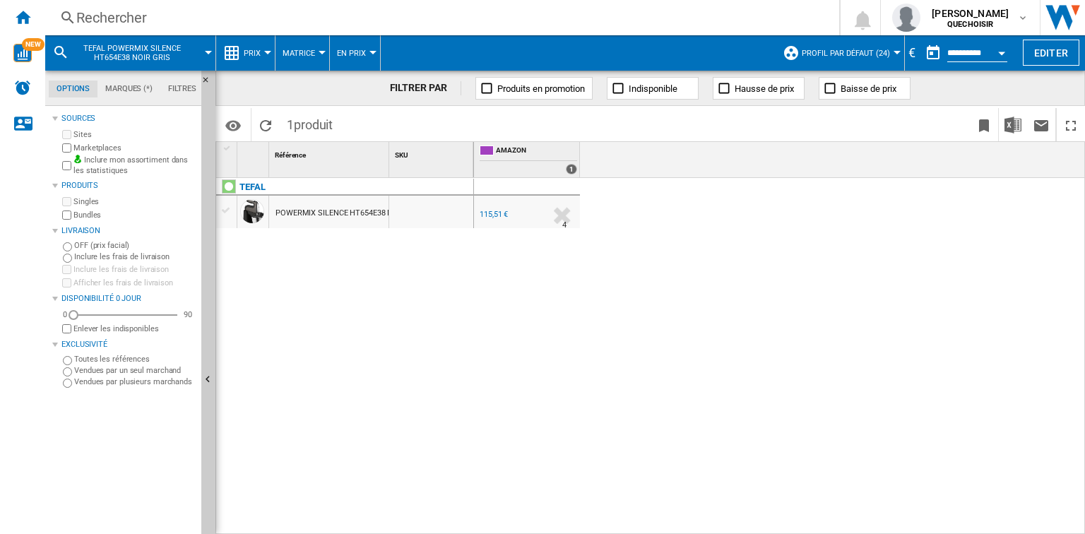
click at [487, 213] on div "115,51 €" at bounding box center [493, 214] width 28 height 9
click at [201, 20] on div "Rechercher" at bounding box center [439, 18] width 726 height 20
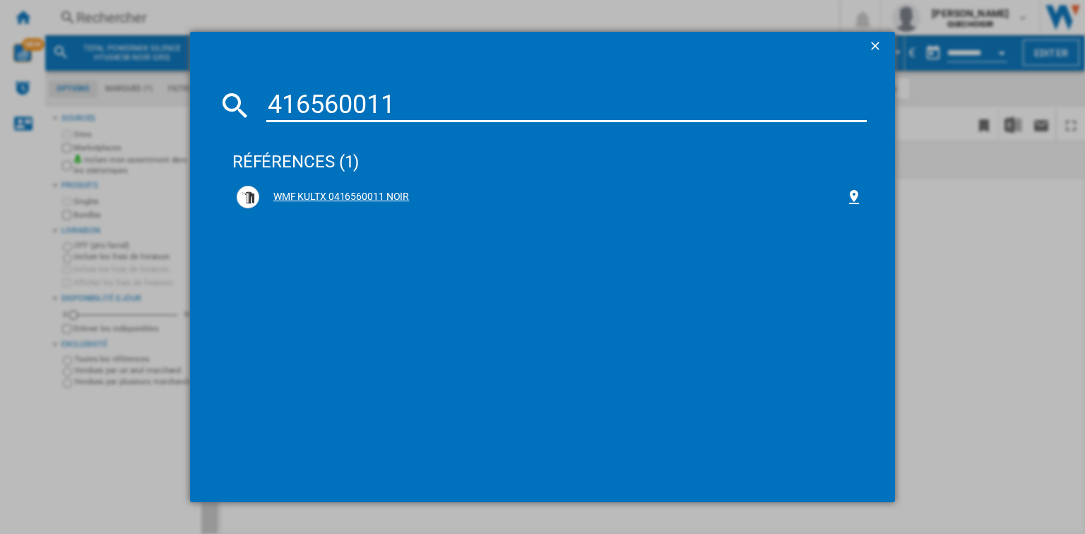
type input "416560011"
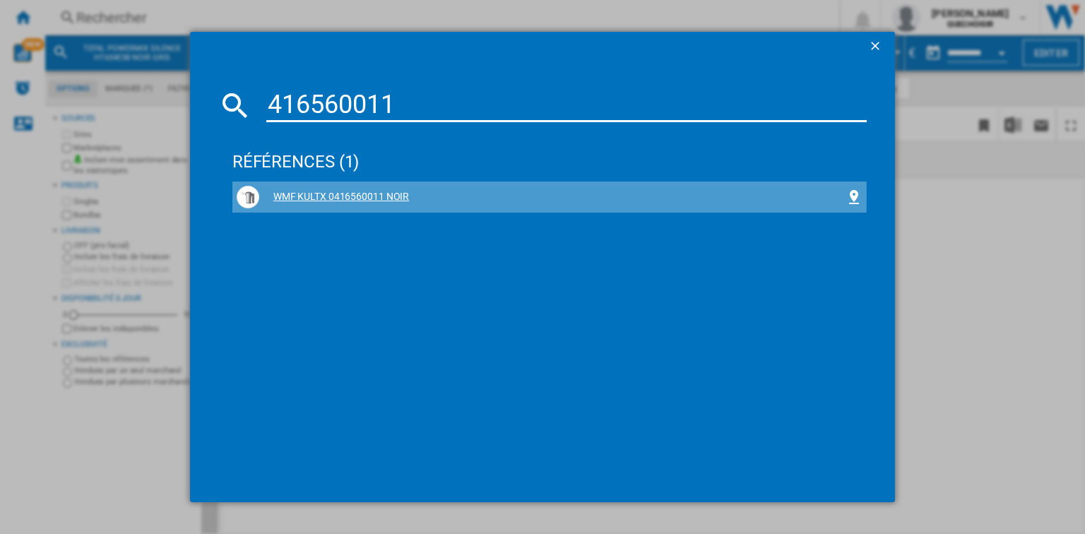
click at [339, 196] on div "WMF KULTX 0416560011 NOIR" at bounding box center [552, 197] width 586 height 14
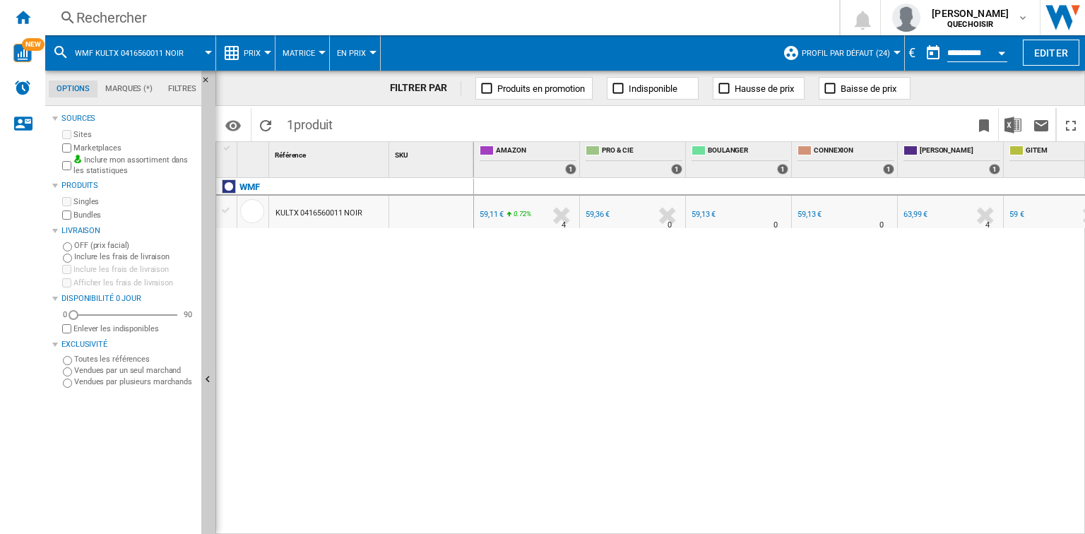
click at [700, 213] on div "59,13 €" at bounding box center [703, 214] width 24 height 9
click at [232, 22] on div "Rechercher" at bounding box center [439, 18] width 726 height 20
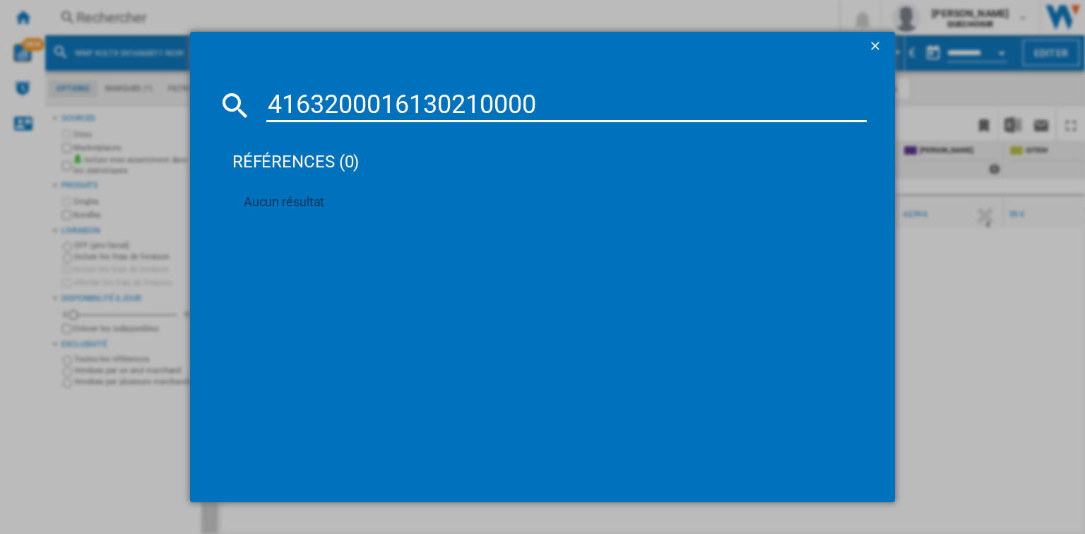
drag, startPoint x: 592, startPoint y: 107, endPoint x: 415, endPoint y: 107, distance: 176.5
click at [415, 107] on input "4163200016130210000" at bounding box center [566, 105] width 600 height 34
type input "4163200016"
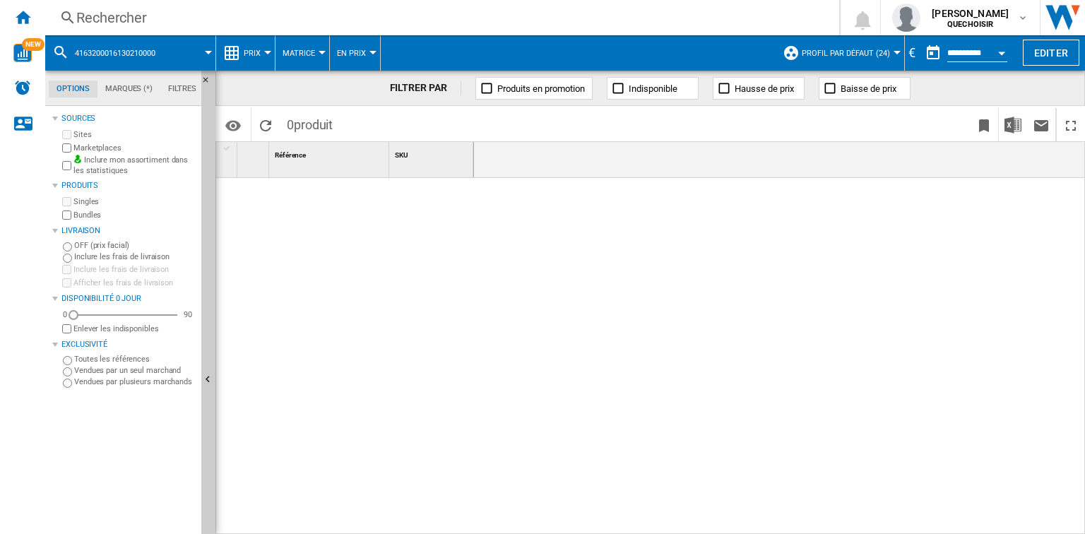
click at [193, 14] on div "Rechercher" at bounding box center [439, 18] width 726 height 20
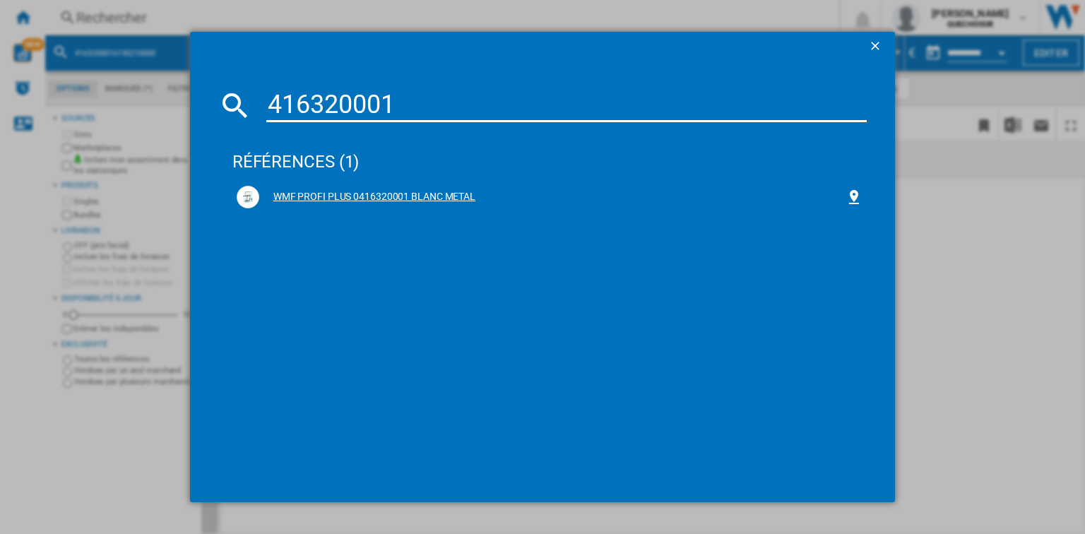
type input "416320001"
click at [378, 197] on div "WMF PROFI PLUS 0416320001 BLANC METAL" at bounding box center [552, 197] width 586 height 14
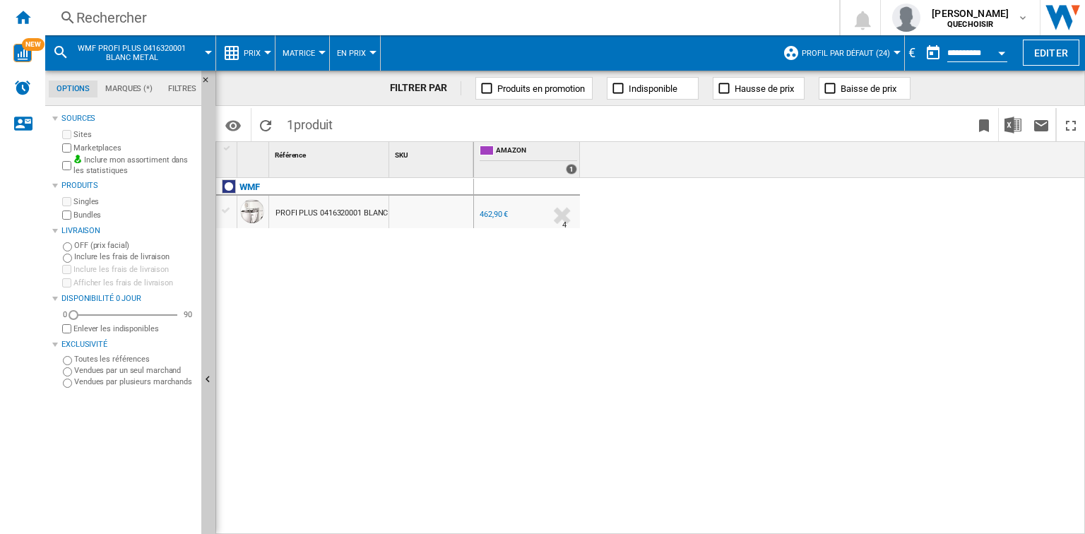
click at [498, 215] on div "462,90 €" at bounding box center [493, 214] width 28 height 9
click at [163, 18] on div "Rechercher" at bounding box center [439, 18] width 726 height 20
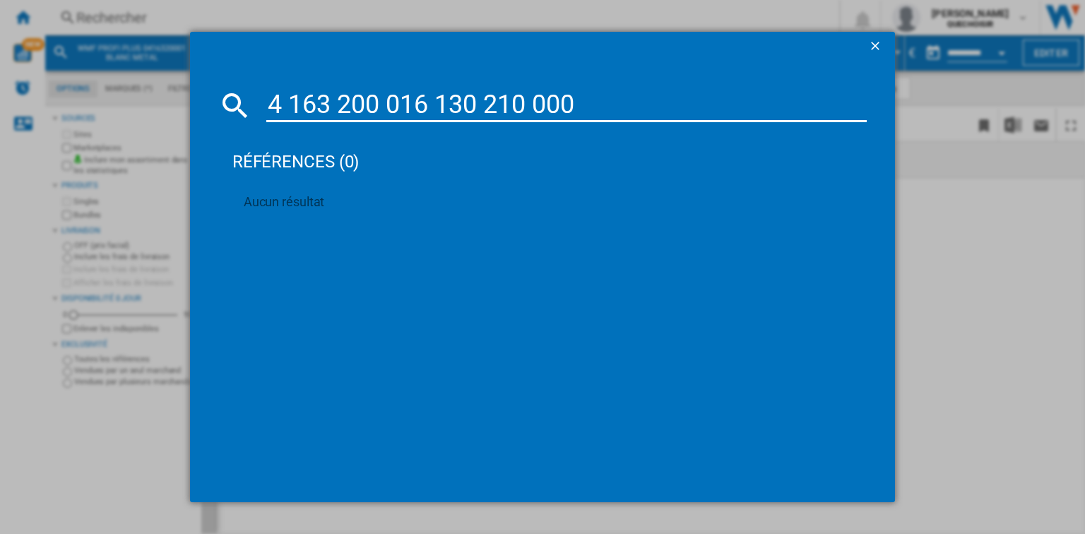
type input "4 163 200 016 130 210 000"
click at [881, 47] on ng-md-icon "getI18NText('BUTTONS.CLOSE_DIALOG')" at bounding box center [876, 47] width 17 height 17
